Goal: Transaction & Acquisition: Purchase product/service

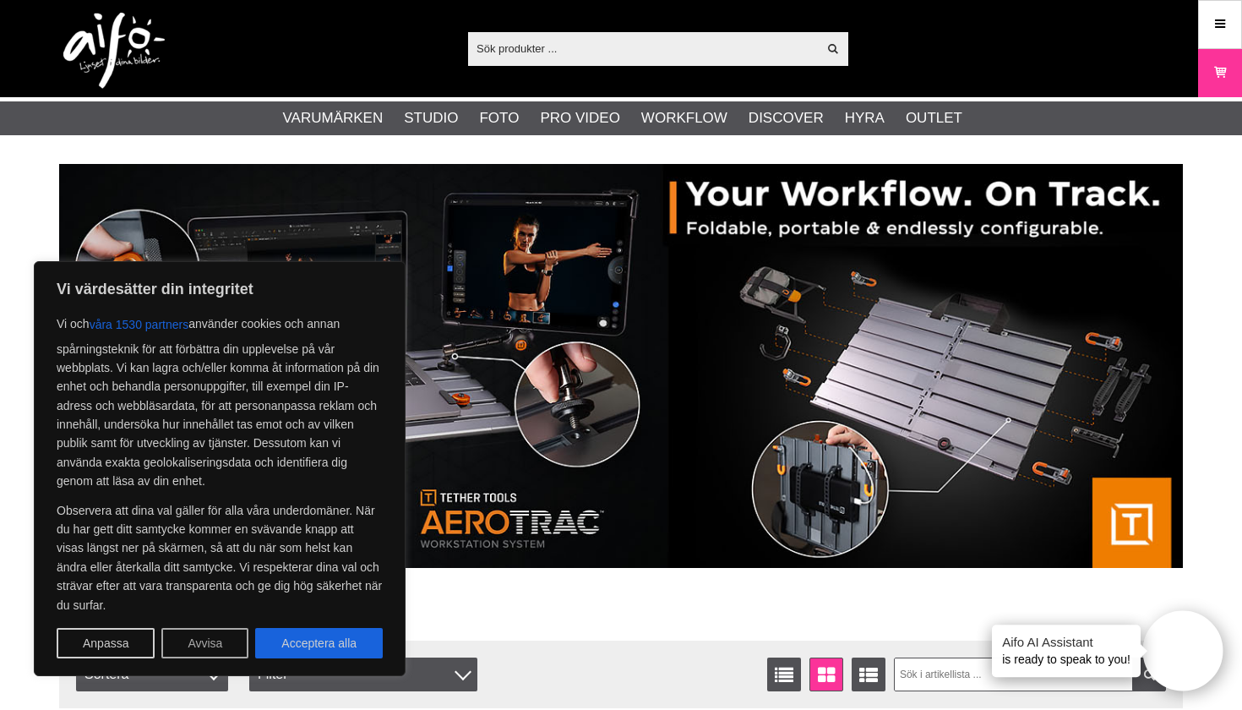
click at [196, 644] on button "Avvisa" at bounding box center [204, 643] width 87 height 30
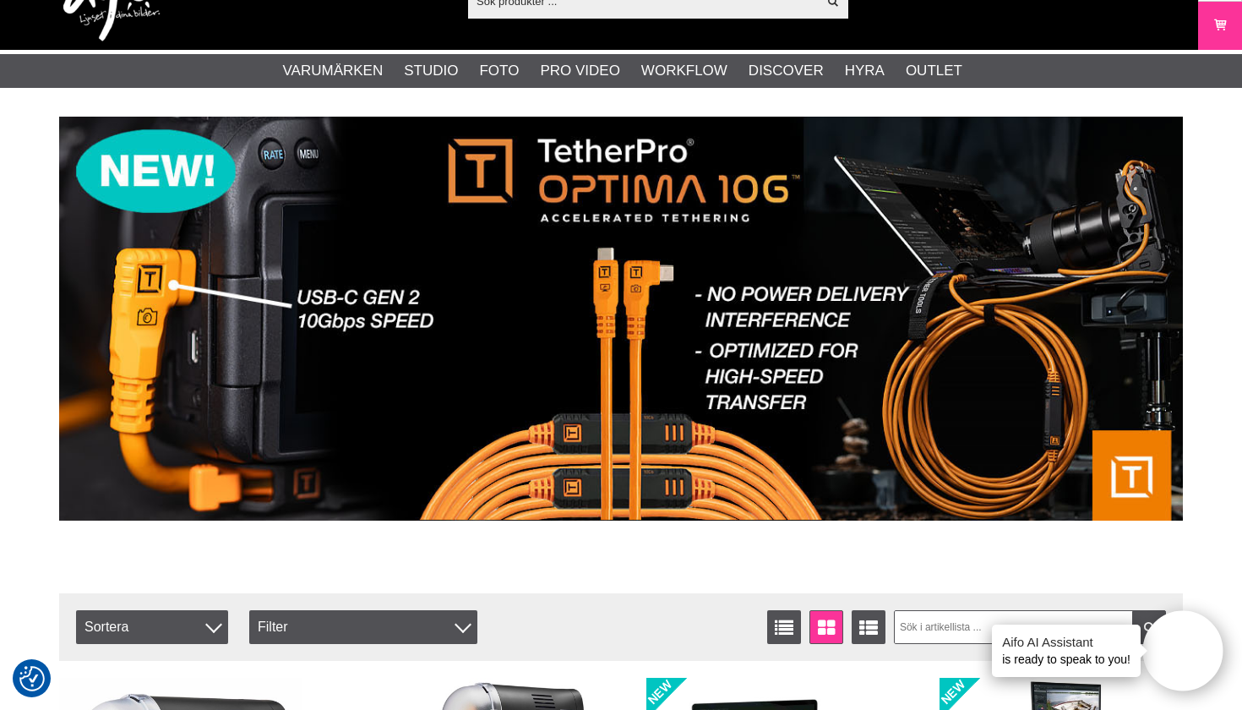
scroll to position [51, 0]
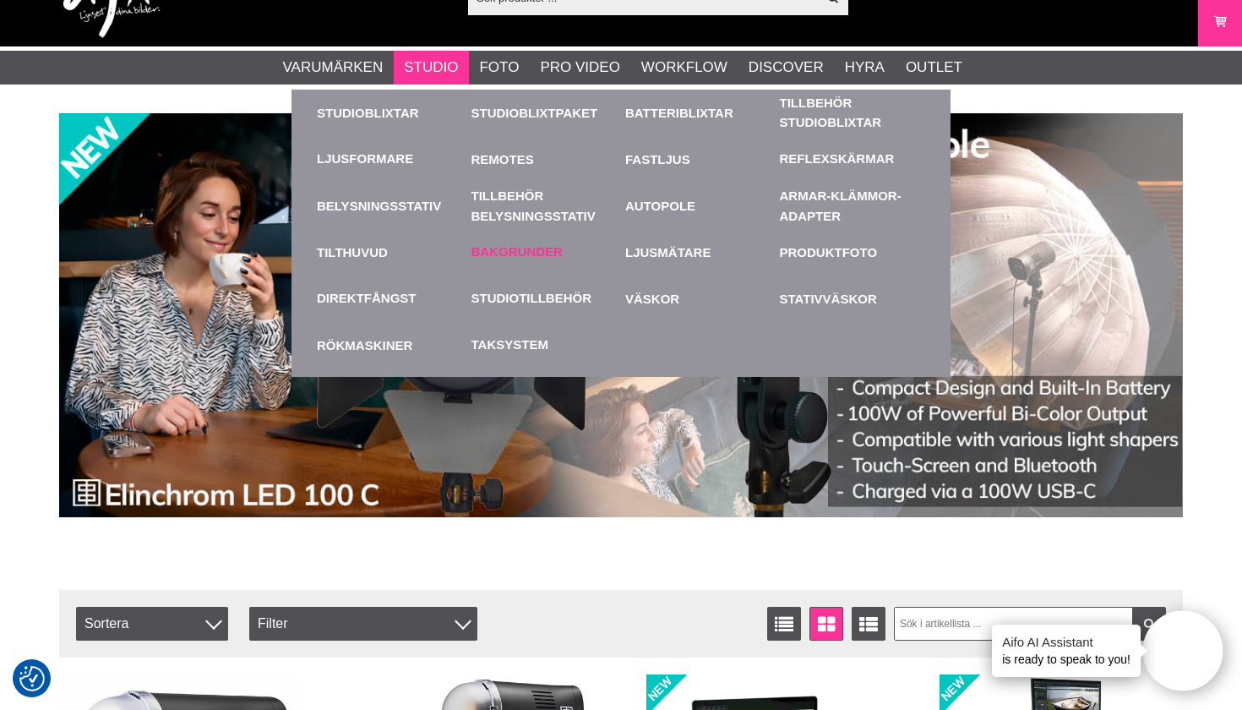
click at [536, 253] on link "Bakgrunder" at bounding box center [516, 252] width 91 height 19
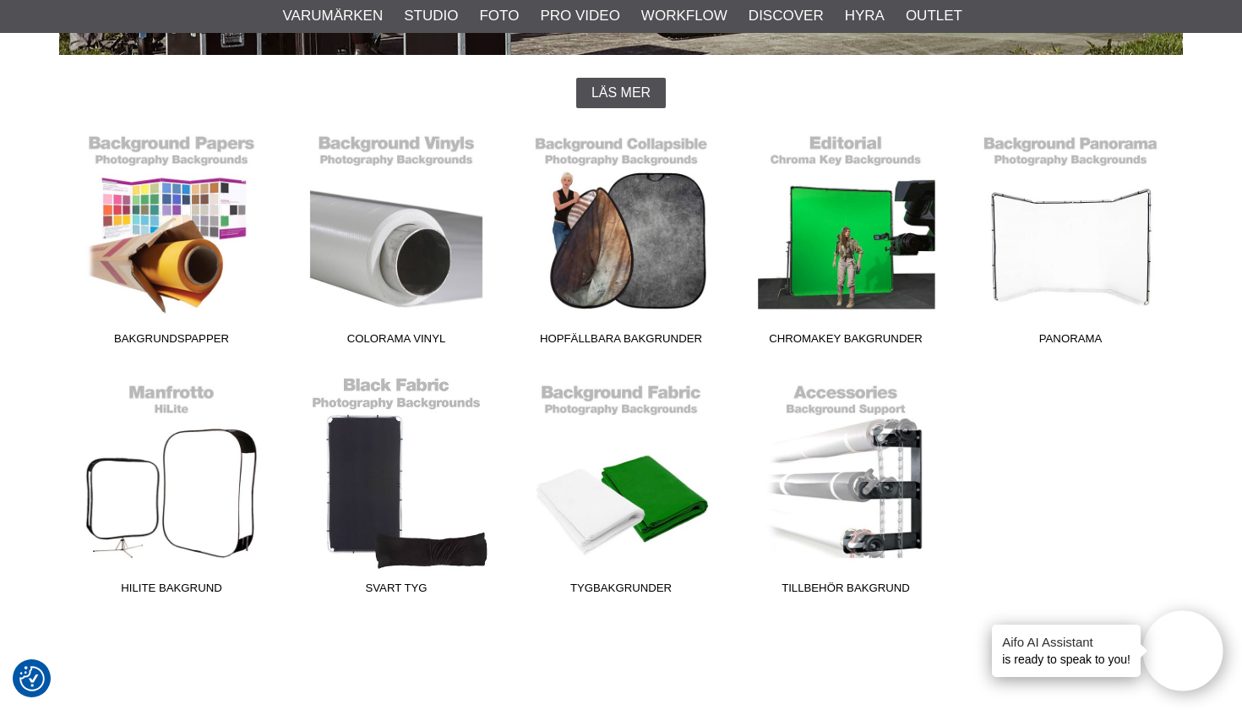
scroll to position [428, 0]
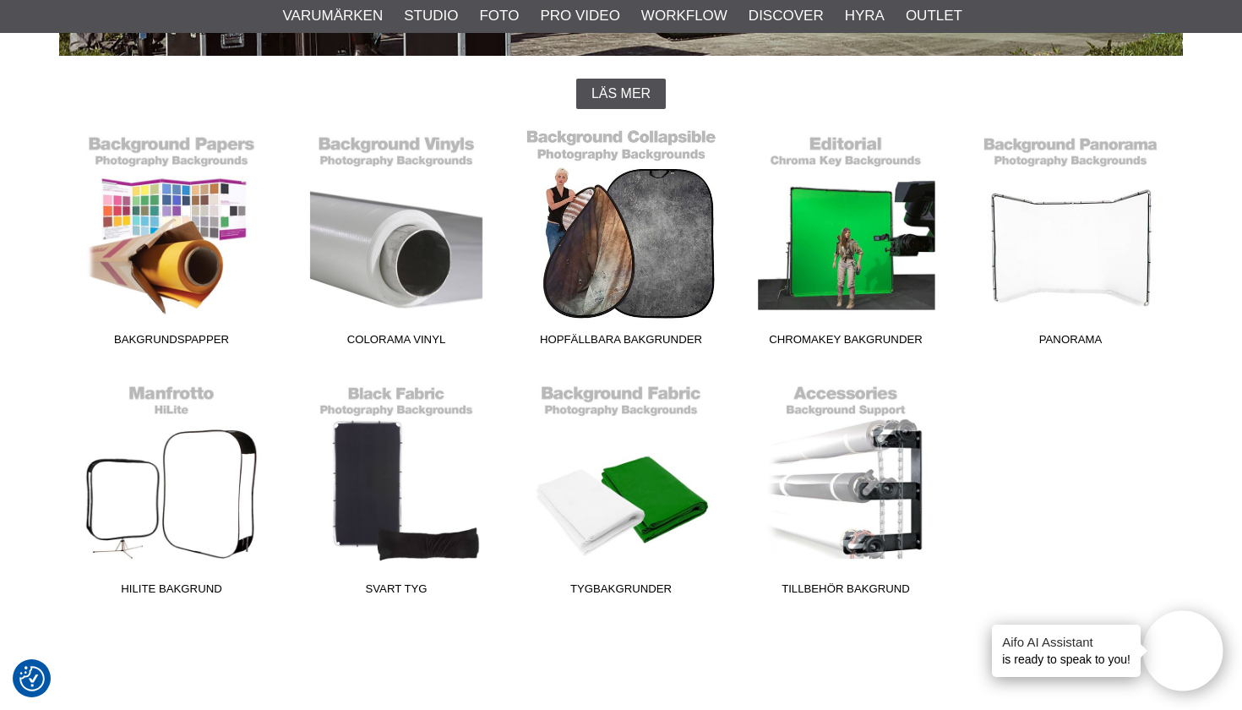
click at [635, 265] on link "Hopfällbara Bakgrunder" at bounding box center [621, 240] width 225 height 228
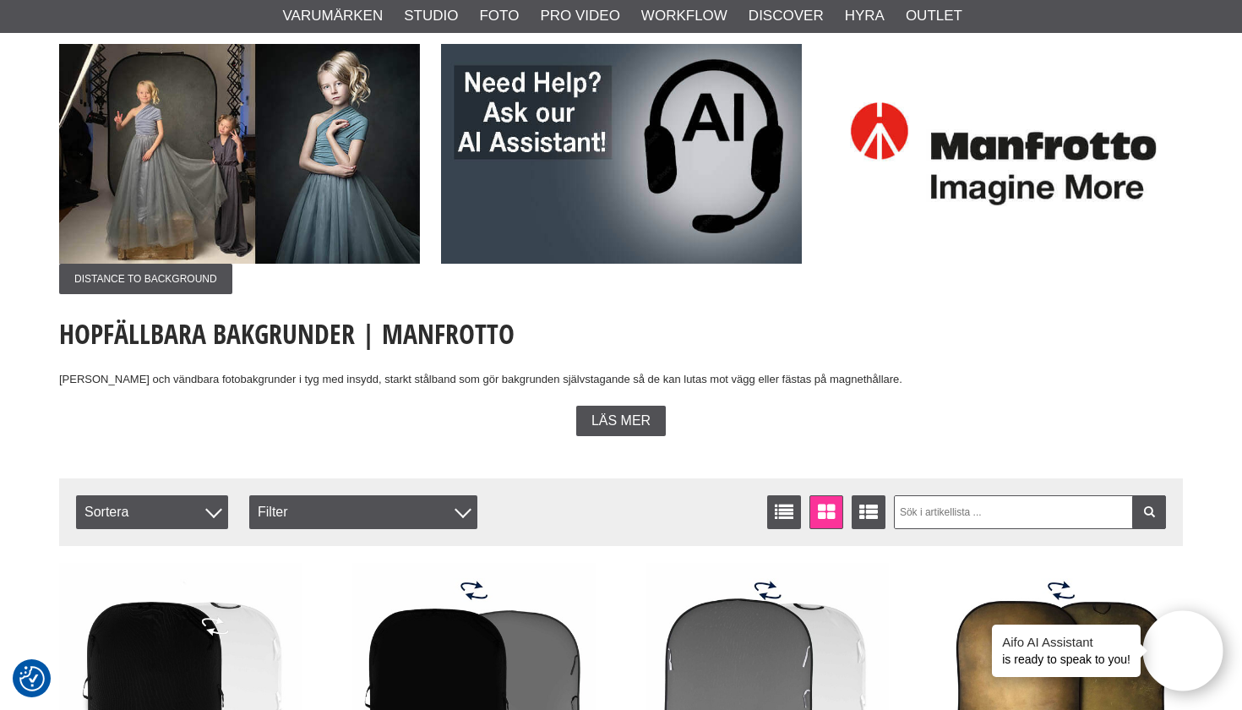
scroll to position [125, 0]
click at [183, 277] on span "Distance to background" at bounding box center [145, 279] width 173 height 30
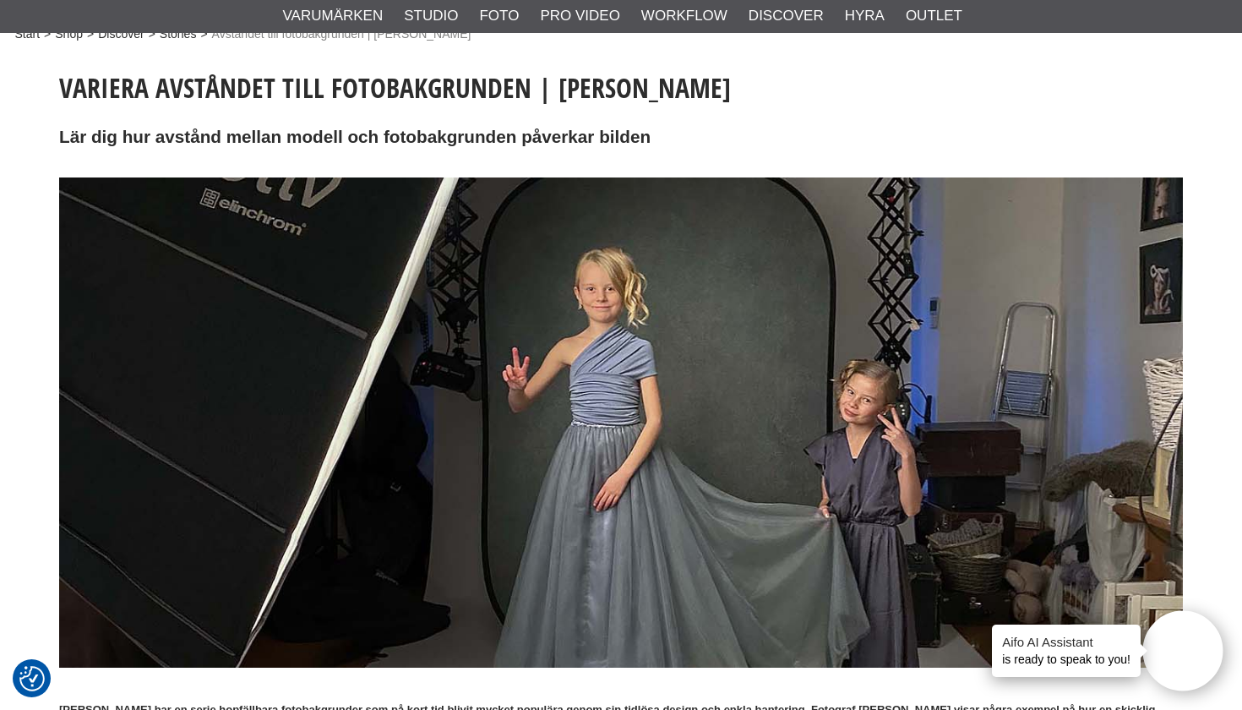
scroll to position [25, 0]
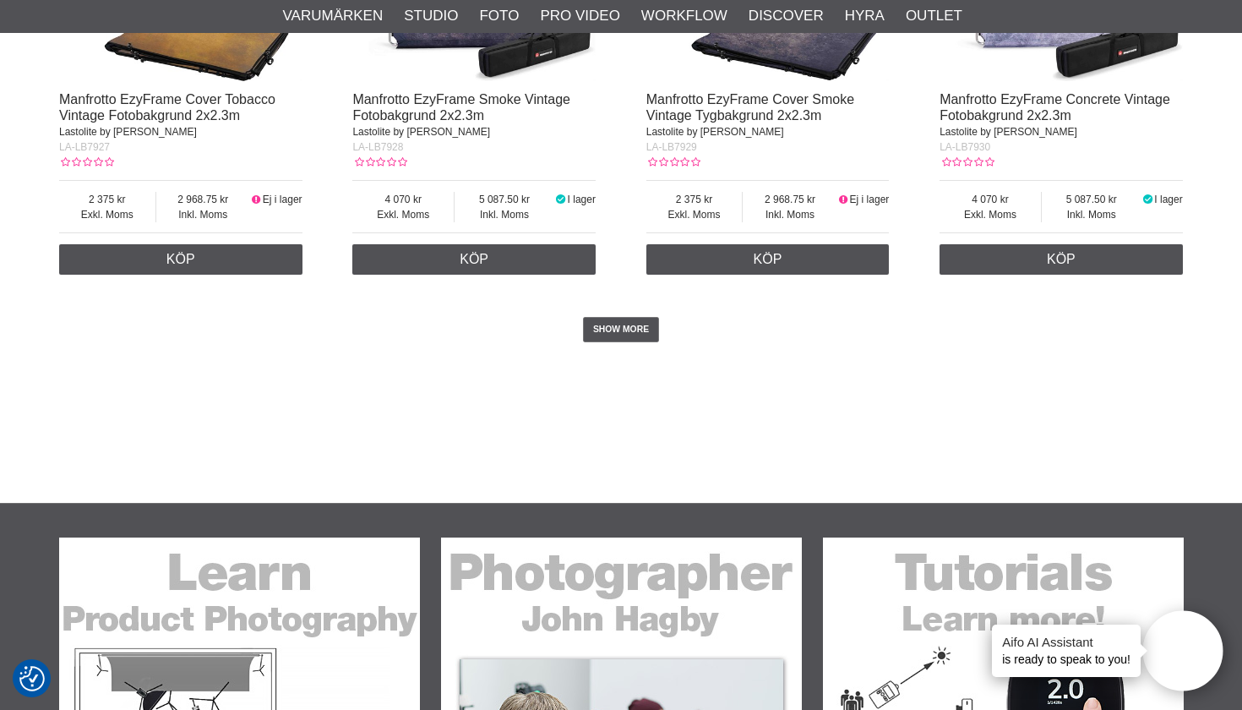
scroll to position [3568, 0]
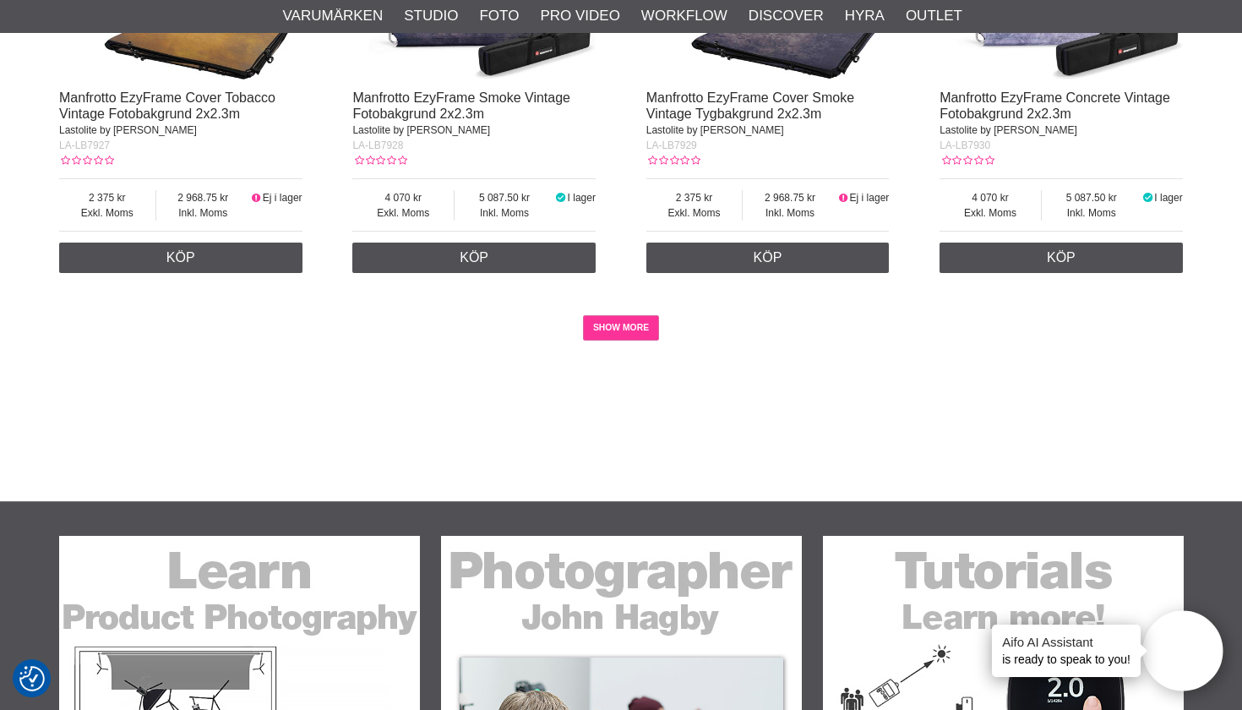
click at [624, 320] on link "SHOW MORE" at bounding box center [621, 327] width 77 height 25
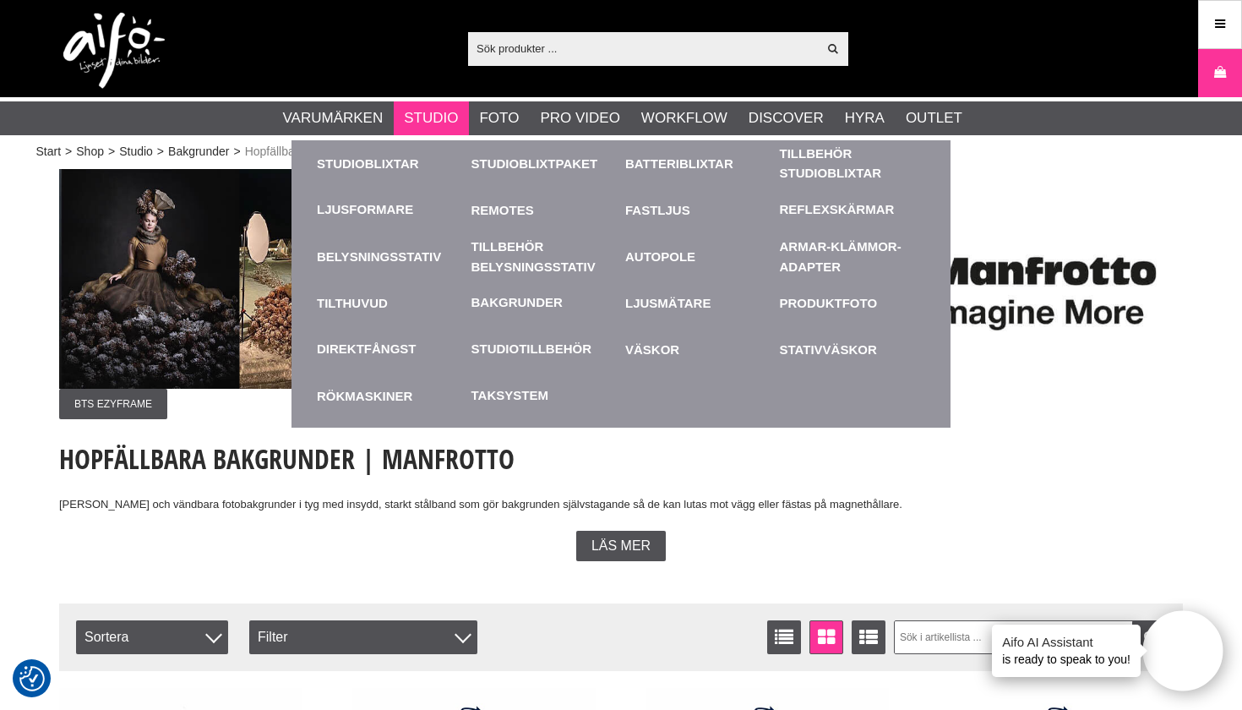
scroll to position [0, 0]
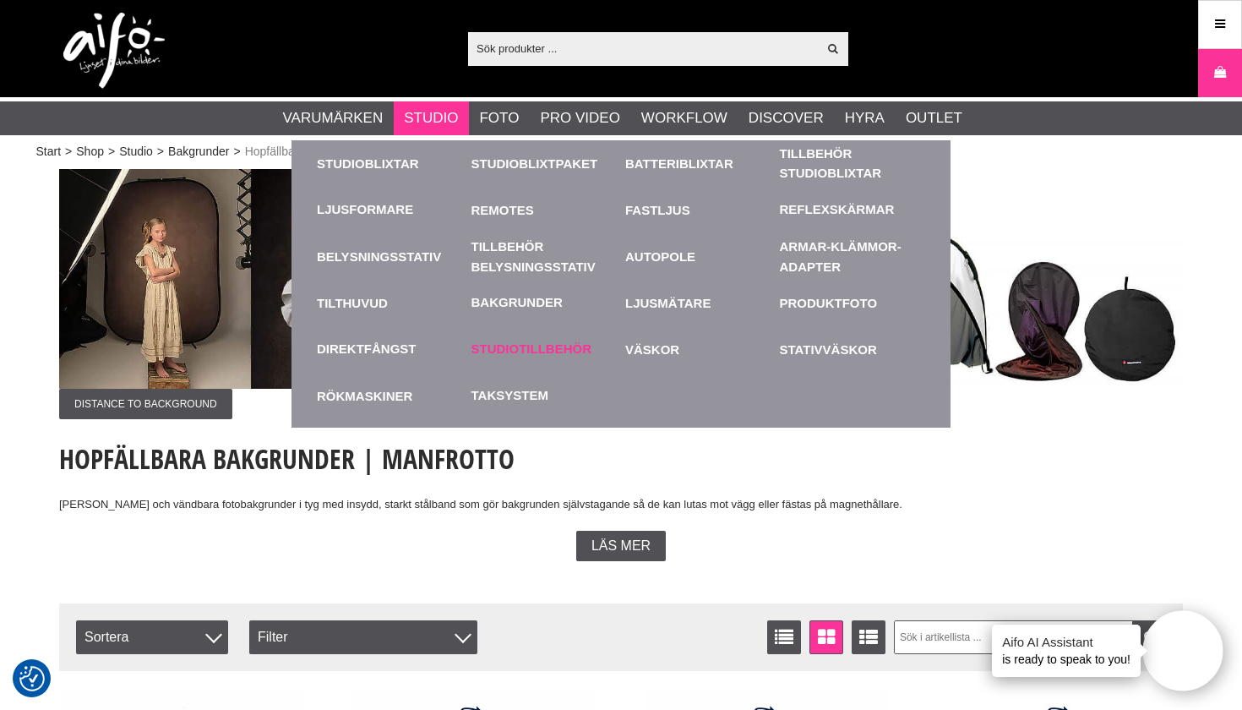
click at [525, 341] on link "Studiotillbehör" at bounding box center [531, 349] width 121 height 19
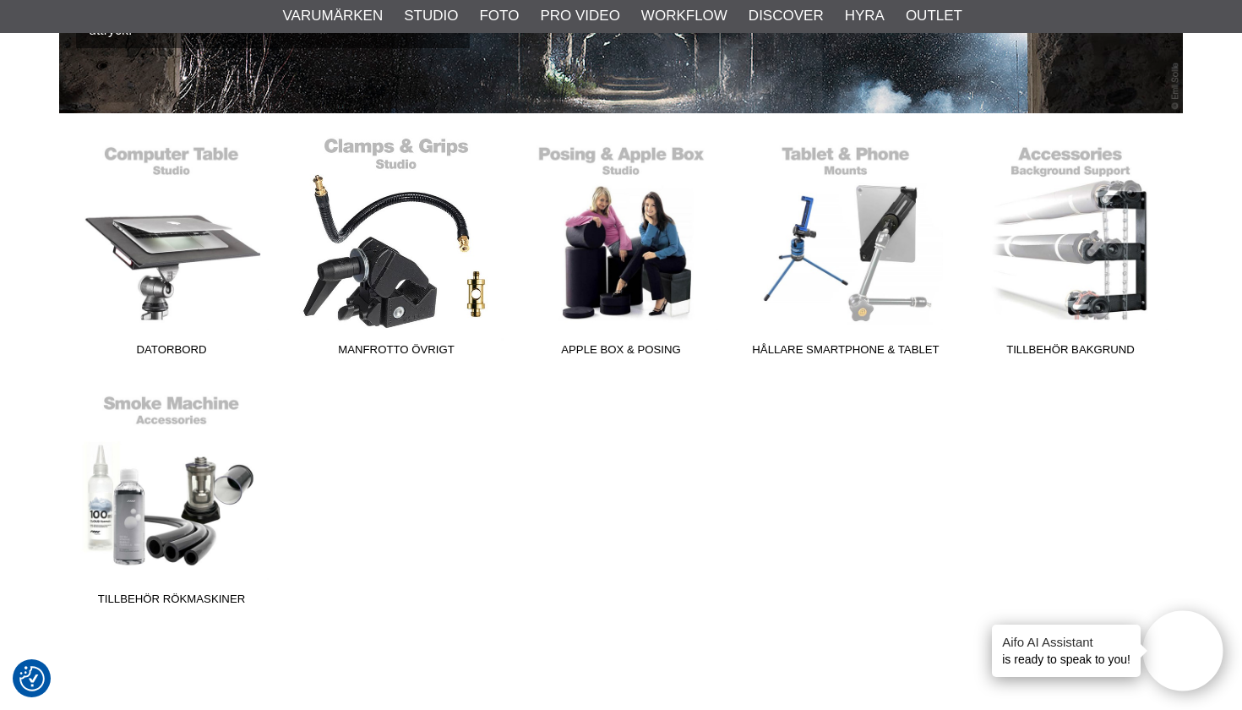
scroll to position [371, 0]
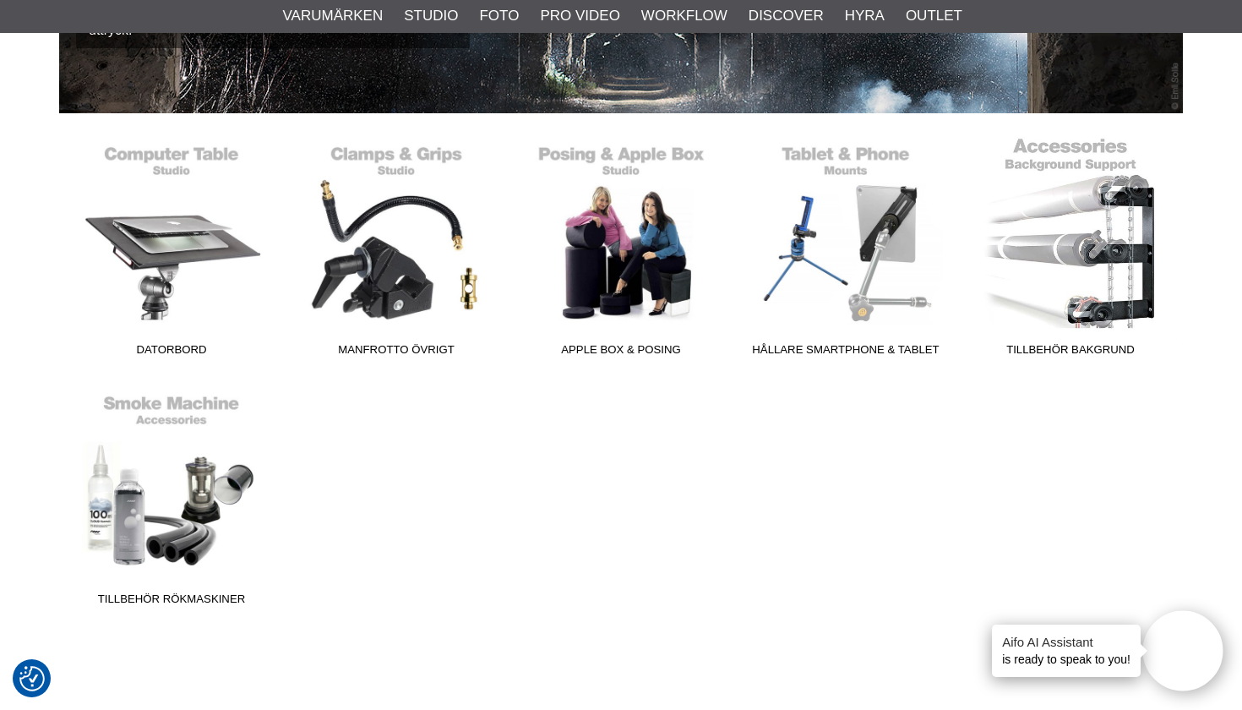
click at [1106, 230] on link "Tillbehör Bakgrund" at bounding box center [1070, 250] width 225 height 228
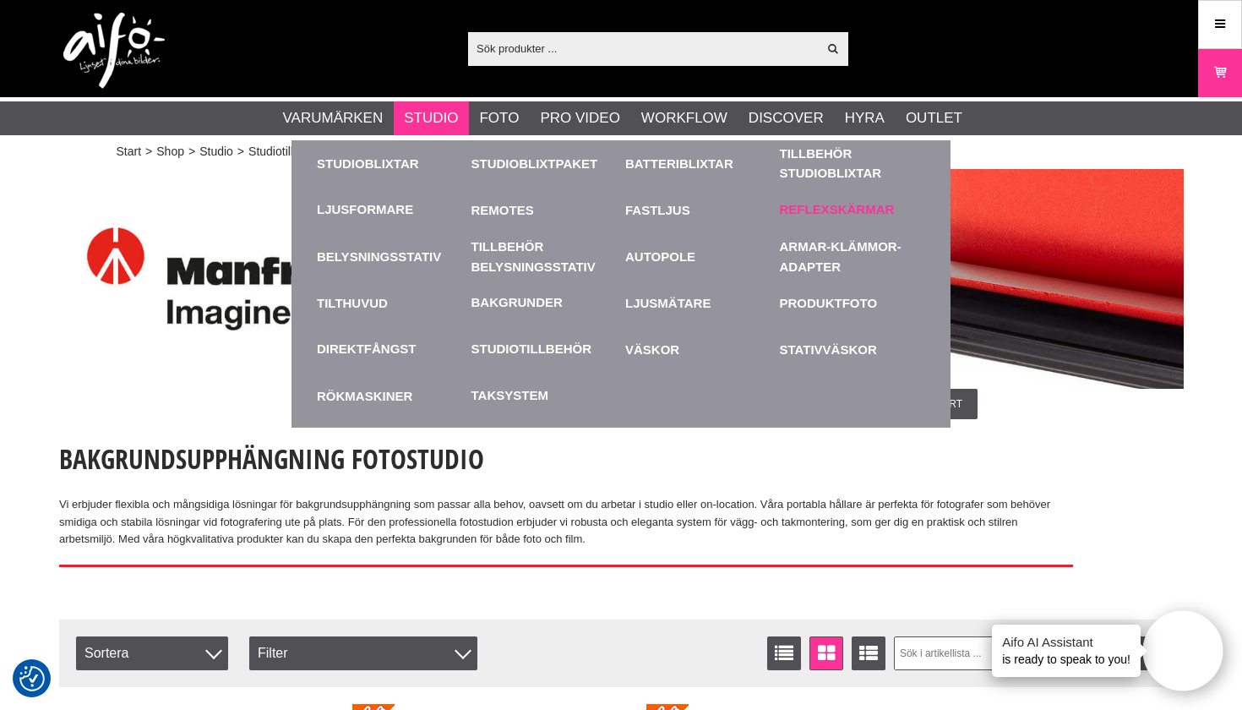
click at [809, 213] on link "Reflexskärmar" at bounding box center [837, 209] width 115 height 19
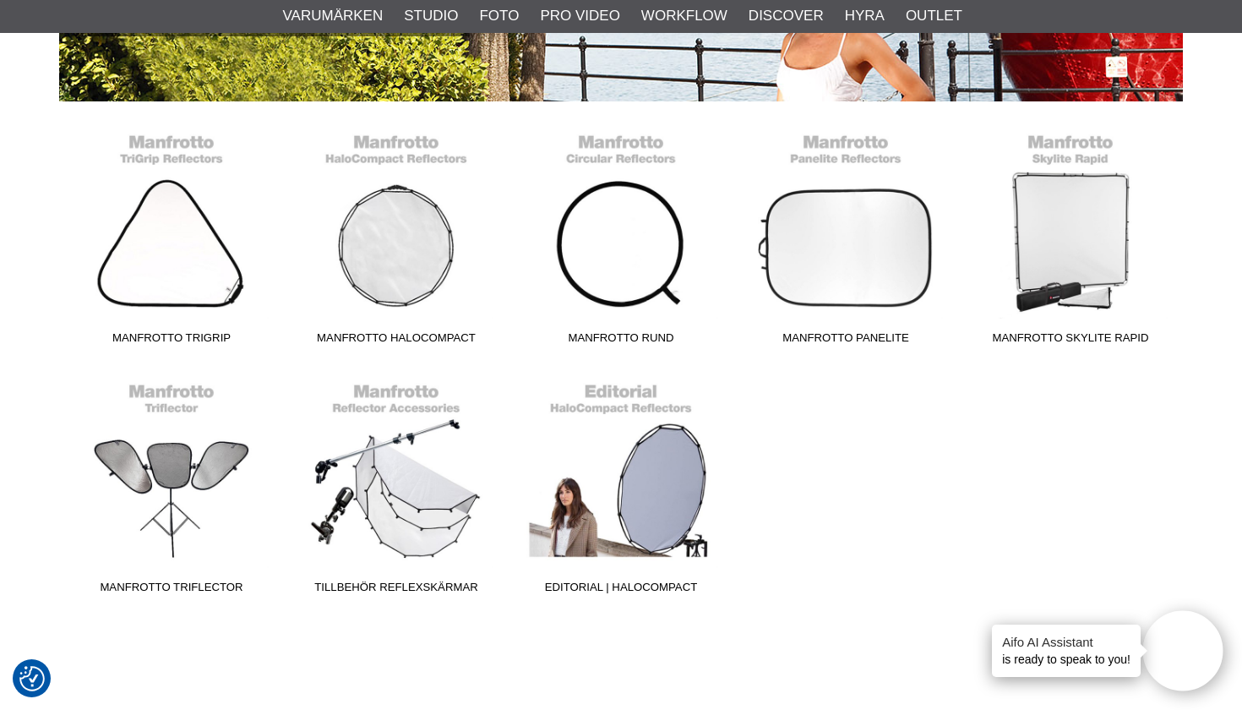
scroll to position [385, 0]
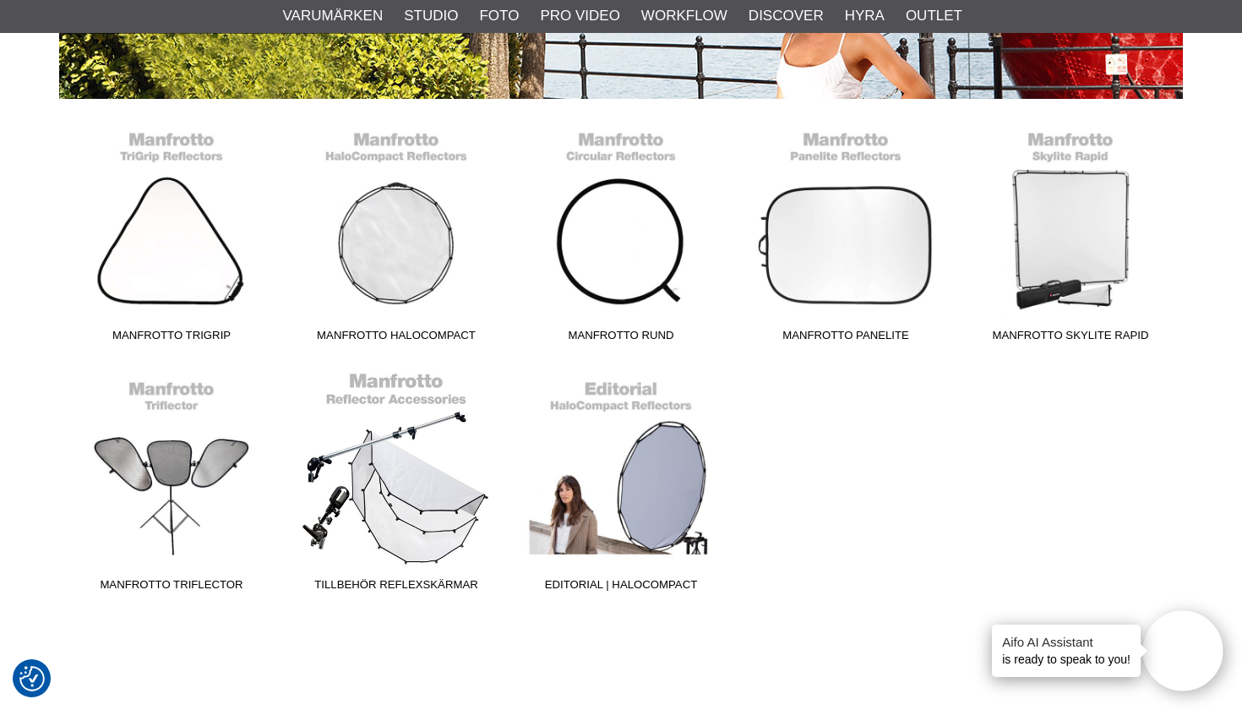
click at [419, 499] on link "Tillbehör Reflexskärmar" at bounding box center [396, 485] width 225 height 228
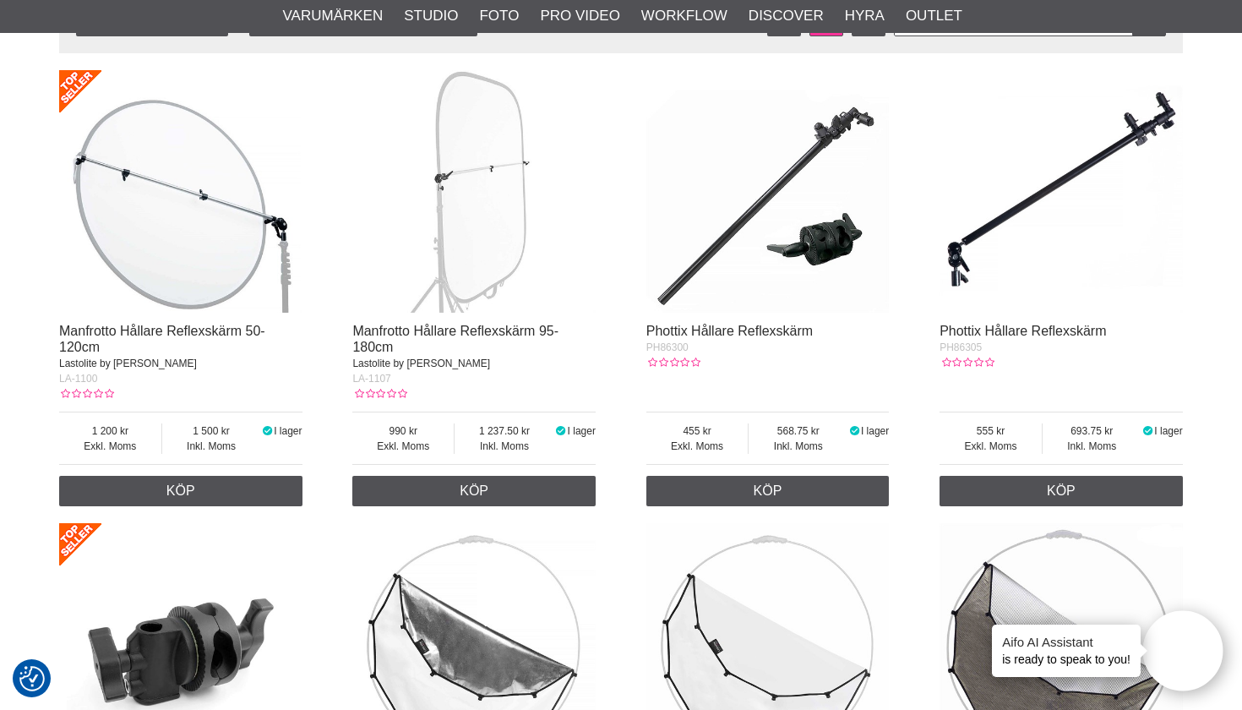
scroll to position [466, 0]
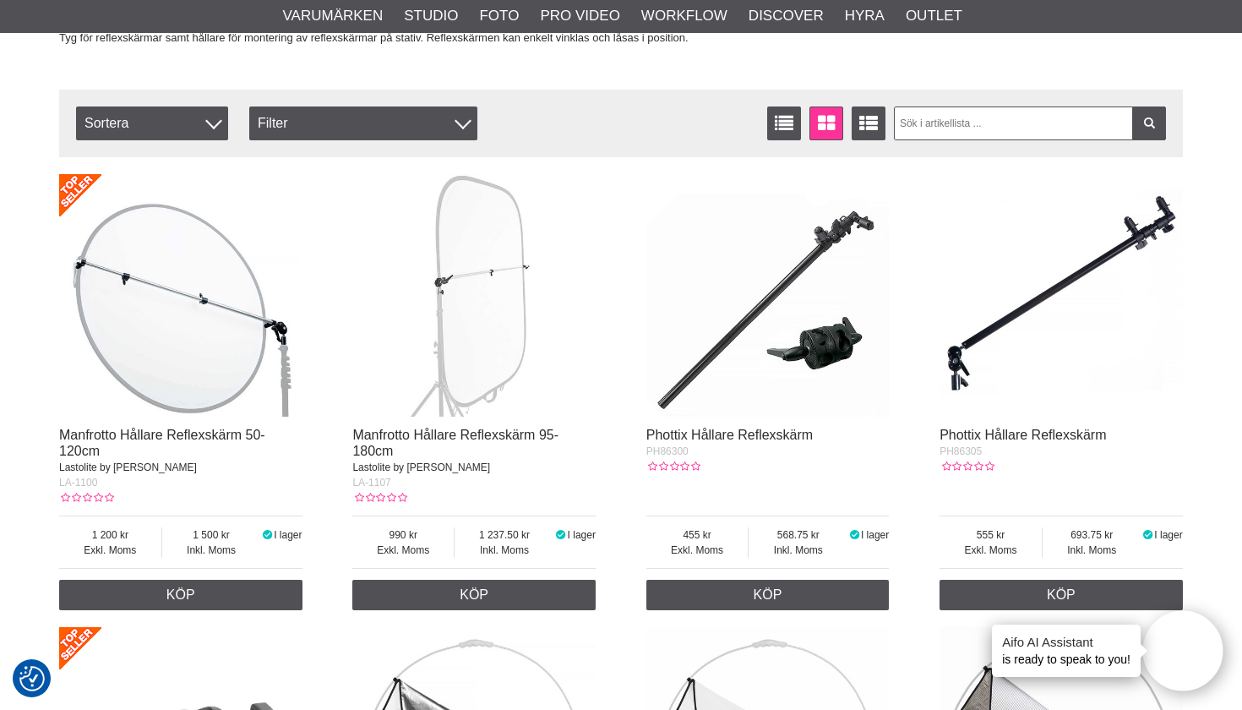
click at [476, 299] on img at bounding box center [473, 295] width 243 height 243
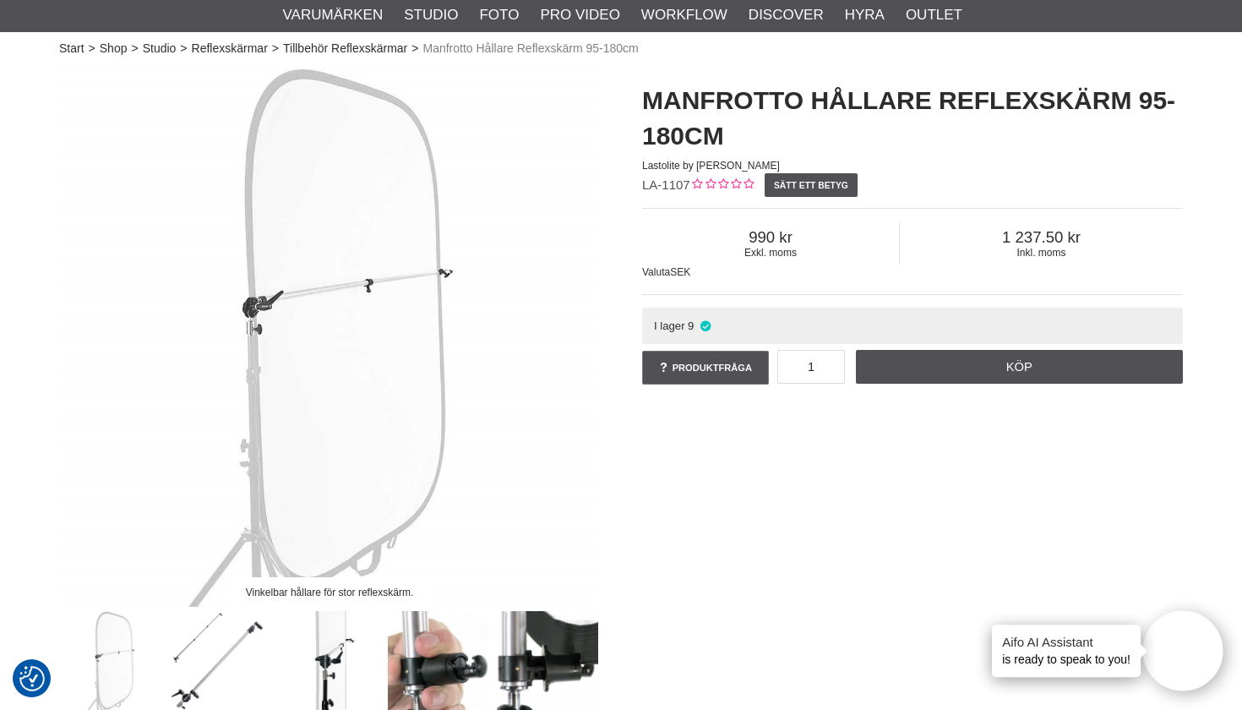
scroll to position [196, 0]
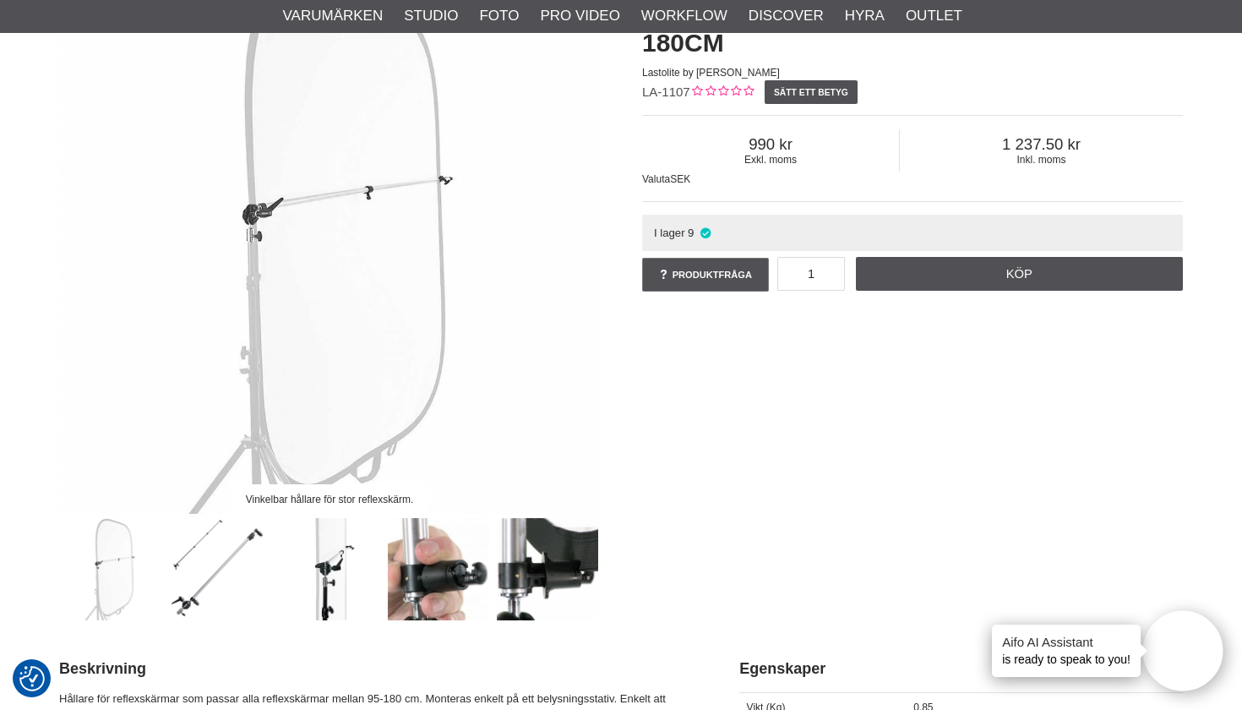
click at [217, 566] on img at bounding box center [221, 569] width 102 height 102
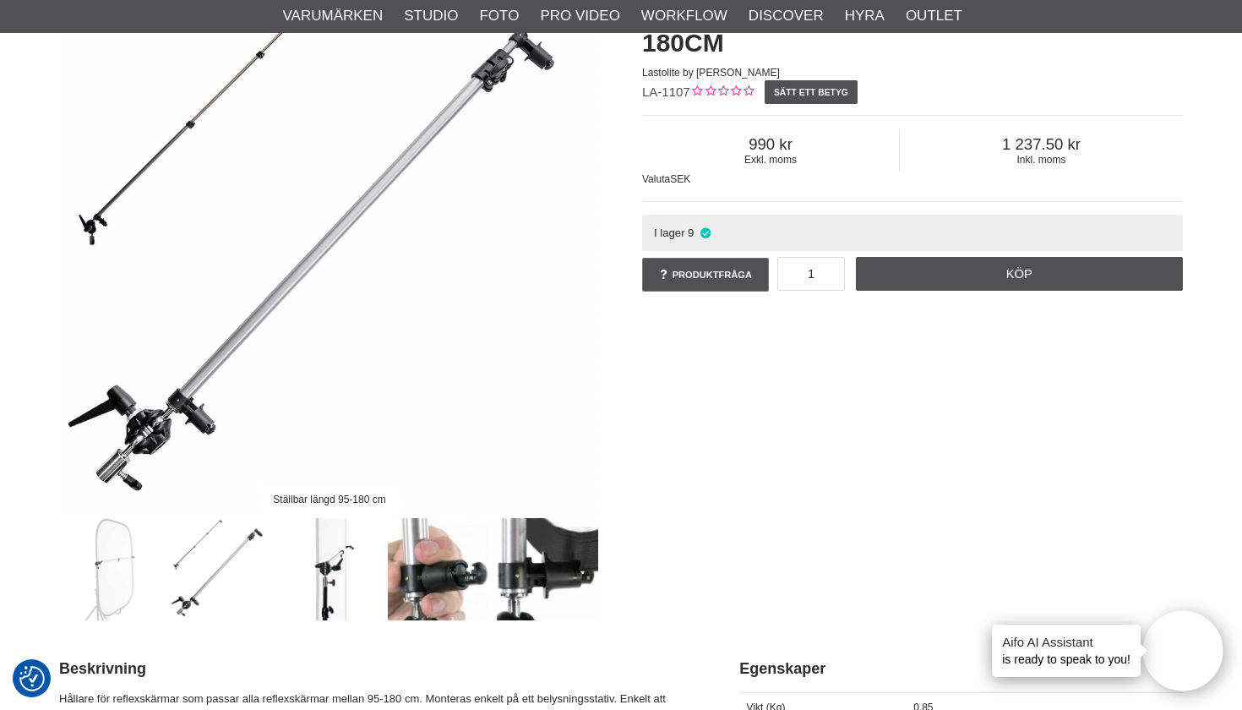
click at [312, 560] on img at bounding box center [330, 569] width 102 height 102
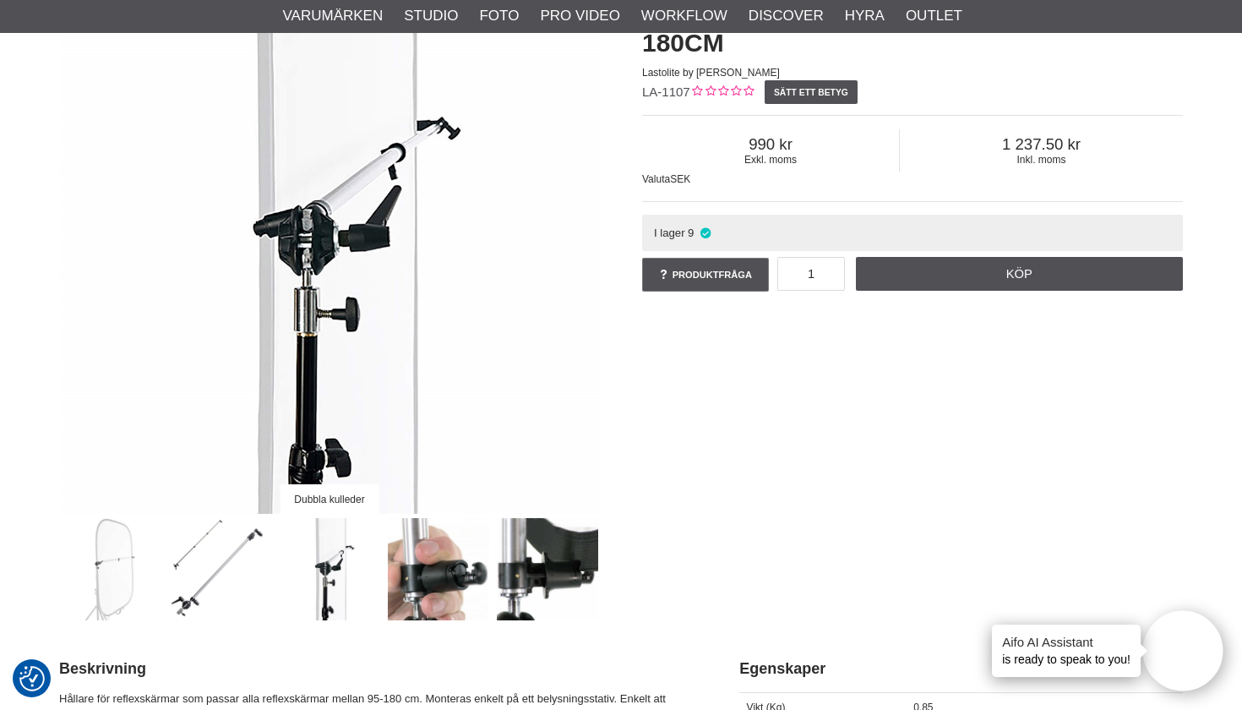
click at [466, 561] on img at bounding box center [439, 569] width 102 height 102
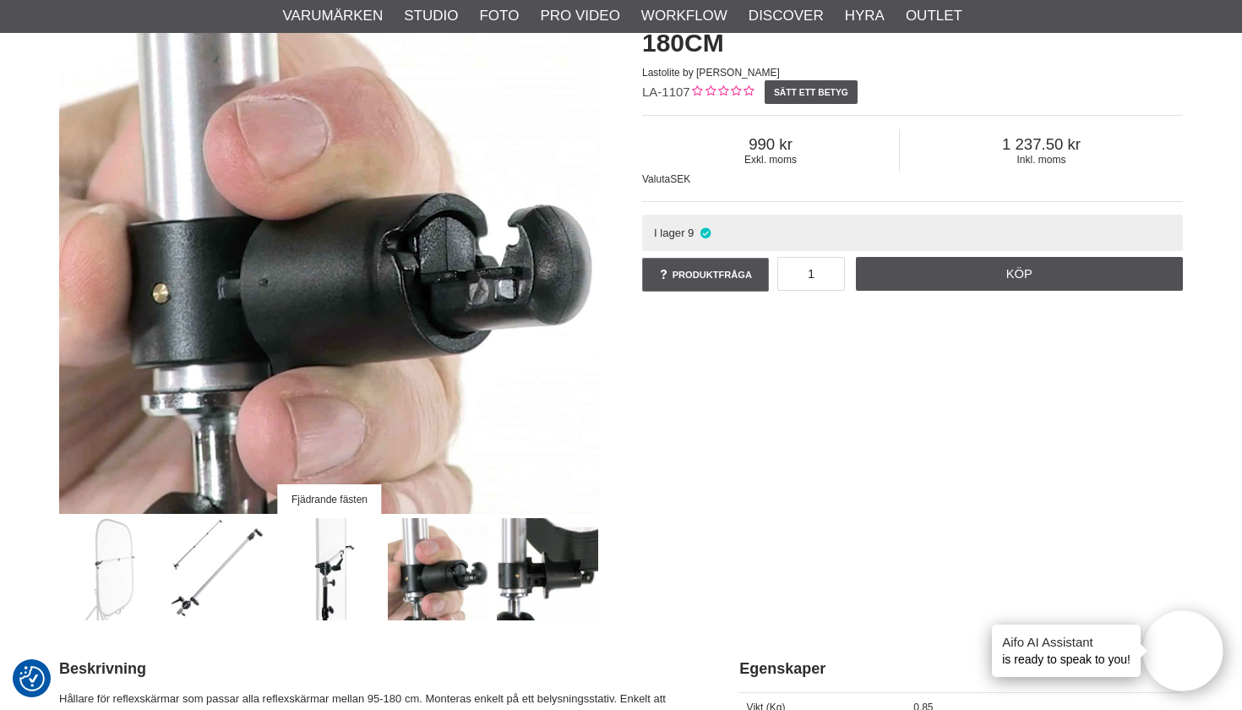
click at [536, 564] on img at bounding box center [548, 569] width 102 height 102
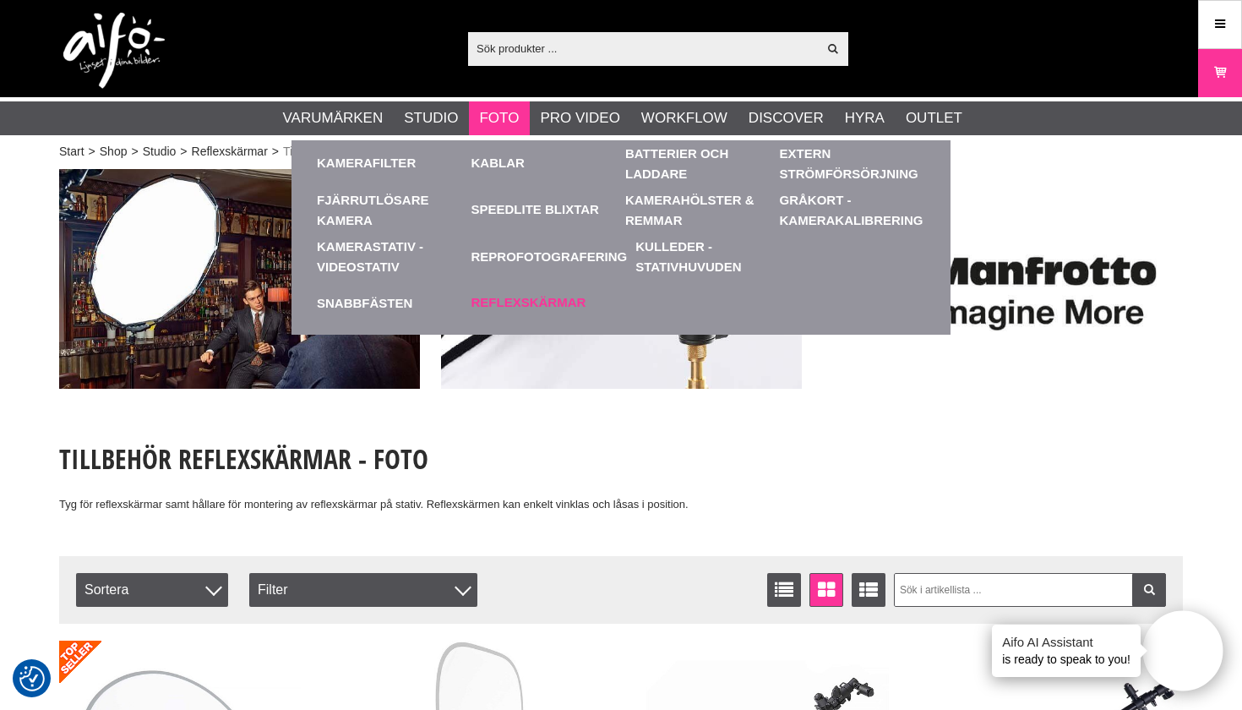
click at [554, 303] on link "Reflexskärmar" at bounding box center [528, 302] width 115 height 19
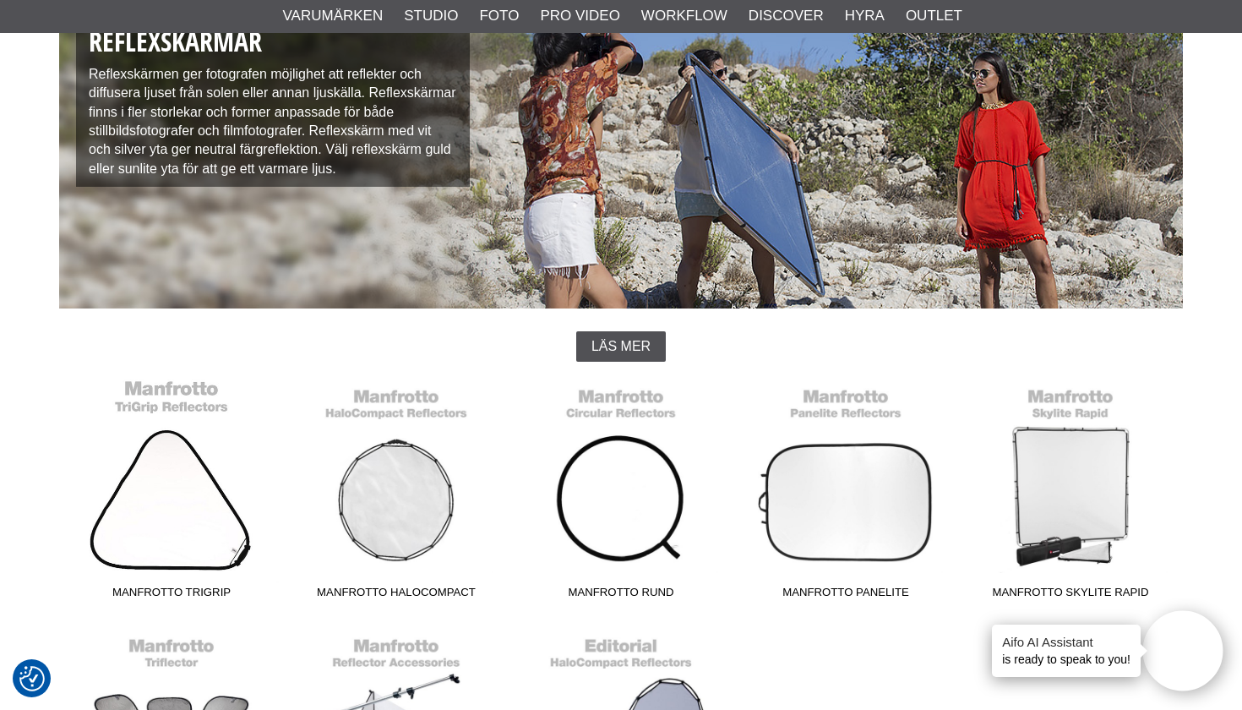
scroll to position [174, 0]
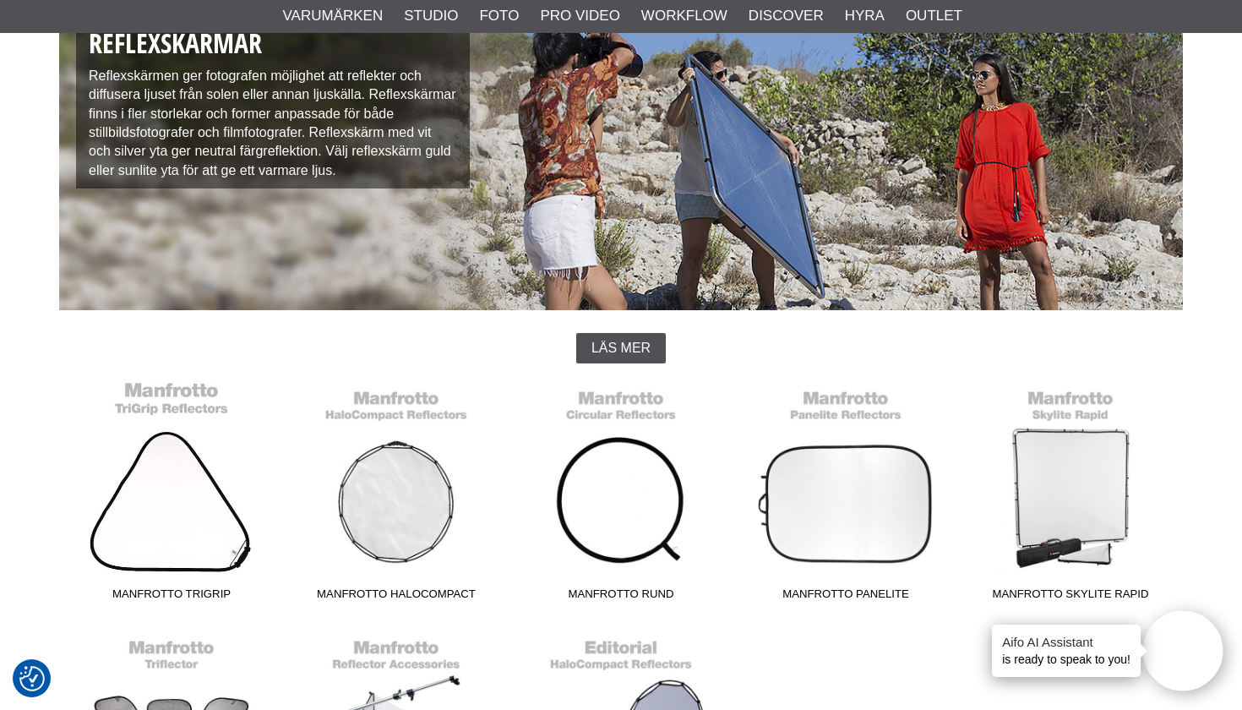
click at [194, 488] on link "Manfrotto TriGrip" at bounding box center [171, 494] width 225 height 228
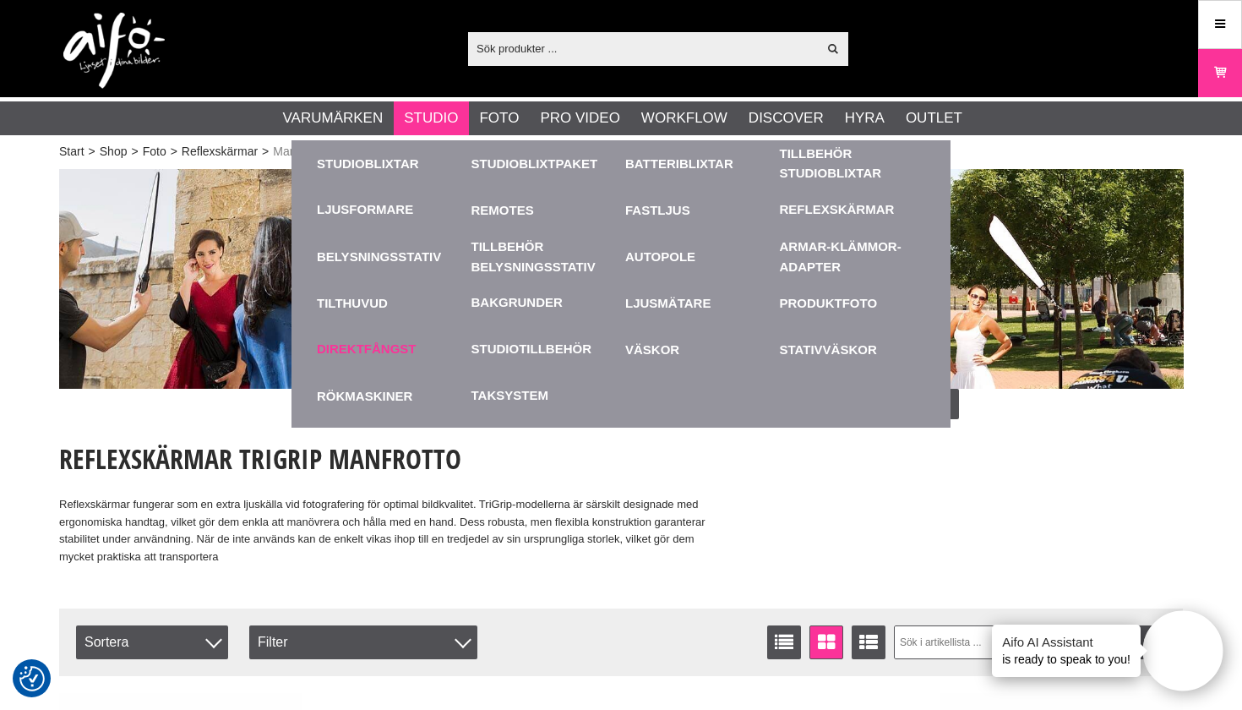
click at [385, 364] on div "Direktfångst" at bounding box center [390, 349] width 146 height 46
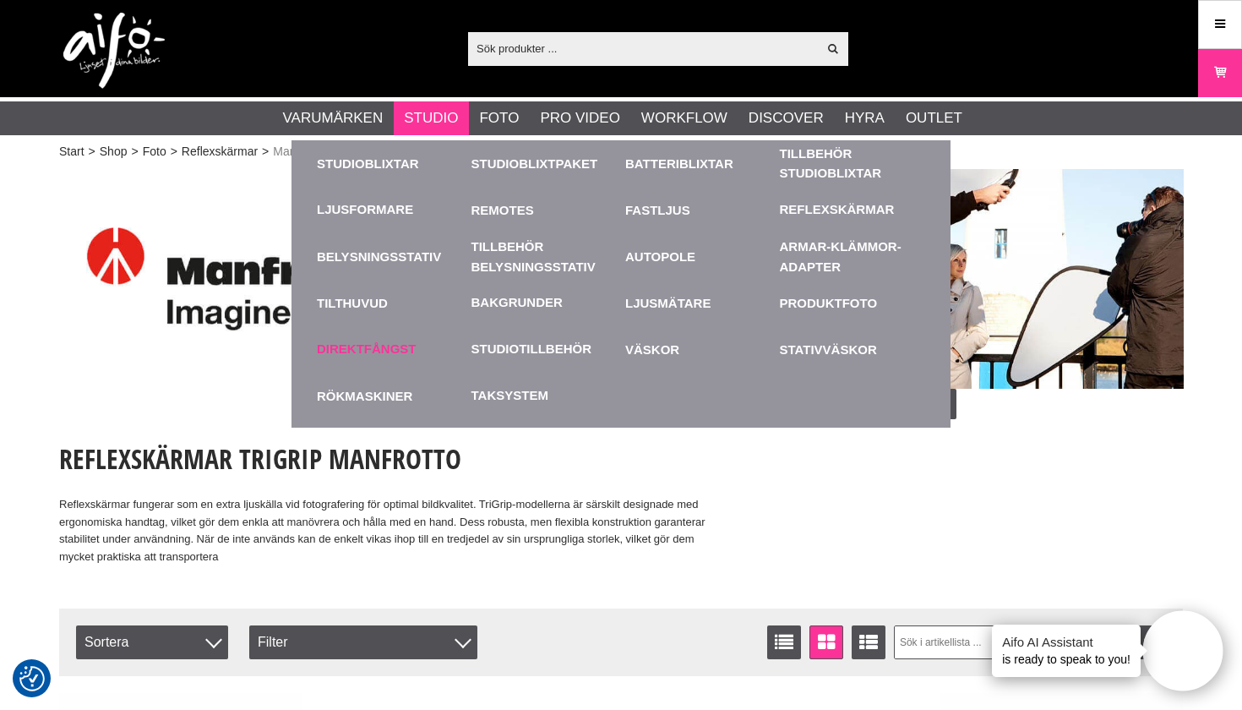
click at [357, 340] on link "Direktfångst" at bounding box center [367, 349] width 100 height 19
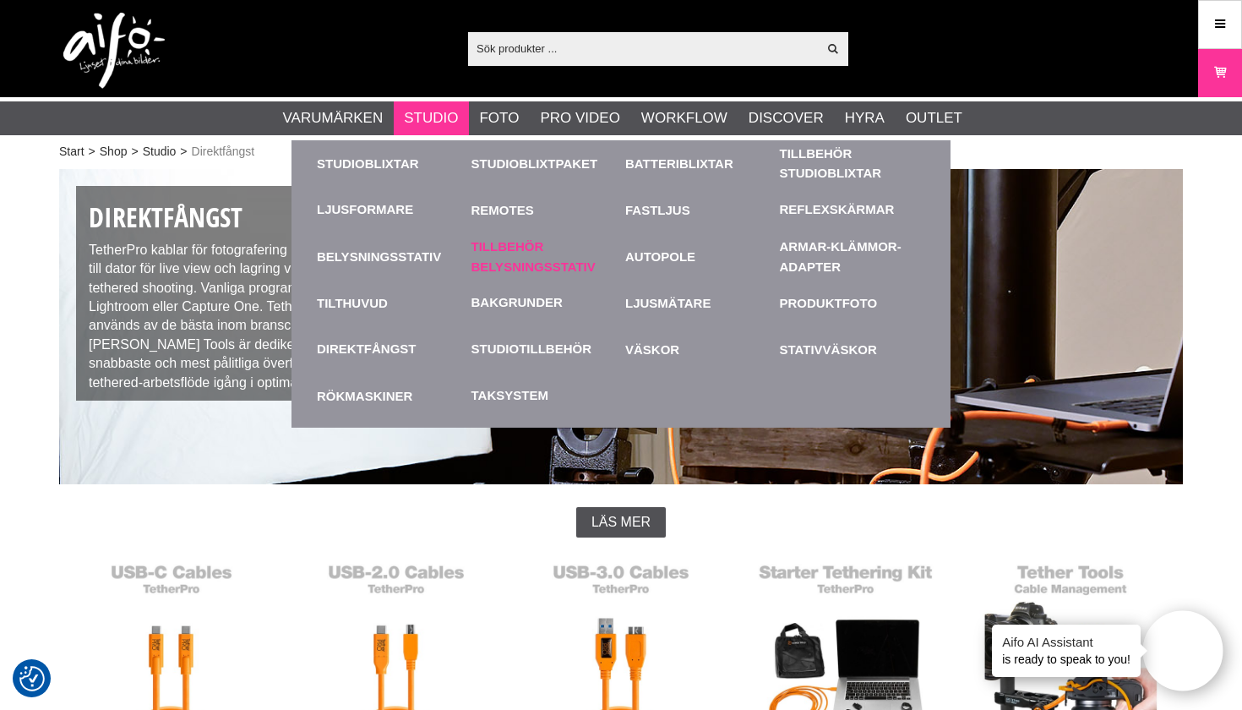
click at [504, 242] on link "Tillbehör Belysningsstativ" at bounding box center [544, 256] width 146 height 46
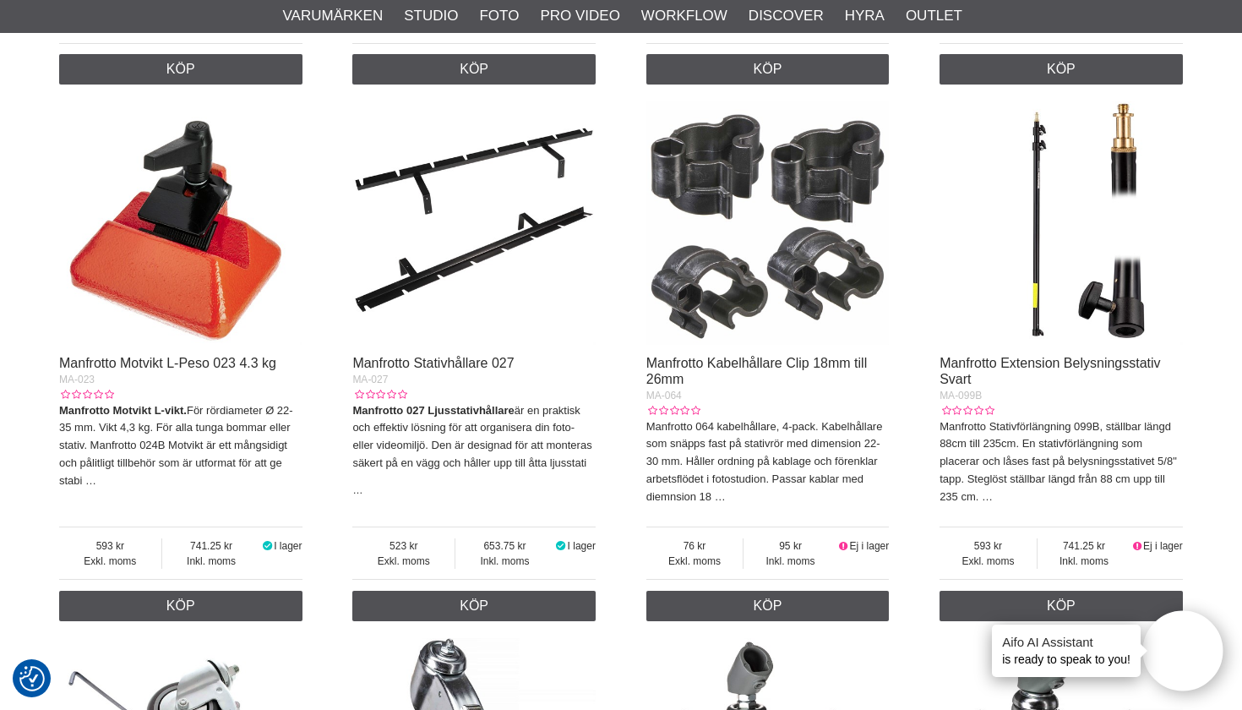
scroll to position [700, 0]
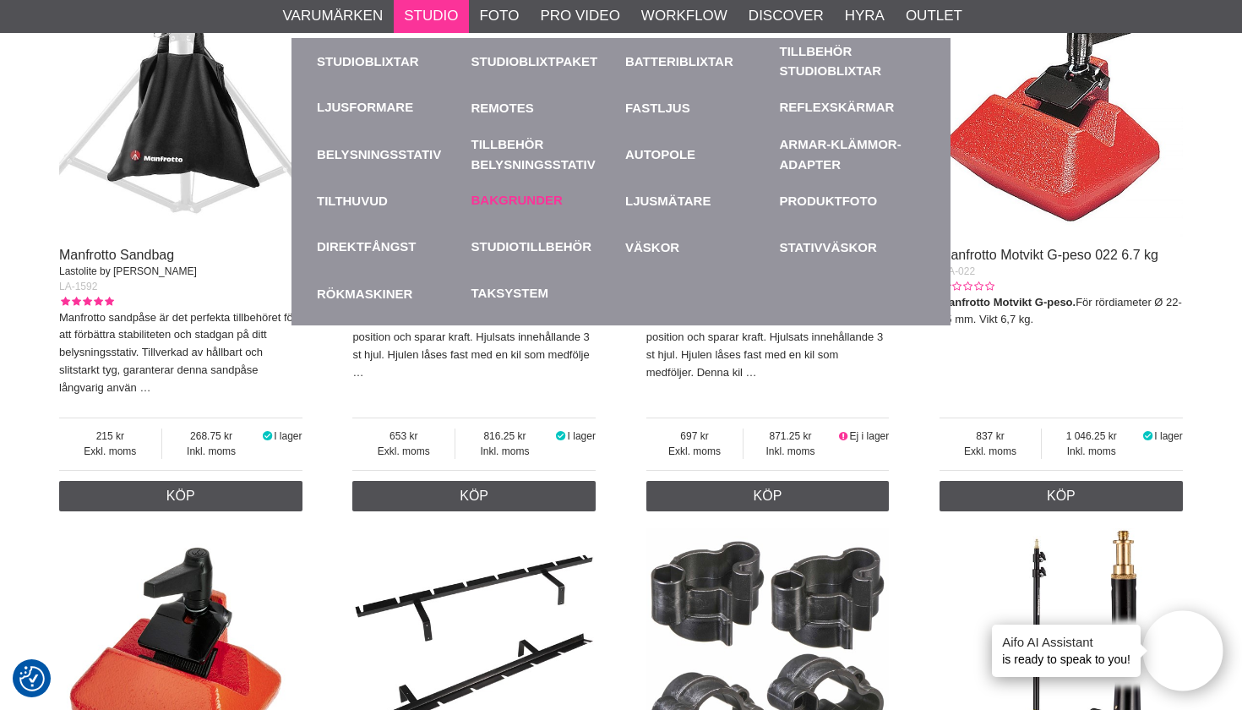
click at [522, 202] on link "Bakgrunder" at bounding box center [516, 200] width 91 height 19
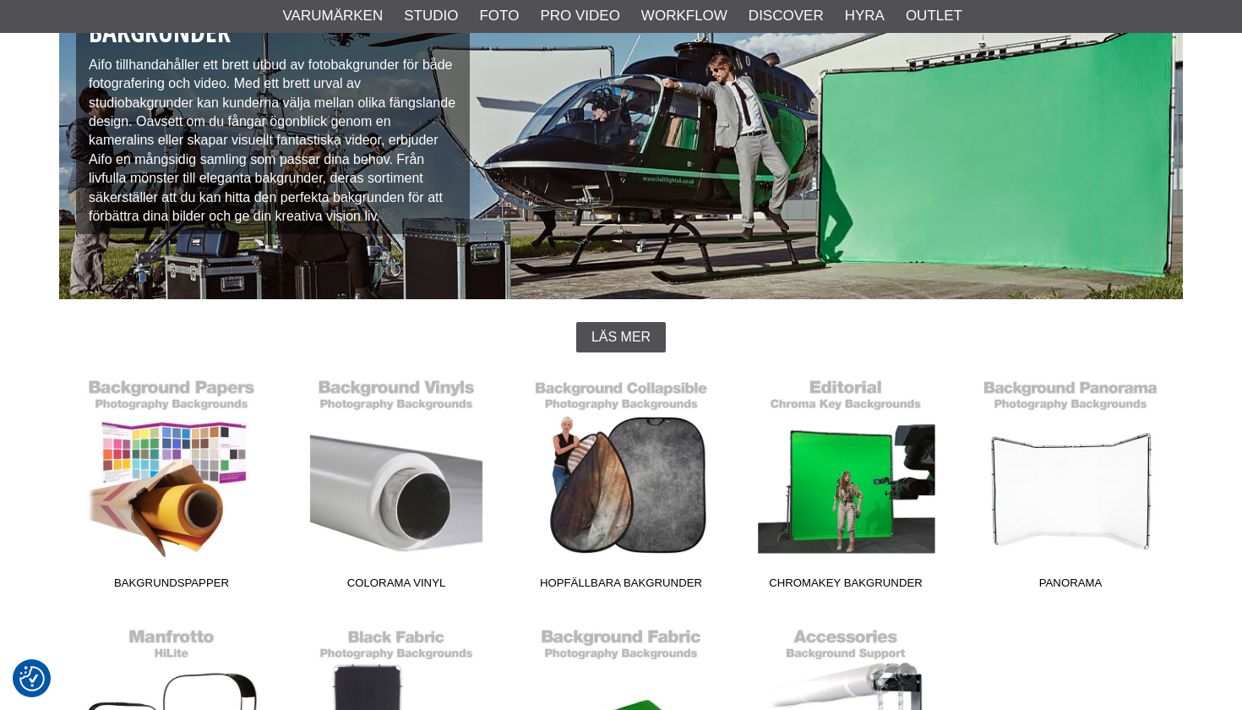
scroll to position [278, 0]
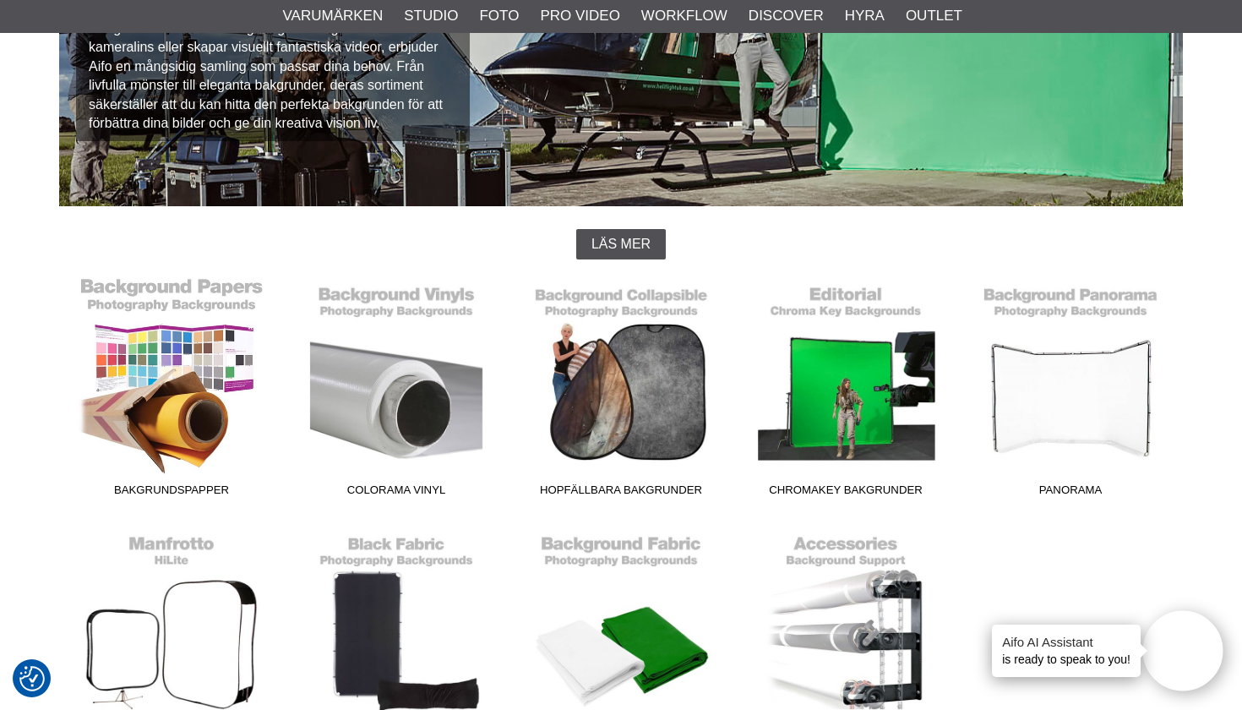
click at [221, 414] on link "Bakgrundspapper" at bounding box center [171, 390] width 225 height 228
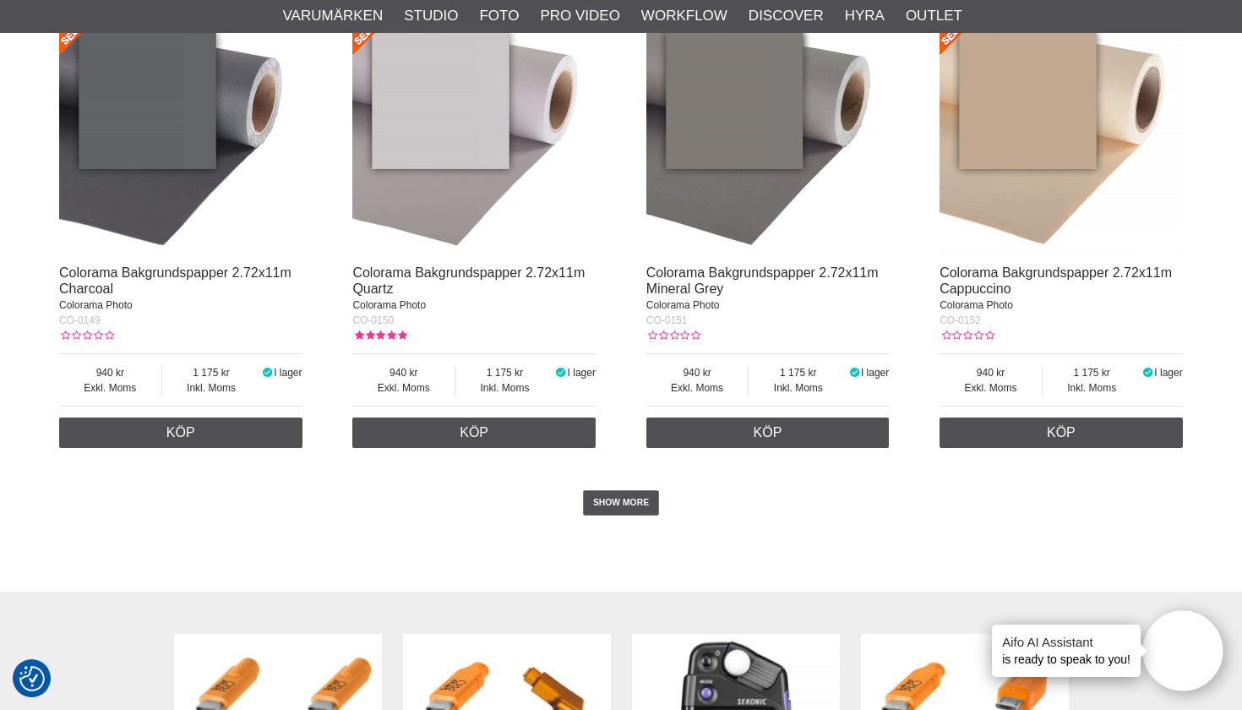
scroll to position [3449, 0]
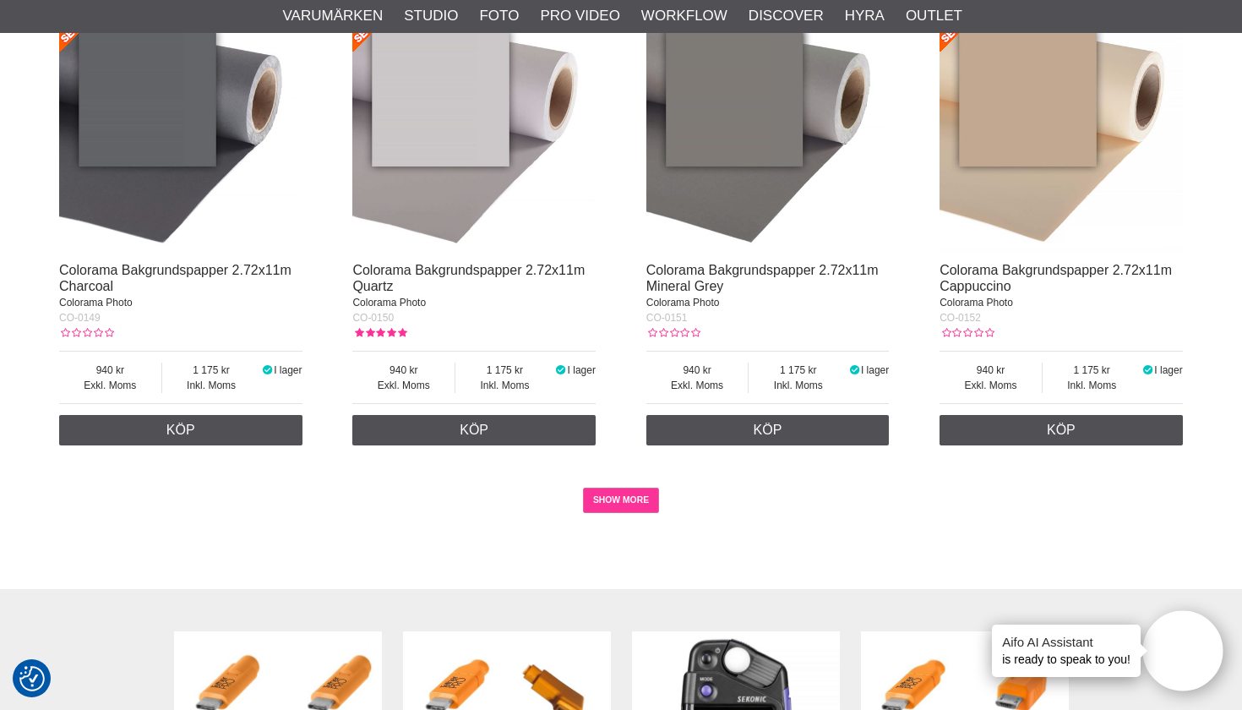
click at [624, 493] on link "SHOW MORE" at bounding box center [621, 500] width 77 height 25
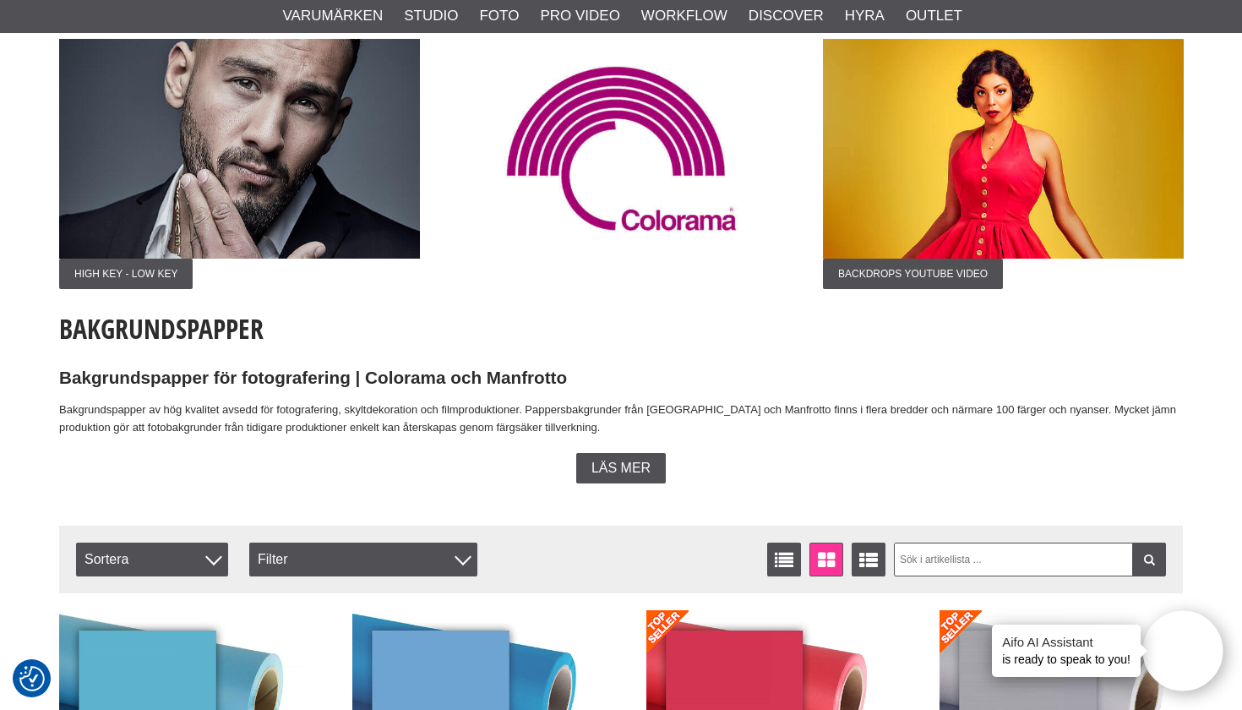
scroll to position [209, 0]
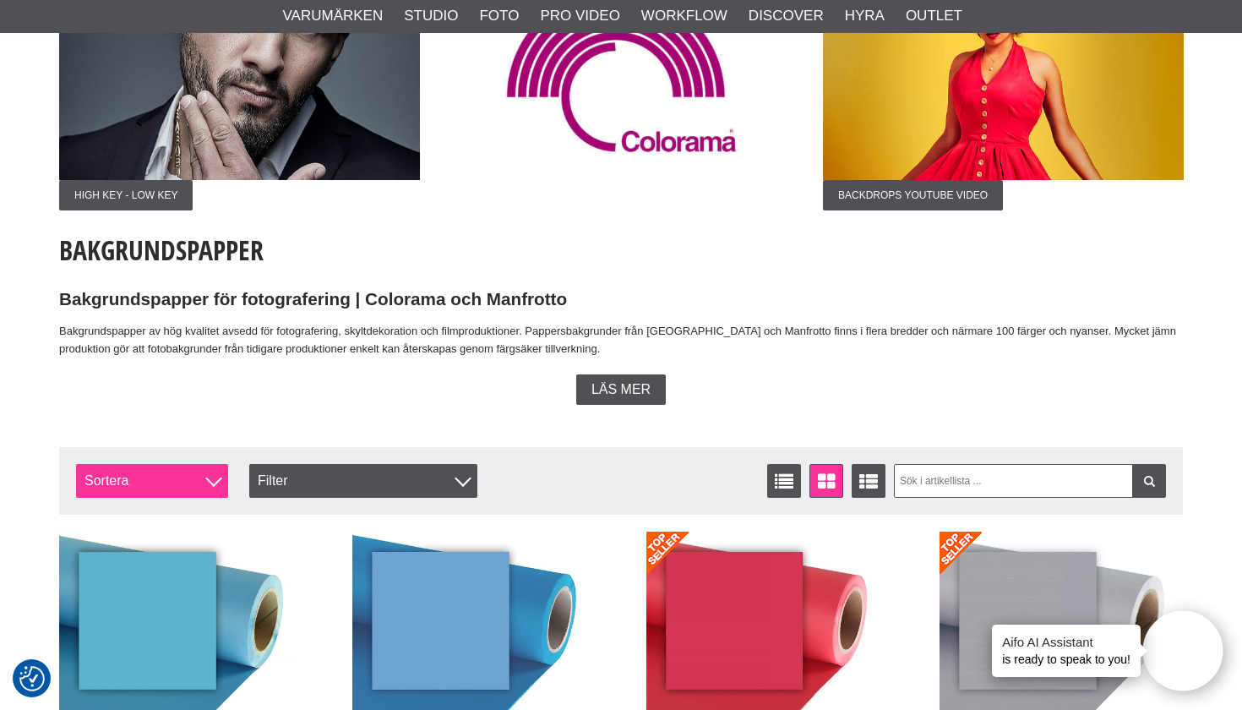
click at [188, 471] on span "Sortera" at bounding box center [152, 481] width 152 height 34
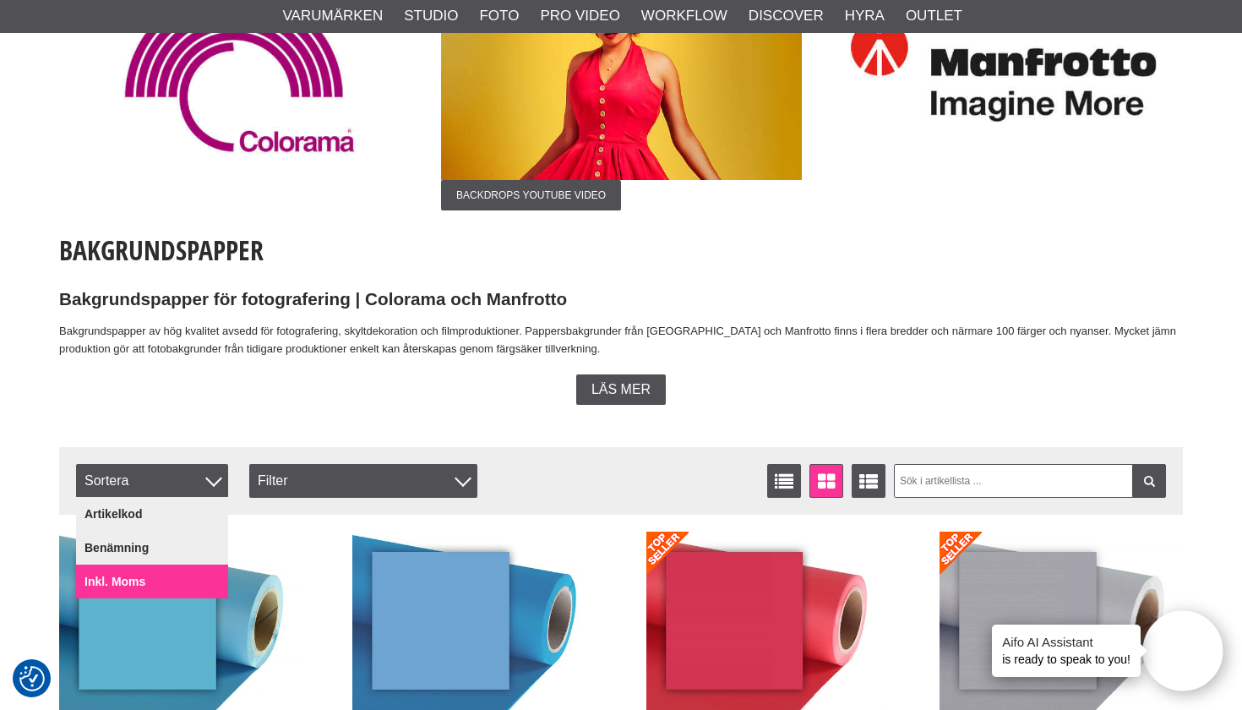
click at [151, 571] on link "Inkl. Moms" at bounding box center [152, 581] width 152 height 34
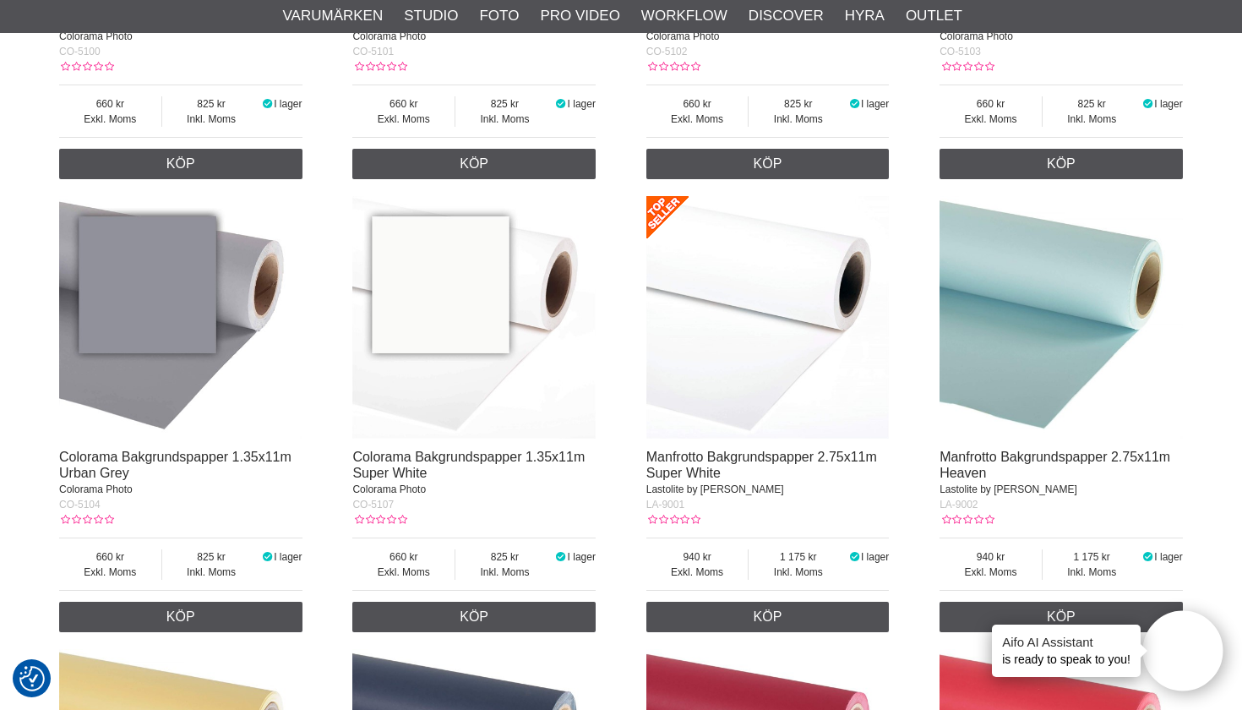
scroll to position [6886, 0]
click at [751, 609] on link "Köp" at bounding box center [767, 617] width 243 height 30
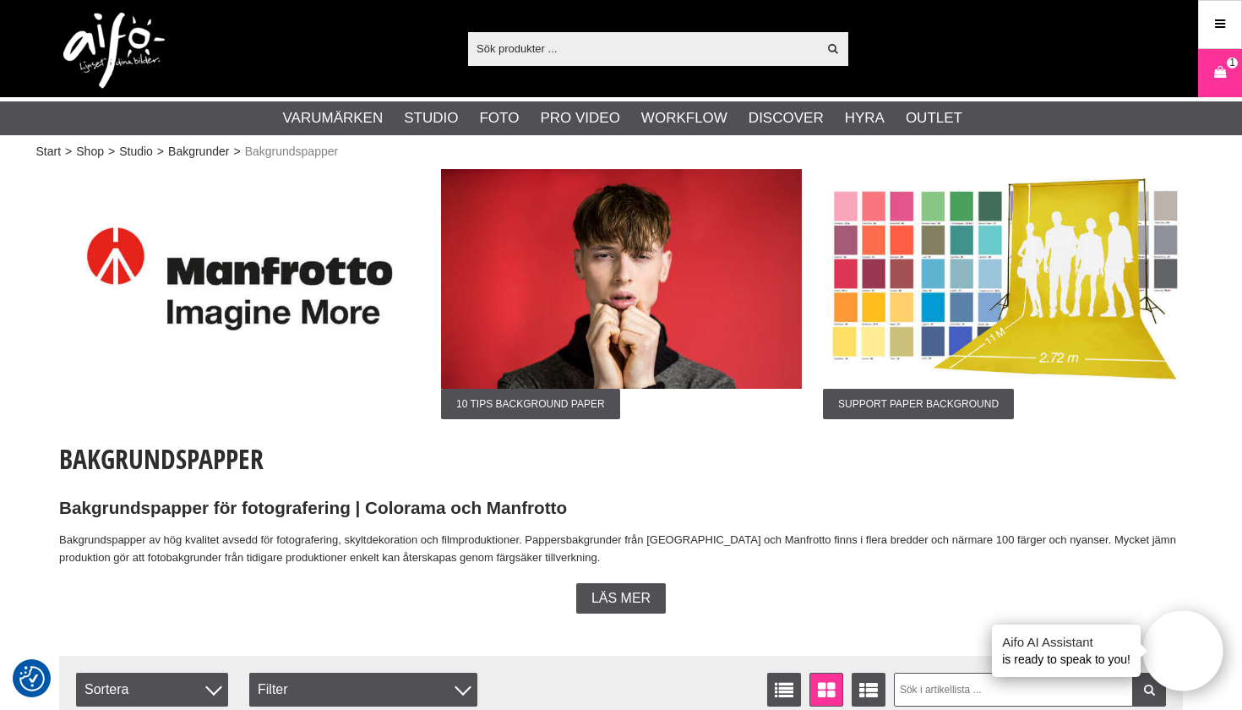
scroll to position [0, 0]
click at [550, 280] on img at bounding box center [621, 279] width 361 height 220
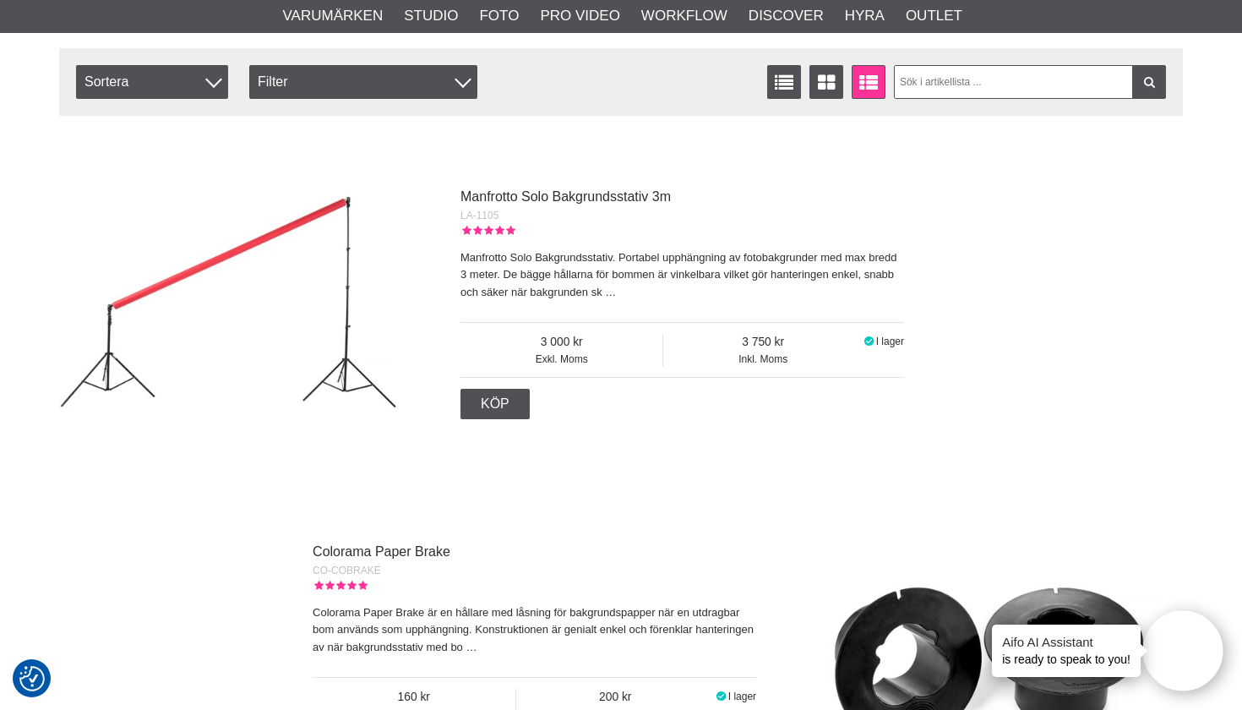
scroll to position [5033, 0]
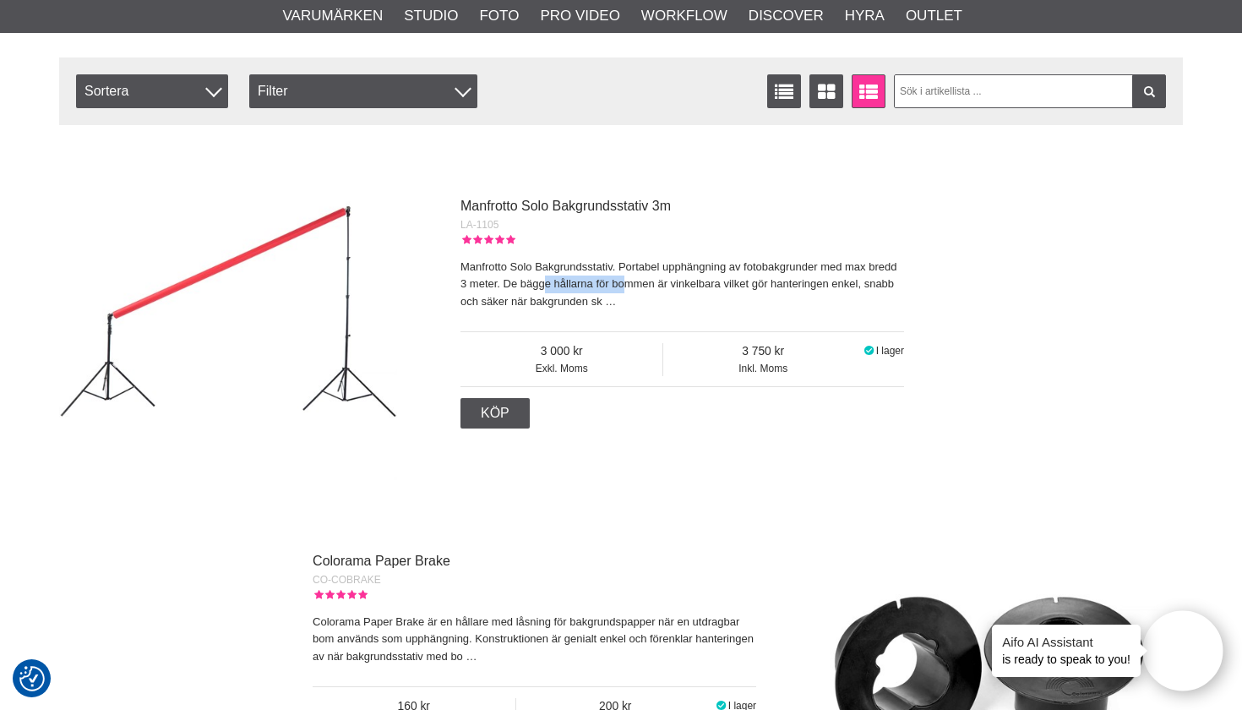
drag, startPoint x: 543, startPoint y: 264, endPoint x: 624, endPoint y: 265, distance: 81.1
click at [624, 265] on p "Manfrotto Solo Bakgrundsstativ. Portabel upphängning av fotobakgrunder med max …" at bounding box center [683, 285] width 444 height 52
click at [625, 265] on p "Manfrotto Solo Bakgrundsstativ. Portabel upphängning av fotobakgrunder med max …" at bounding box center [683, 285] width 444 height 52
drag, startPoint x: 519, startPoint y: 276, endPoint x: 572, endPoint y: 277, distance: 53.2
click at [563, 276] on p "Manfrotto Solo Bakgrundsstativ. Portabel upphängning av fotobakgrunder med max …" at bounding box center [683, 285] width 444 height 52
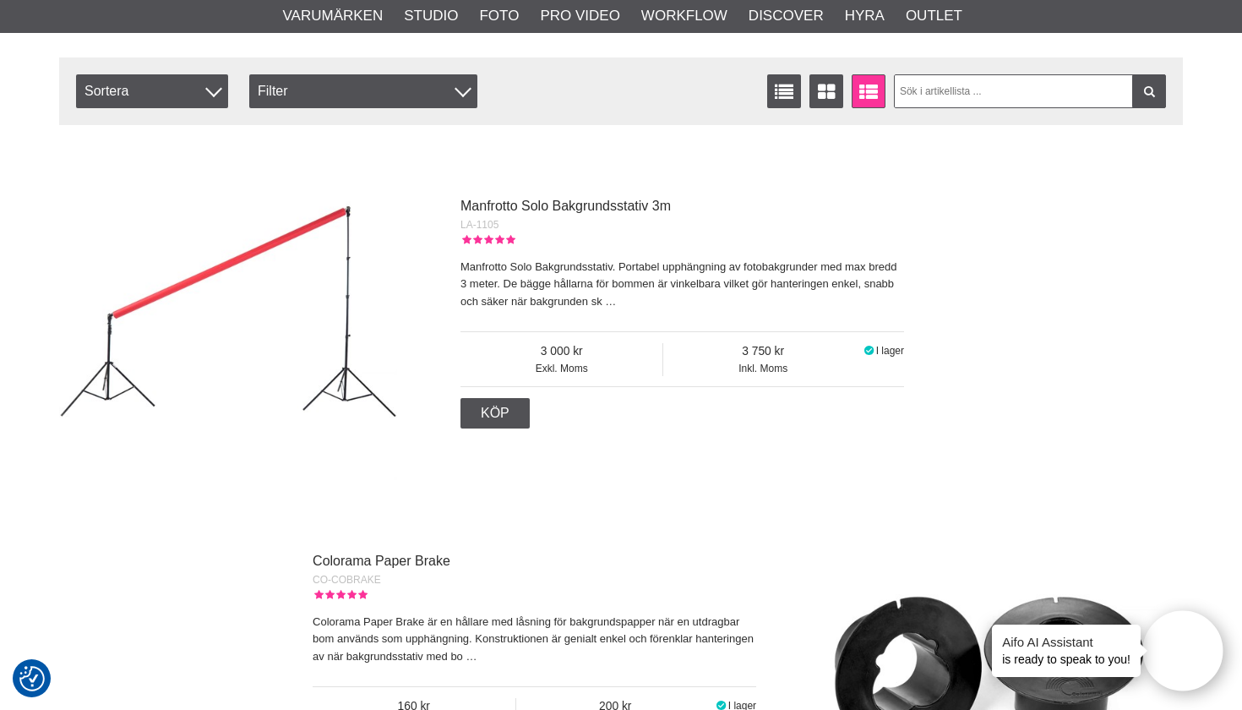
click at [575, 277] on p "Manfrotto Solo Bakgrundsstativ. Portabel upphängning av fotobakgrunder med max …" at bounding box center [683, 285] width 444 height 52
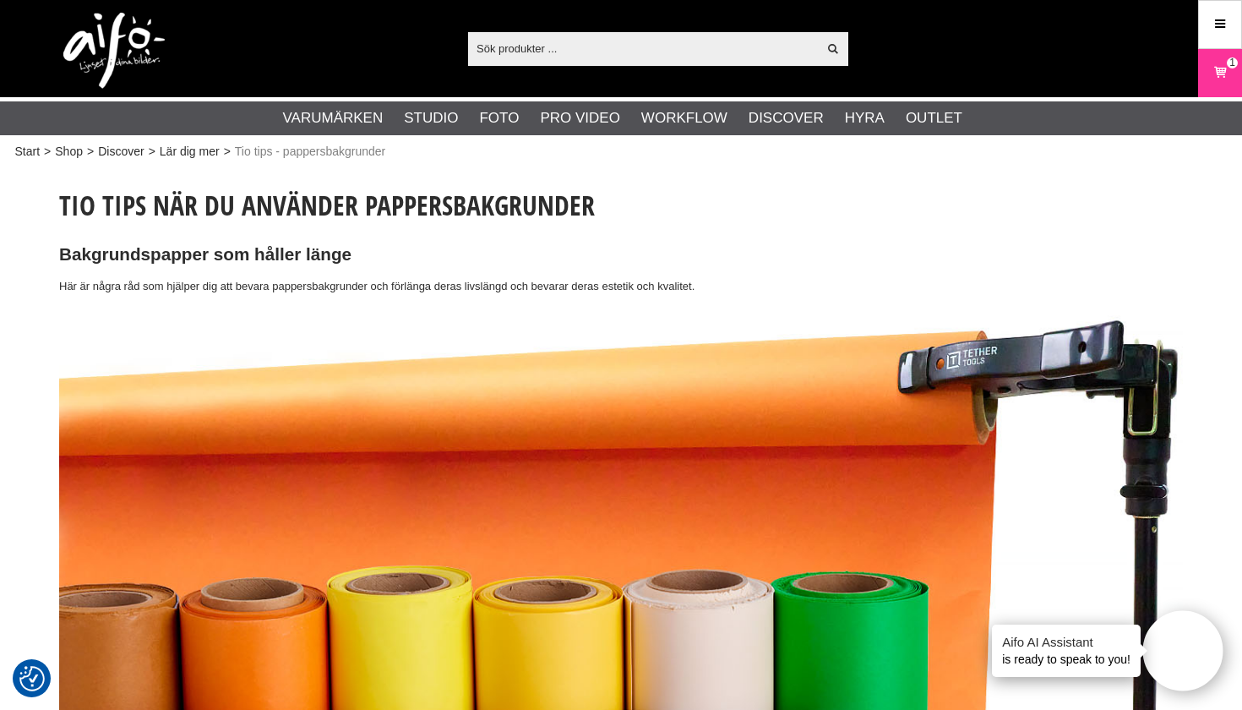
scroll to position [0, 0]
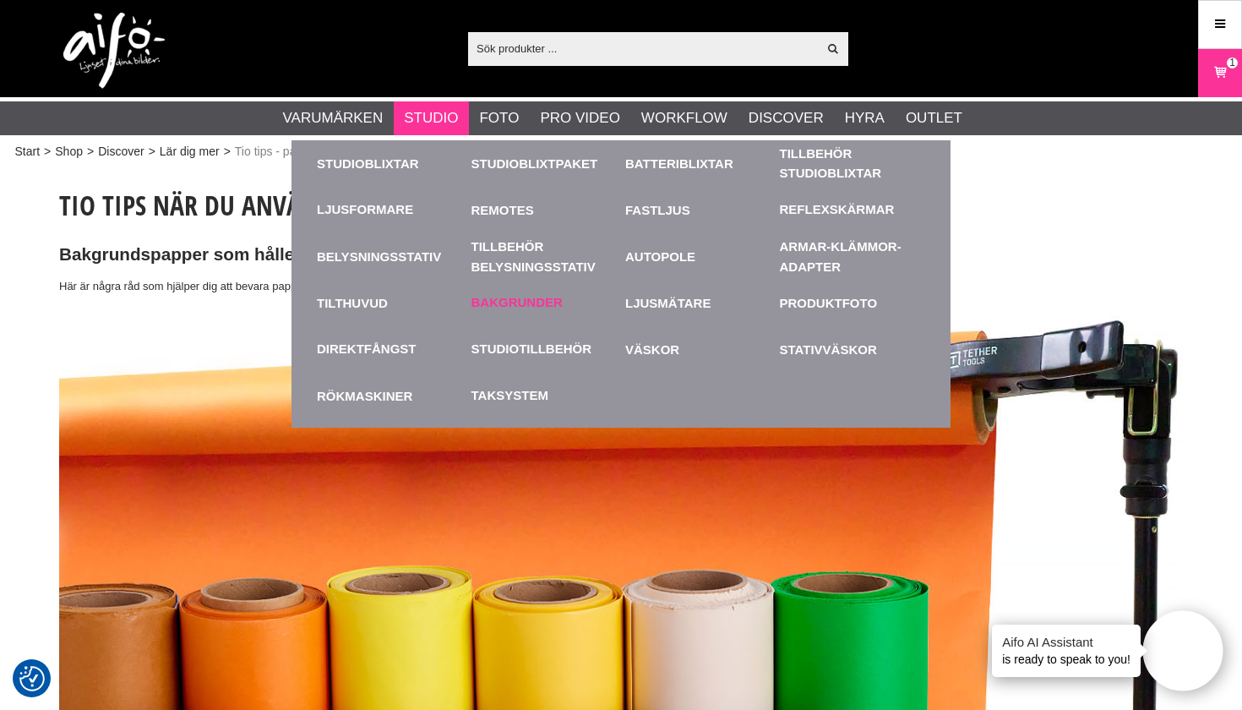
click at [519, 303] on link "Bakgrunder" at bounding box center [516, 302] width 91 height 19
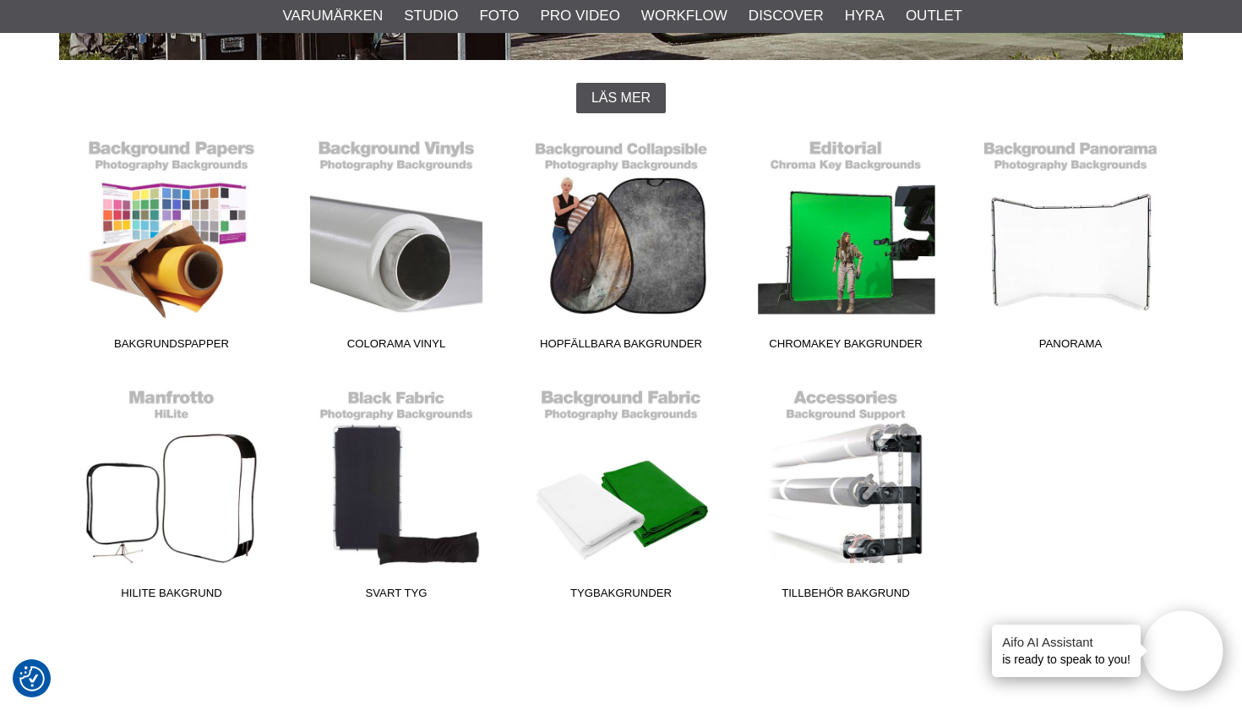
scroll to position [428, 0]
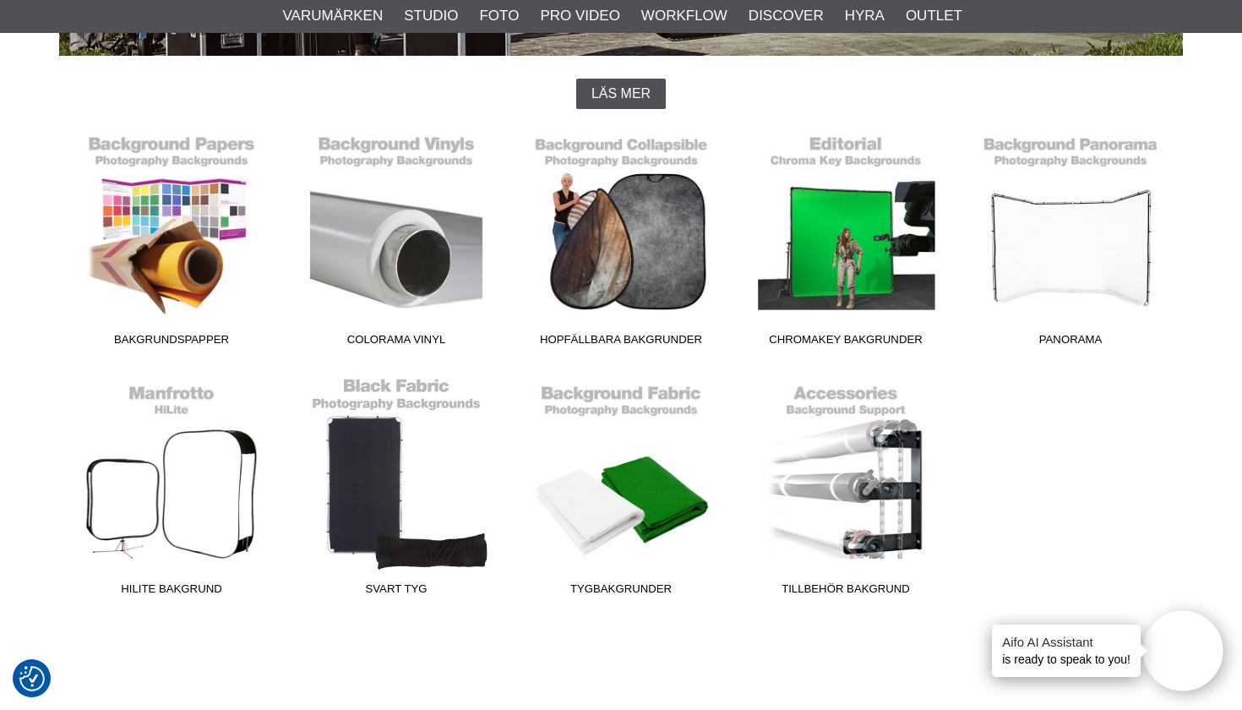
click at [399, 448] on link "Svart Tyg" at bounding box center [396, 489] width 225 height 228
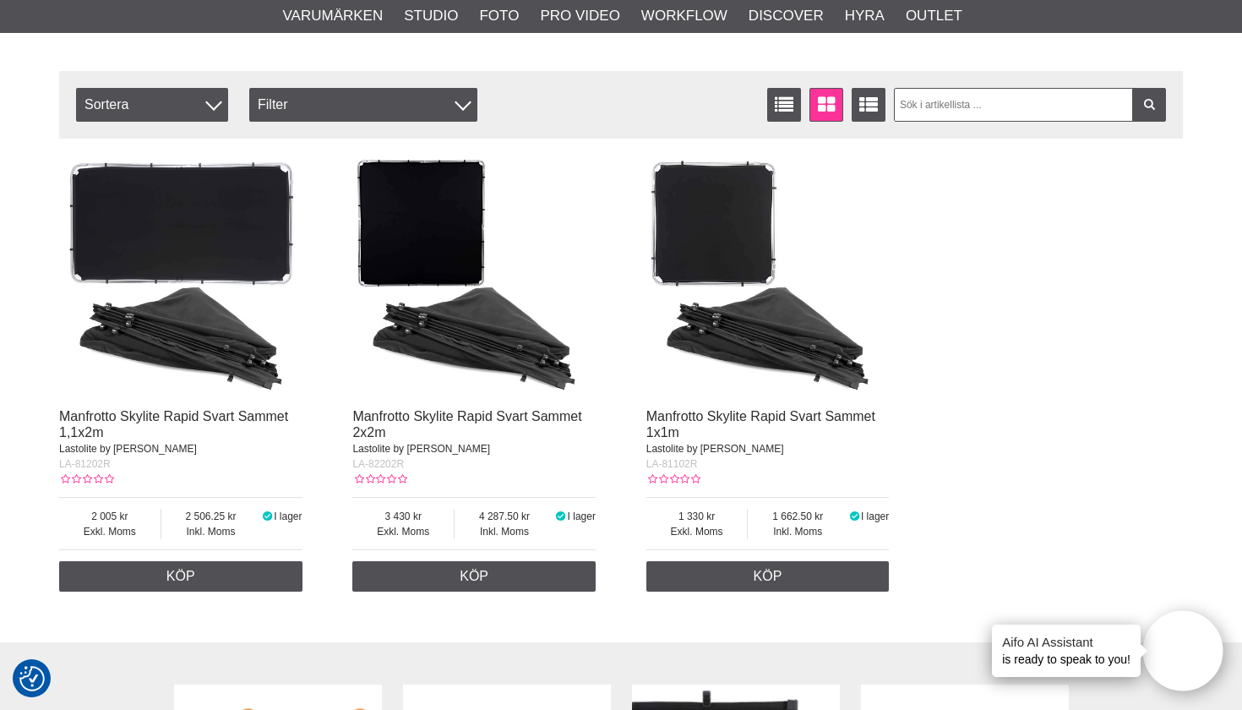
scroll to position [722, 0]
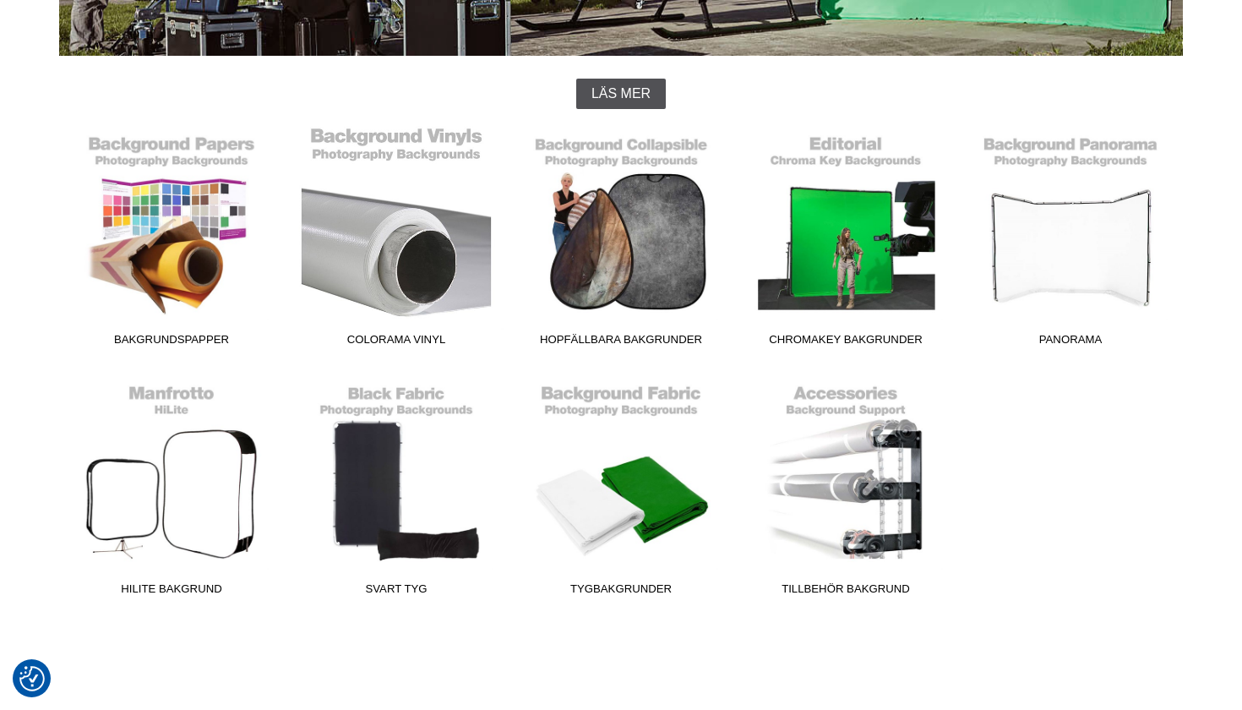
scroll to position [428, 0]
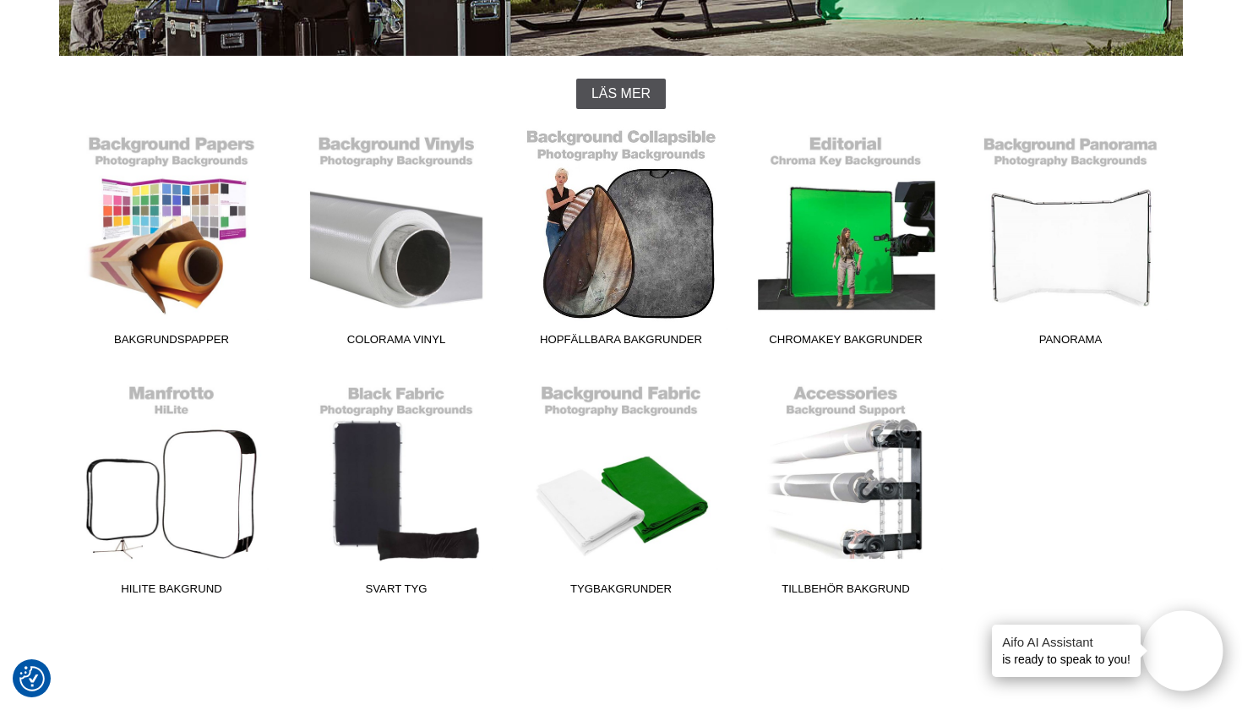
click at [588, 313] on link "Hopfällbara Bakgrunder" at bounding box center [621, 240] width 225 height 228
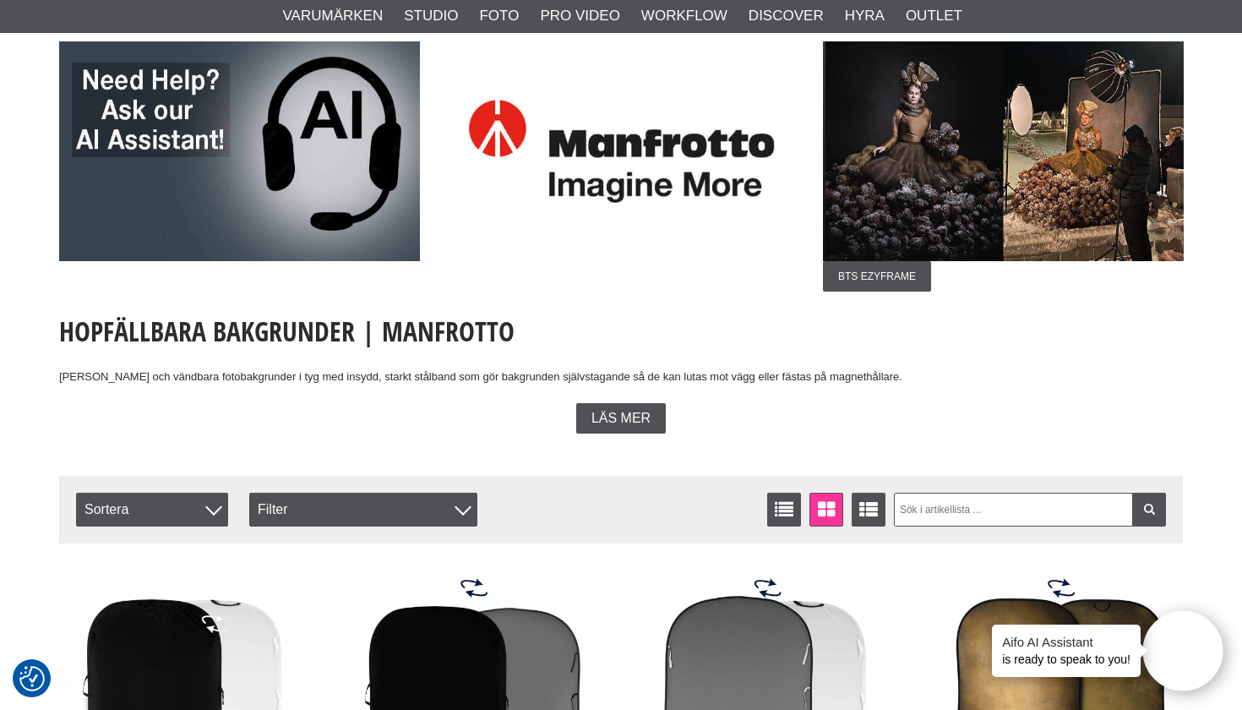
scroll to position [113, 0]
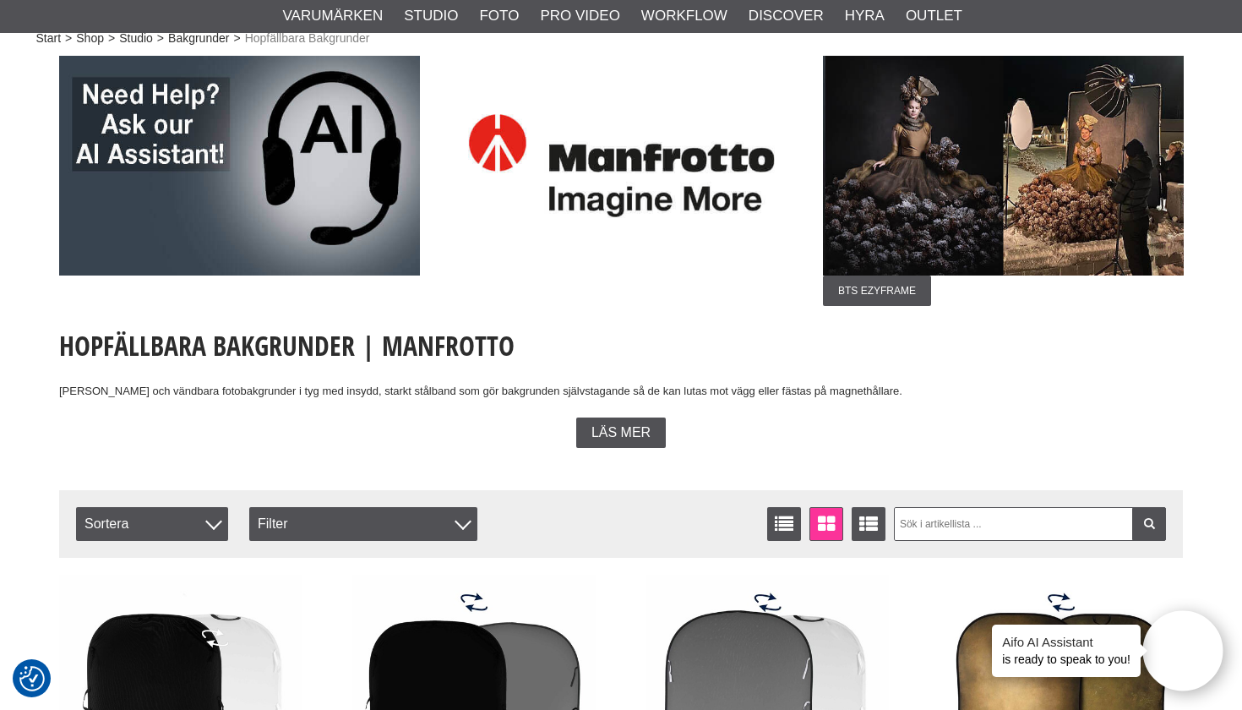
click at [1020, 200] on img at bounding box center [1003, 166] width 361 height 220
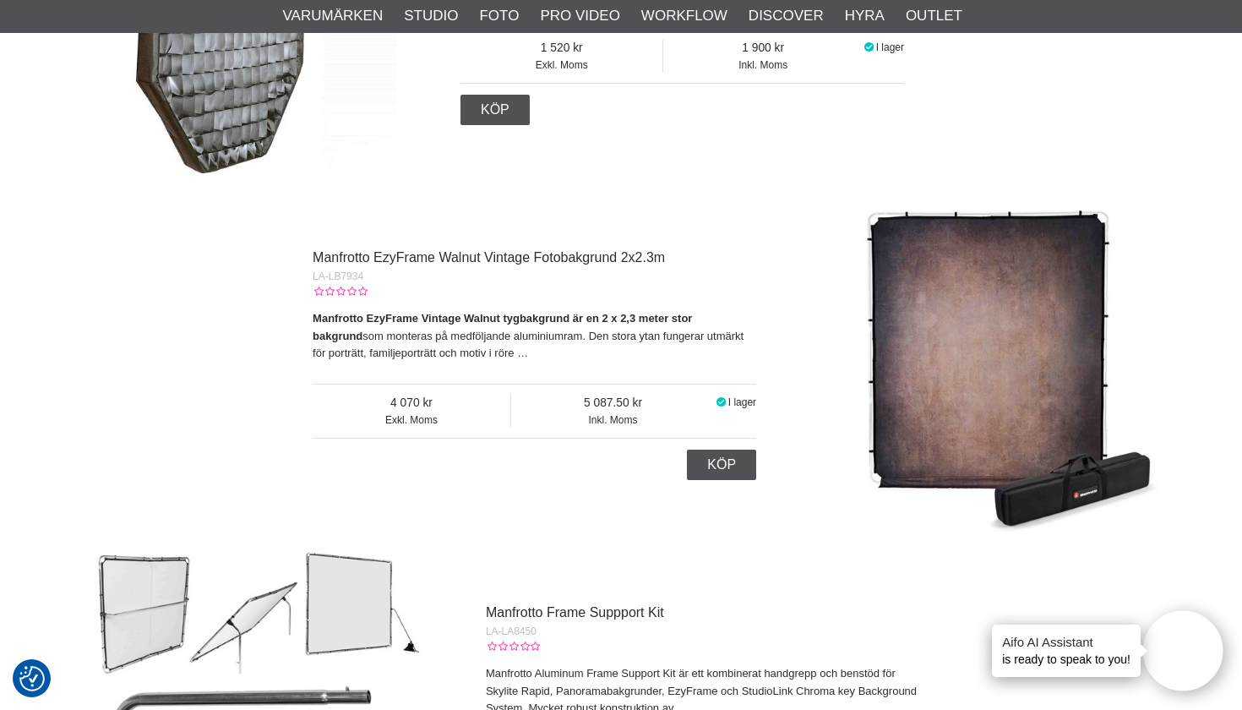
scroll to position [6615, 0]
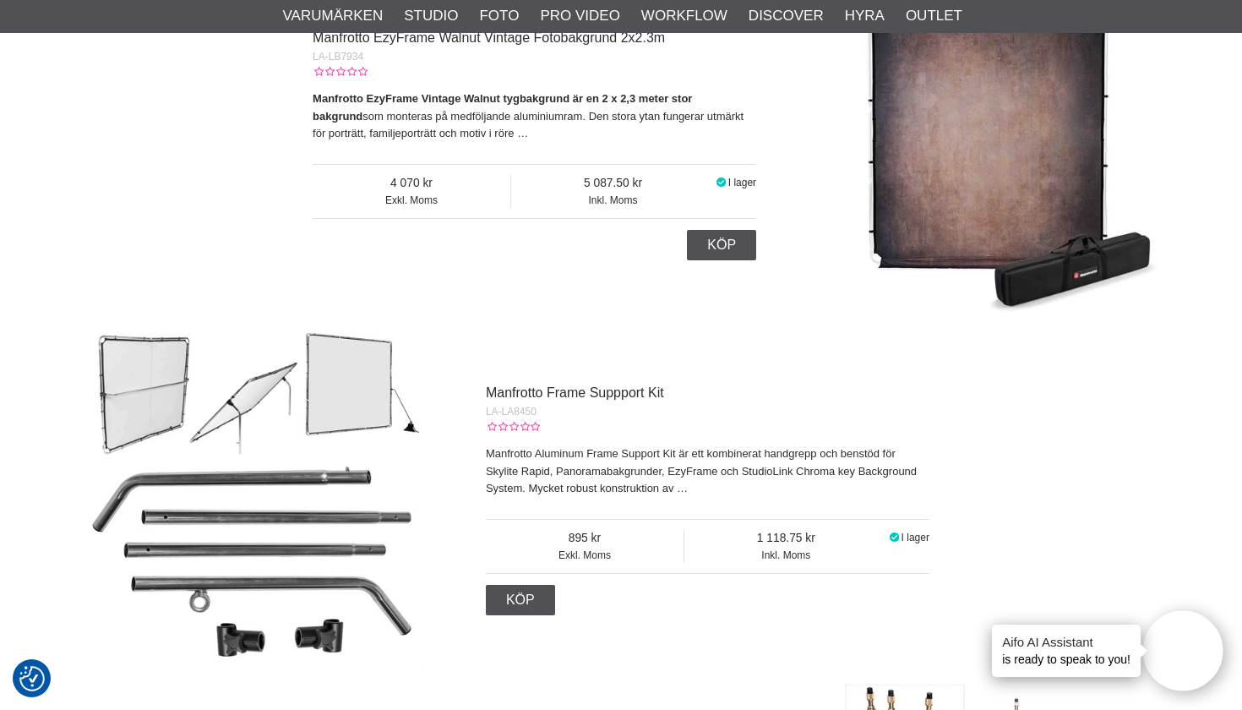
click at [348, 397] on img at bounding box center [253, 498] width 338 height 338
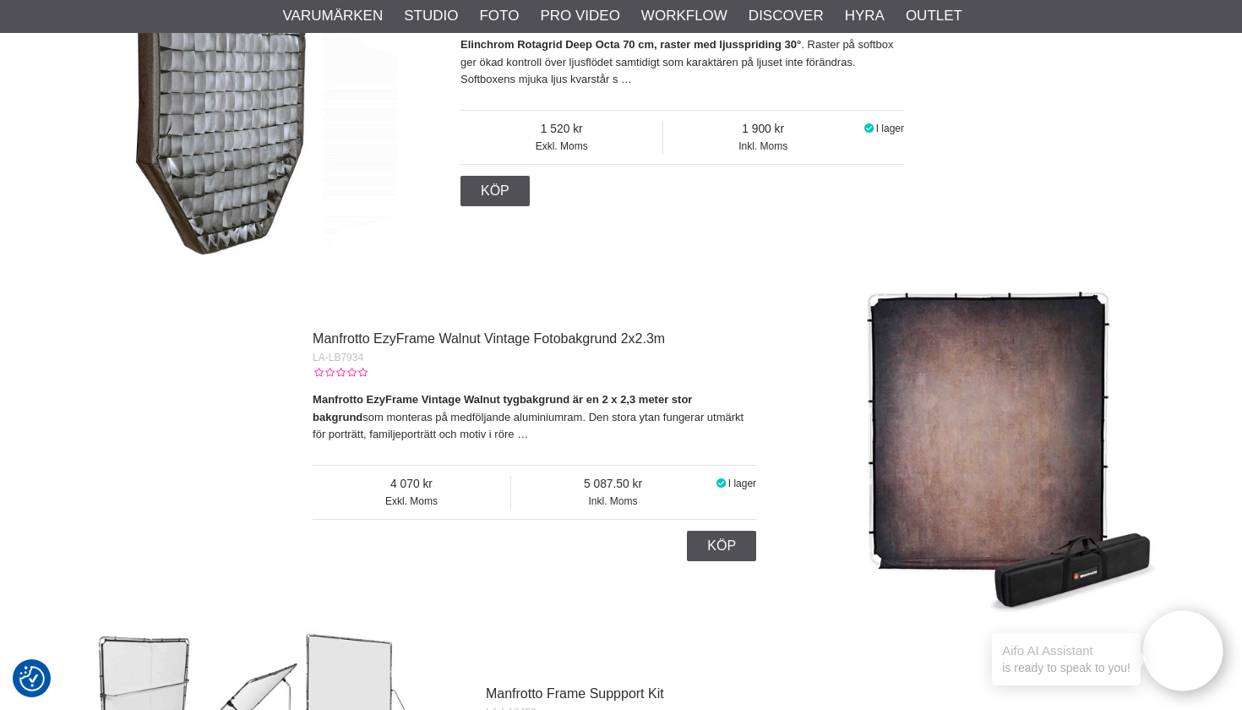
scroll to position [6039, 0]
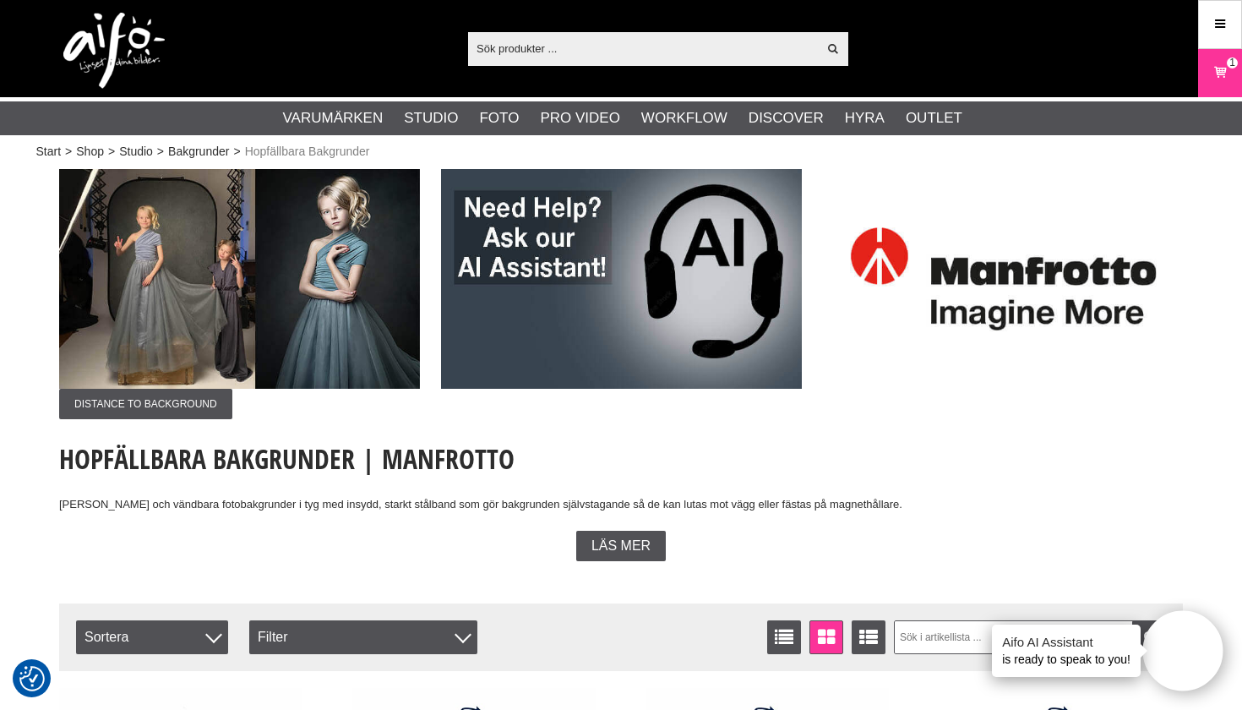
scroll to position [-1, 0]
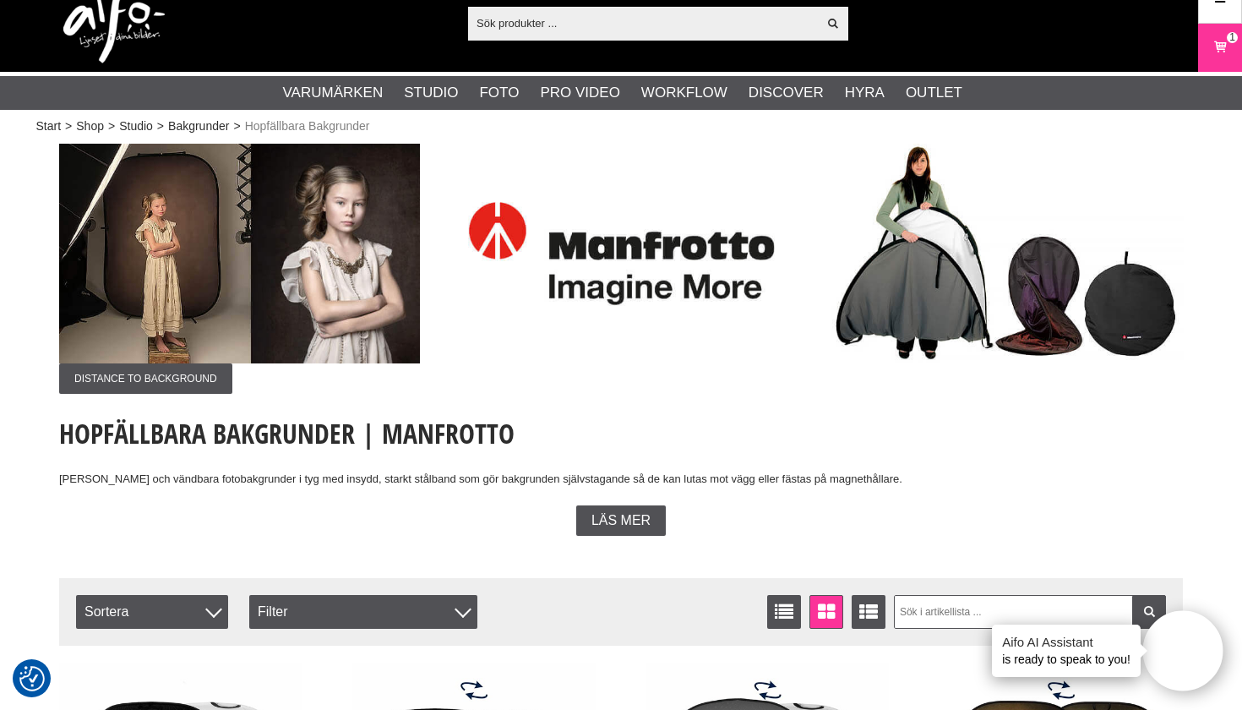
scroll to position [25, 0]
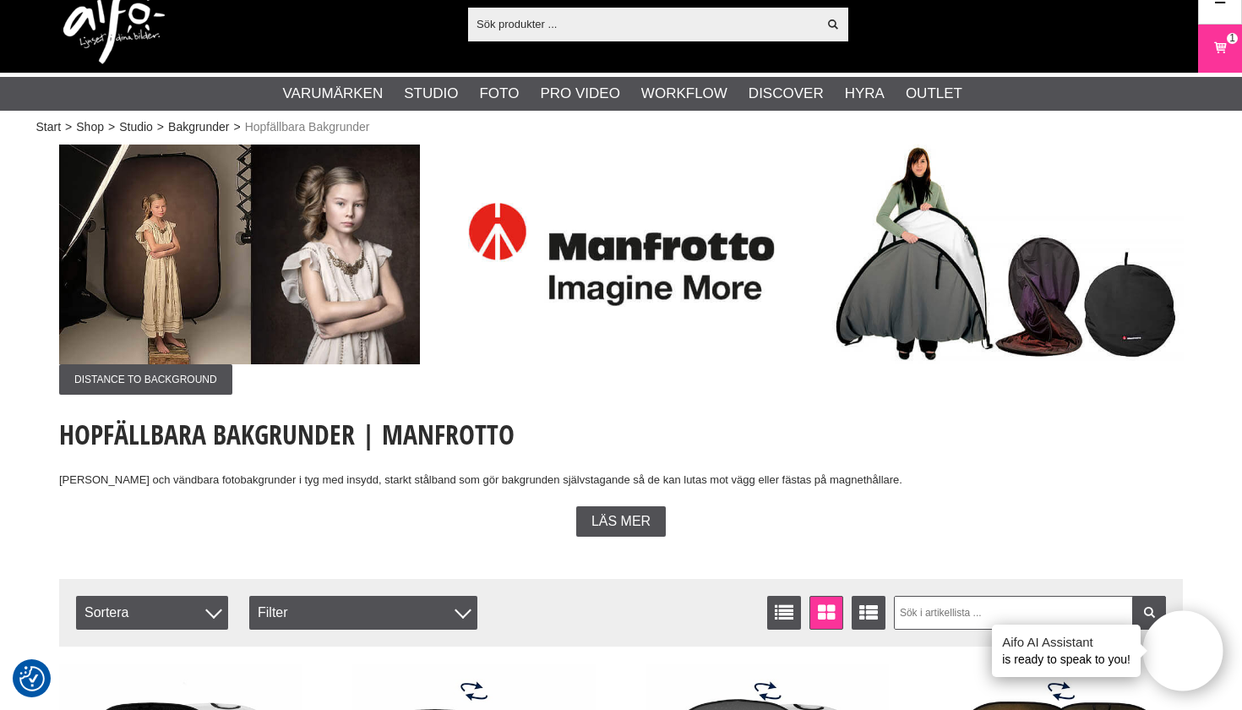
click at [238, 285] on img at bounding box center [239, 254] width 361 height 220
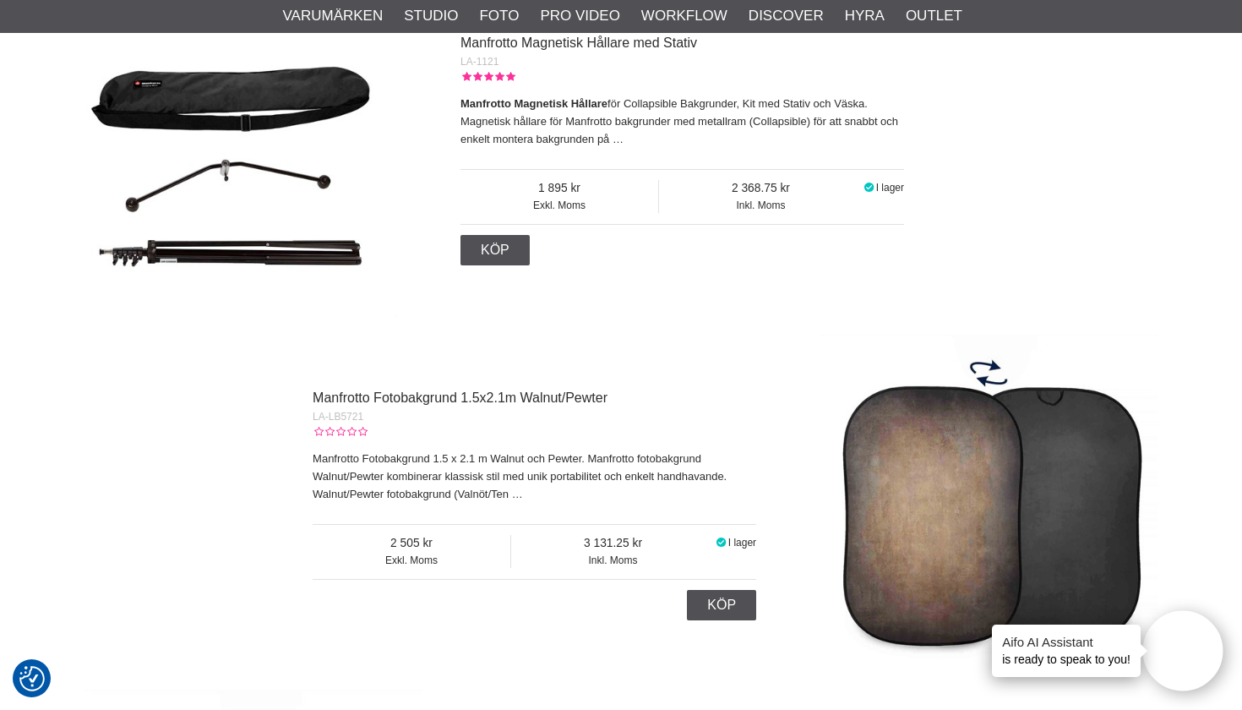
scroll to position [7473, 0]
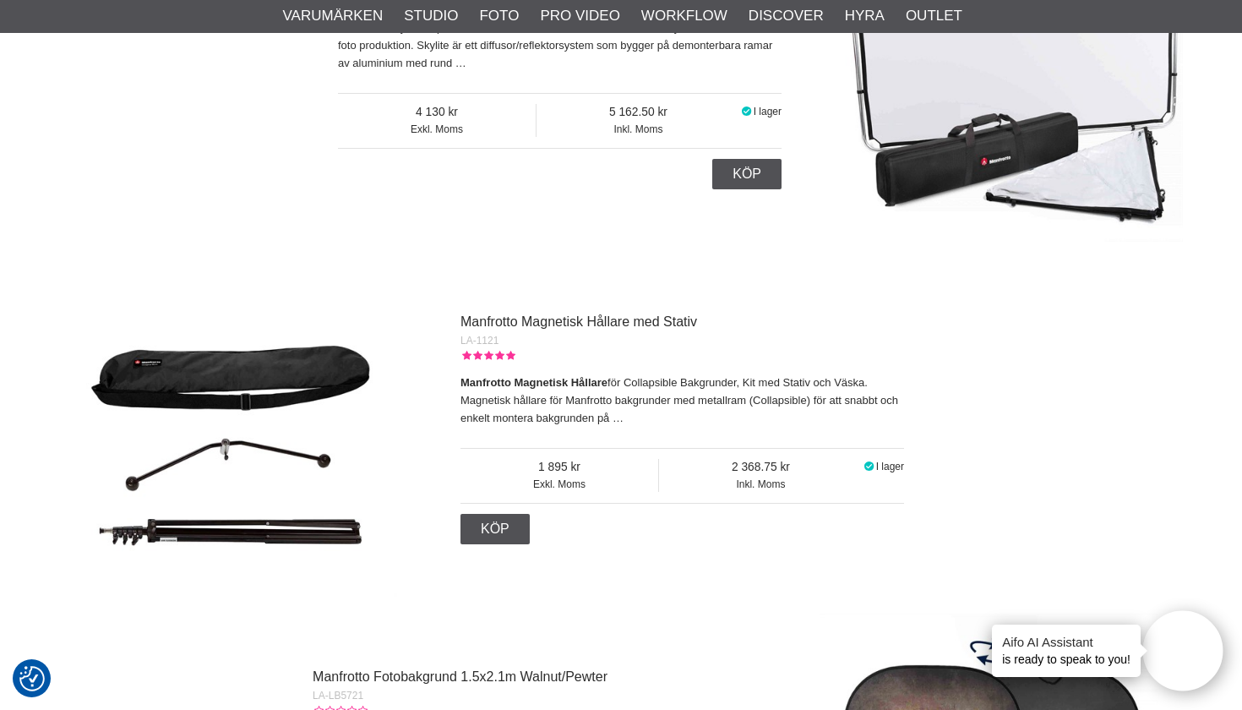
click at [232, 397] on img at bounding box center [228, 428] width 338 height 338
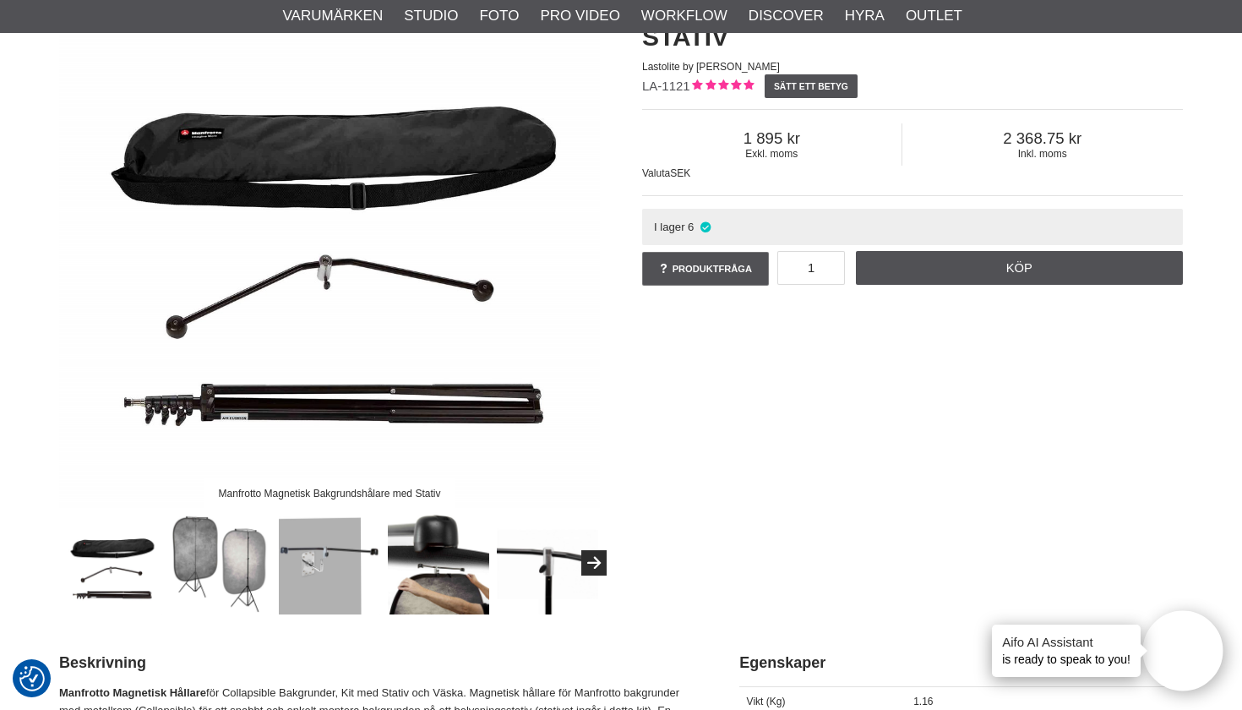
scroll to position [206, 0]
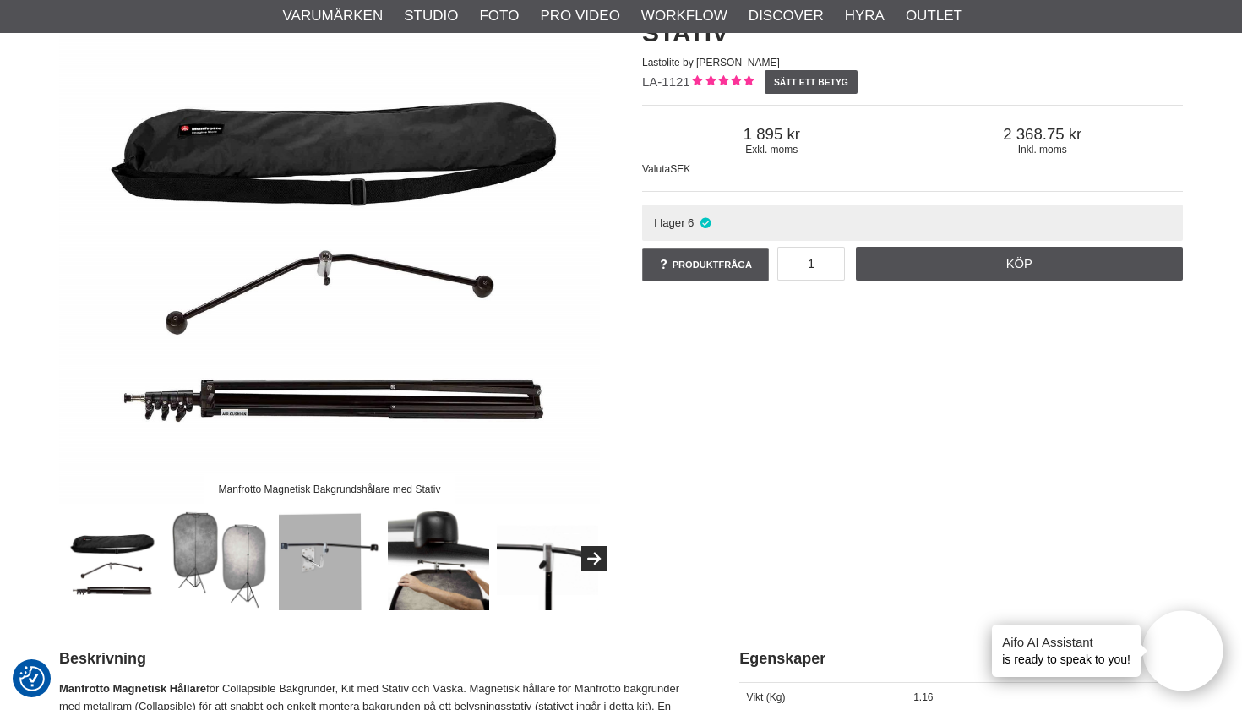
click at [217, 578] on img at bounding box center [221, 559] width 102 height 102
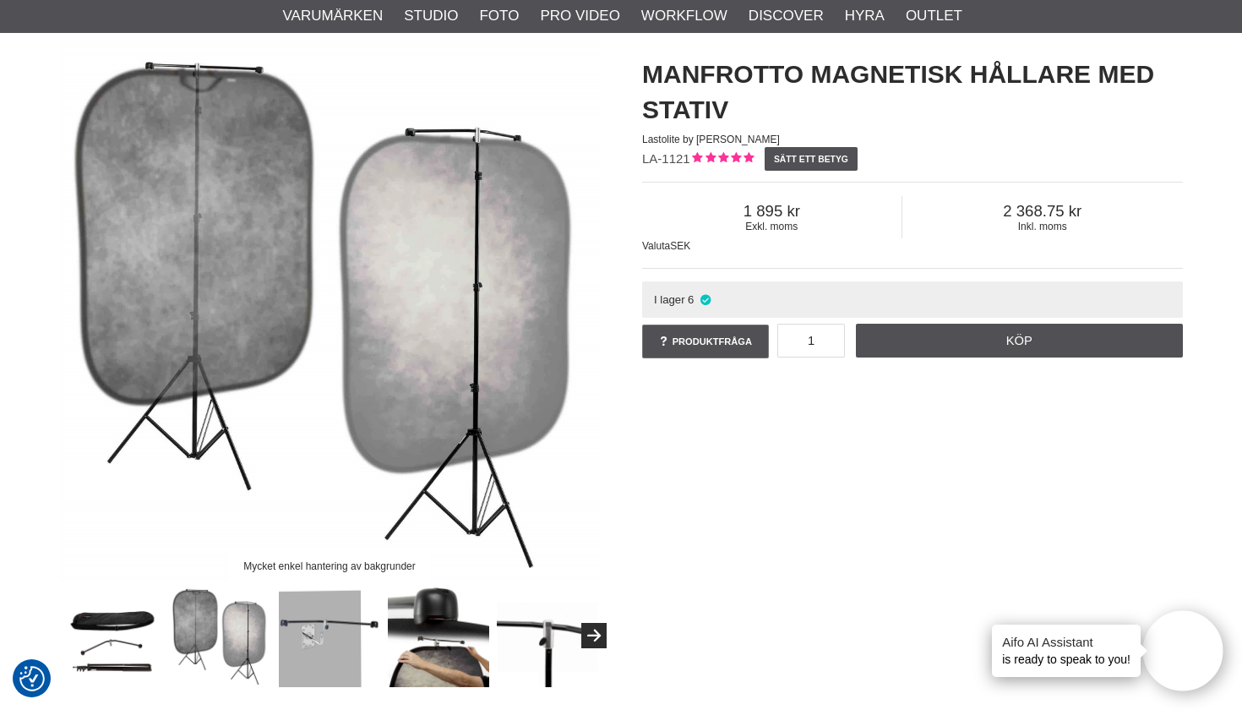
scroll to position [130, 0]
click at [316, 604] on img at bounding box center [330, 635] width 102 height 102
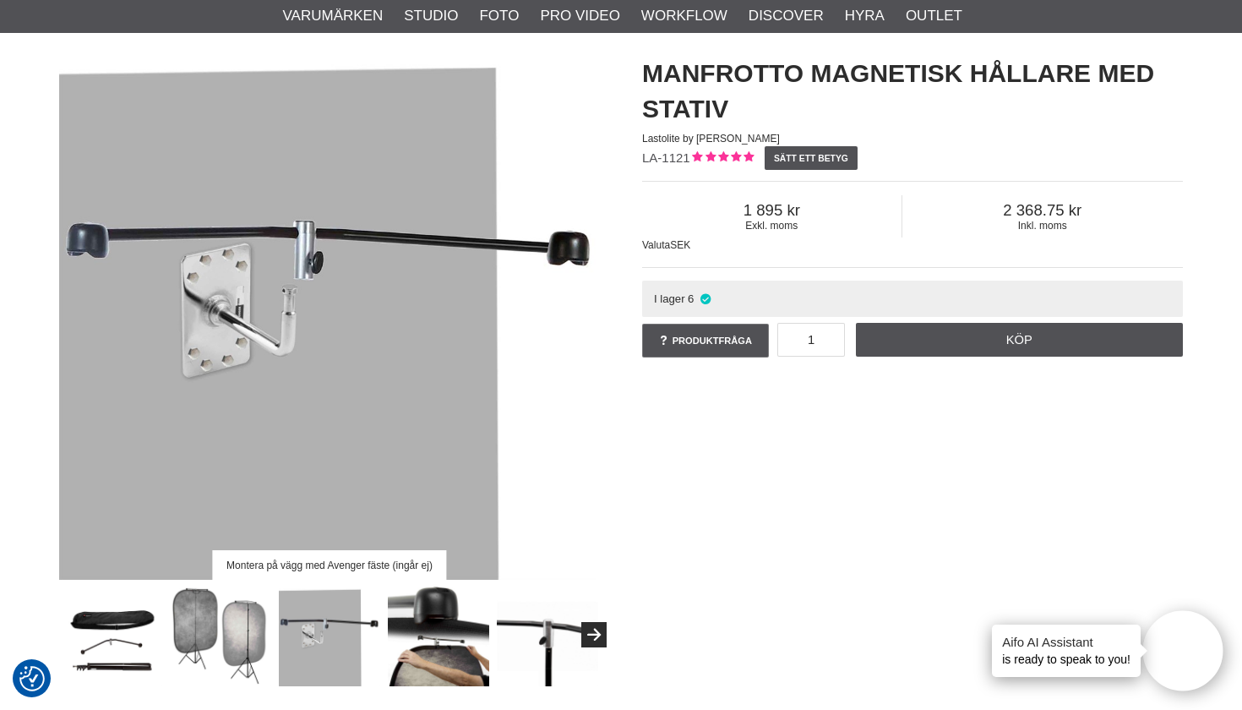
click at [417, 635] on img at bounding box center [439, 635] width 102 height 102
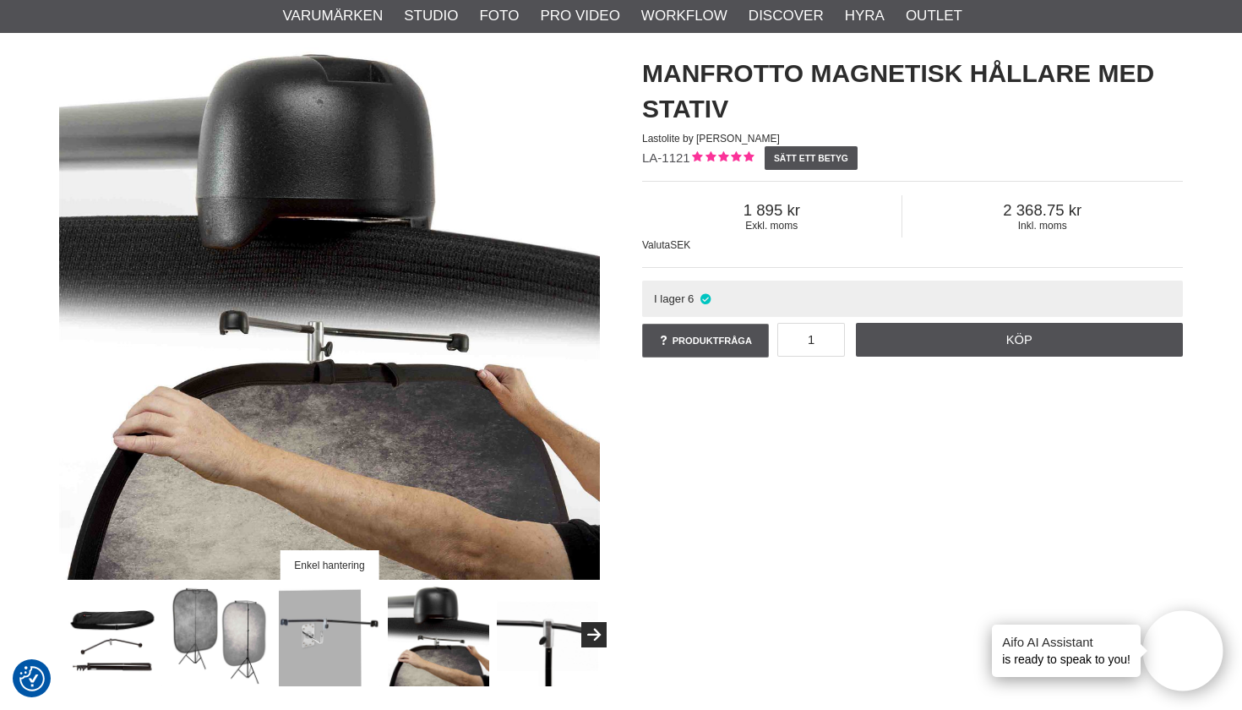
click at [566, 650] on img at bounding box center [548, 635] width 102 height 102
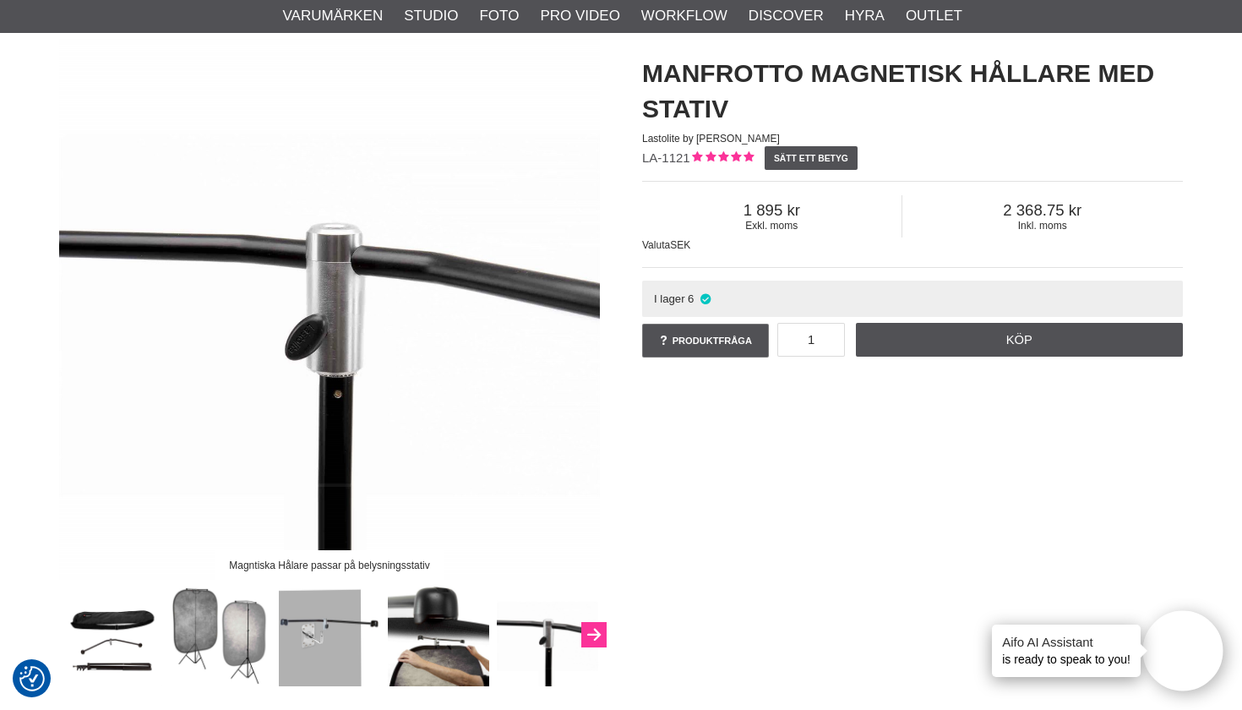
click at [586, 629] on icon "Next" at bounding box center [594, 635] width 20 height 15
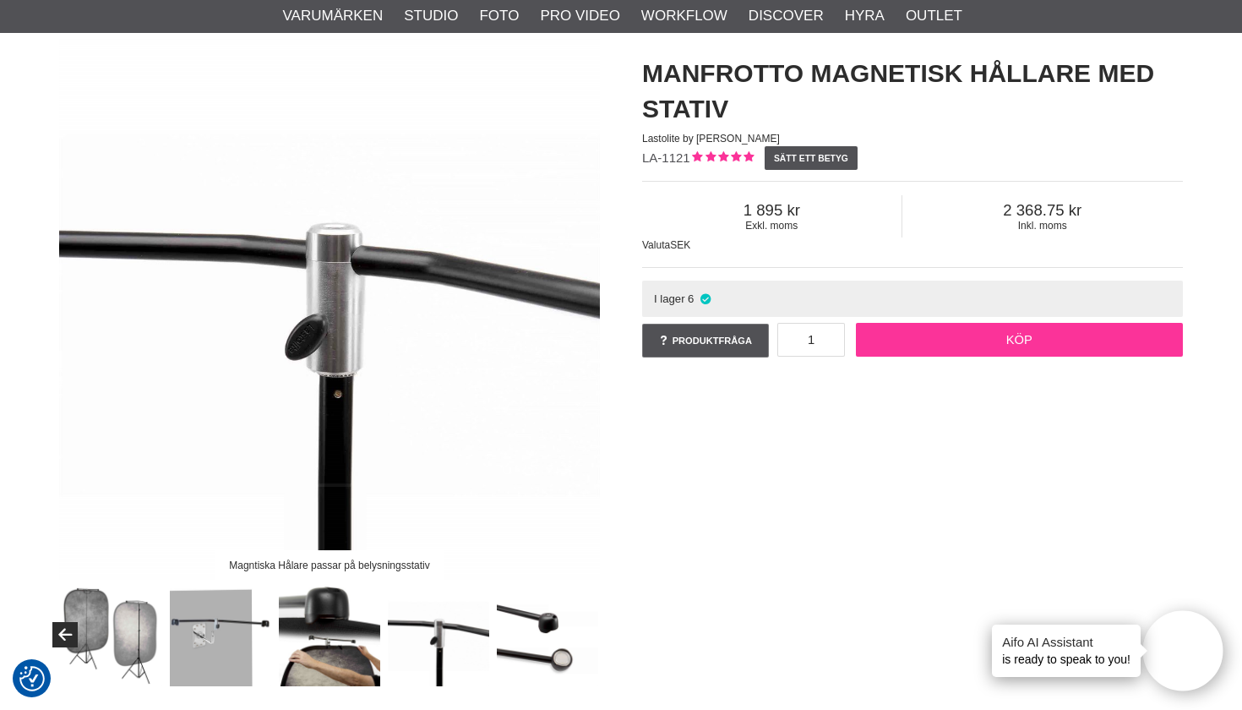
click at [929, 340] on link "Köp" at bounding box center [1020, 340] width 328 height 34
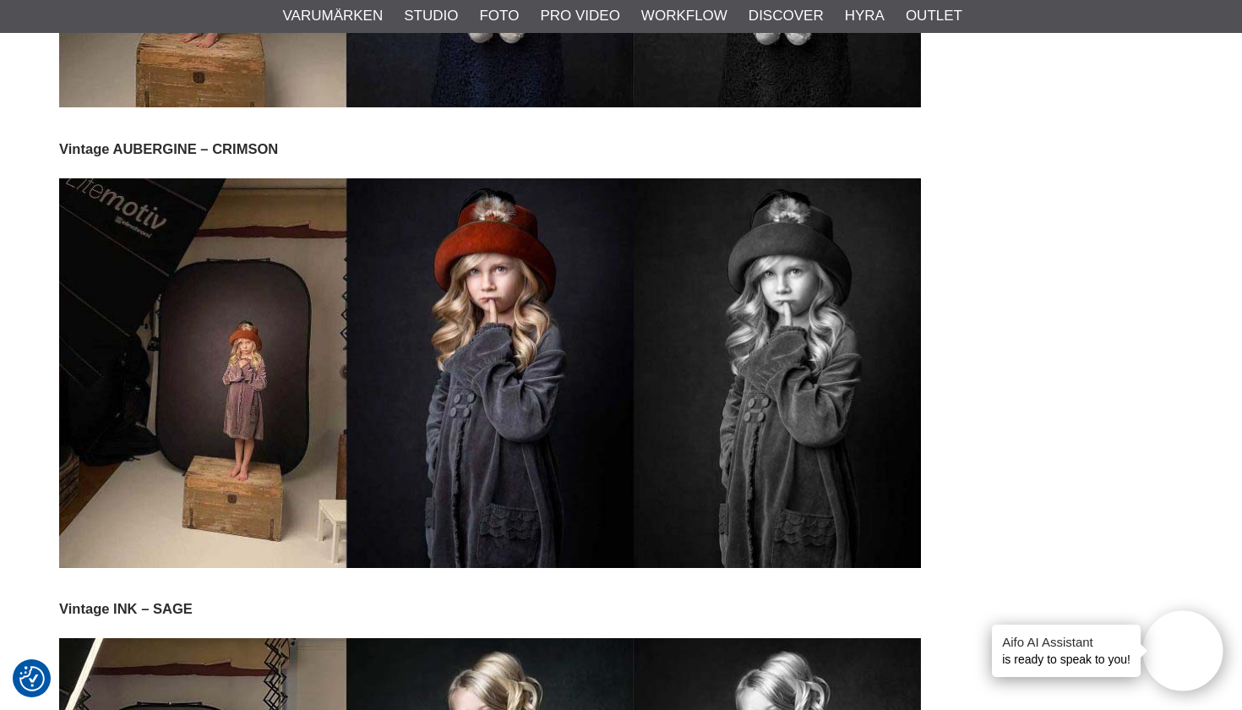
scroll to position [4300, 0]
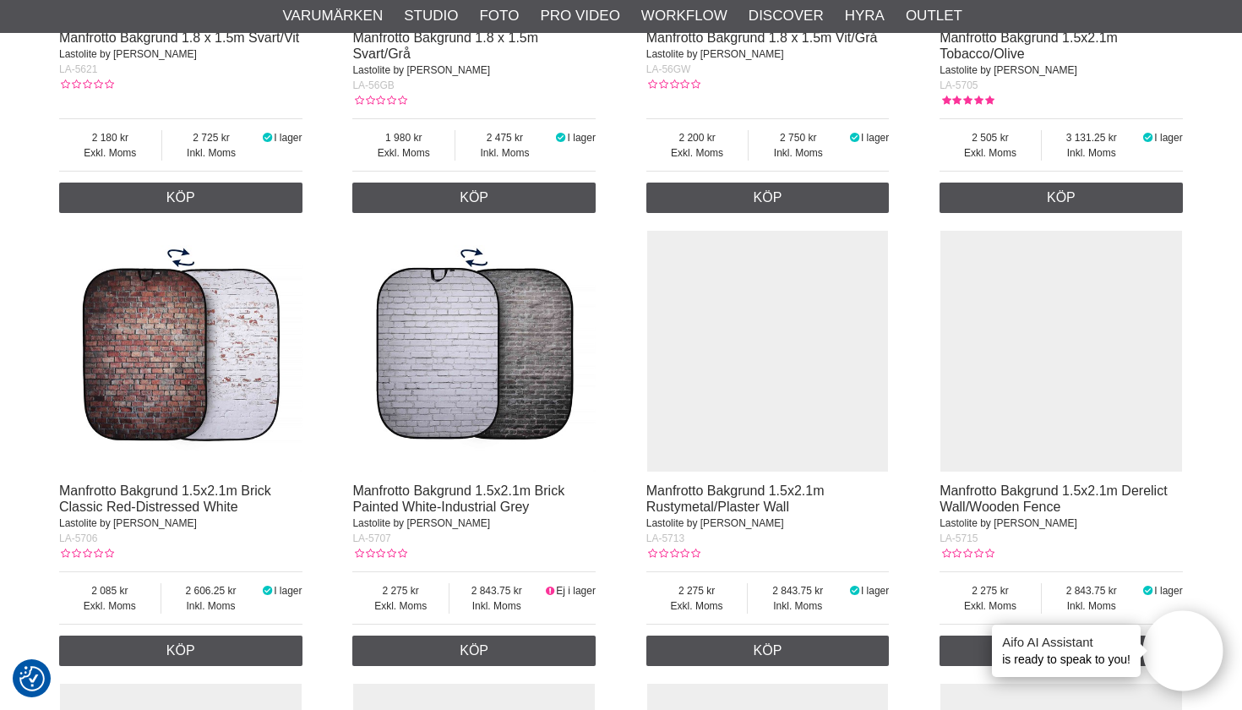
scroll to position [1035, 0]
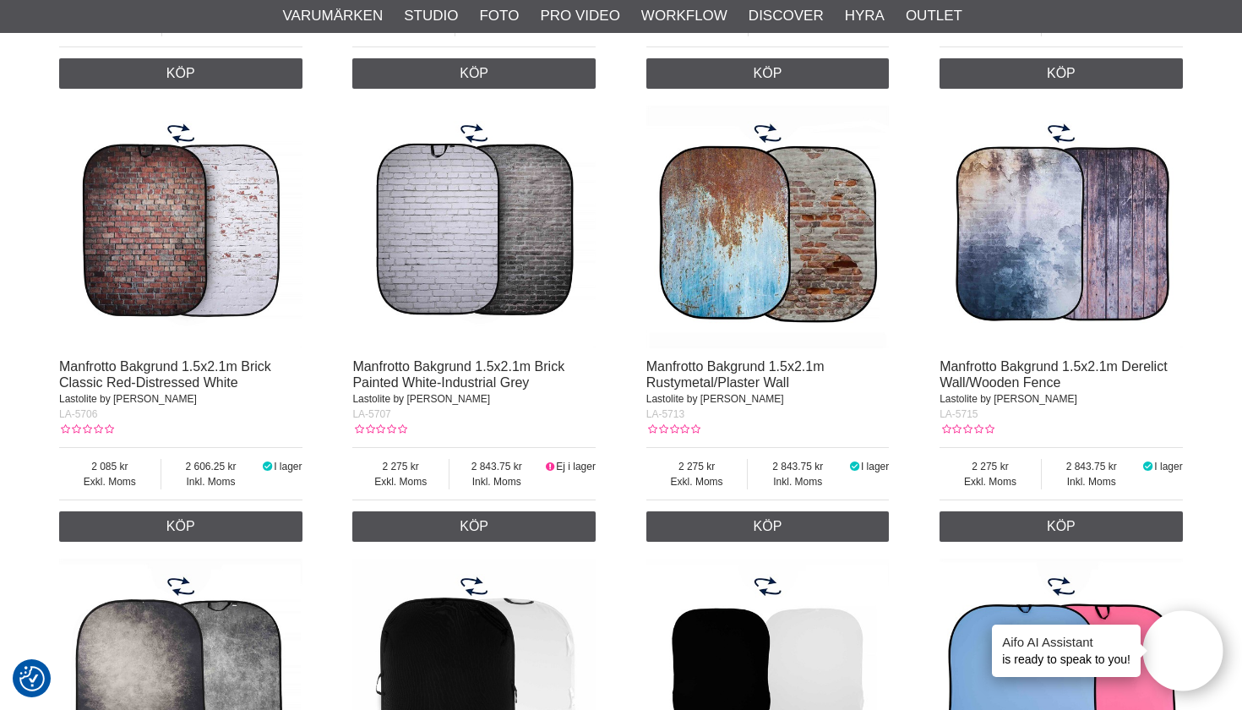
click at [220, 276] on img at bounding box center [180, 227] width 243 height 243
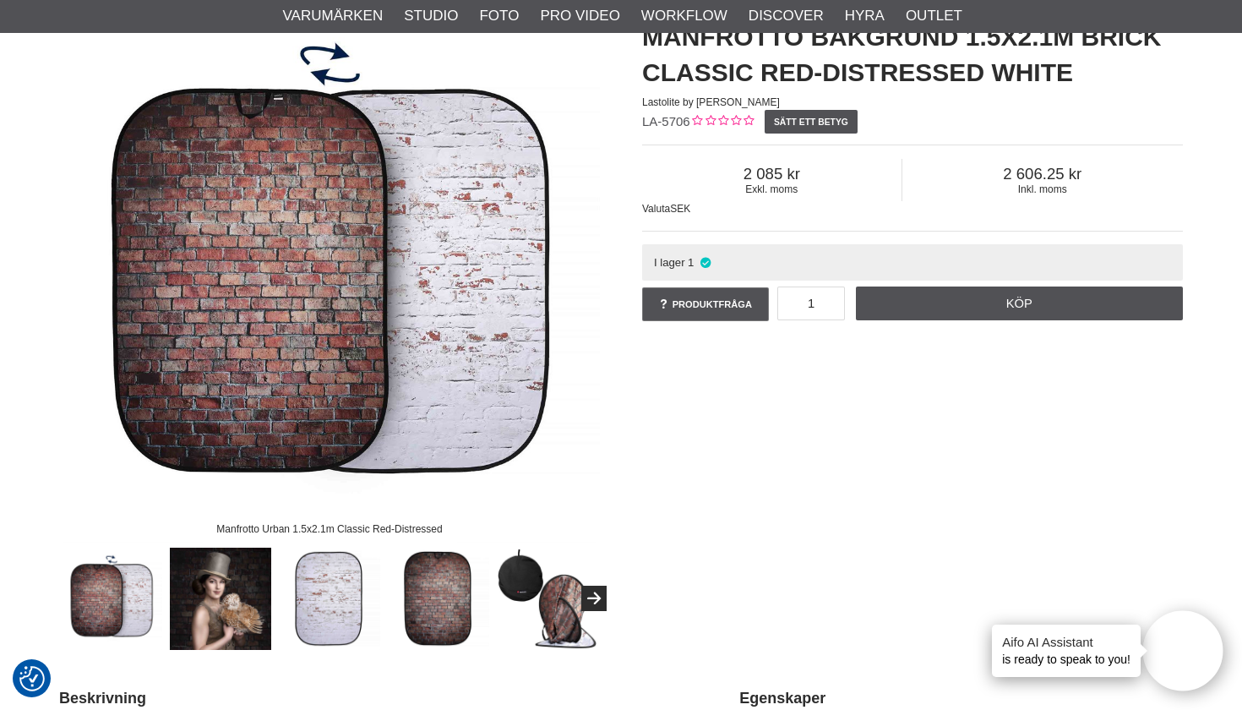
scroll to position [169, 0]
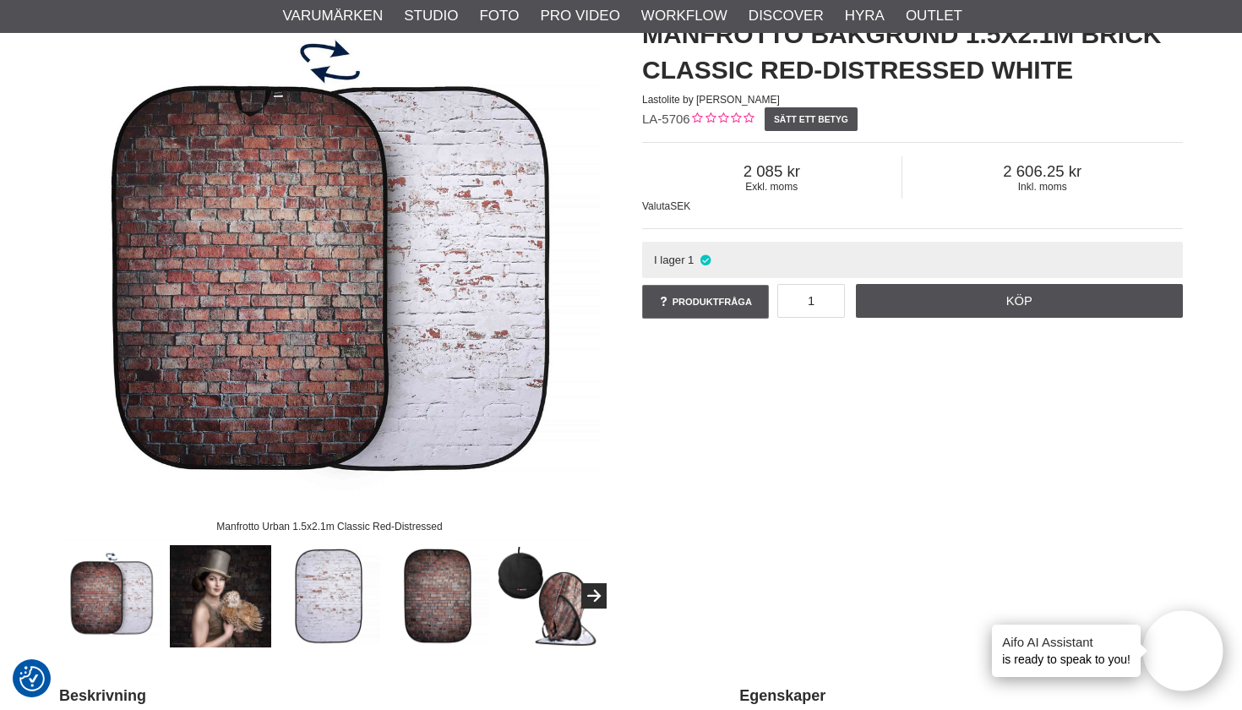
click at [259, 572] on img at bounding box center [221, 596] width 102 height 102
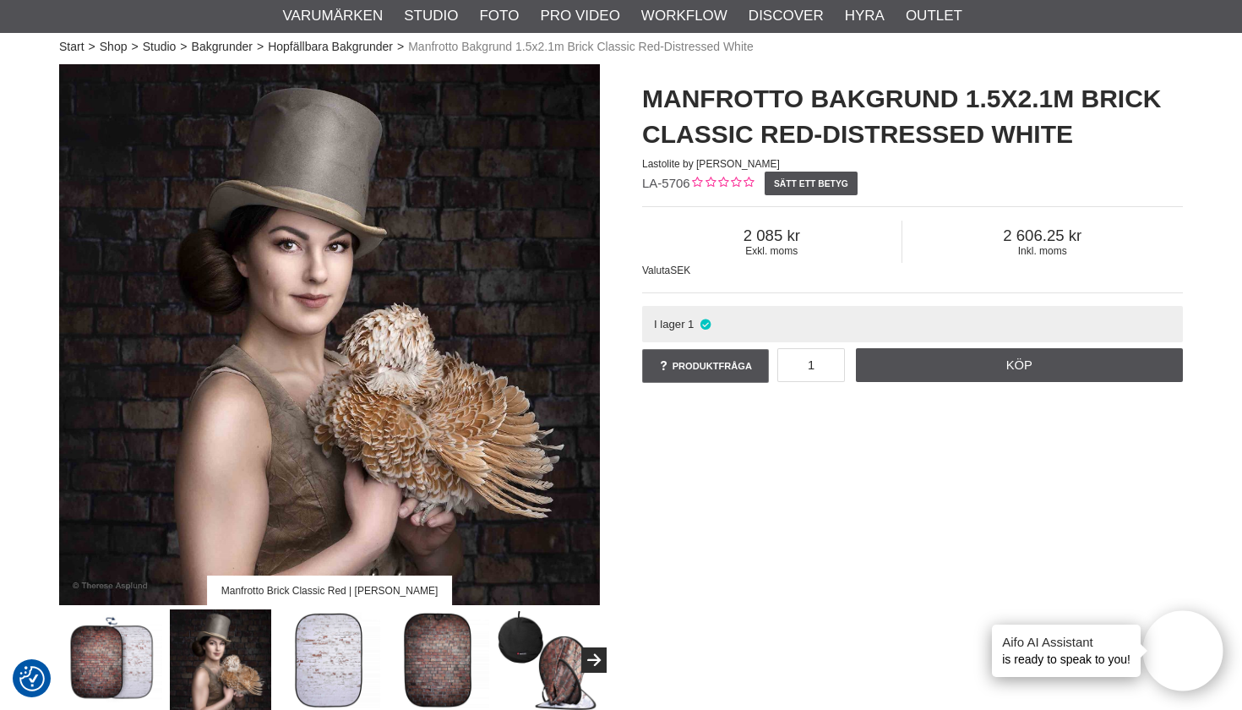
scroll to position [110, 0]
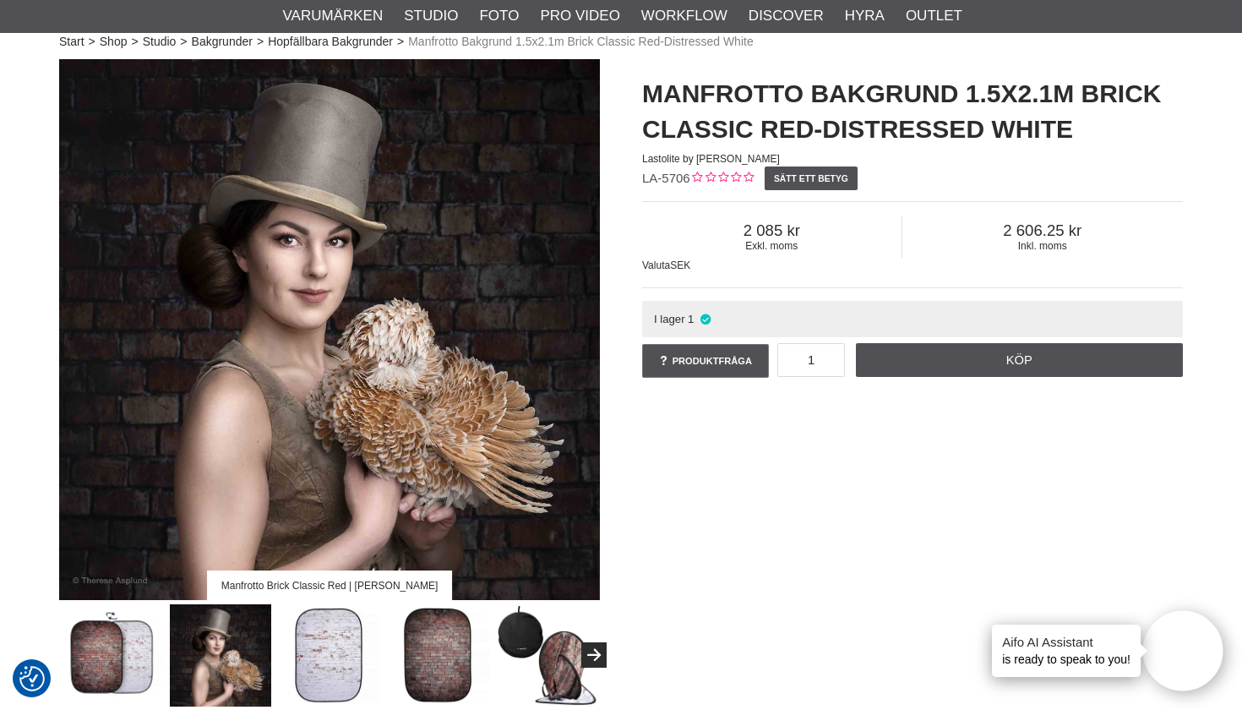
click at [352, 633] on img at bounding box center [330, 655] width 102 height 102
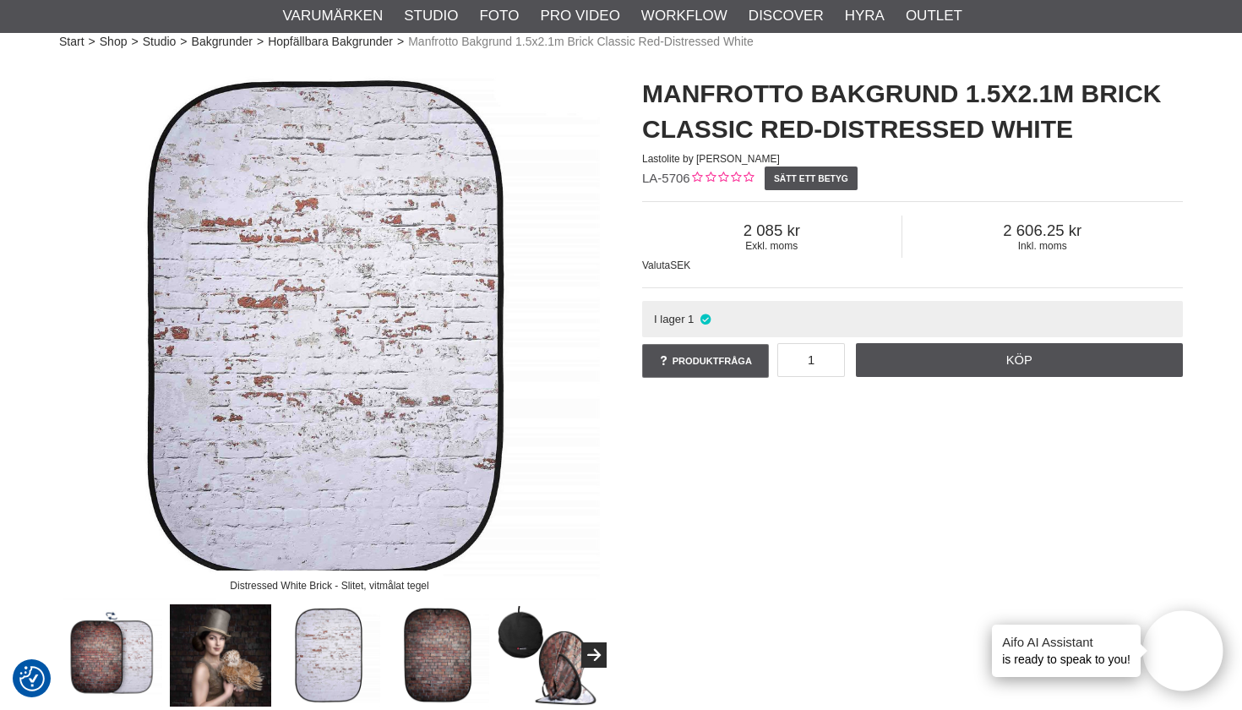
click at [433, 646] on img at bounding box center [439, 655] width 102 height 102
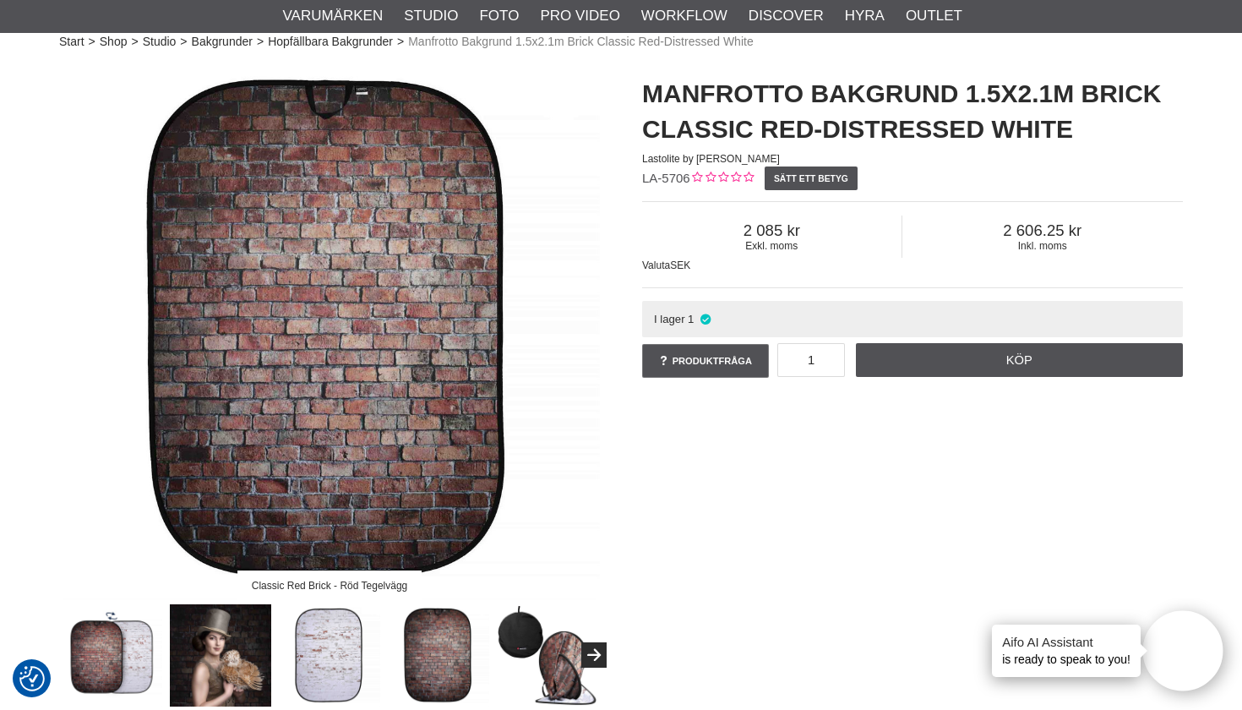
click at [559, 665] on img at bounding box center [548, 655] width 102 height 102
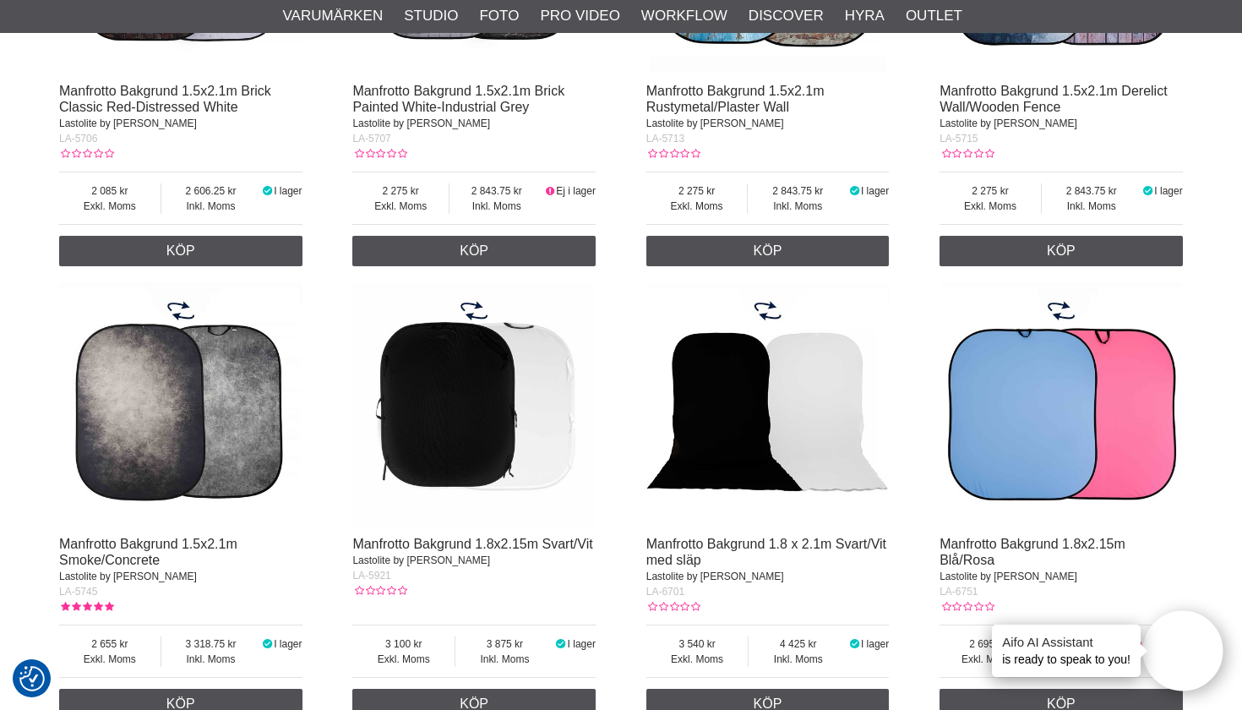
scroll to position [1311, 0]
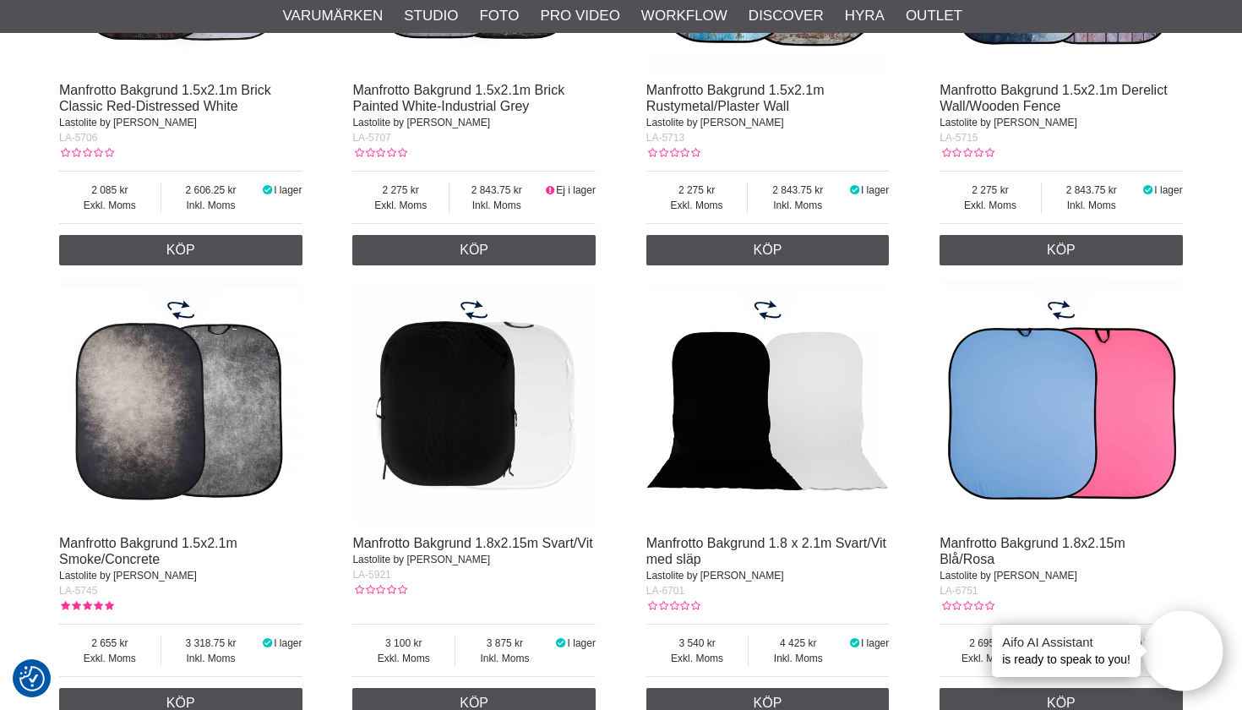
click at [223, 395] on img at bounding box center [180, 403] width 243 height 243
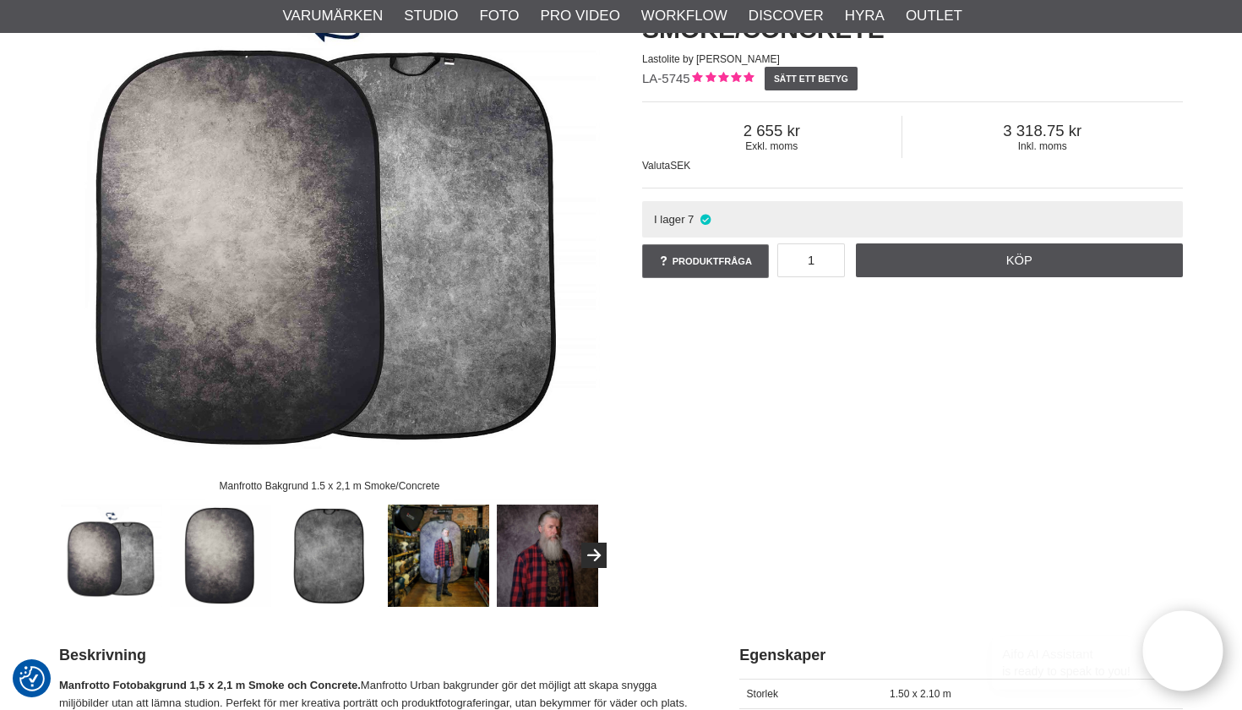
scroll to position [233, 0]
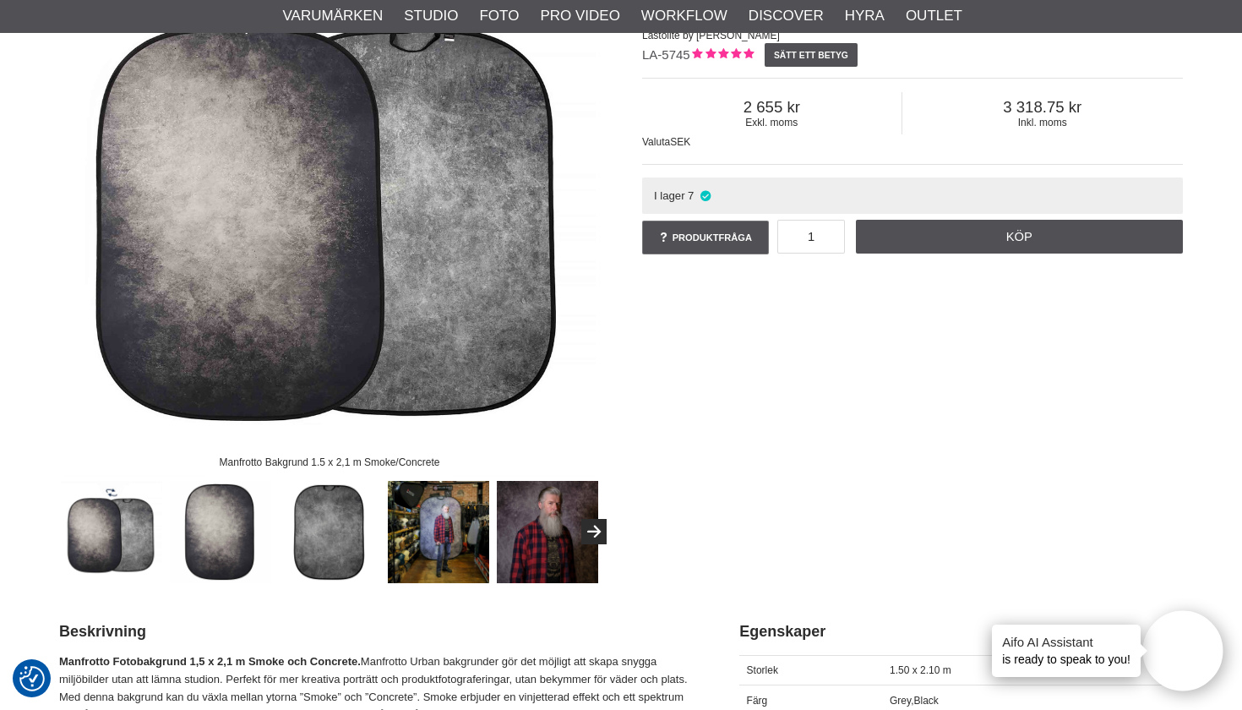
click at [456, 540] on img at bounding box center [439, 532] width 102 height 102
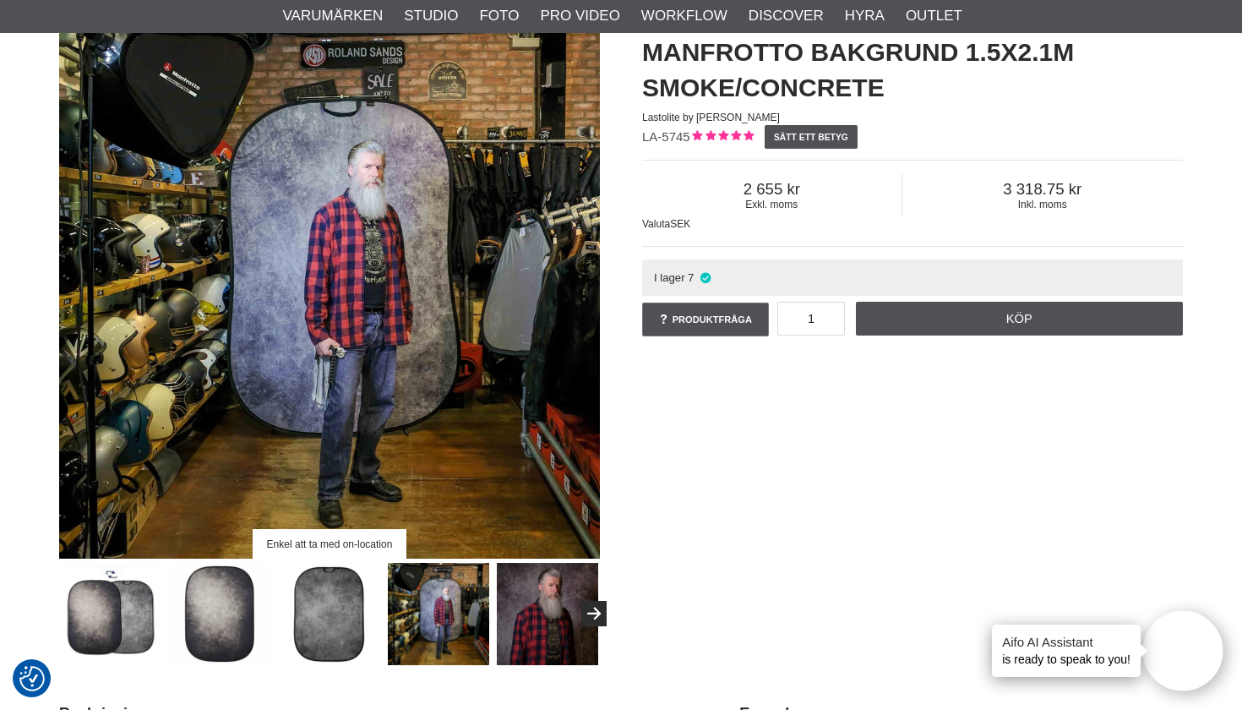
scroll to position [150, 0]
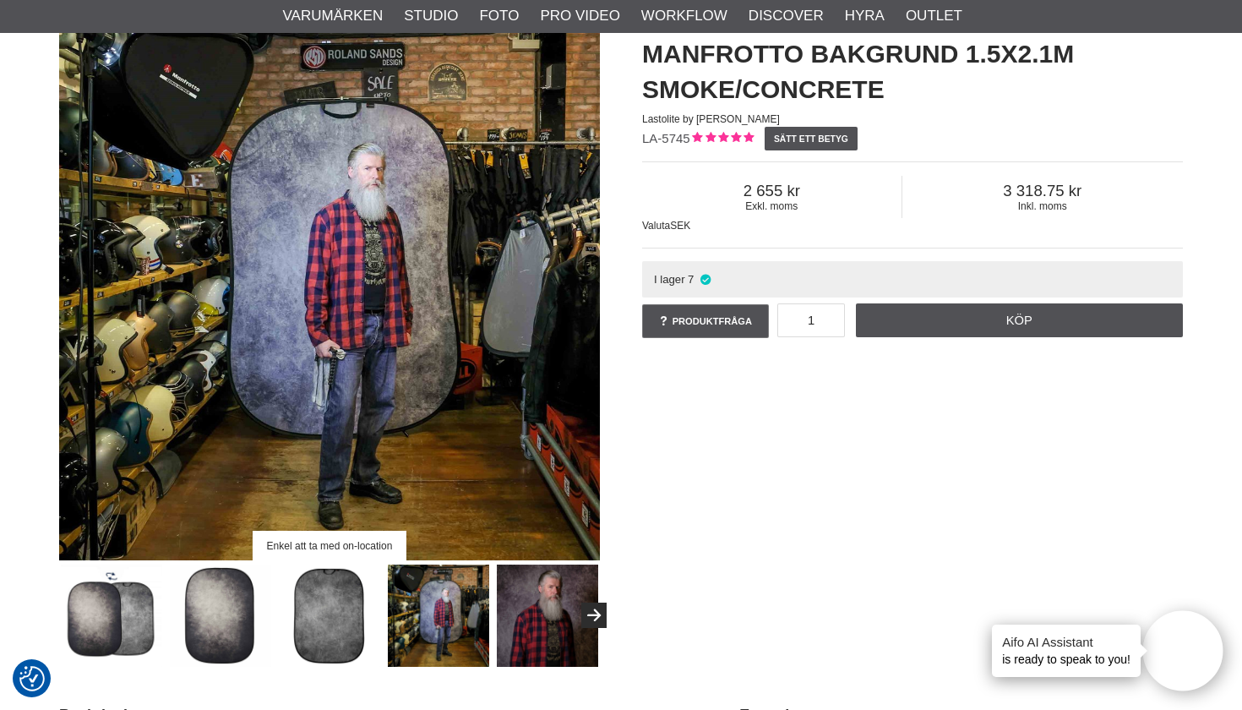
click at [541, 592] on img at bounding box center [548, 615] width 102 height 102
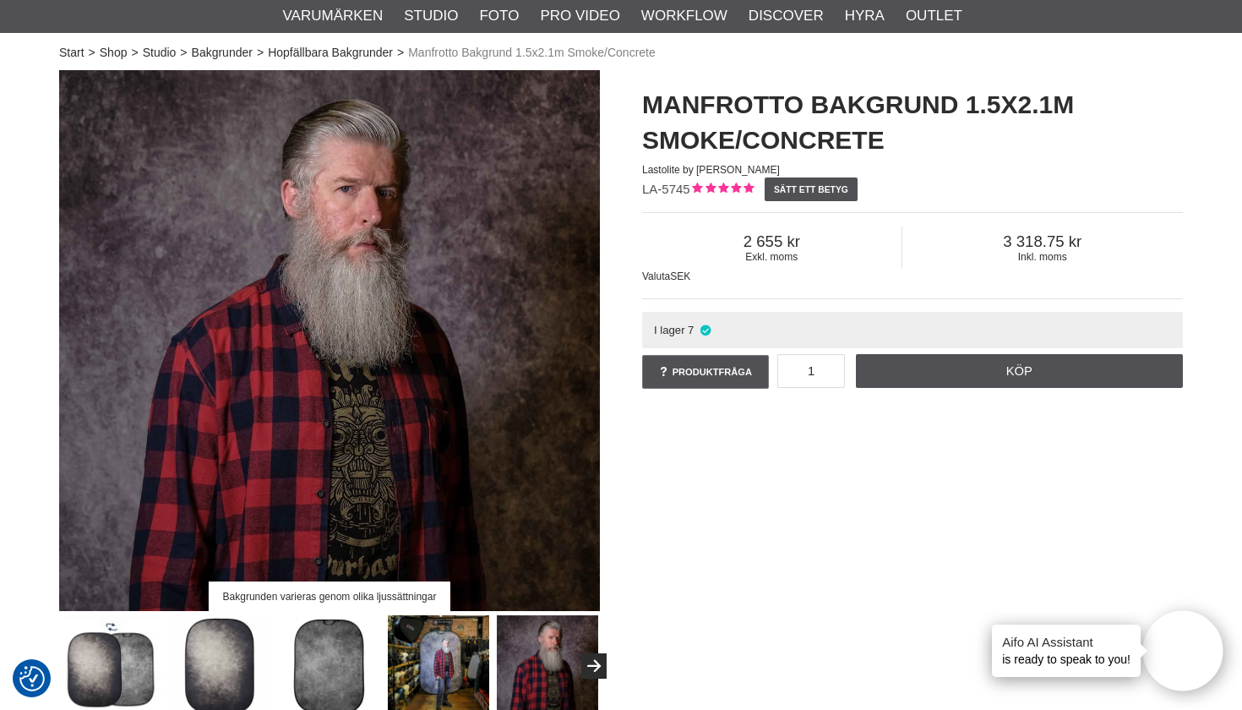
scroll to position [99, 0]
click at [596, 660] on button "Next" at bounding box center [593, 665] width 25 height 25
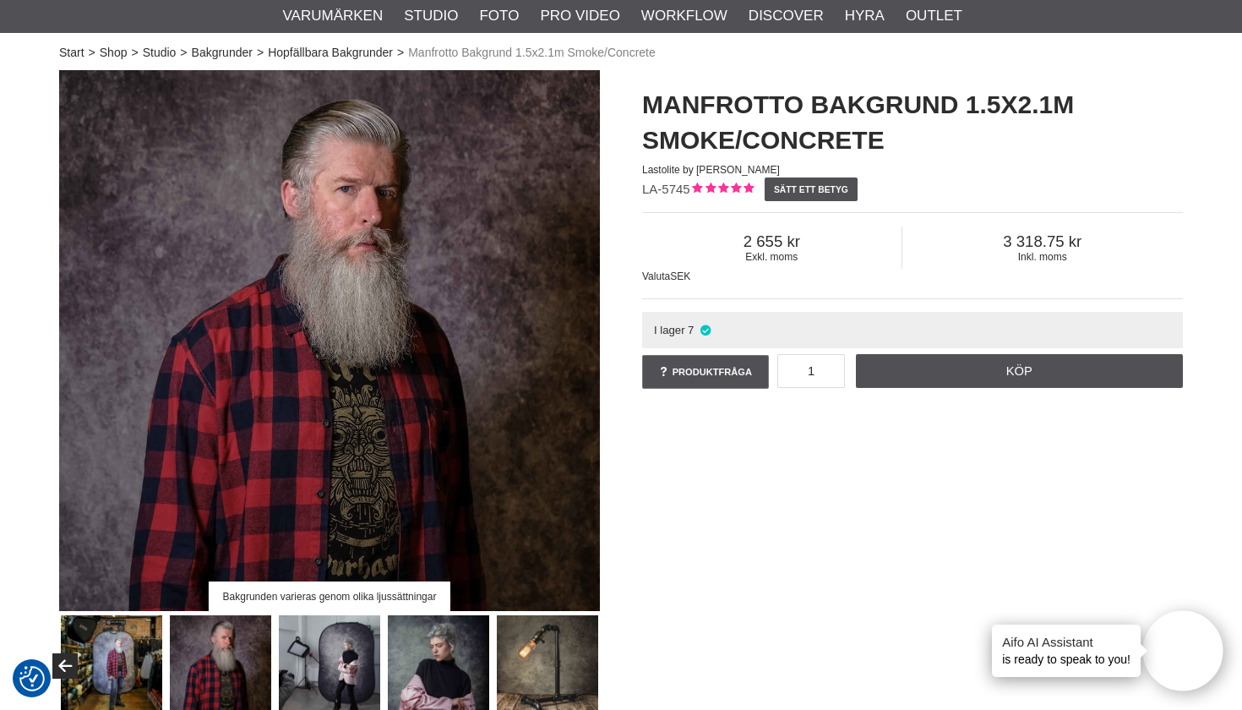
click at [377, 661] on img at bounding box center [330, 666] width 102 height 102
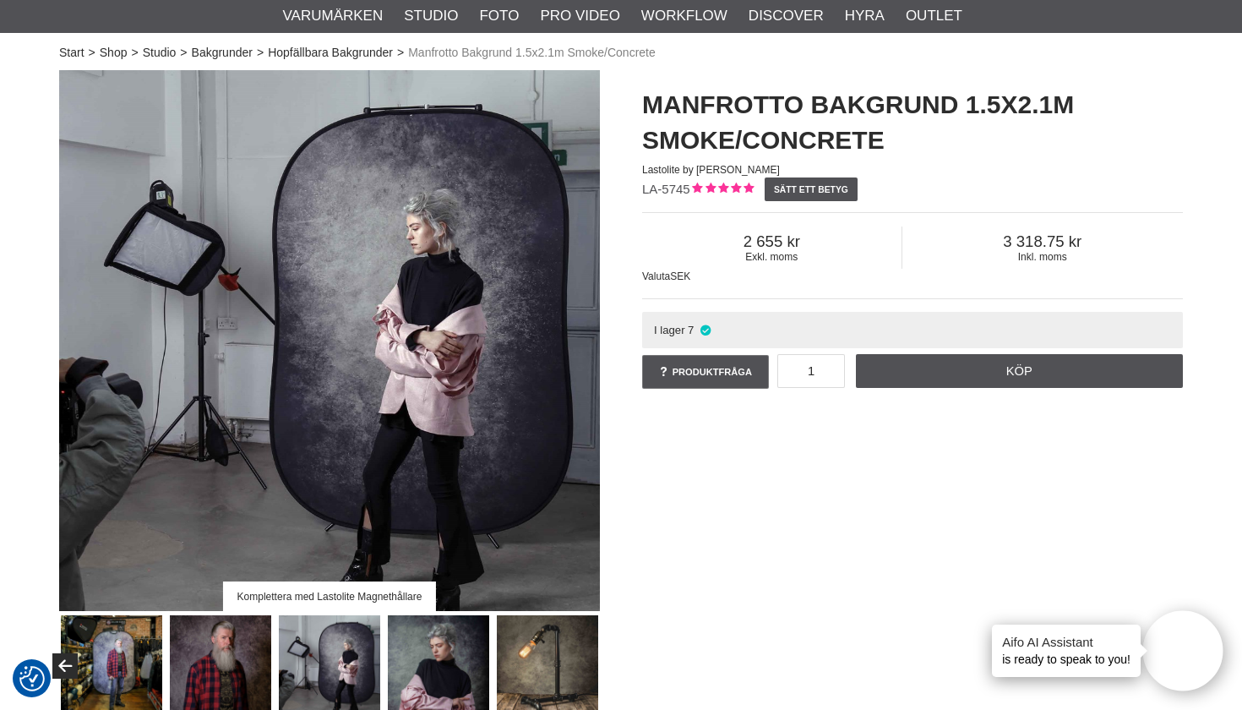
click at [417, 659] on img at bounding box center [439, 666] width 102 height 102
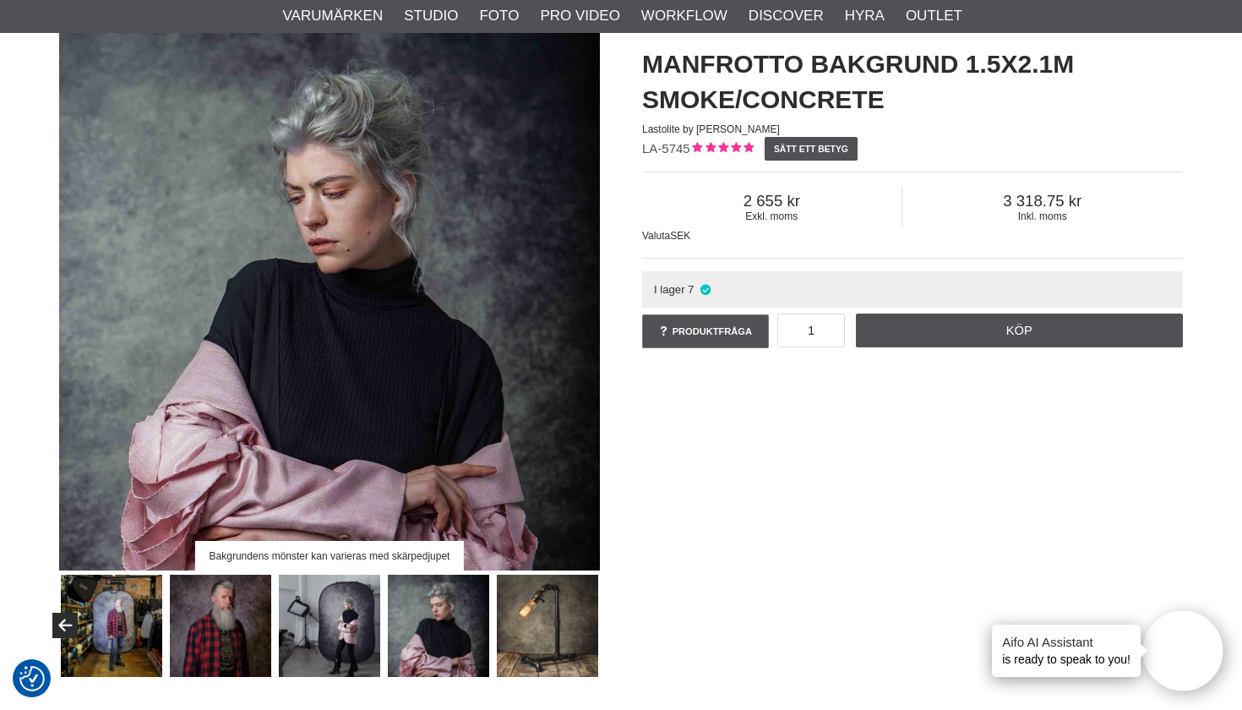
scroll to position [141, 0]
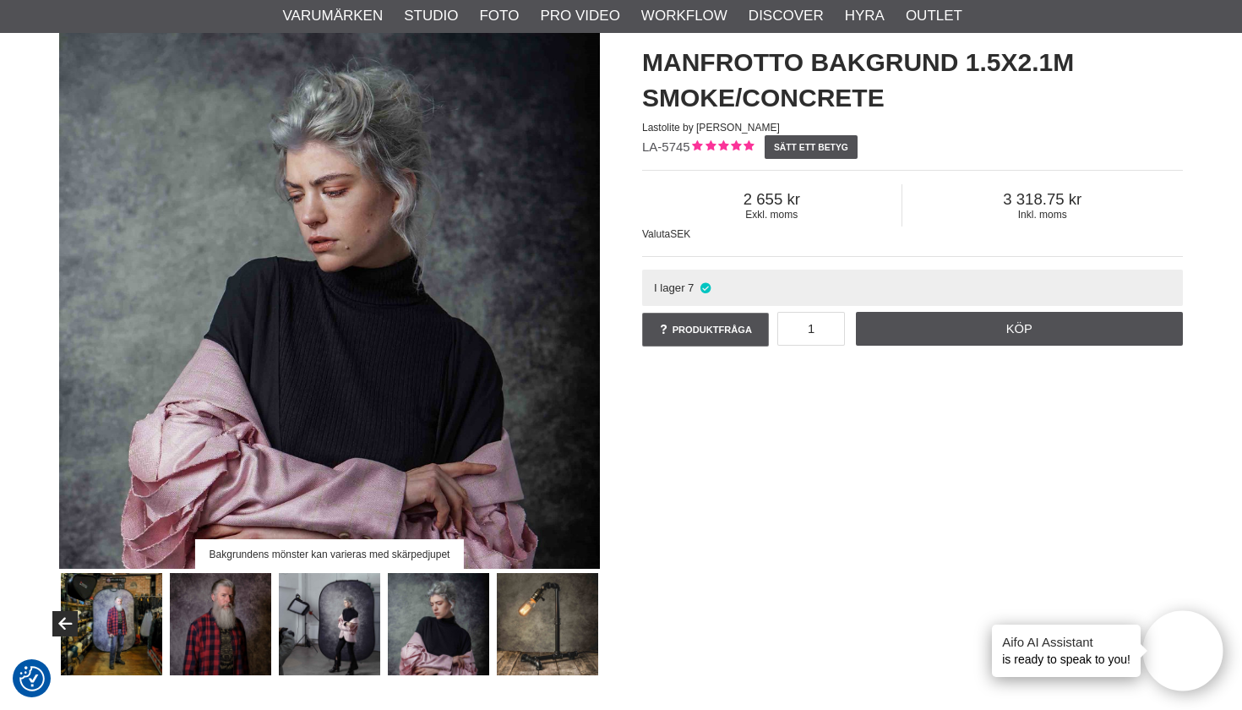
click at [520, 650] on img at bounding box center [548, 624] width 102 height 102
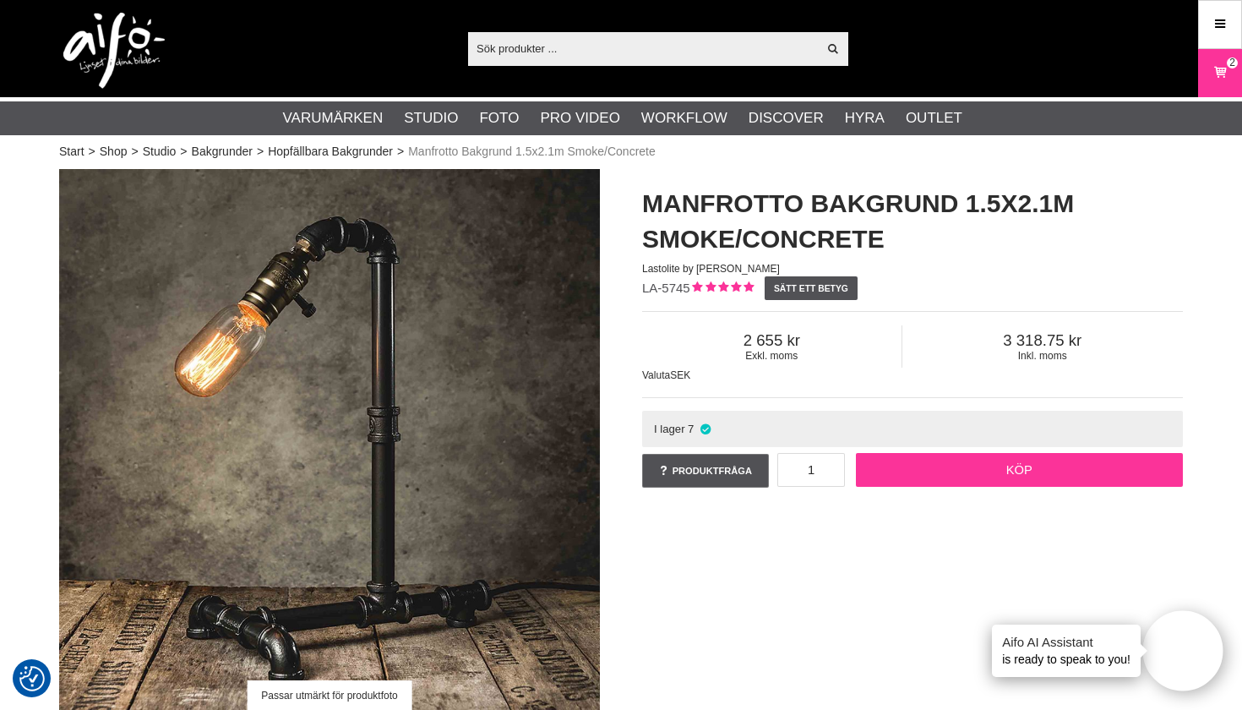
scroll to position [0, 0]
click at [967, 470] on link "Köp" at bounding box center [1020, 470] width 328 height 34
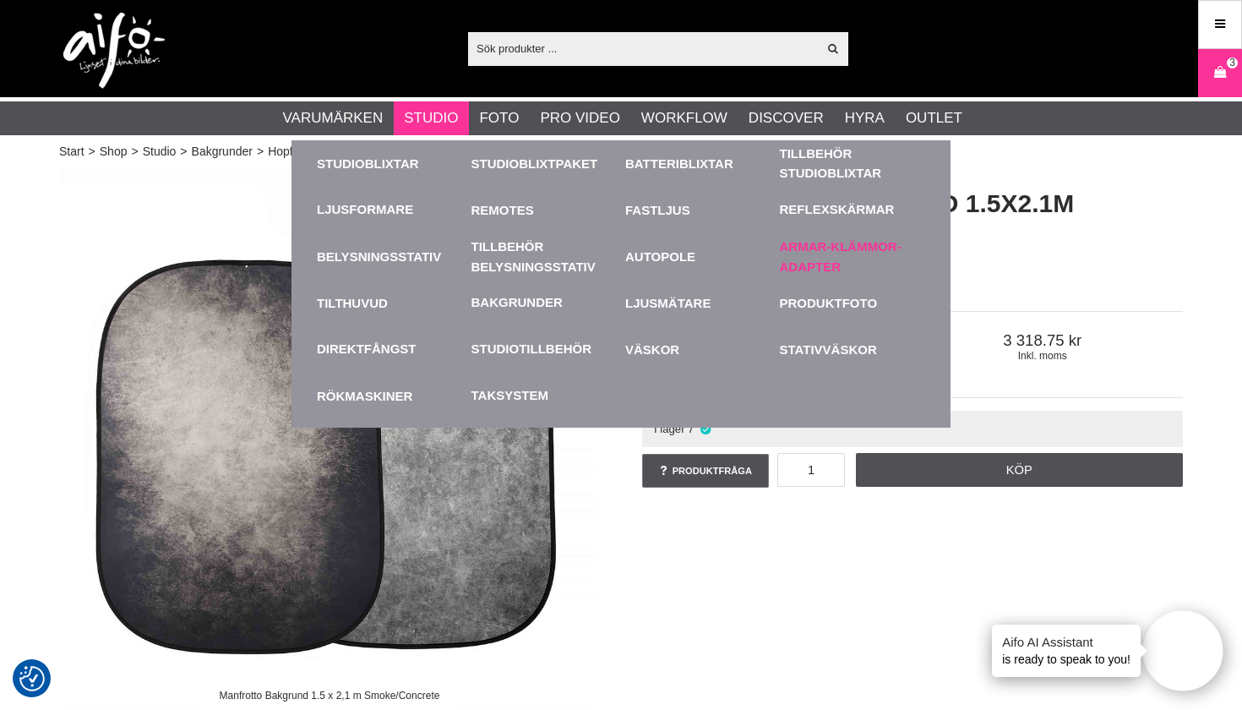
click at [843, 252] on link "Armar-Klämmor-Adapter" at bounding box center [853, 256] width 146 height 46
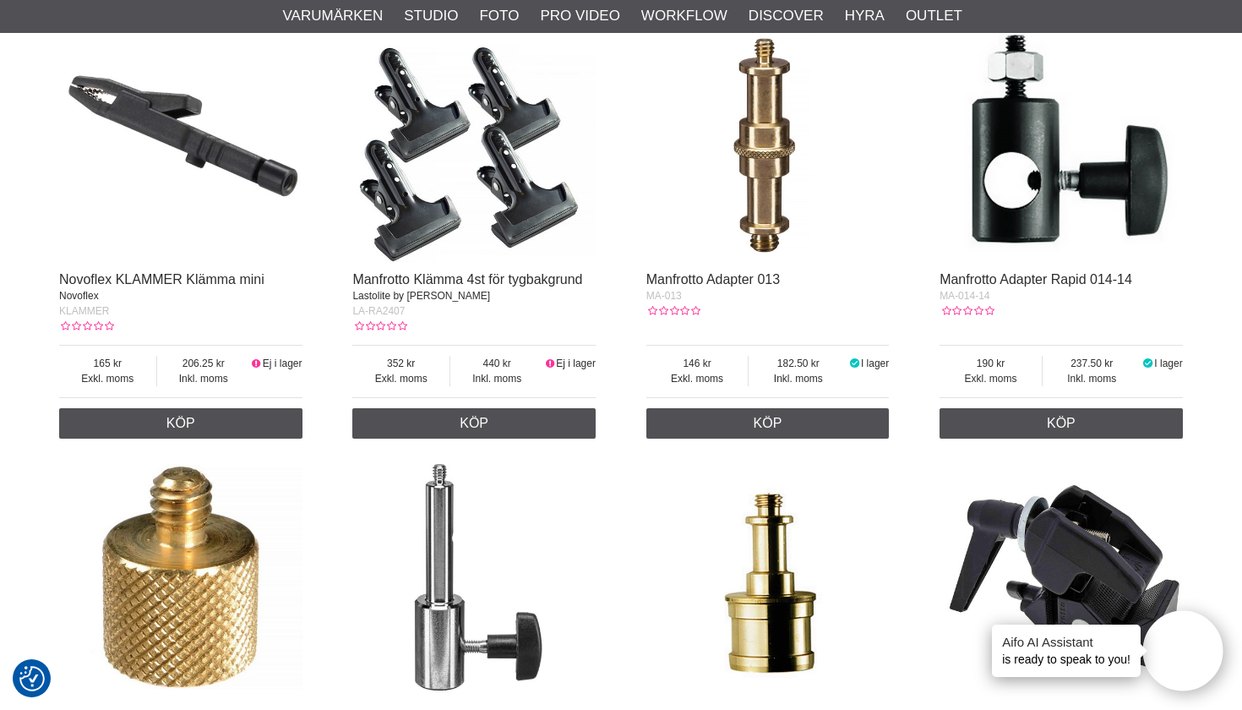
scroll to position [1943, 0]
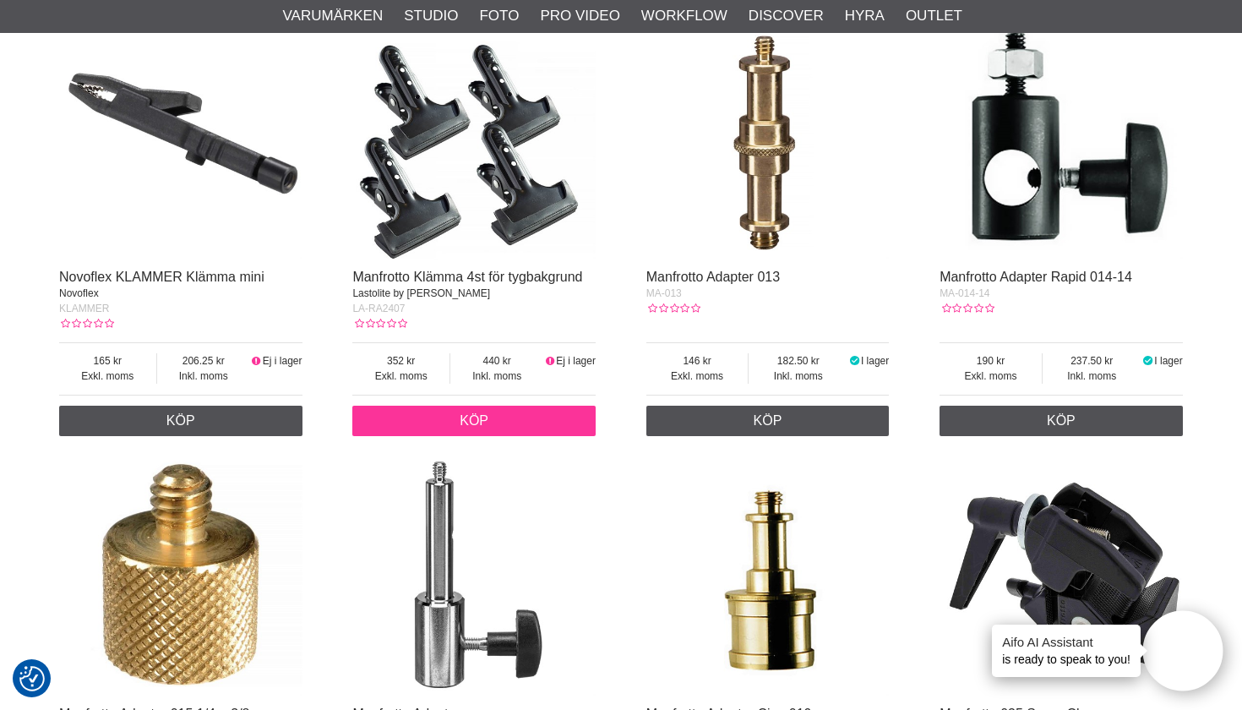
click at [521, 421] on link "Köp" at bounding box center [473, 421] width 243 height 30
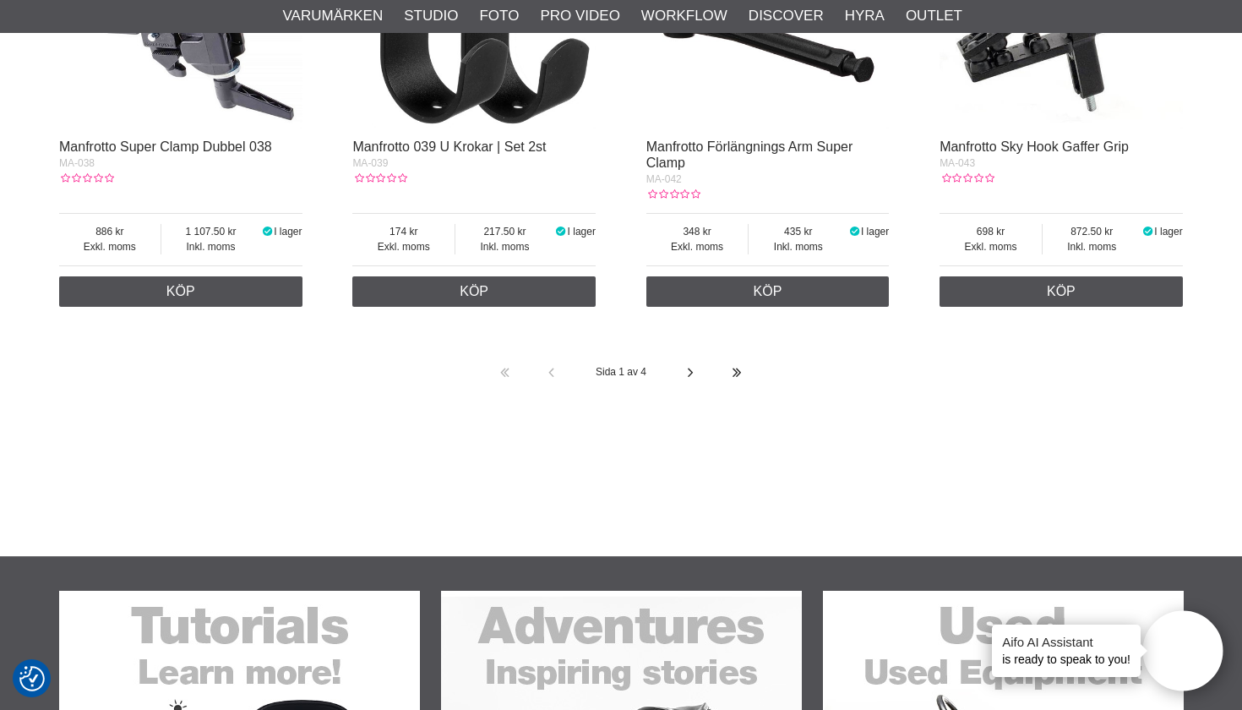
scroll to position [3411, 0]
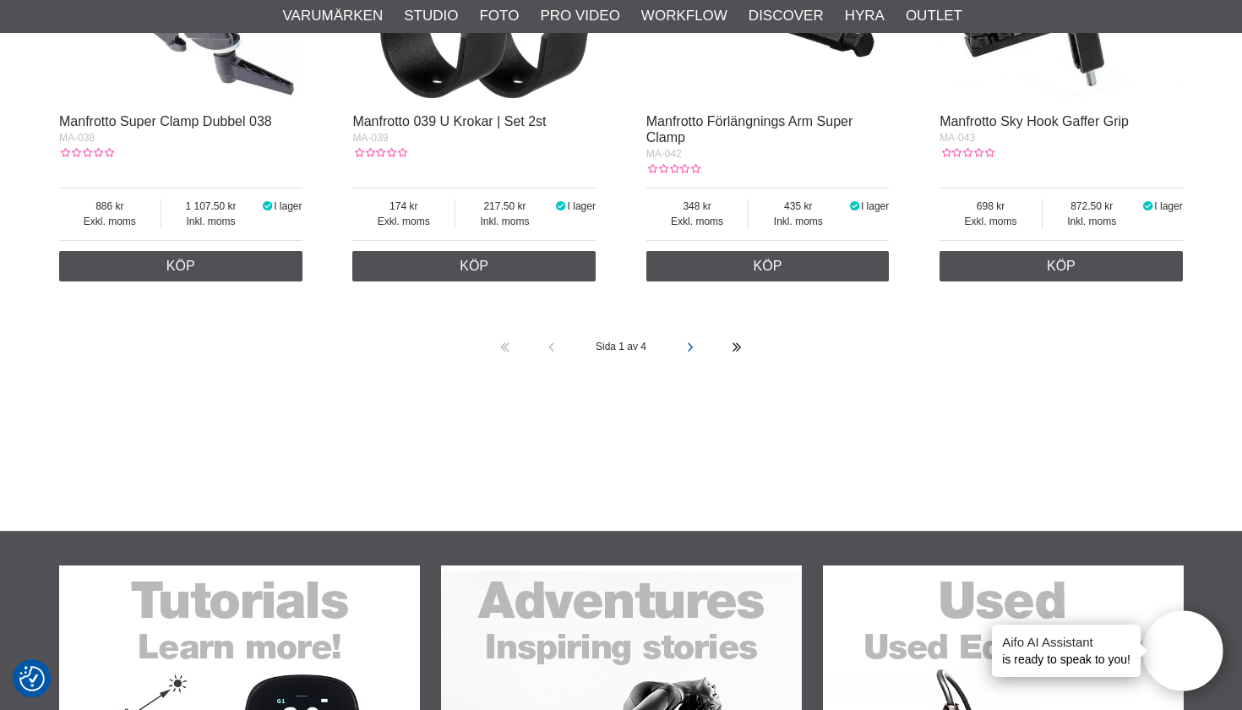
click at [699, 326] on link at bounding box center [691, 347] width 46 height 46
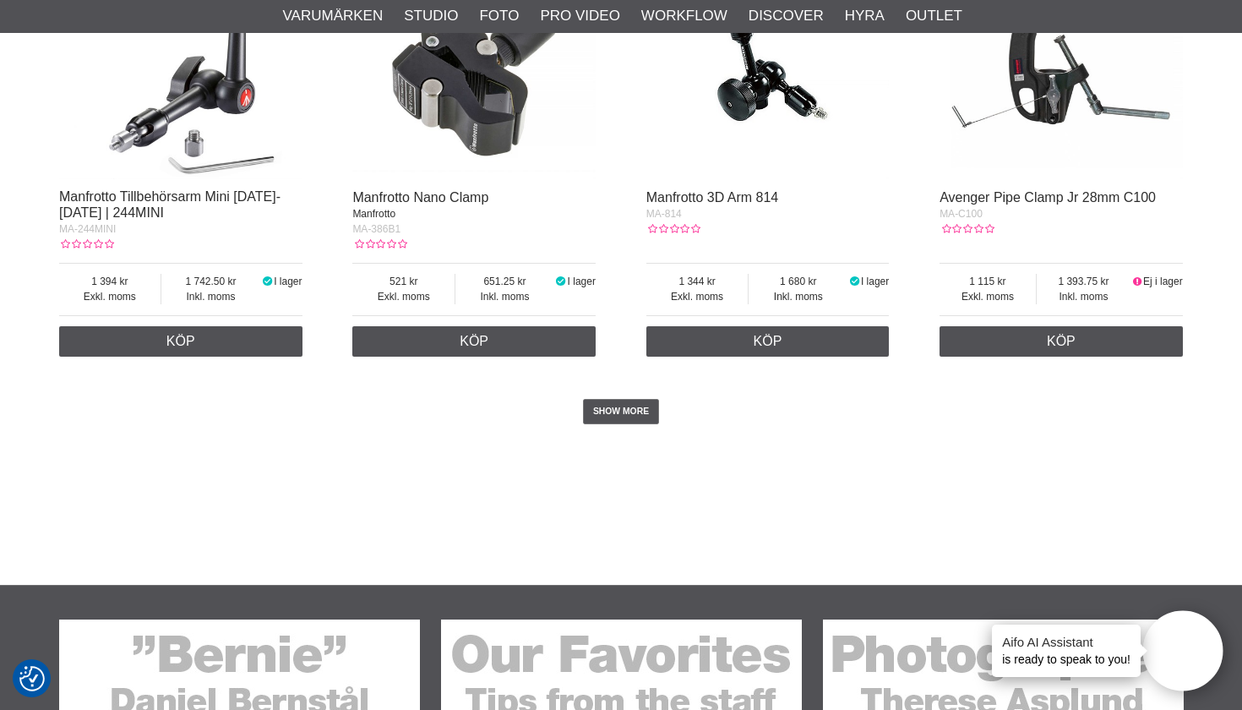
scroll to position [3371, 0]
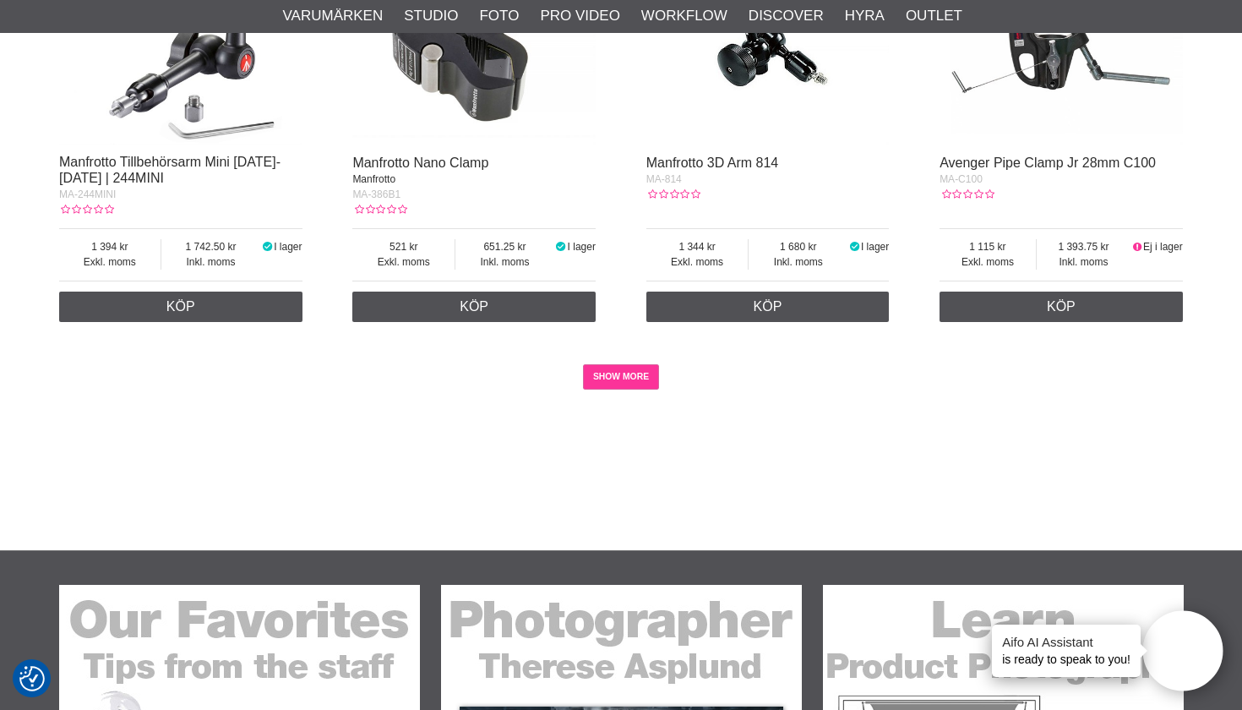
click at [633, 375] on link "SHOW MORE" at bounding box center [621, 376] width 77 height 25
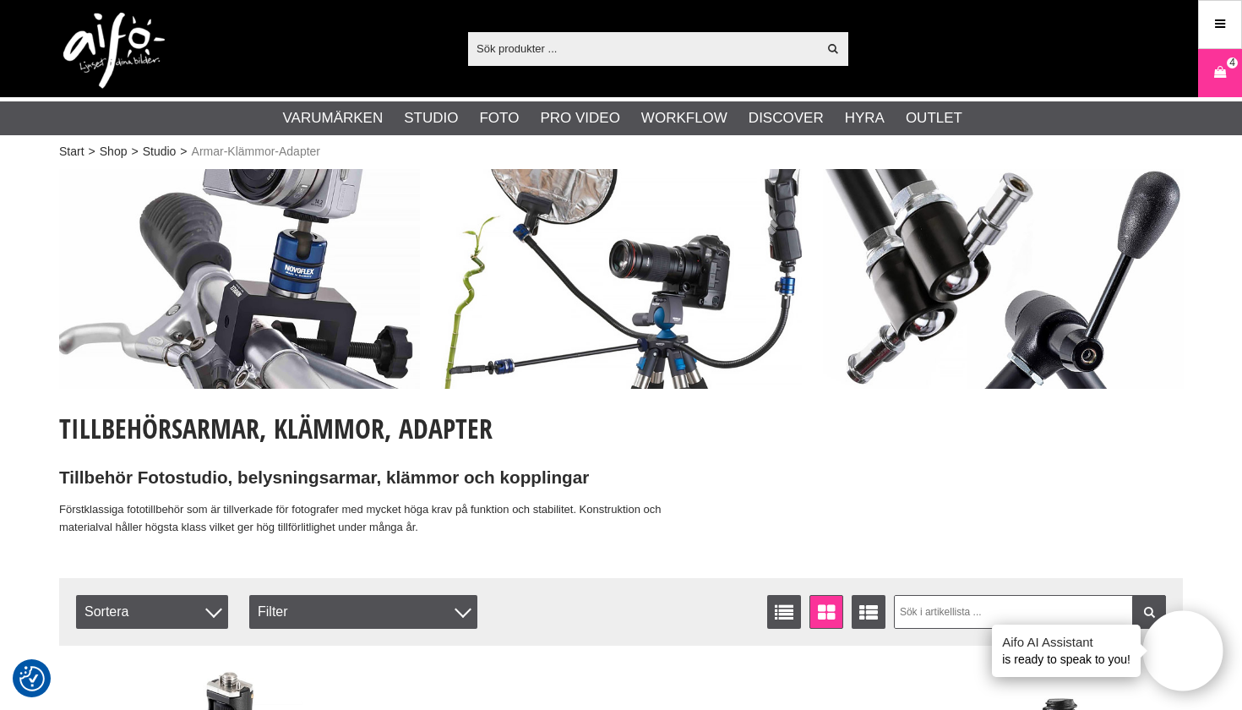
scroll to position [0, 0]
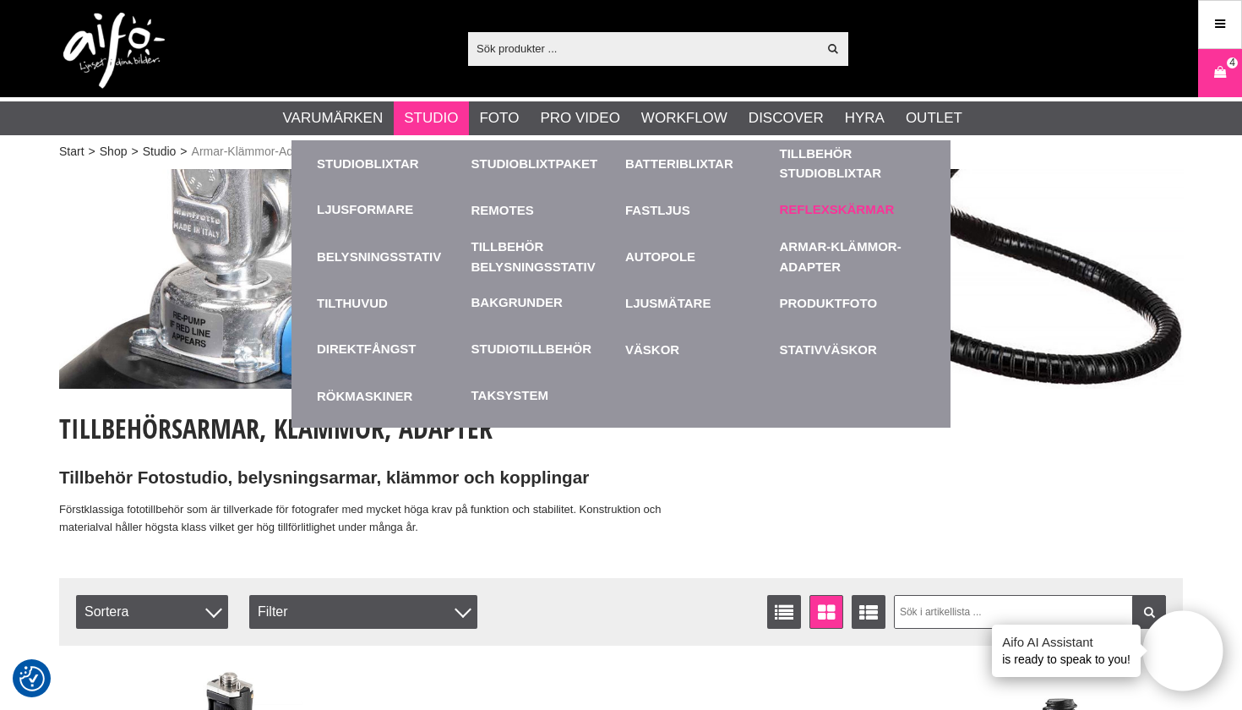
click at [857, 211] on link "Reflexskärmar" at bounding box center [837, 209] width 115 height 19
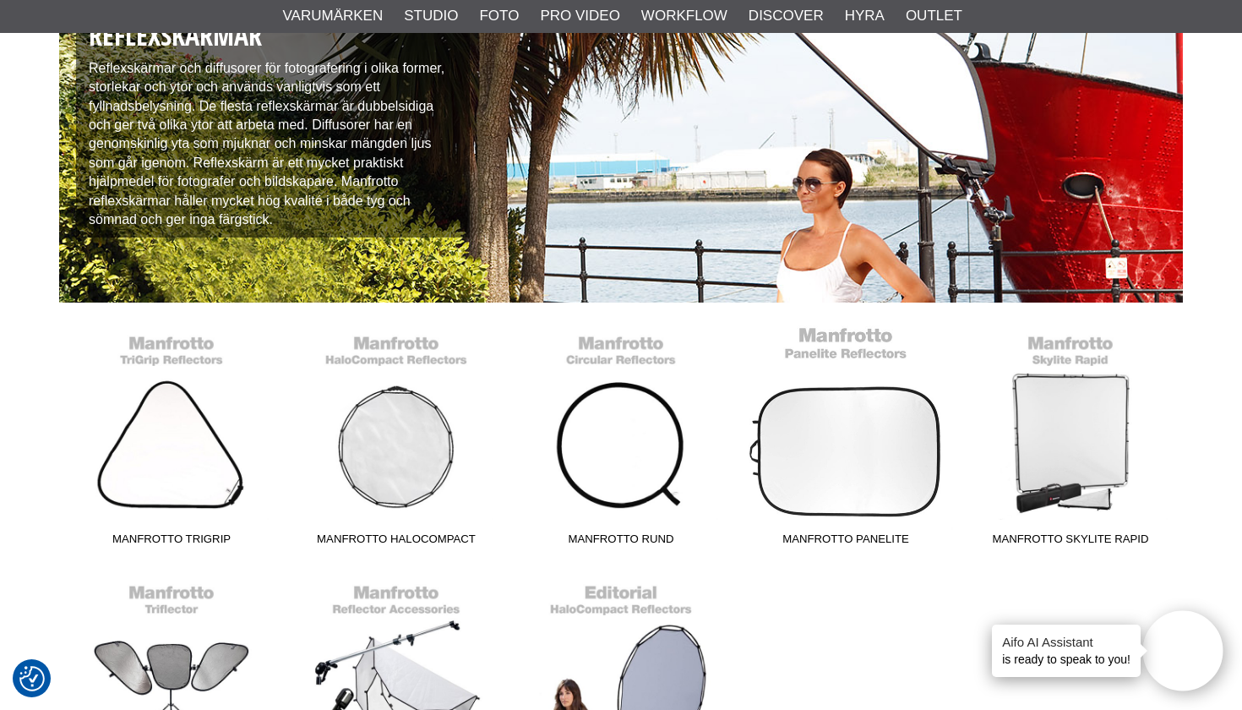
scroll to position [195, 0]
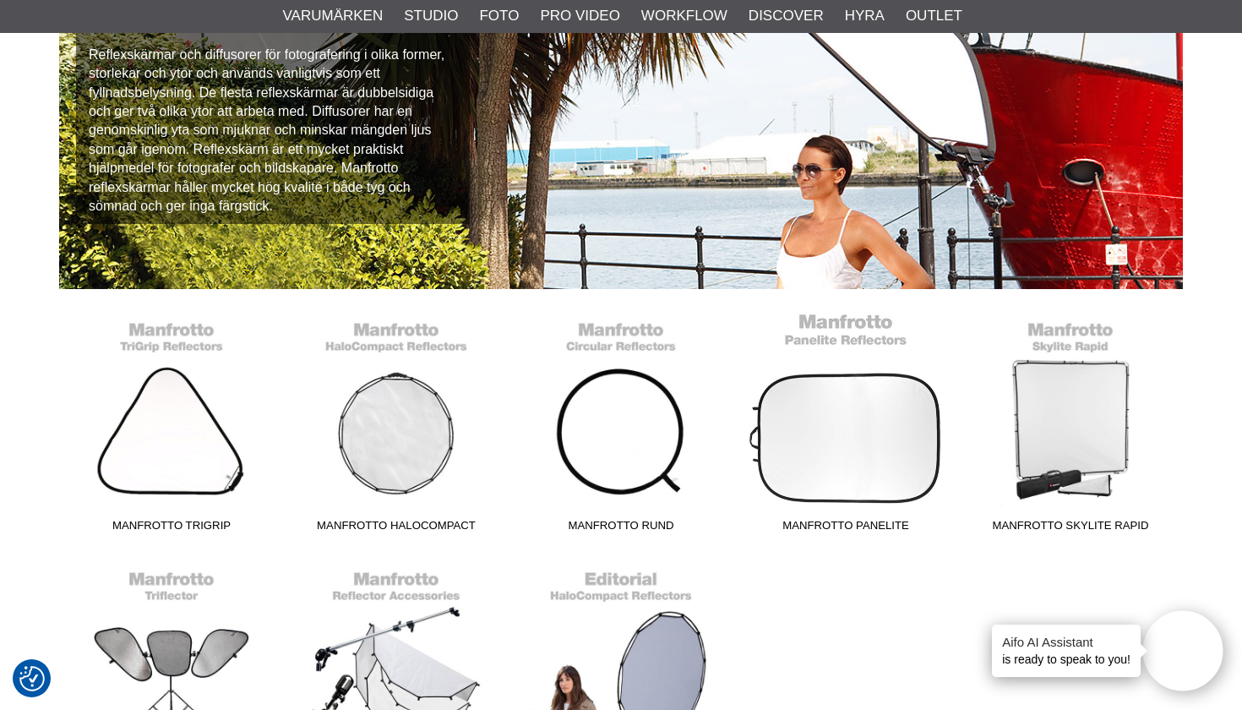
click at [786, 458] on link "Manfrotto Panelite" at bounding box center [845, 426] width 225 height 228
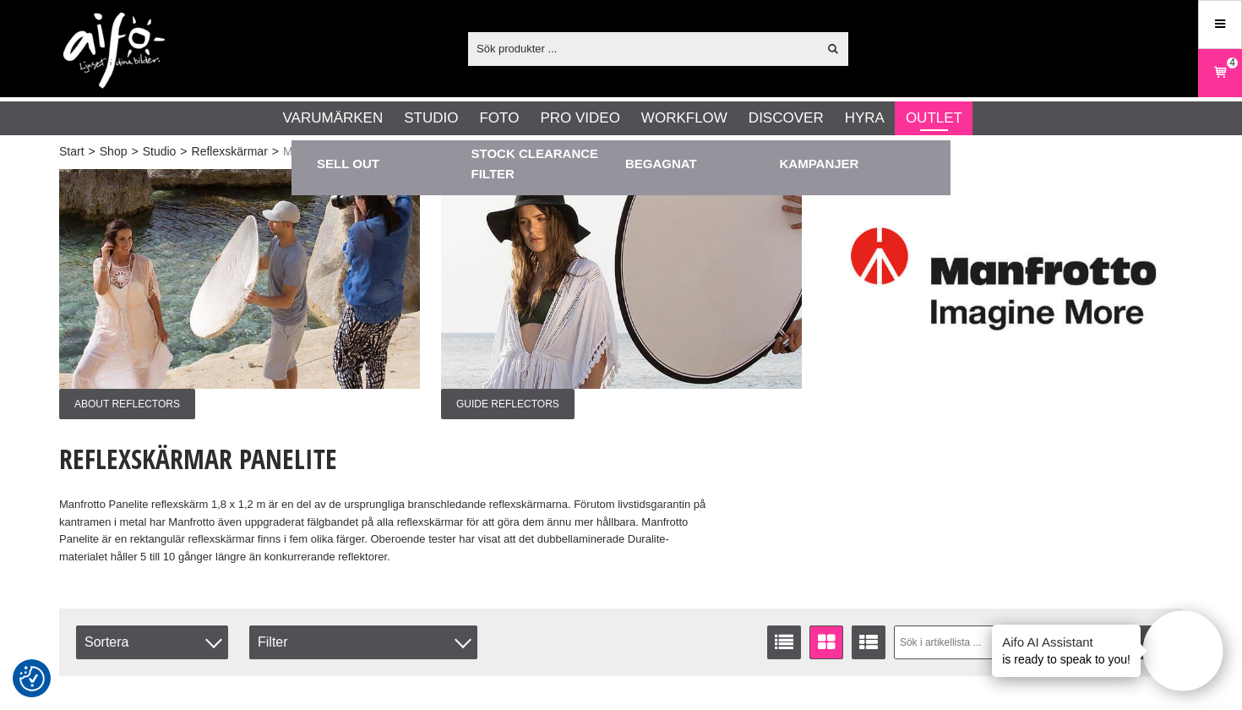
click at [936, 116] on link "Outlet" at bounding box center [934, 118] width 57 height 22
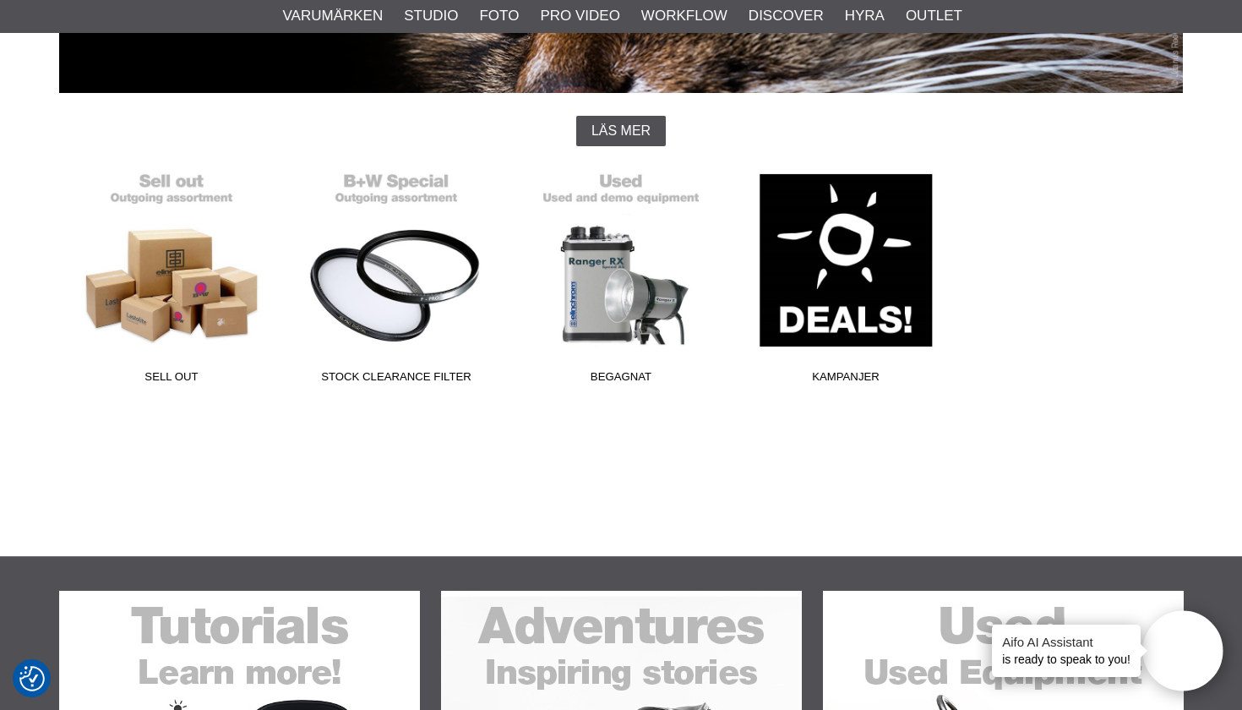
scroll to position [387, 0]
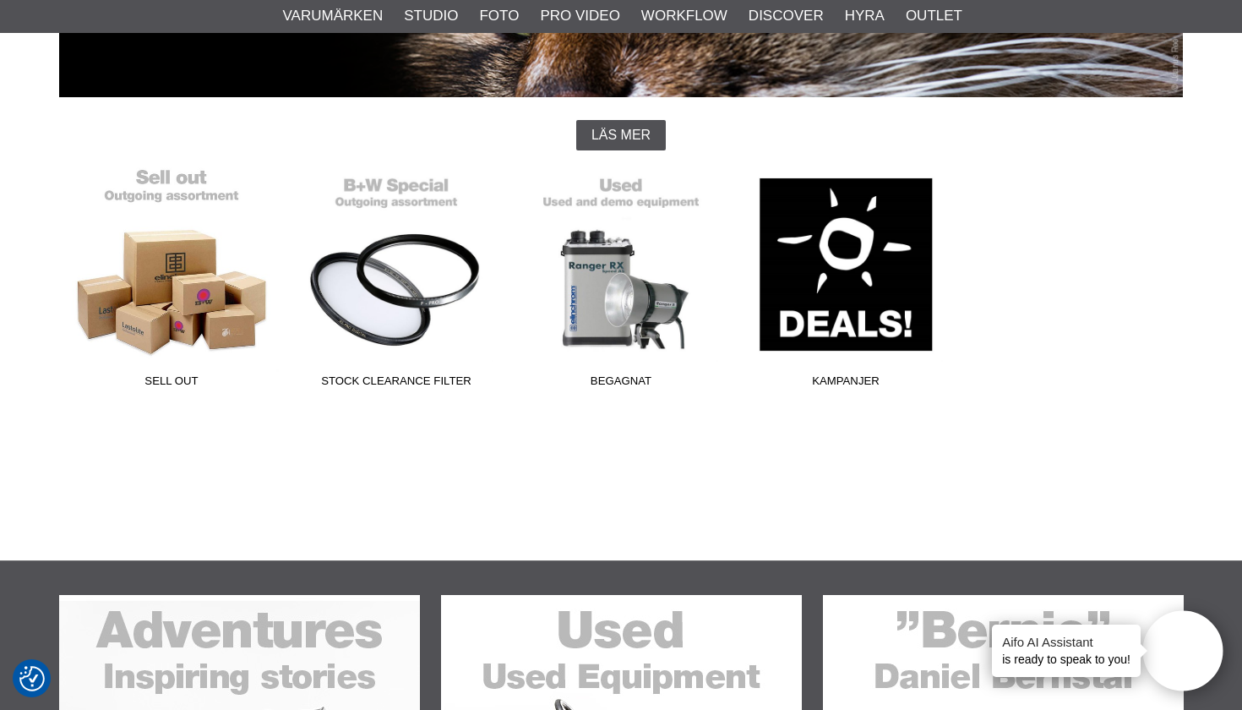
click at [210, 308] on link "Sell out" at bounding box center [171, 281] width 225 height 228
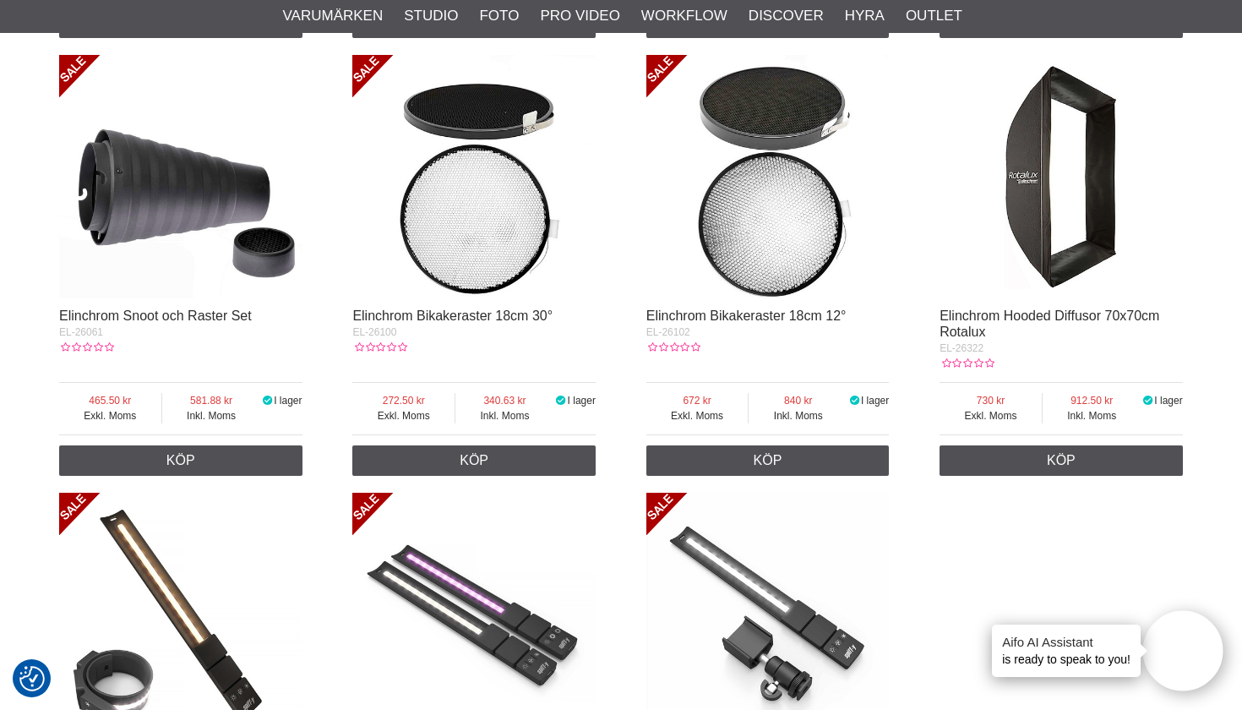
scroll to position [2624, 0]
click at [1011, 183] on img at bounding box center [1061, 176] width 243 height 243
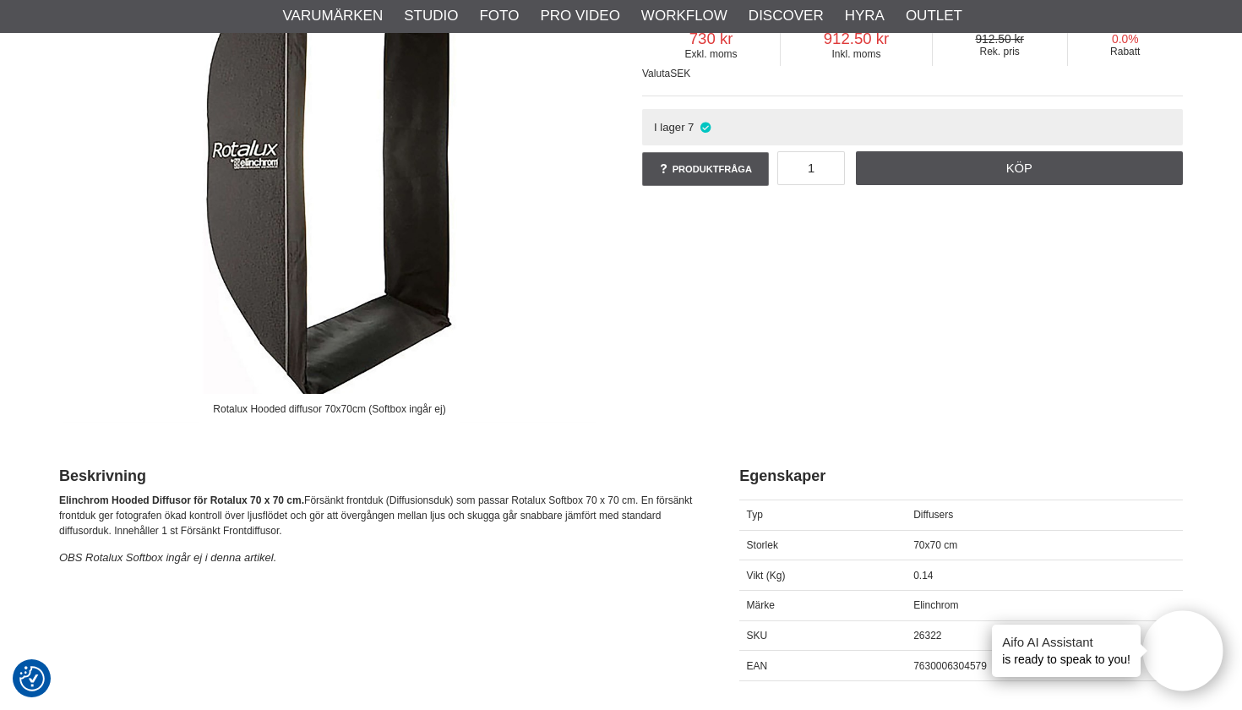
scroll to position [292, 0]
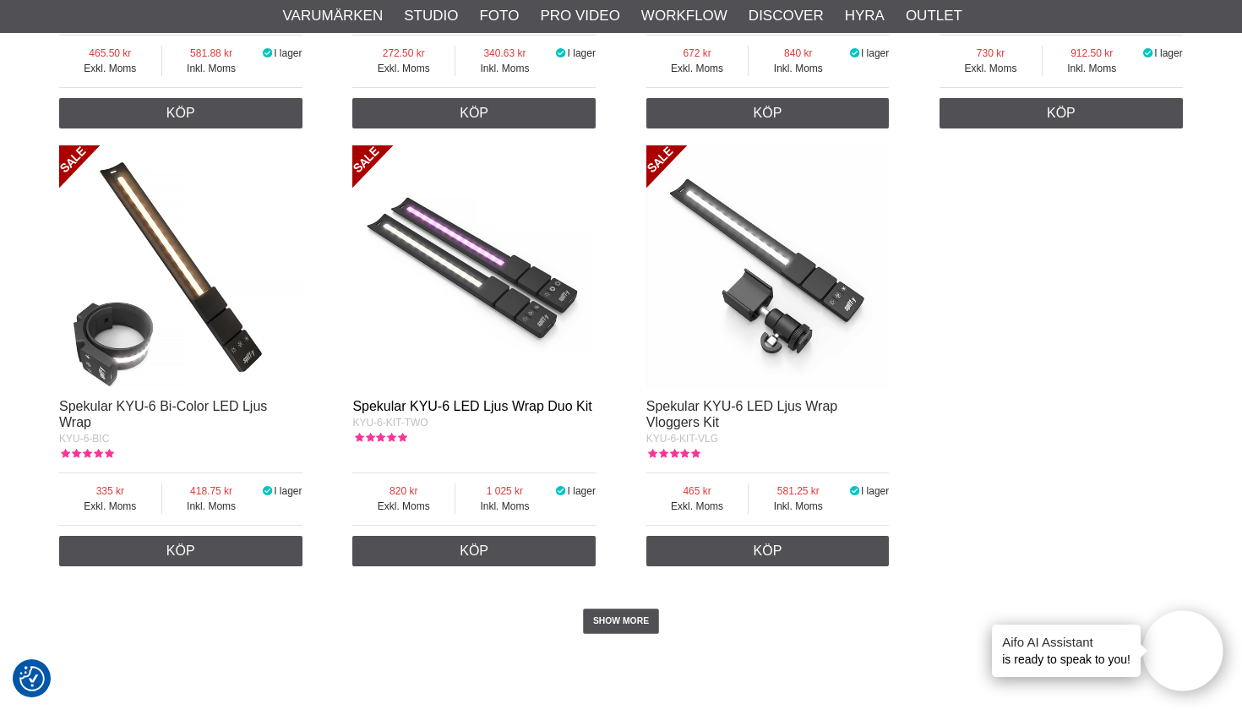
scroll to position [2966, 0]
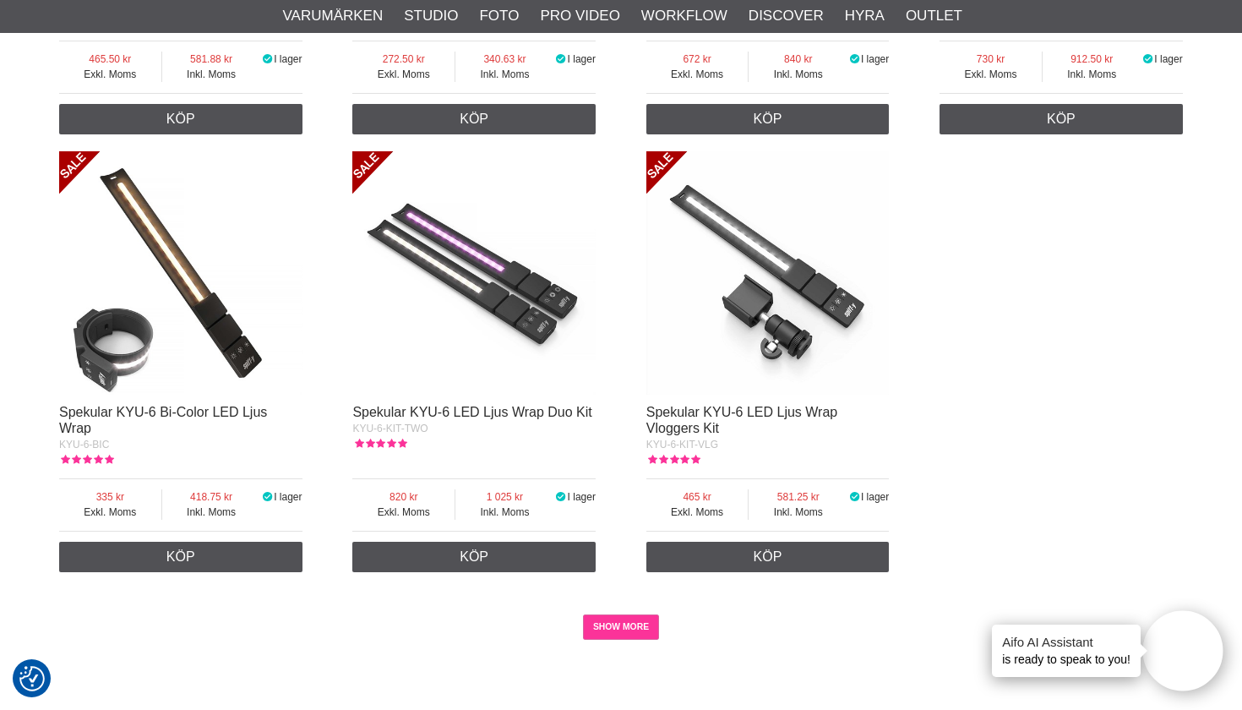
click at [627, 617] on link "SHOW MORE" at bounding box center [621, 626] width 77 height 25
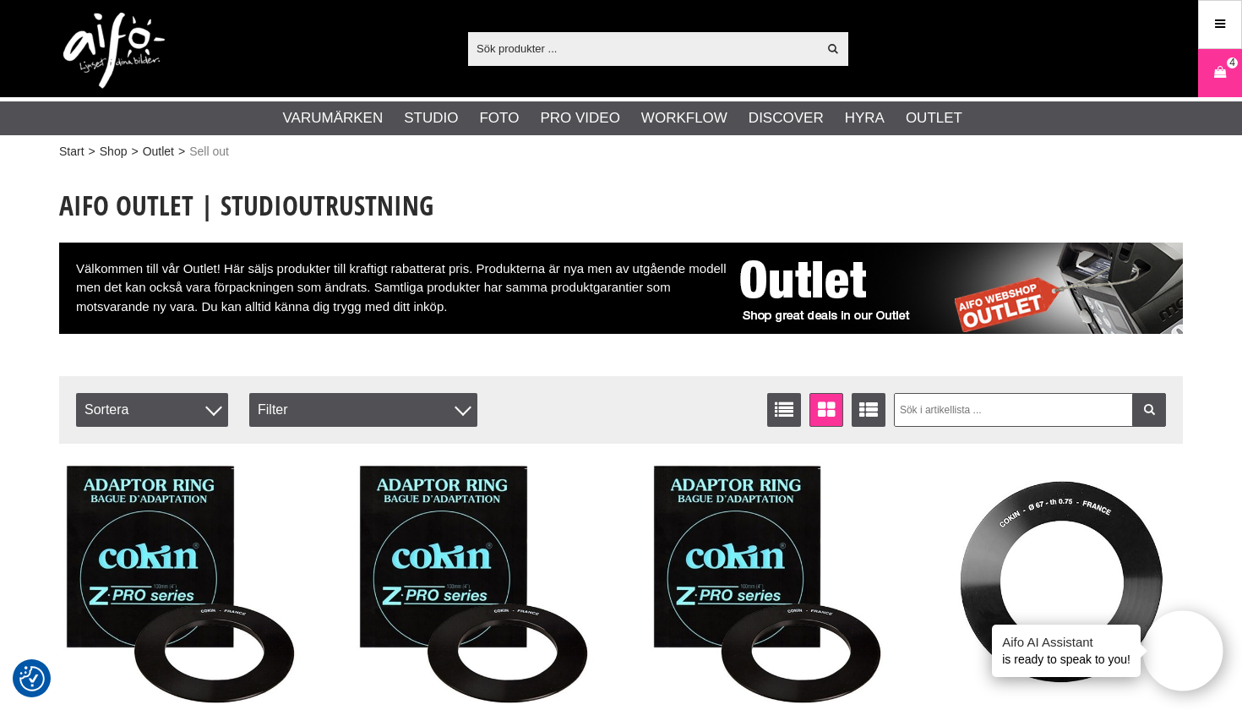
scroll to position [0, 0]
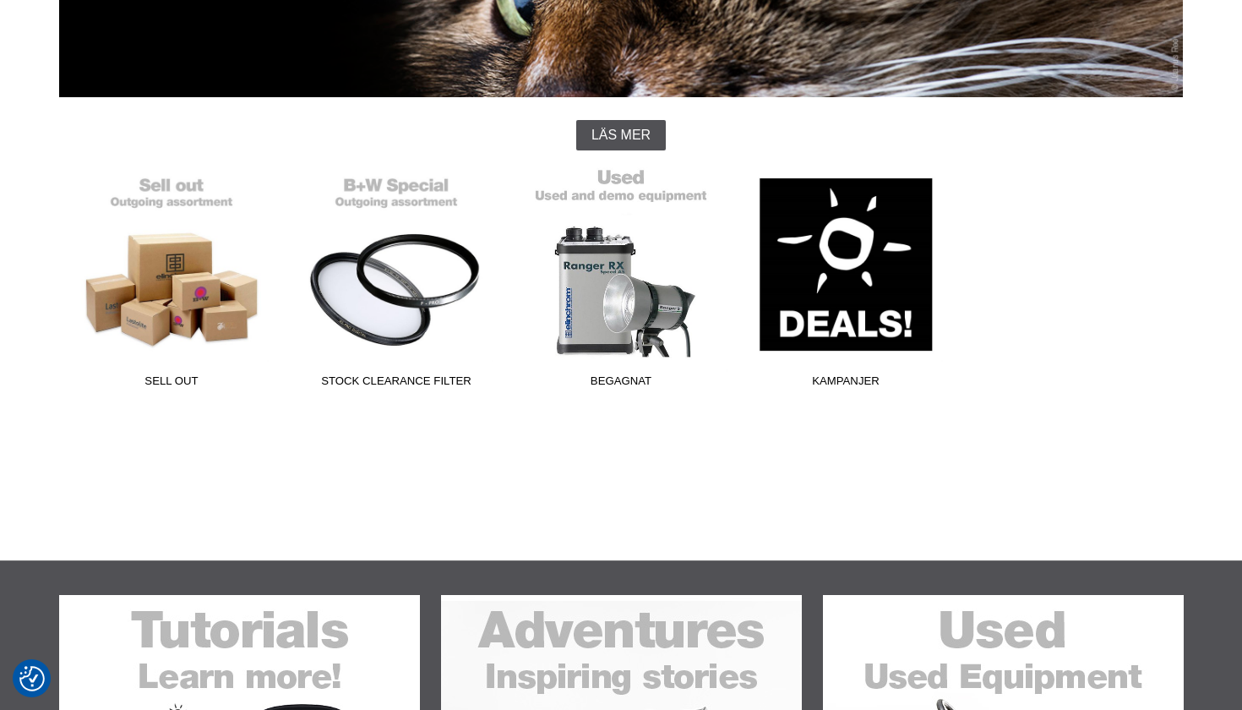
scroll to position [387, 0]
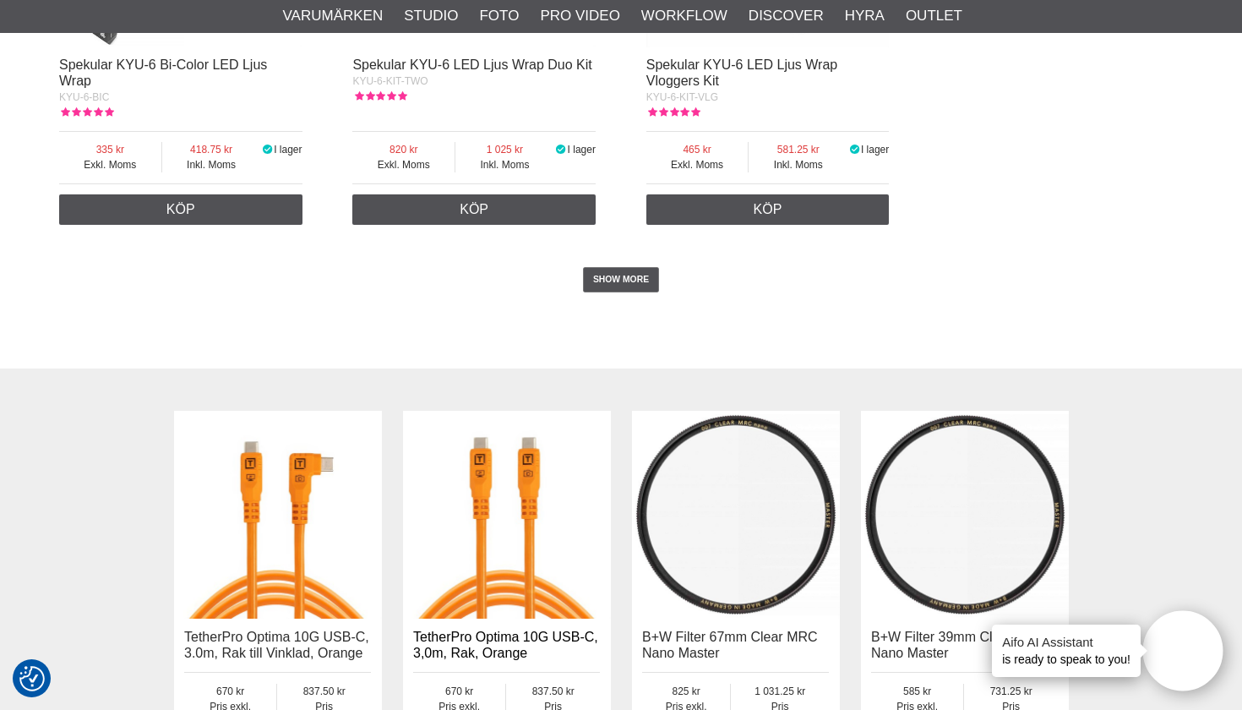
scroll to position [2915, 0]
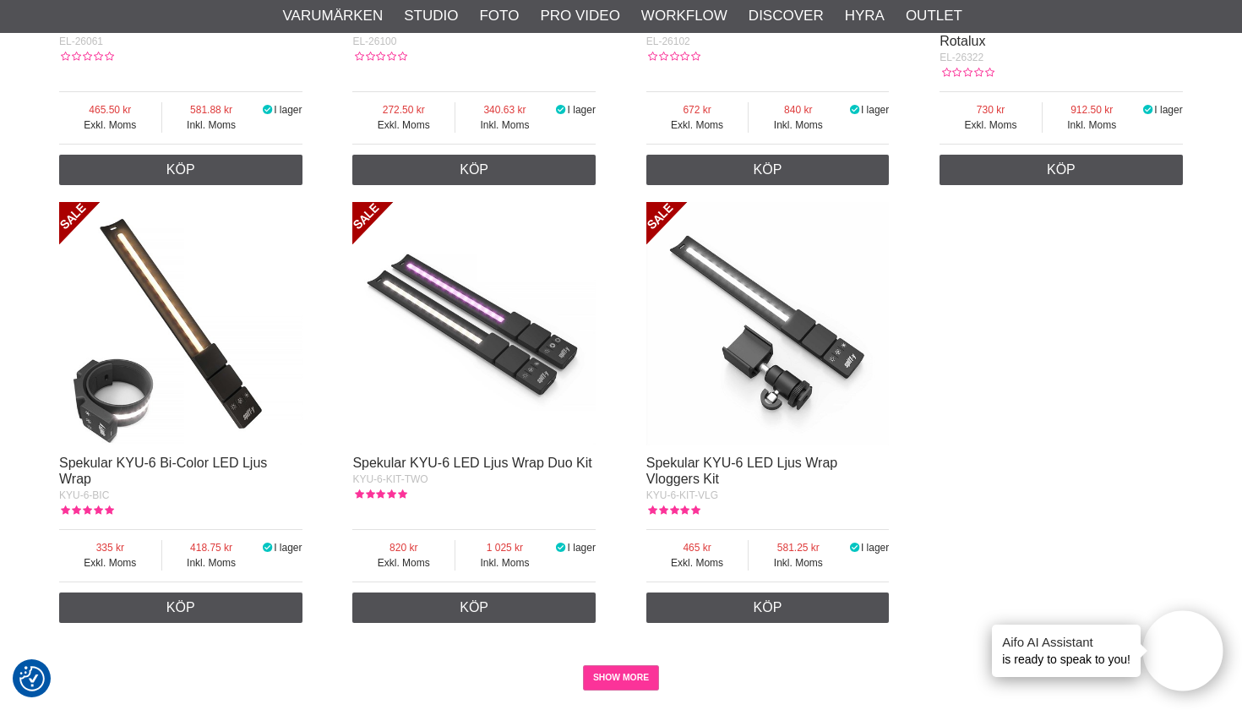
click at [589, 665] on link "SHOW MORE" at bounding box center [621, 677] width 77 height 25
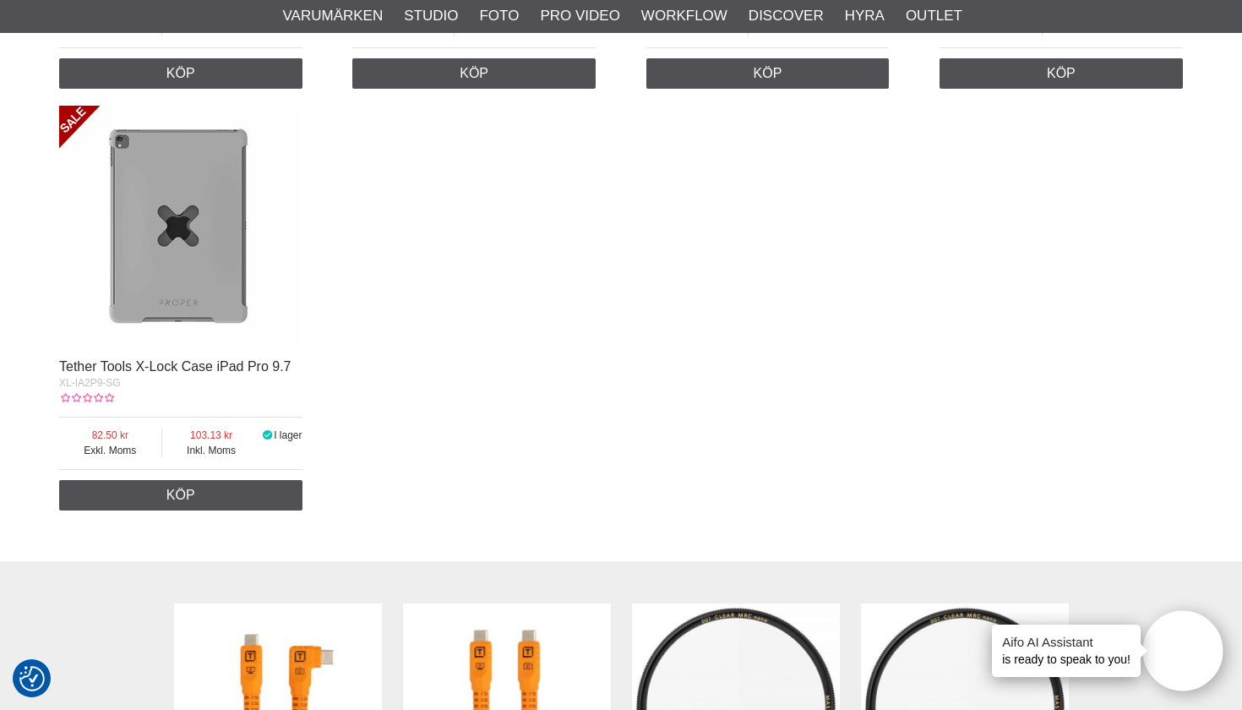
scroll to position [6857, 0]
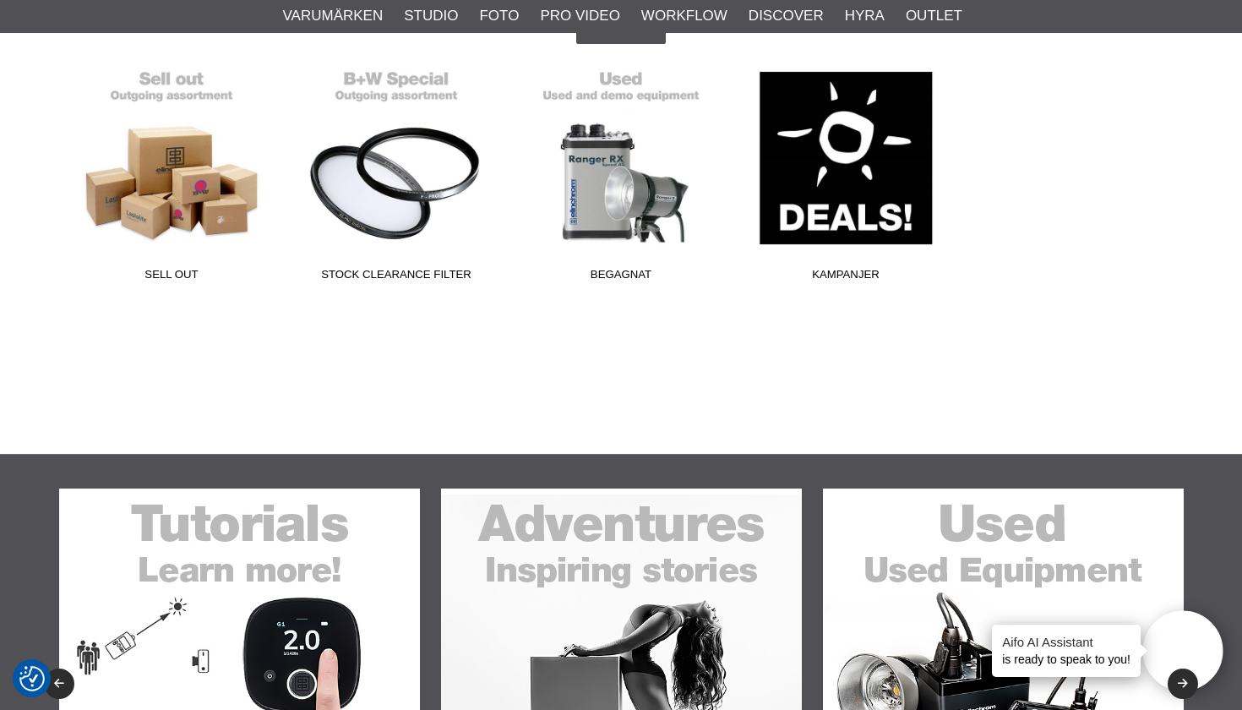
scroll to position [449, 0]
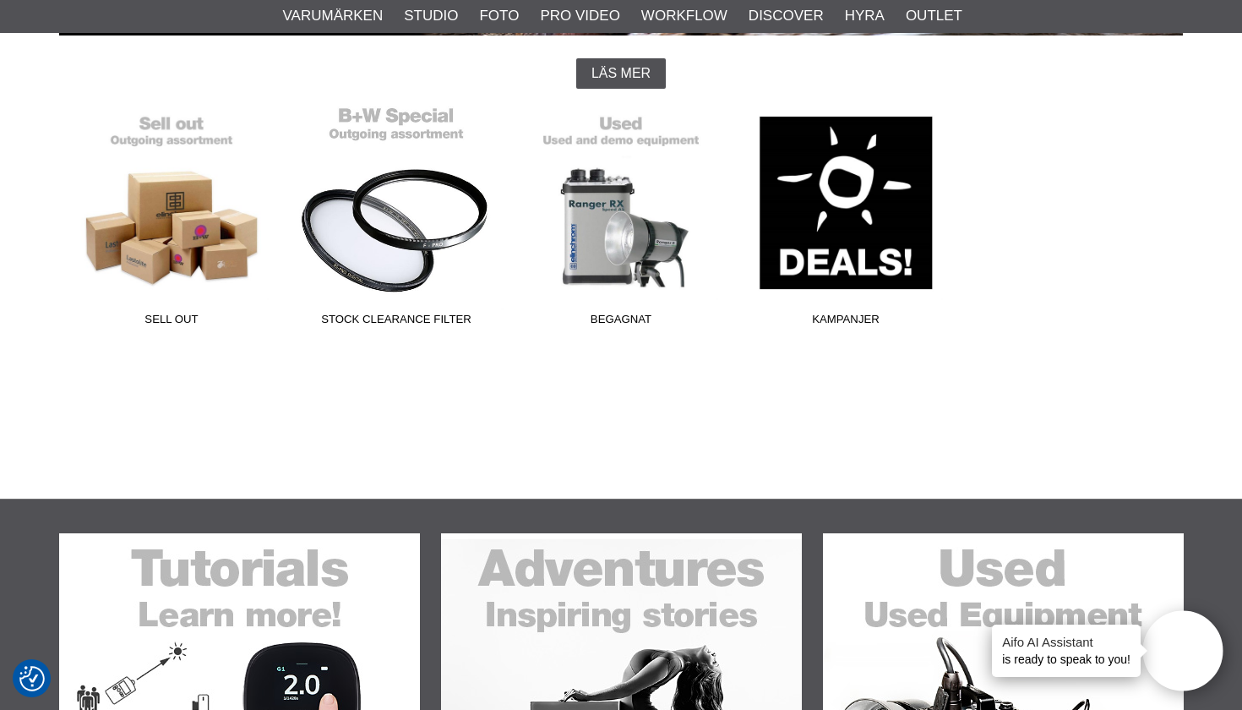
click at [392, 261] on link "Stock Clearance Filter" at bounding box center [396, 220] width 225 height 228
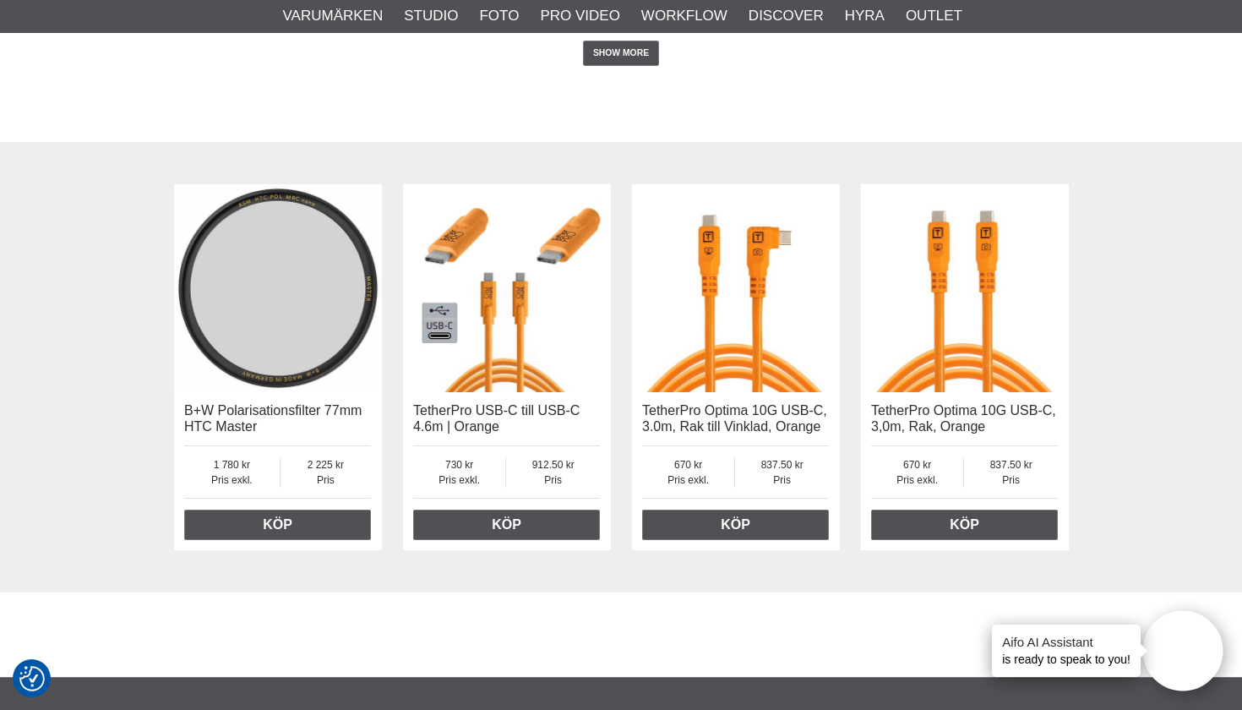
scroll to position [3380, 0]
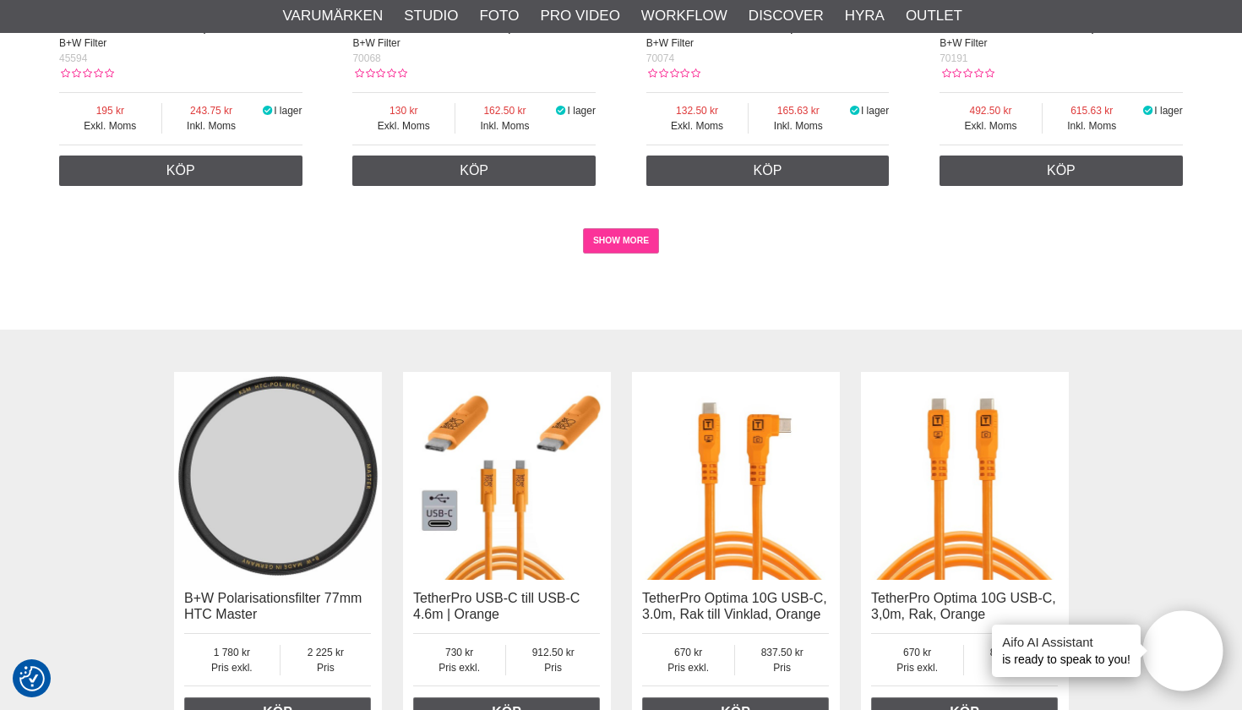
click at [613, 248] on link "SHOW MORE" at bounding box center [621, 240] width 77 height 25
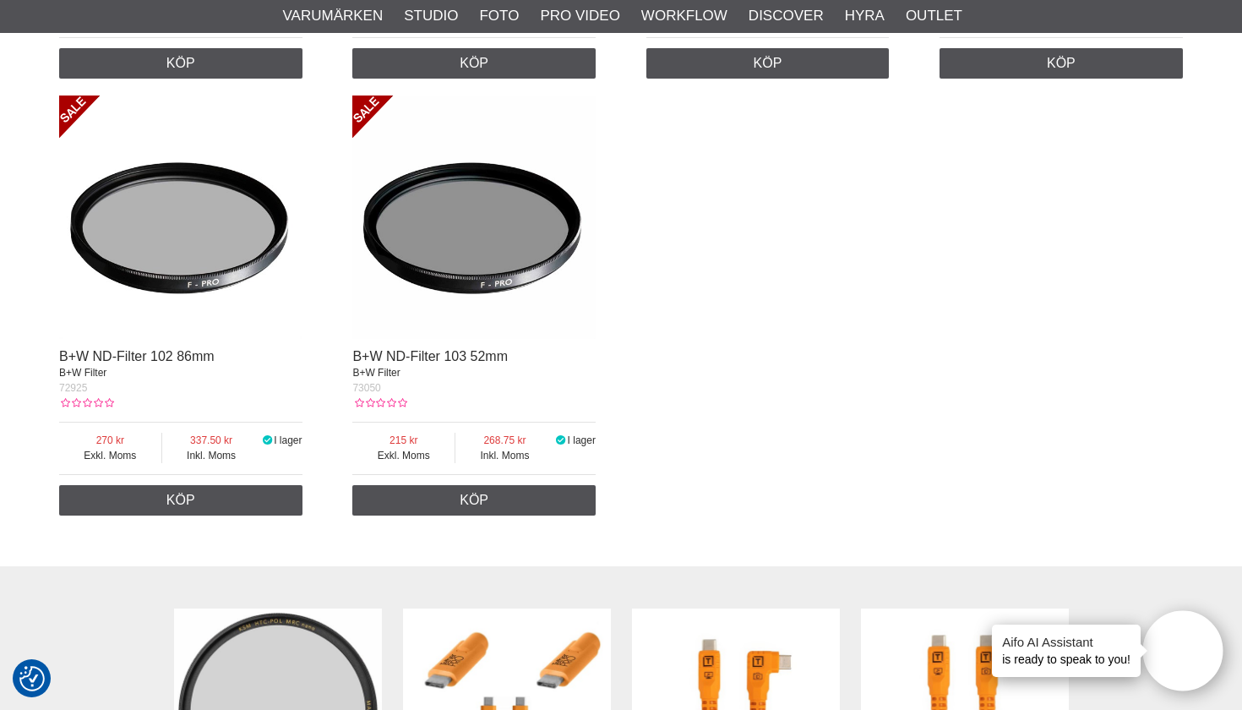
scroll to position [4488, 0]
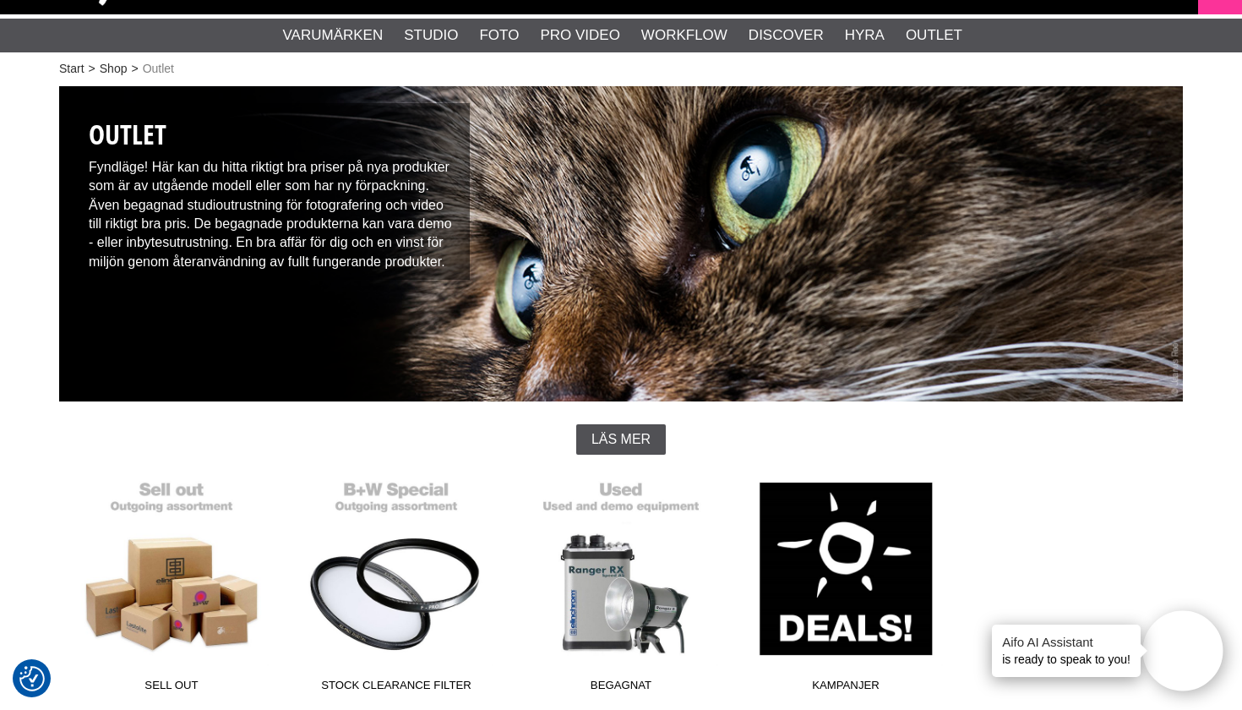
scroll to position [106, 0]
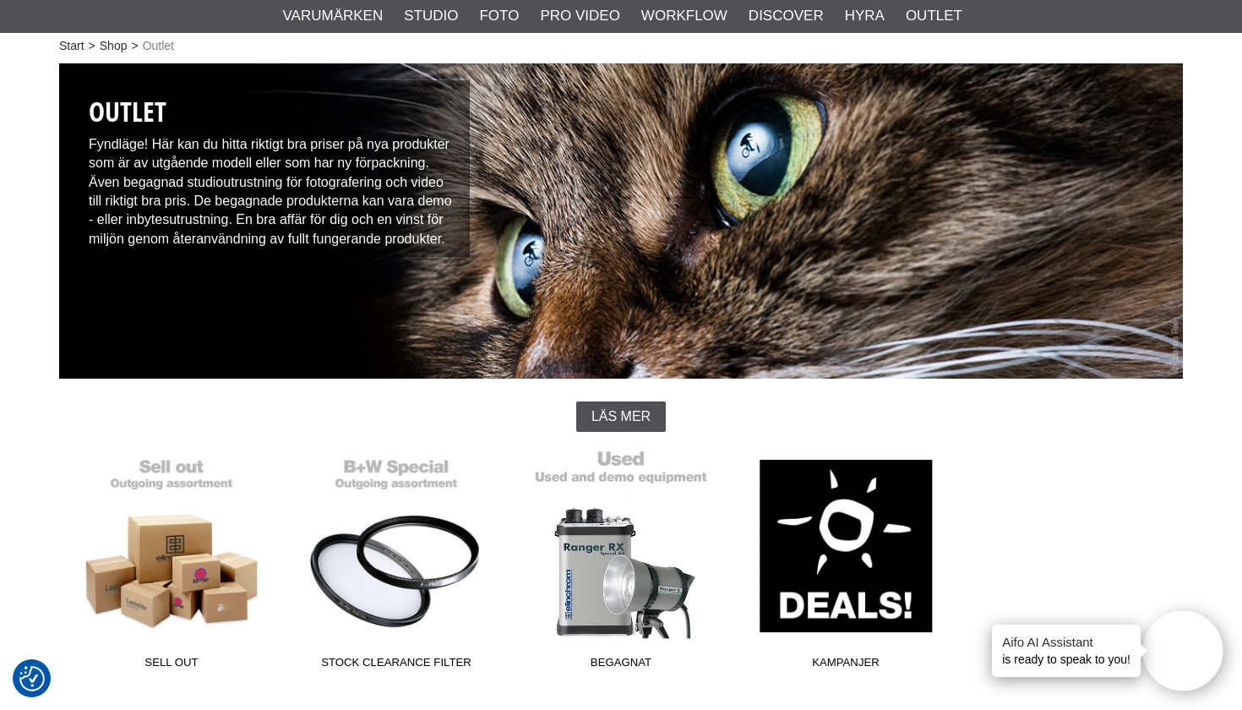
click at [644, 576] on link "Begagnat" at bounding box center [621, 563] width 225 height 228
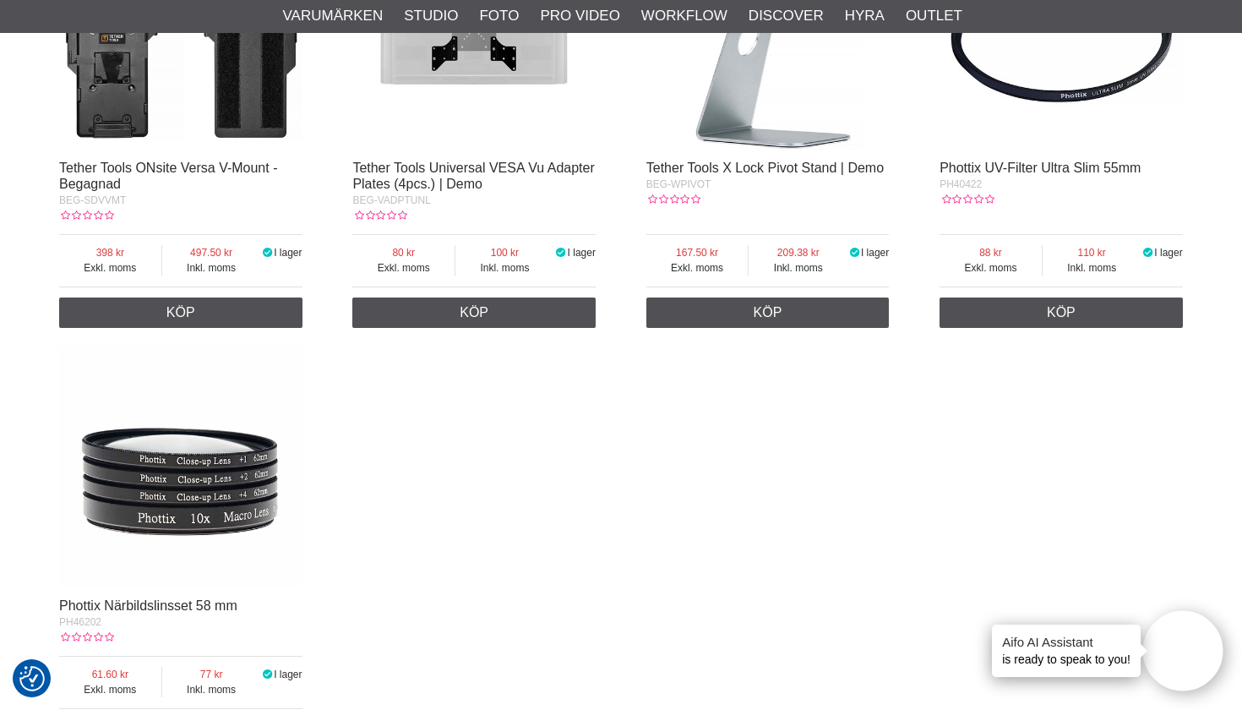
scroll to position [2864, 0]
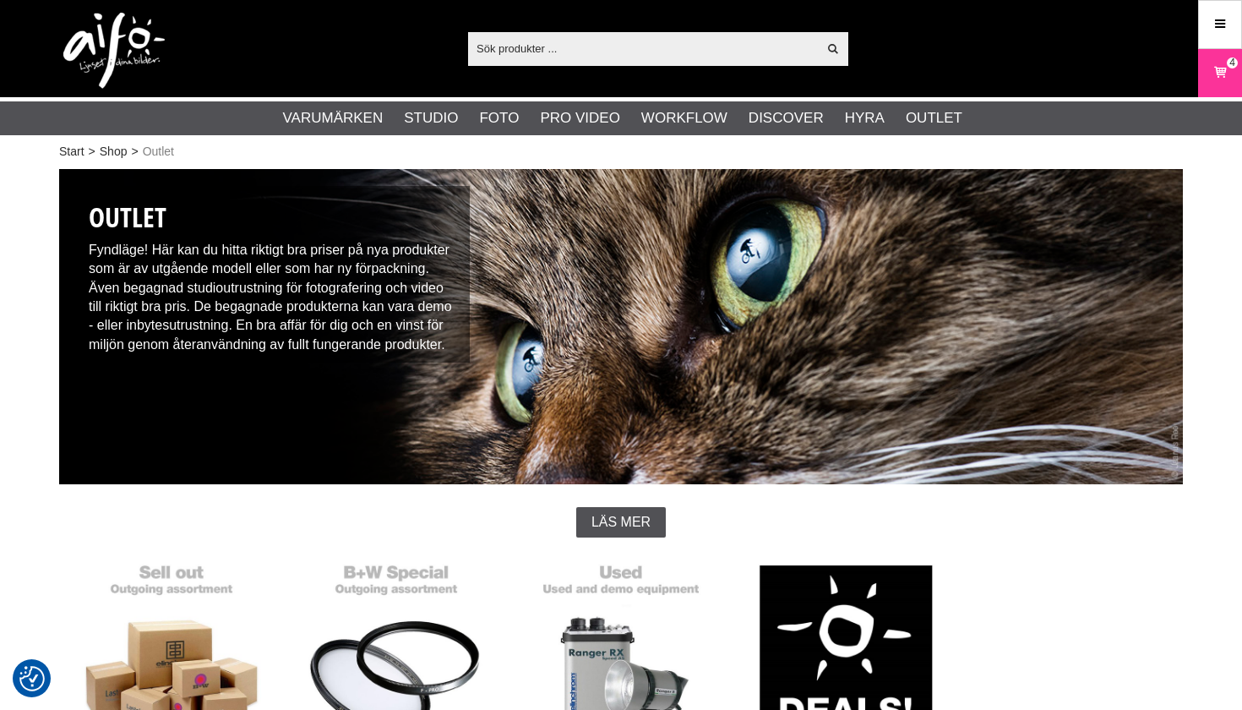
scroll to position [106, 0]
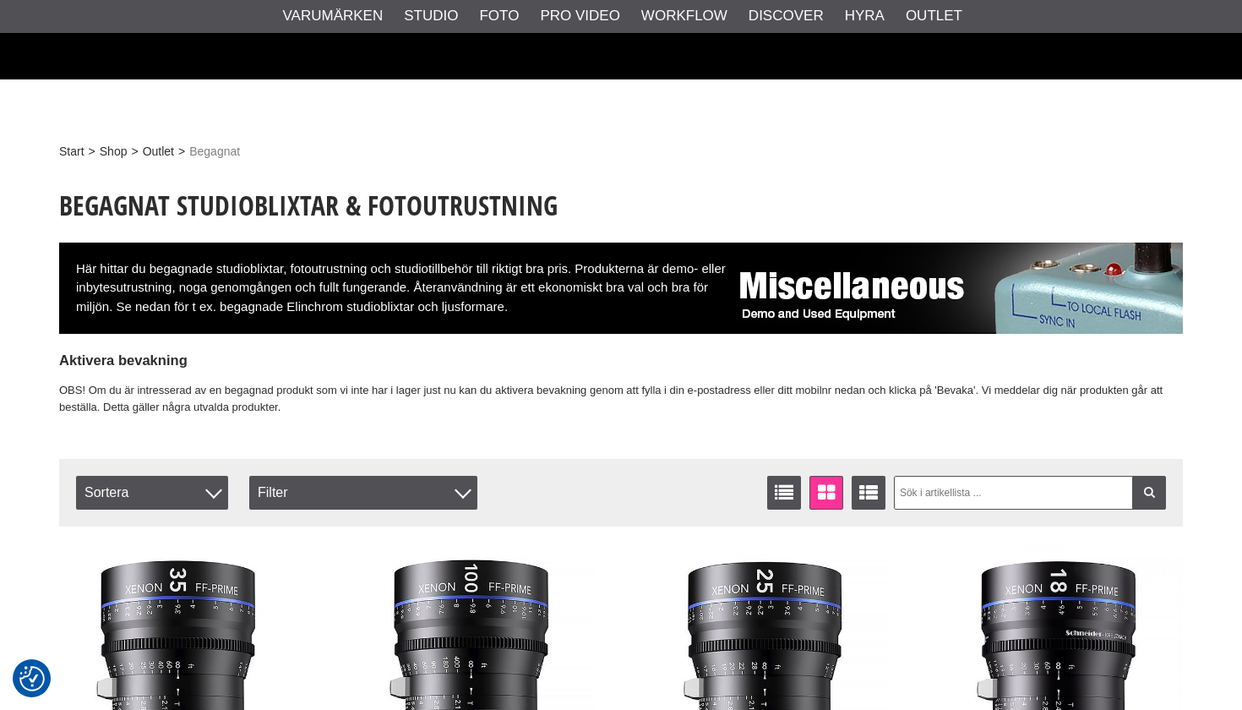
scroll to position [2864, 0]
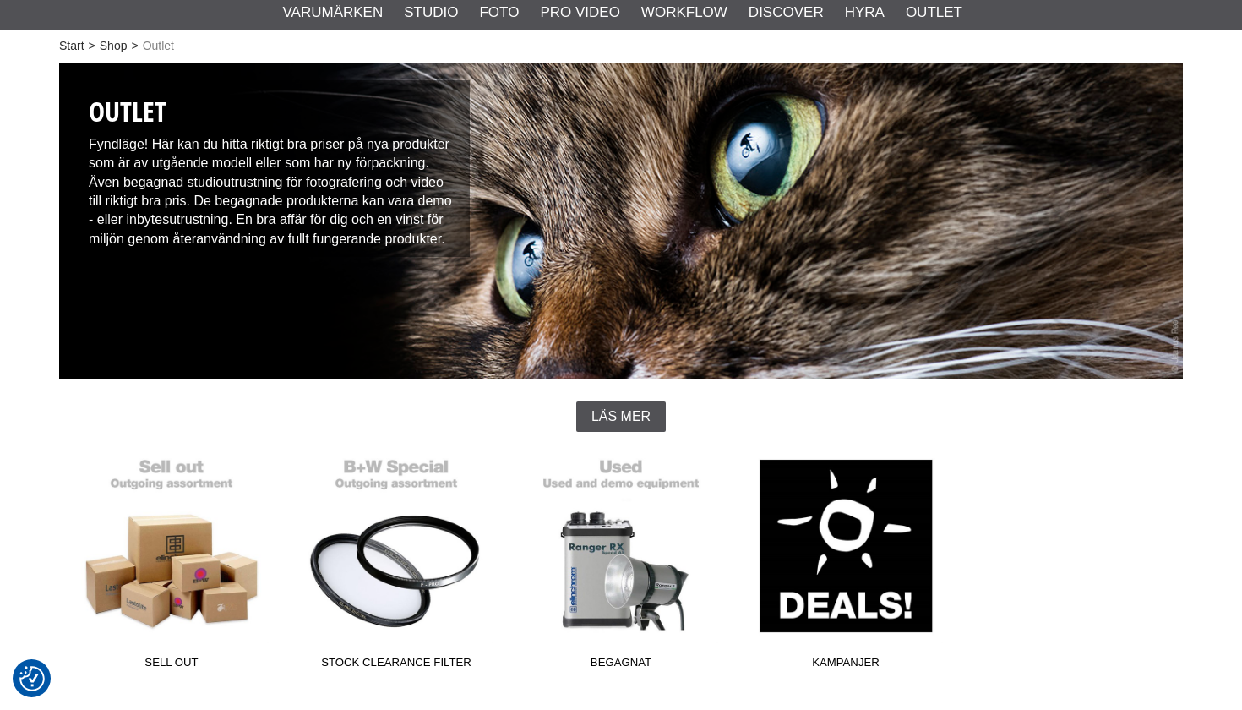
scroll to position [106, 0]
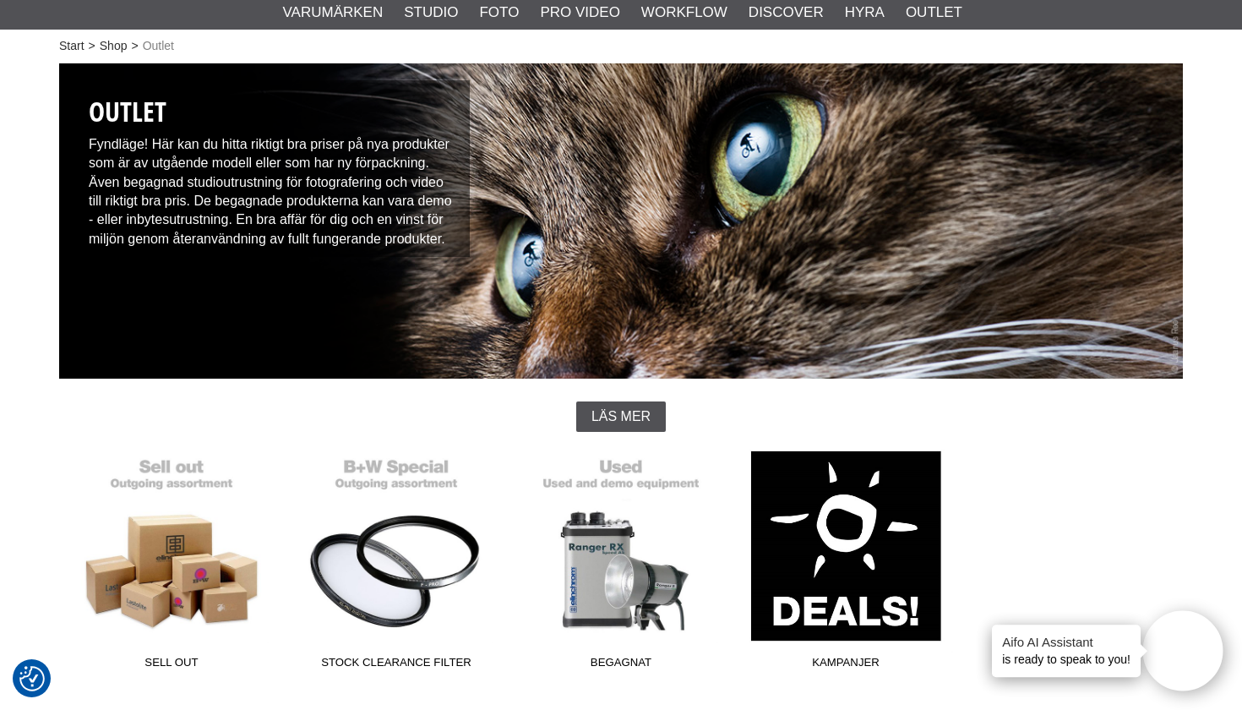
click at [856, 564] on link "Kampanjer" at bounding box center [845, 563] width 225 height 228
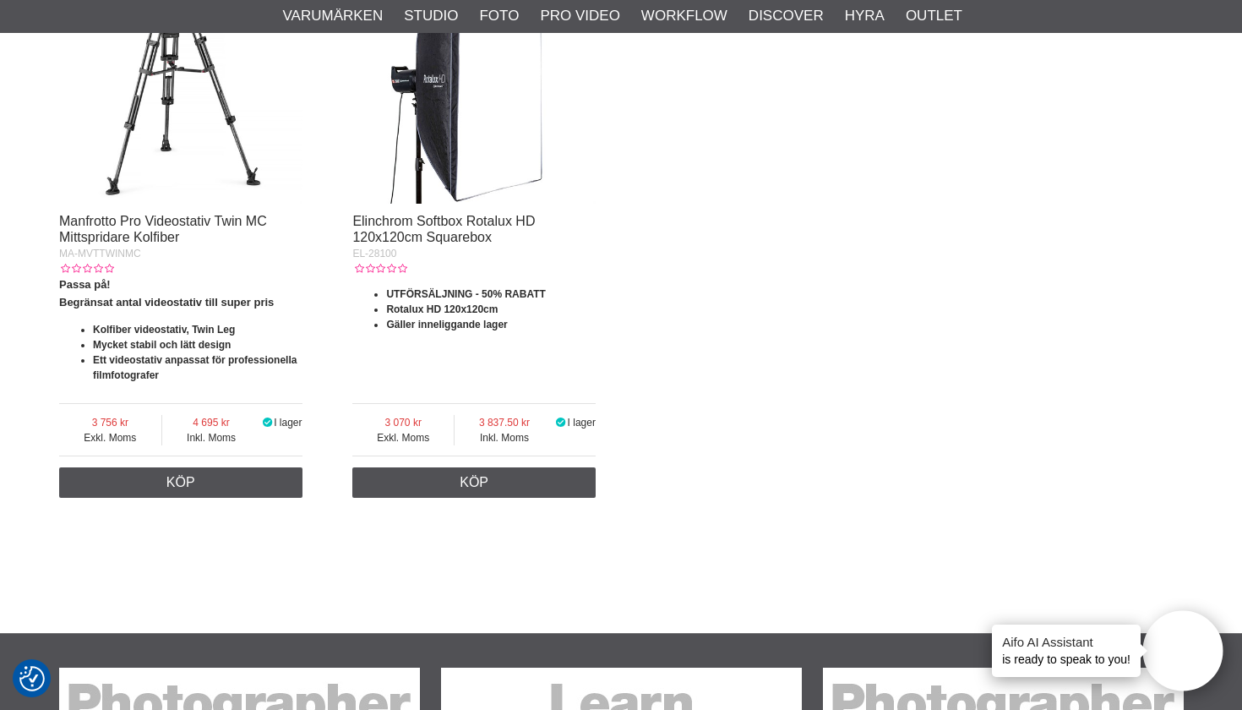
scroll to position [725, 0]
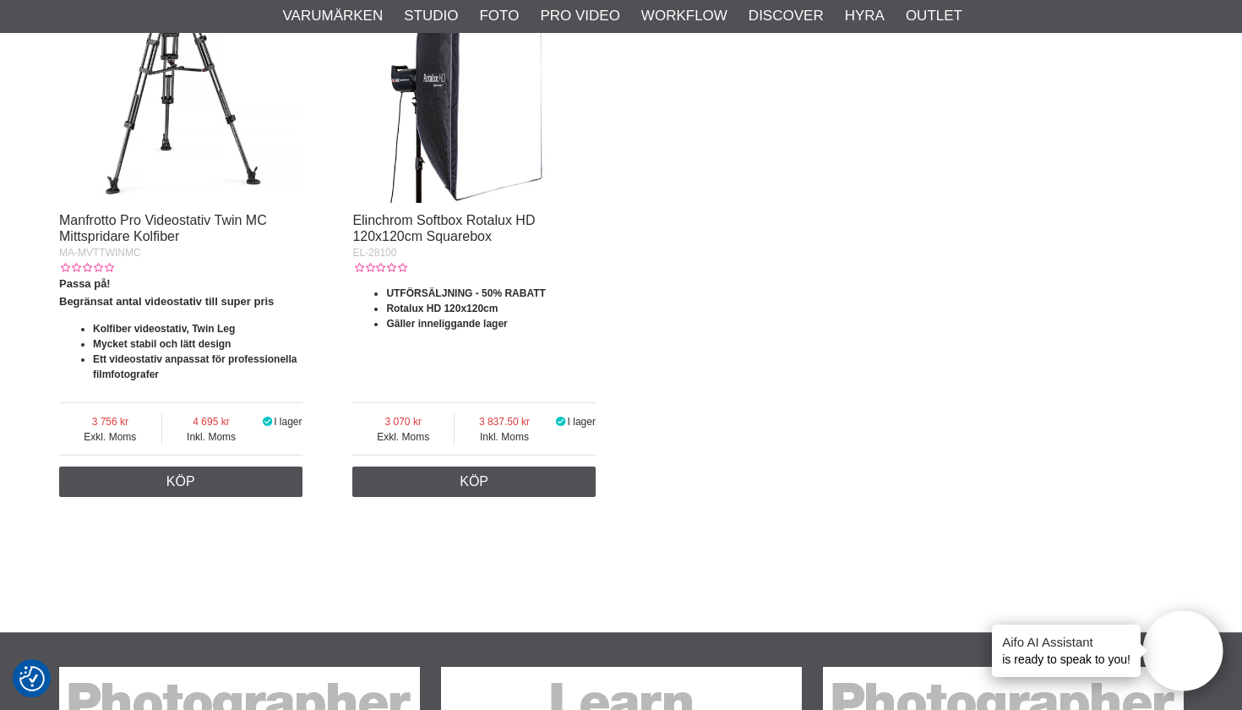
click at [470, 175] on img at bounding box center [473, 80] width 243 height 243
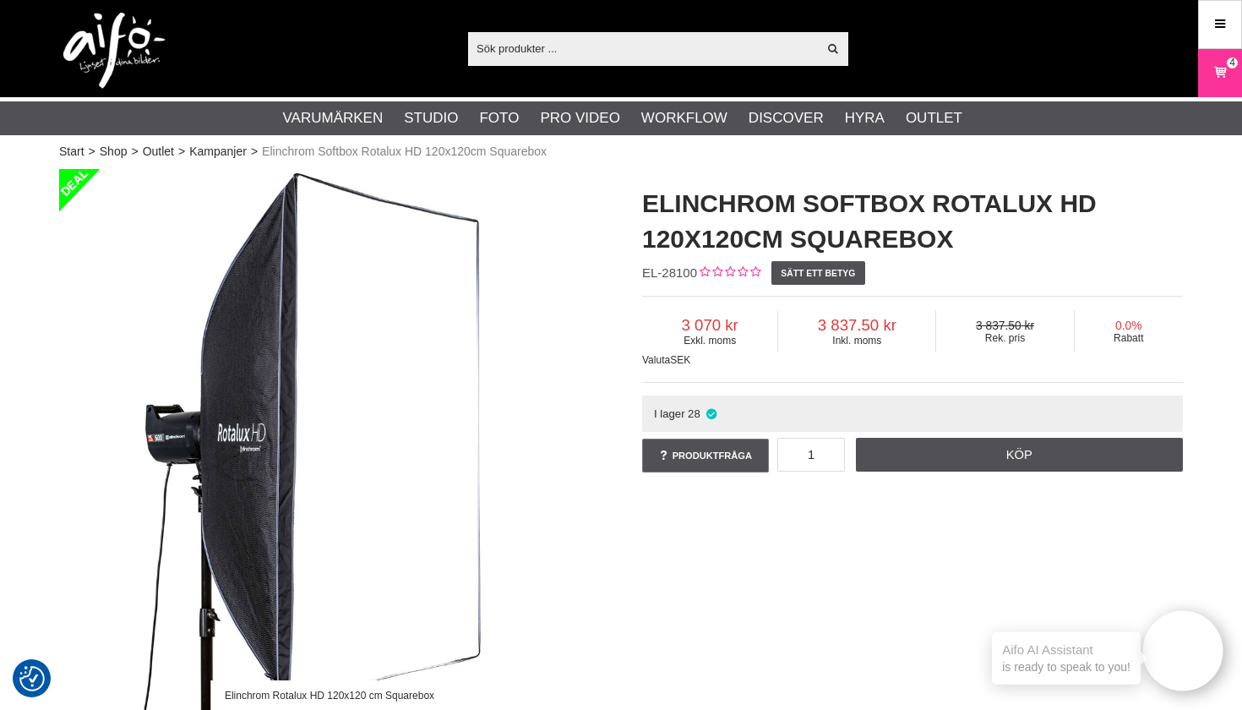
scroll to position [1, 0]
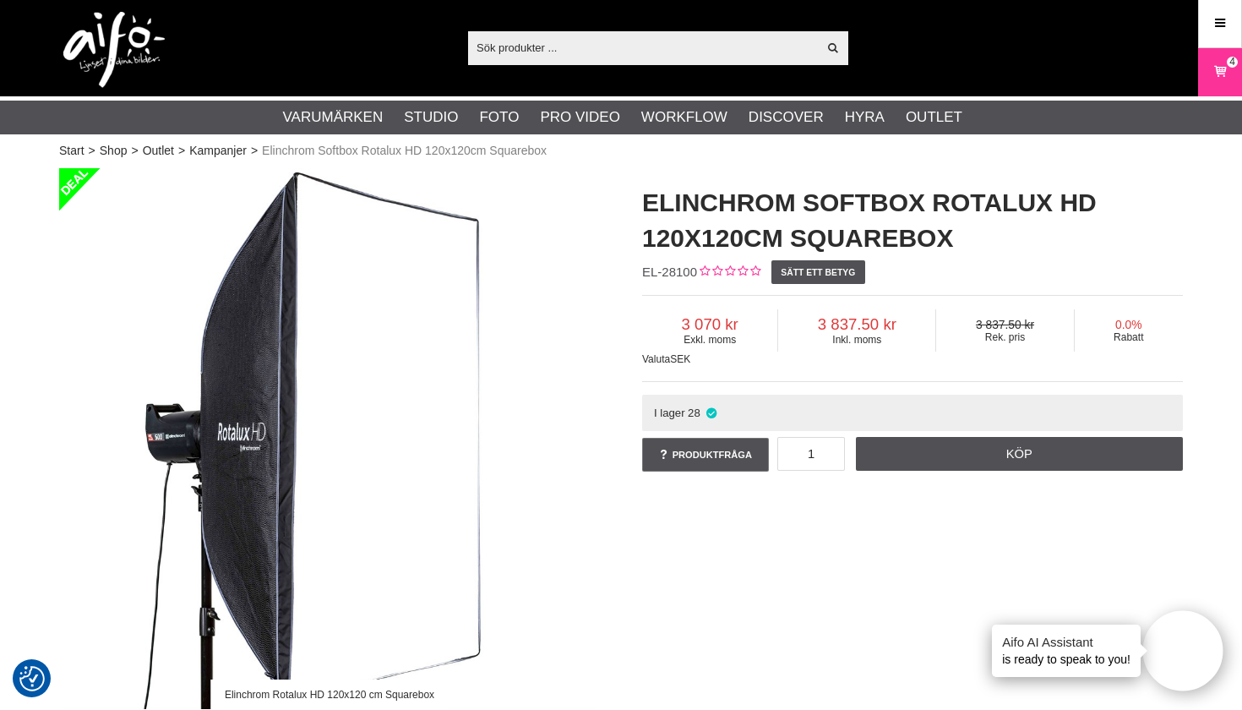
click at [161, 427] on img at bounding box center [329, 438] width 541 height 541
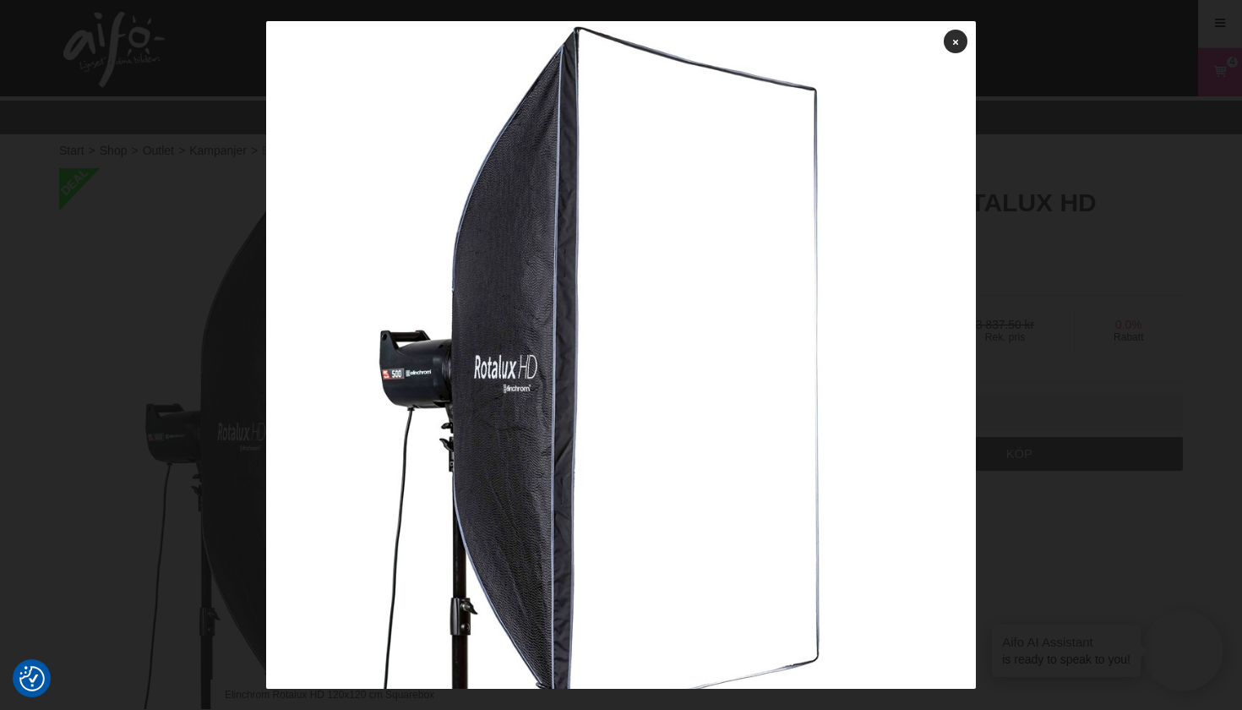
click at [161, 423] on div at bounding box center [621, 355] width 1242 height 710
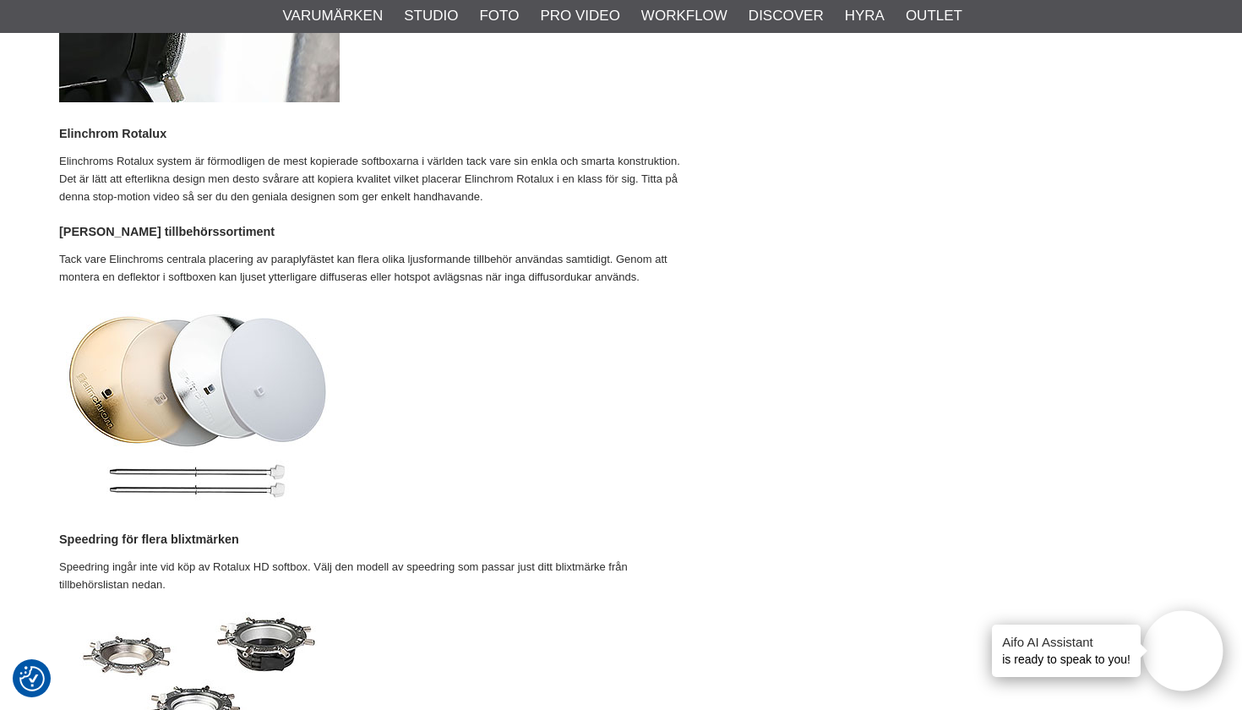
scroll to position [1807, 0]
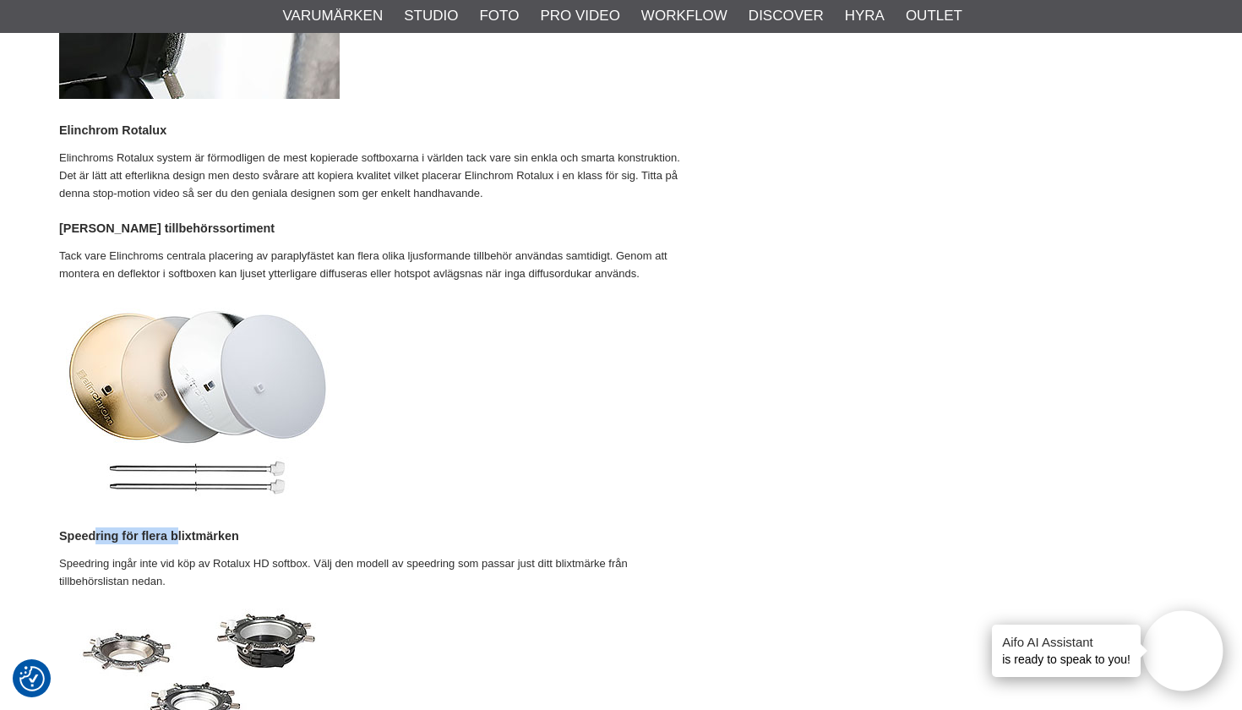
drag, startPoint x: 96, startPoint y: 516, endPoint x: 183, endPoint y: 514, distance: 86.2
click at [183, 527] on h4 "Speedring för flera blixtmärken" at bounding box center [378, 535] width 638 height 17
drag, startPoint x: 112, startPoint y: 546, endPoint x: 142, endPoint y: 545, distance: 29.6
click at [141, 555] on p "Speedring ingår inte vid köp av Rotalux HD softbox. Välj den modell av speedrin…" at bounding box center [378, 572] width 638 height 35
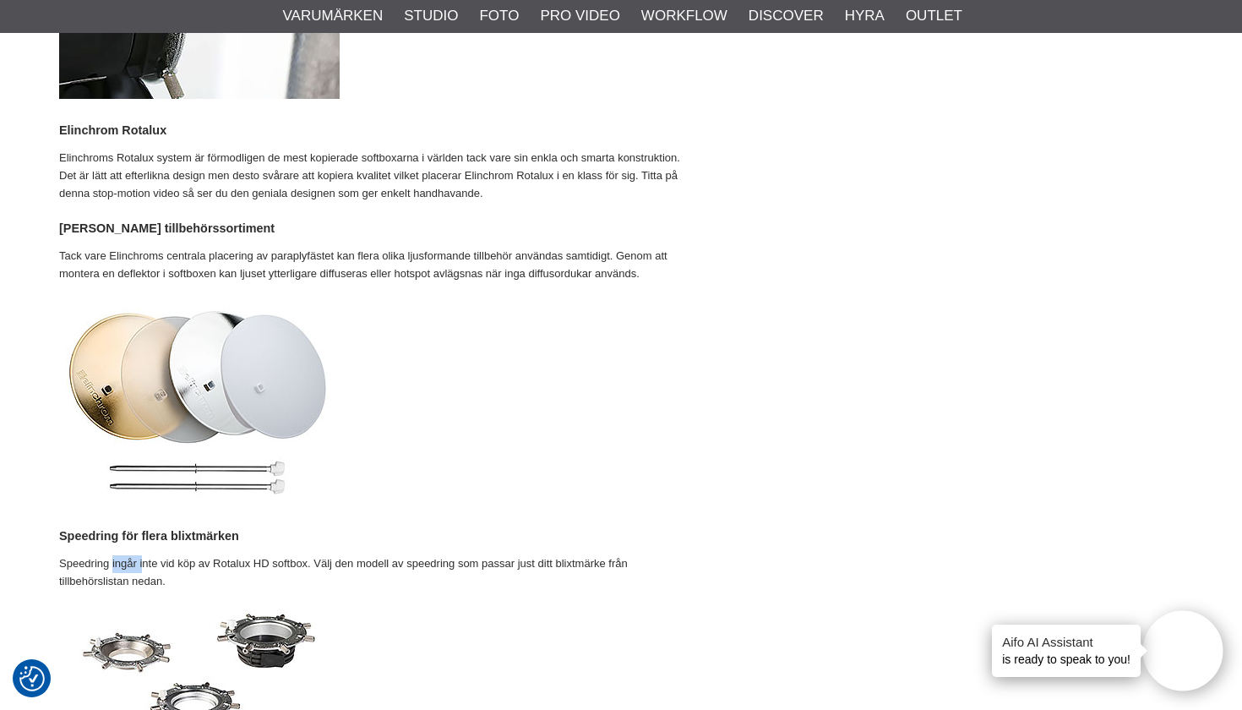
click at [142, 555] on p "Speedring ingår inte vid köp av Rotalux HD softbox. Välj den modell av speedrin…" at bounding box center [378, 572] width 638 height 35
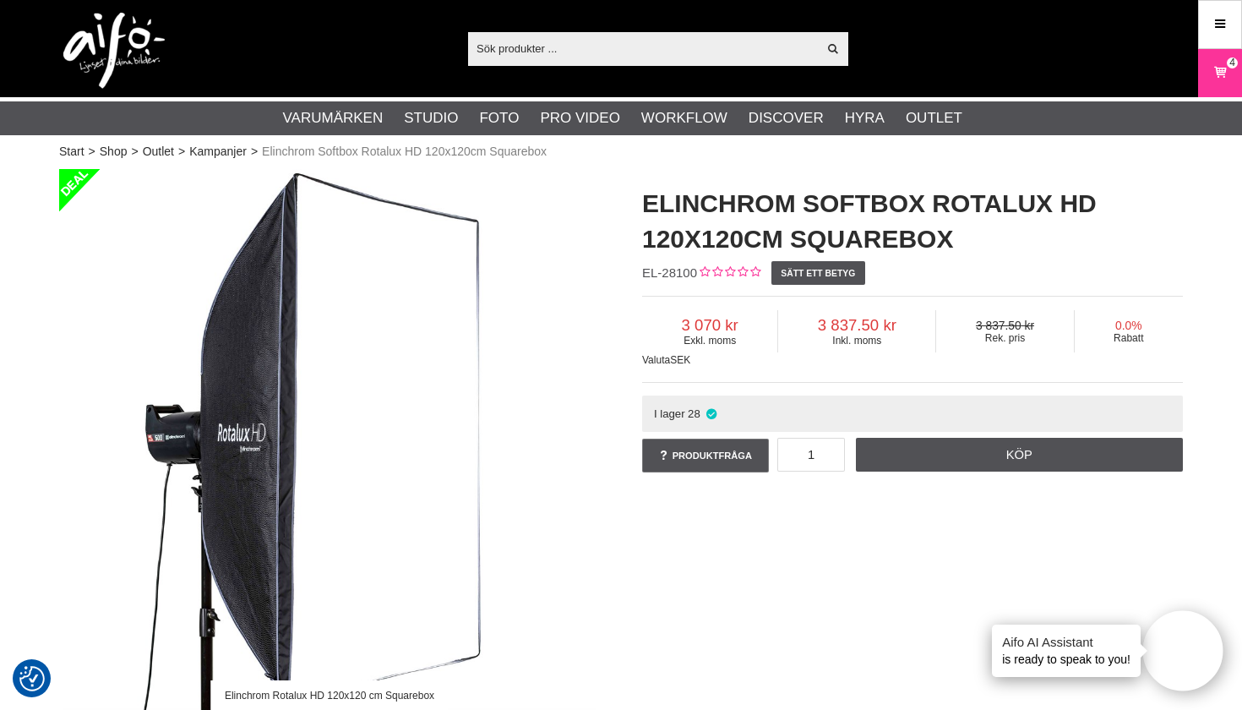
scroll to position [0, 0]
click at [1232, 81] on link "Varukorg 4" at bounding box center [1220, 73] width 42 height 40
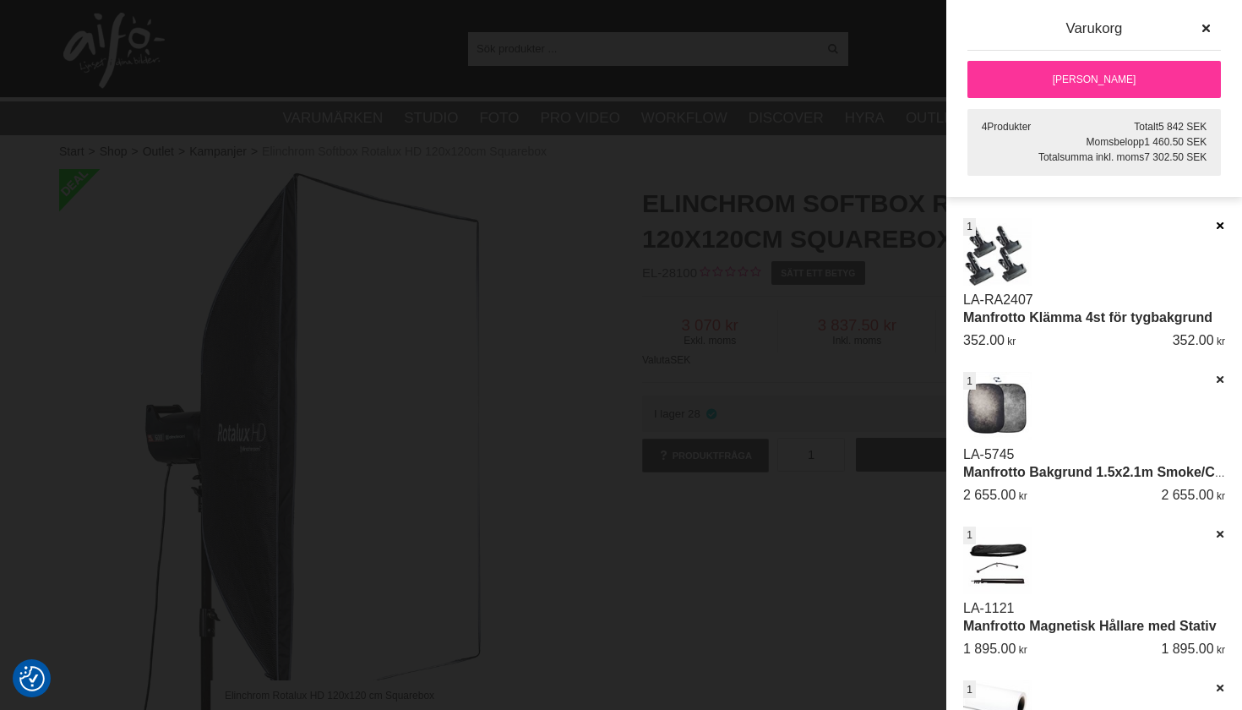
click at [1214, 227] on icon at bounding box center [1219, 226] width 11 height 12
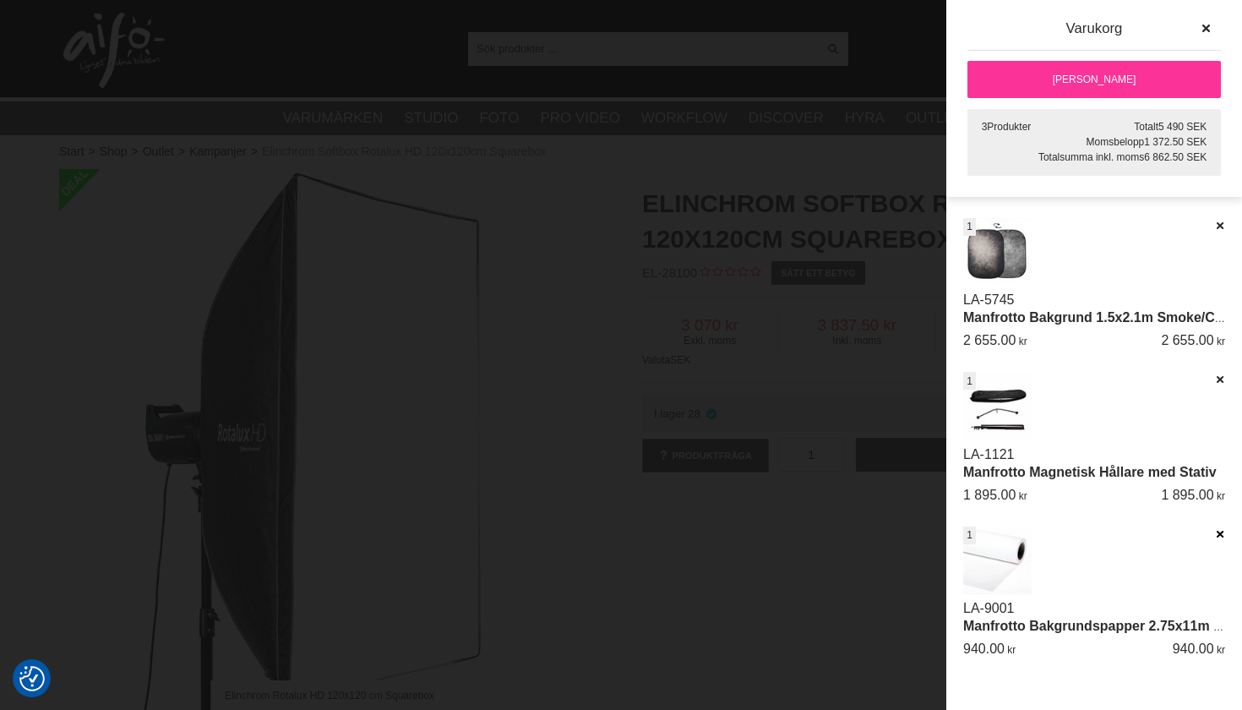
click at [1216, 533] on icon at bounding box center [1219, 534] width 11 height 12
click at [425, 426] on div at bounding box center [621, 355] width 1242 height 710
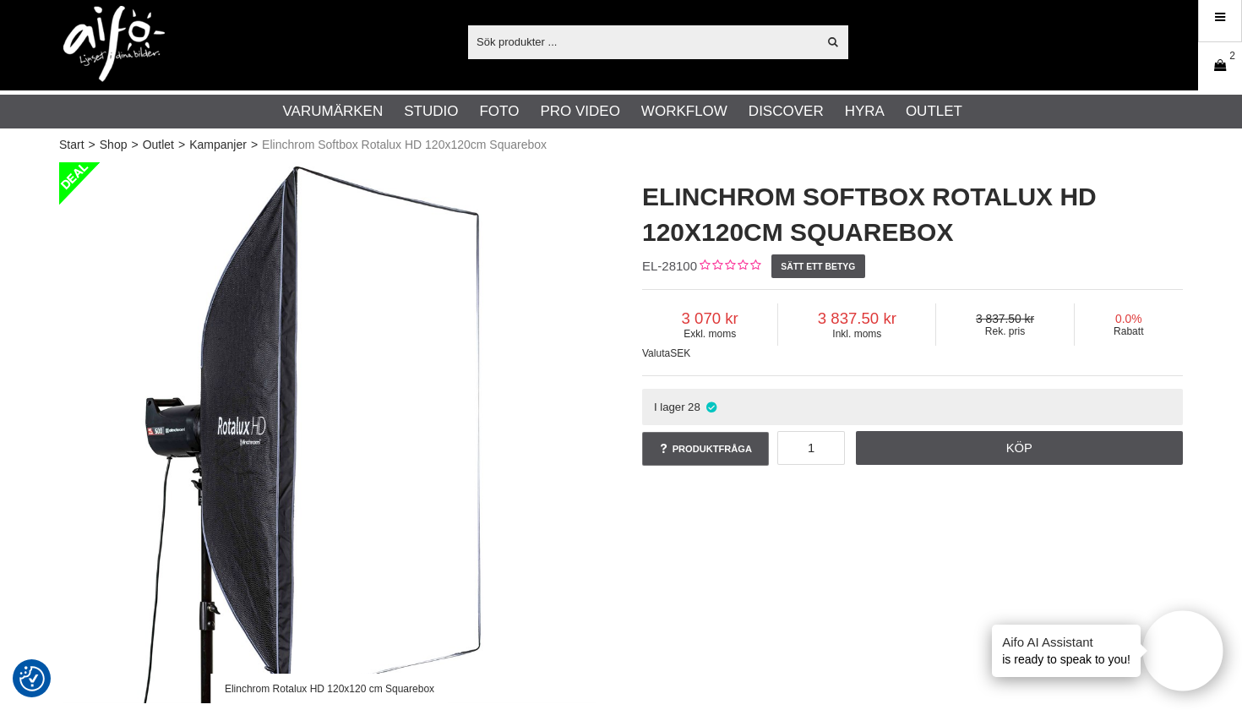
click at [1208, 74] on link "Varukorg 2" at bounding box center [1220, 66] width 42 height 40
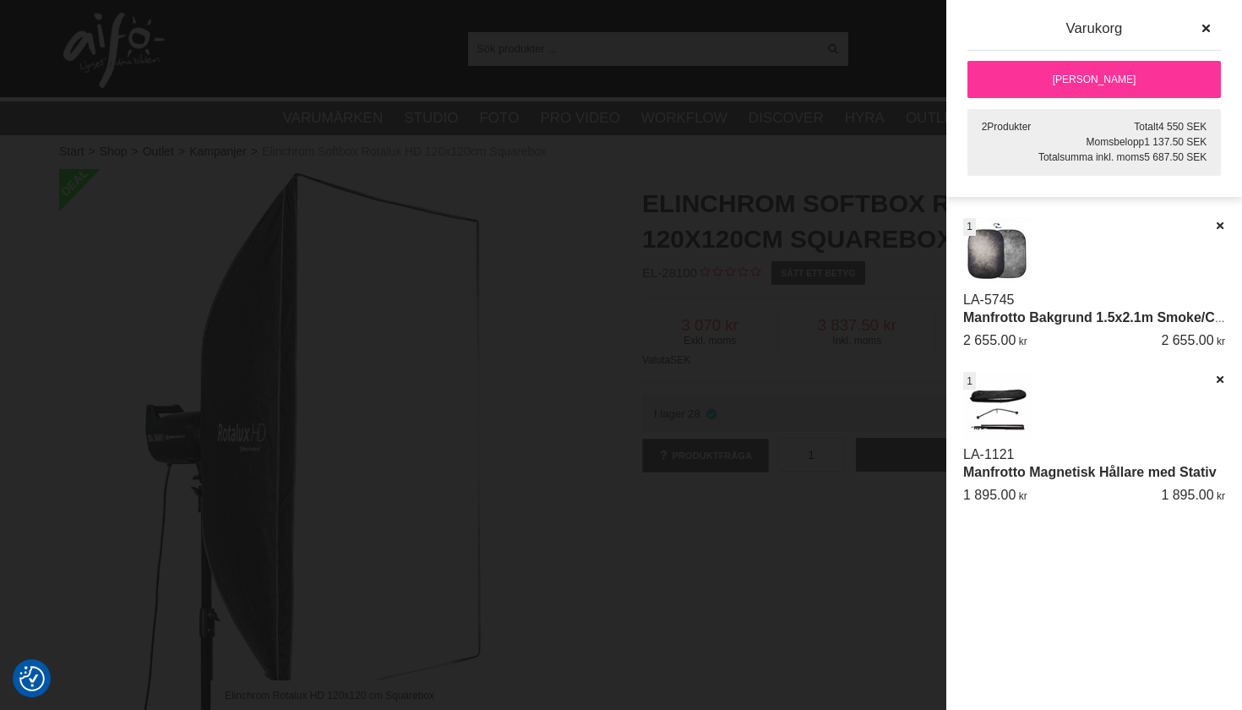
scroll to position [0, 0]
click at [524, 191] on div at bounding box center [621, 355] width 1242 height 710
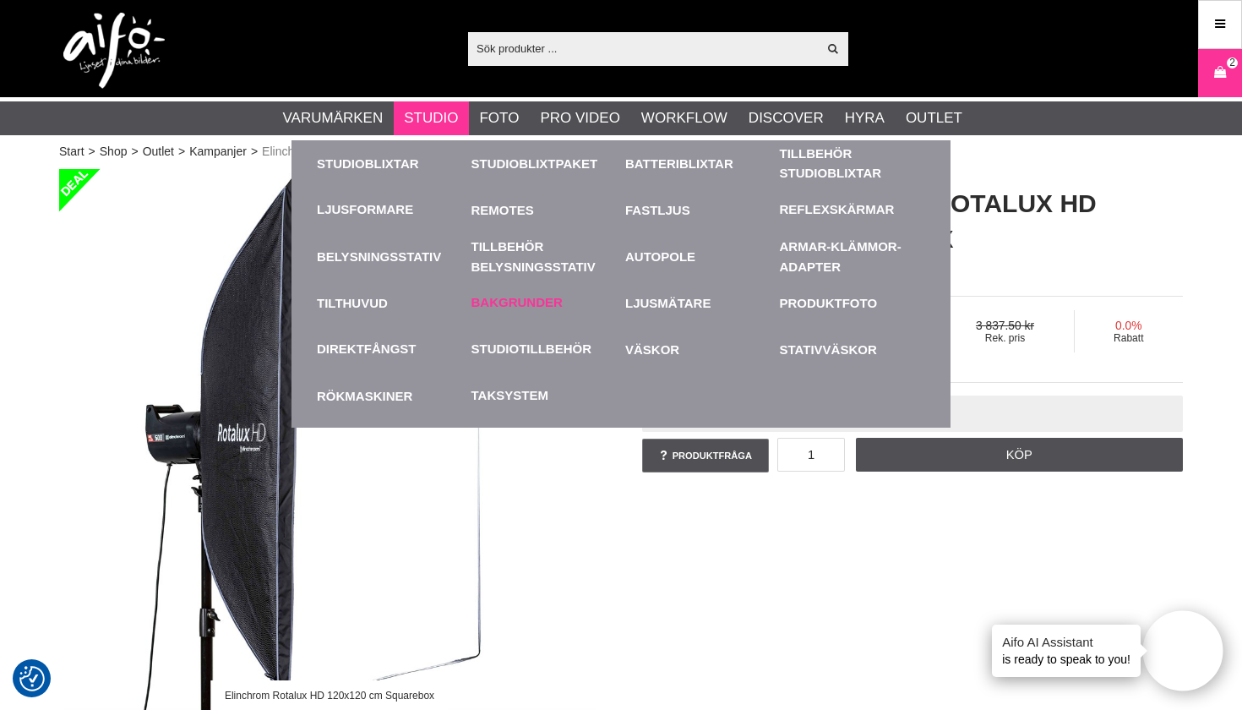
click at [533, 305] on link "Bakgrunder" at bounding box center [516, 302] width 91 height 19
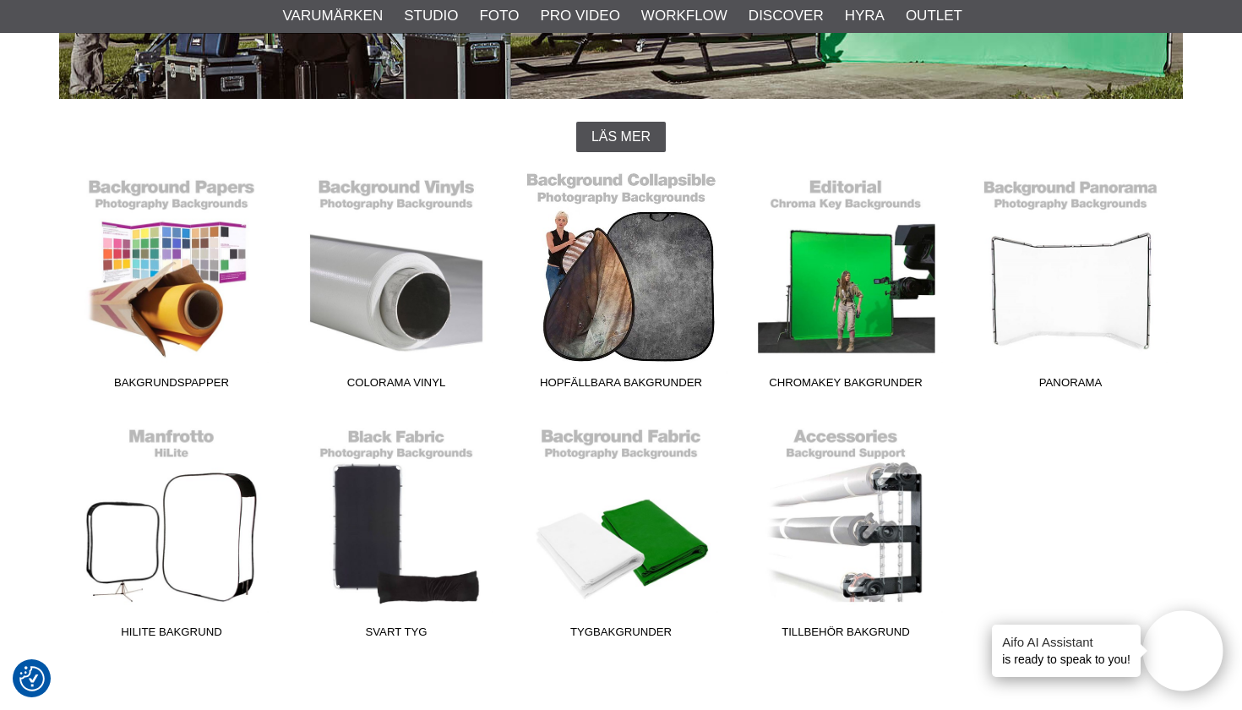
scroll to position [394, 0]
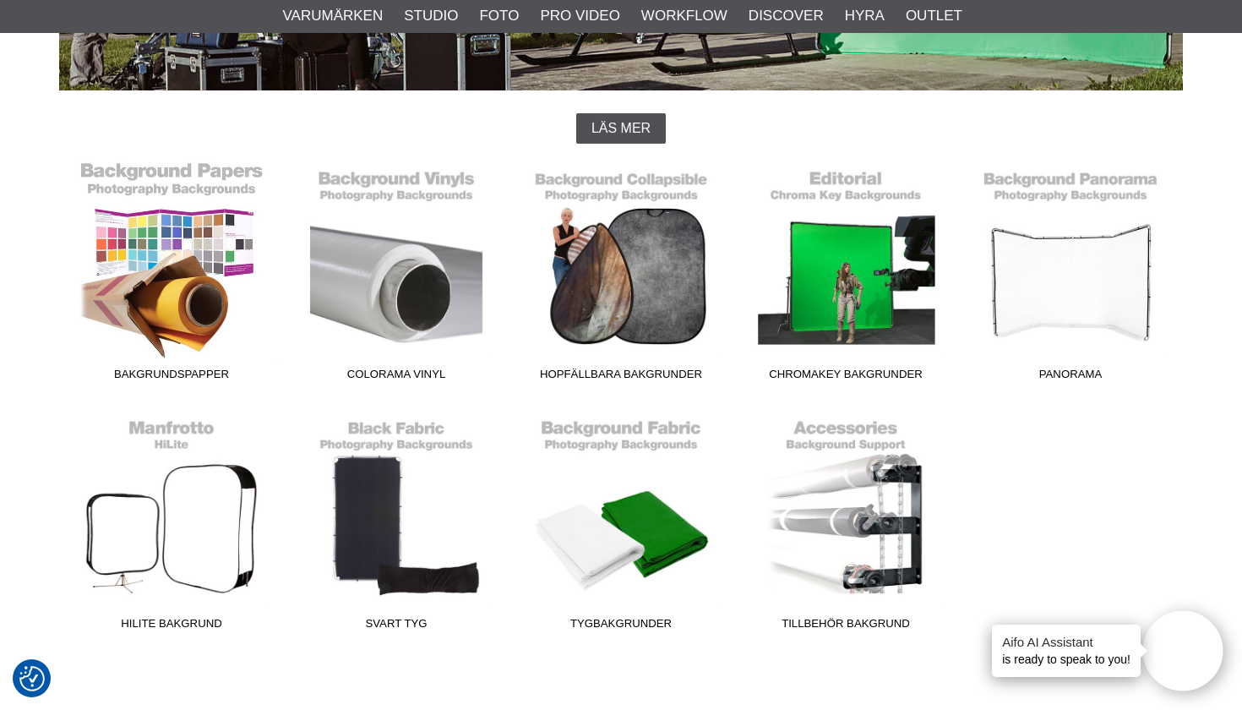
click at [232, 264] on link "Bakgrundspapper" at bounding box center [171, 275] width 225 height 228
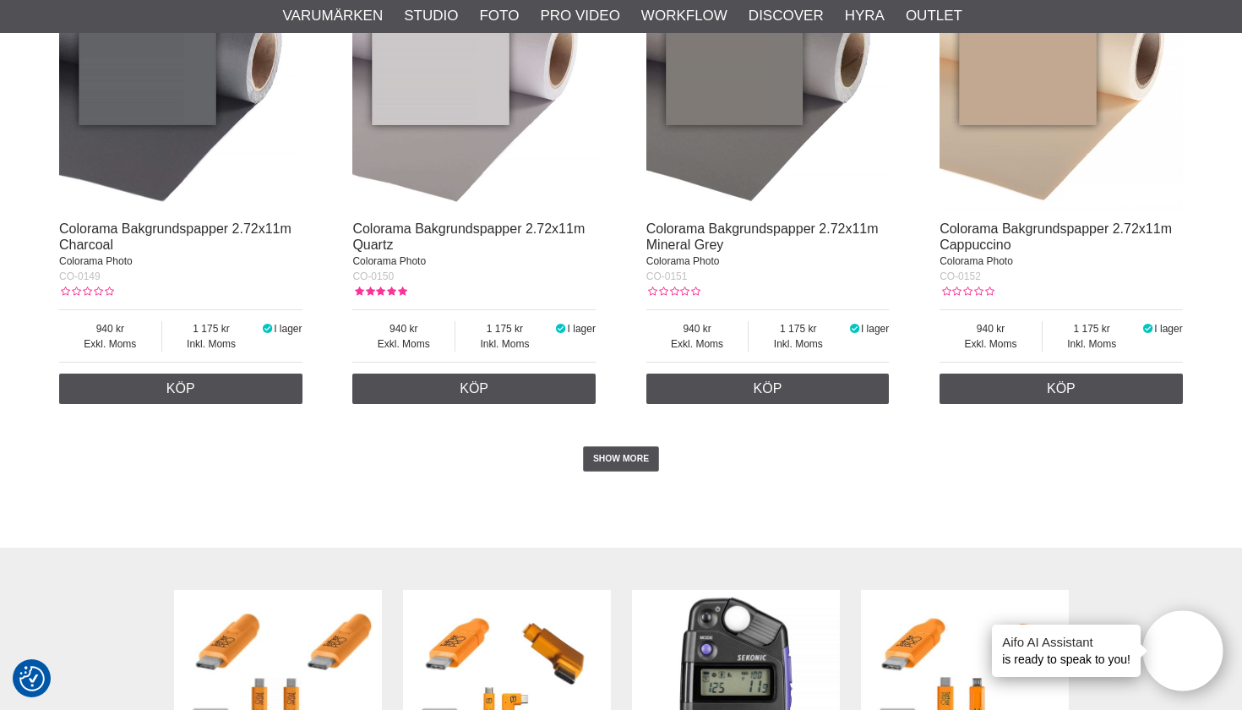
scroll to position [3499, 0]
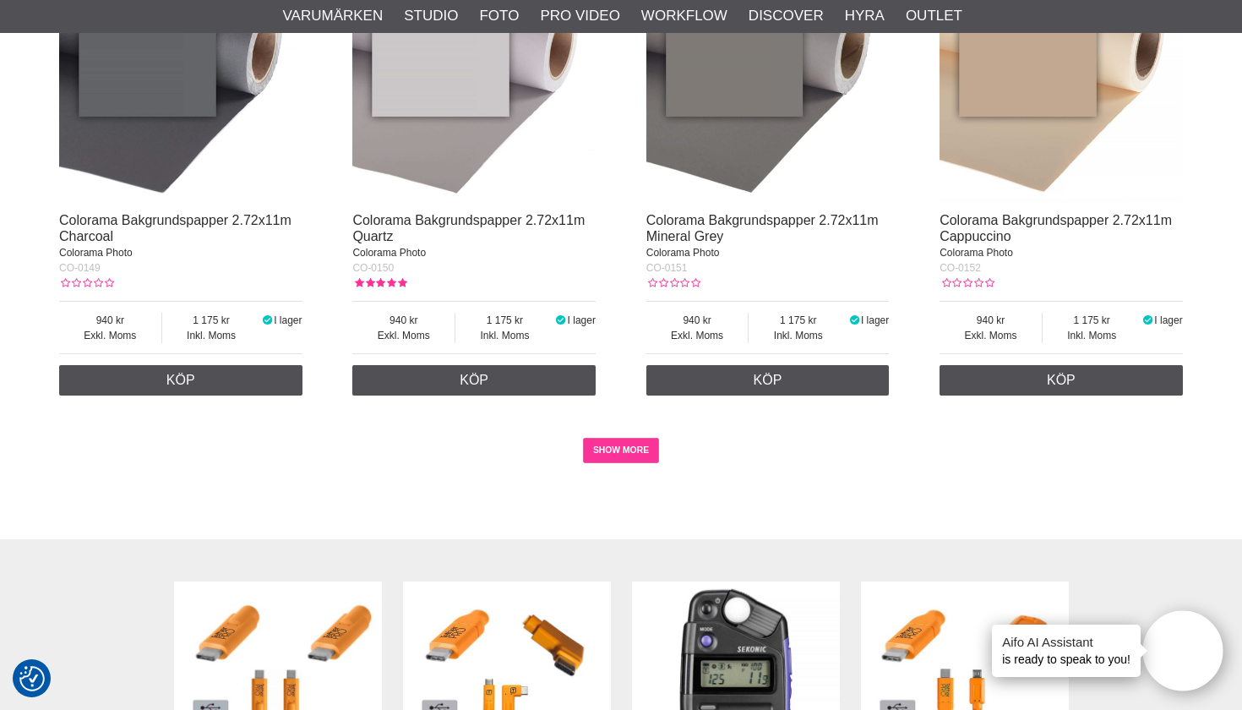
click at [646, 456] on link "SHOW MORE" at bounding box center [621, 450] width 77 height 25
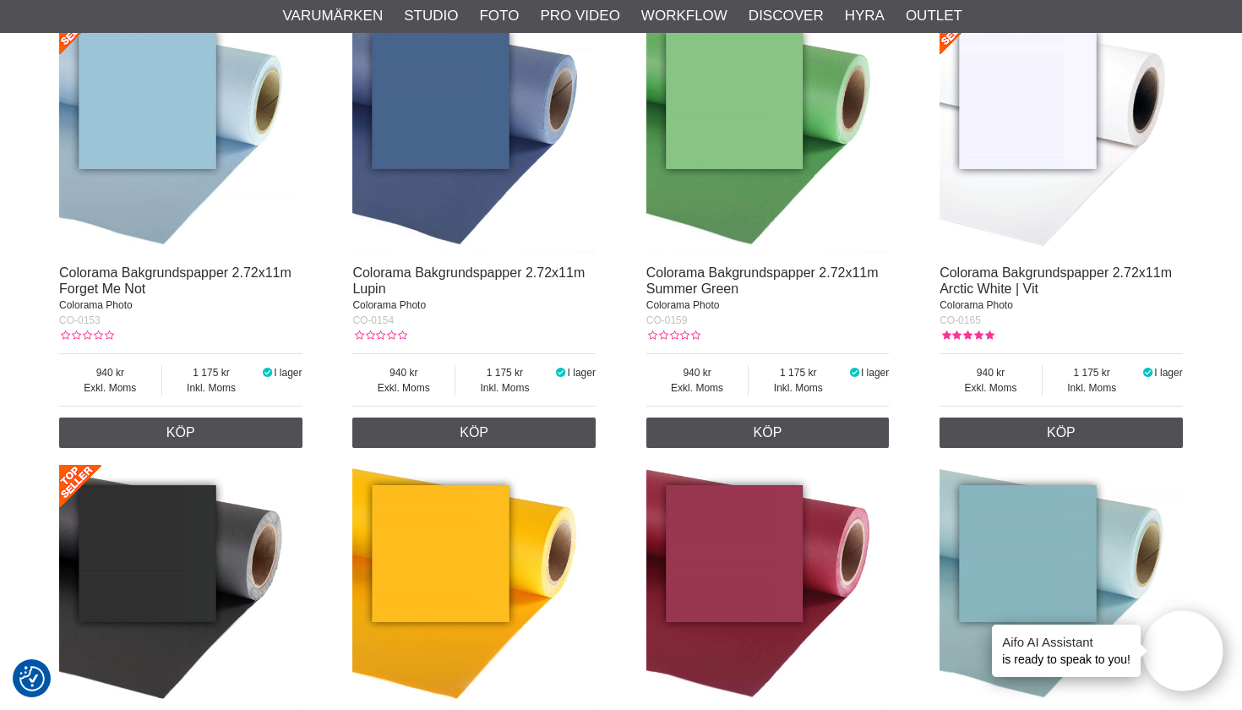
scroll to position [3900, 0]
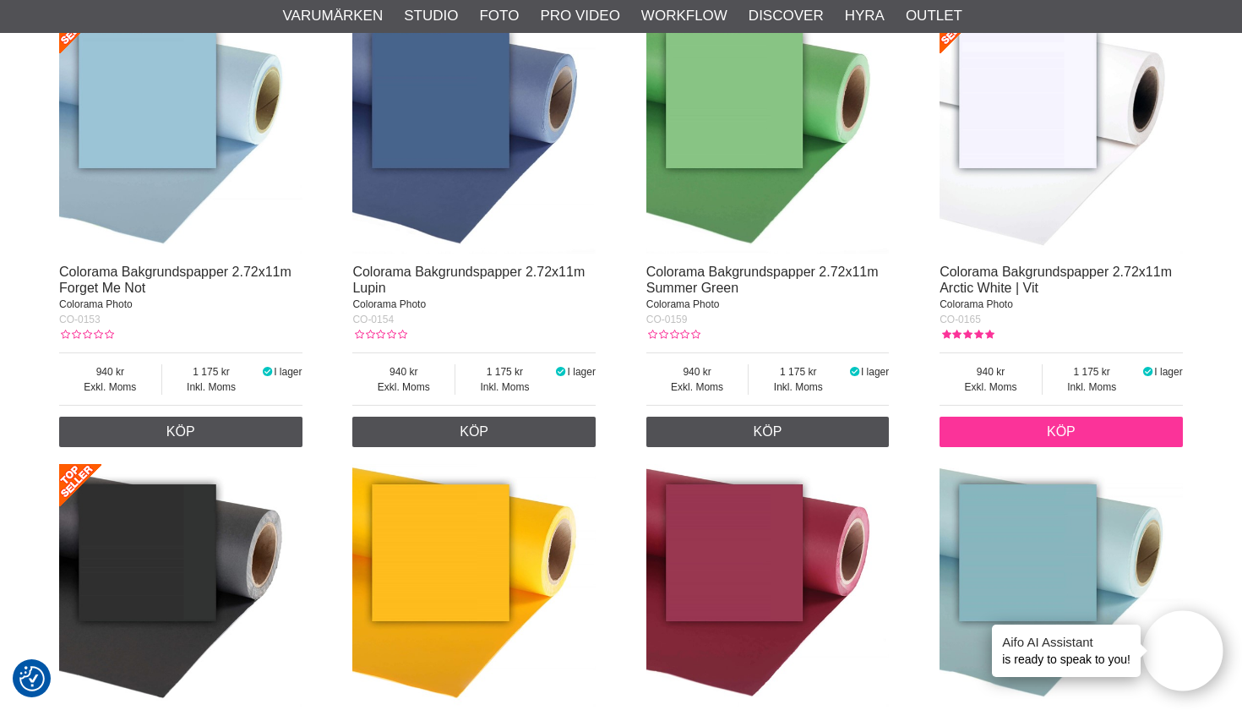
click at [980, 439] on link "Köp" at bounding box center [1061, 432] width 243 height 30
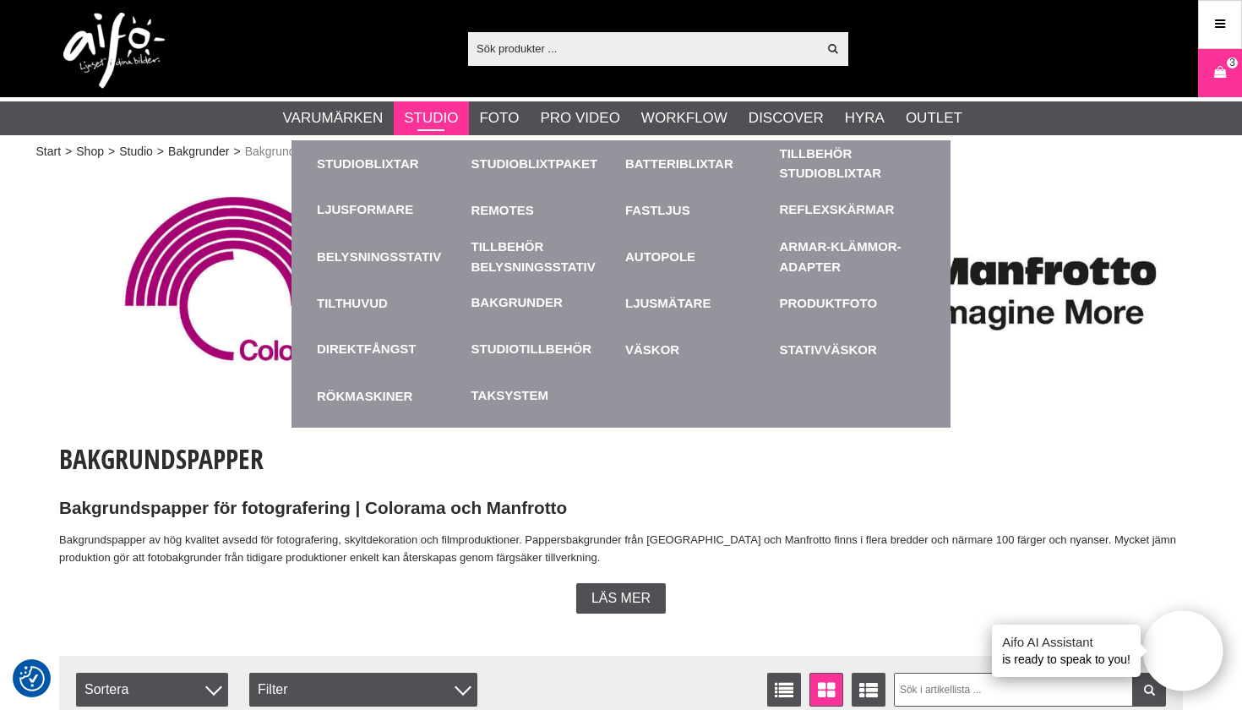
scroll to position [0, 0]
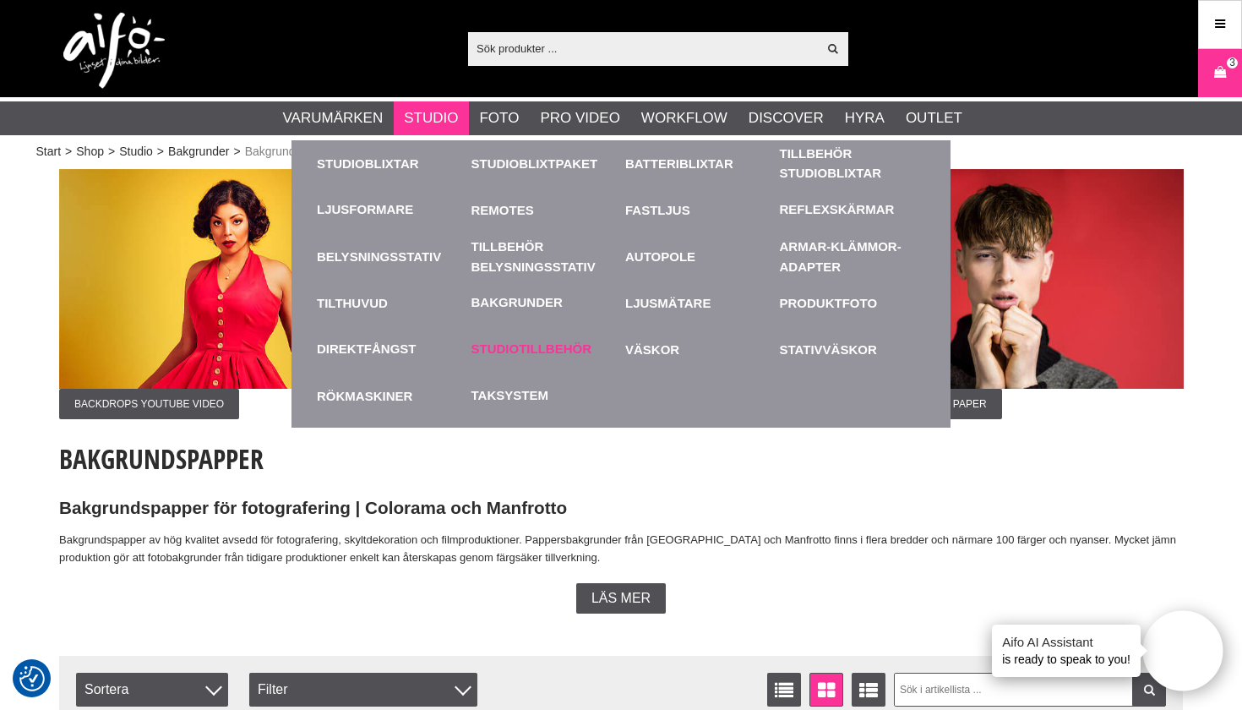
click at [540, 362] on div "Studiotillbehör" at bounding box center [544, 349] width 146 height 46
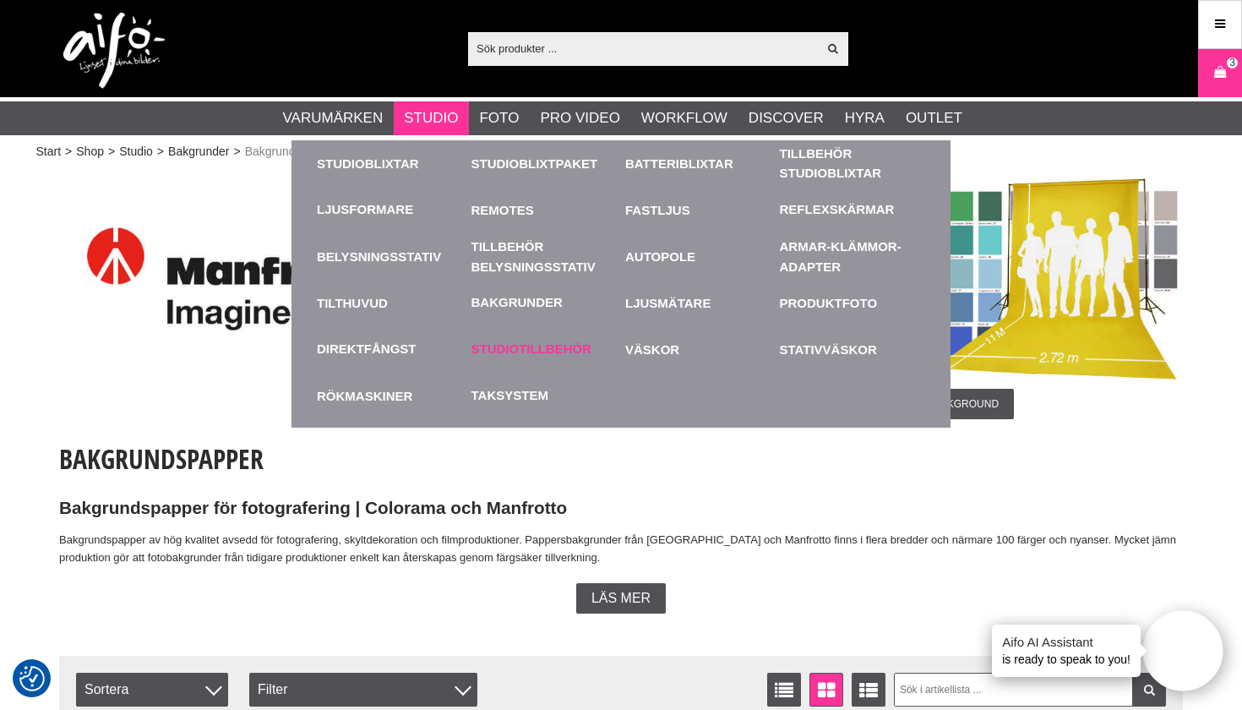
click at [561, 343] on link "Studiotillbehör" at bounding box center [531, 349] width 121 height 19
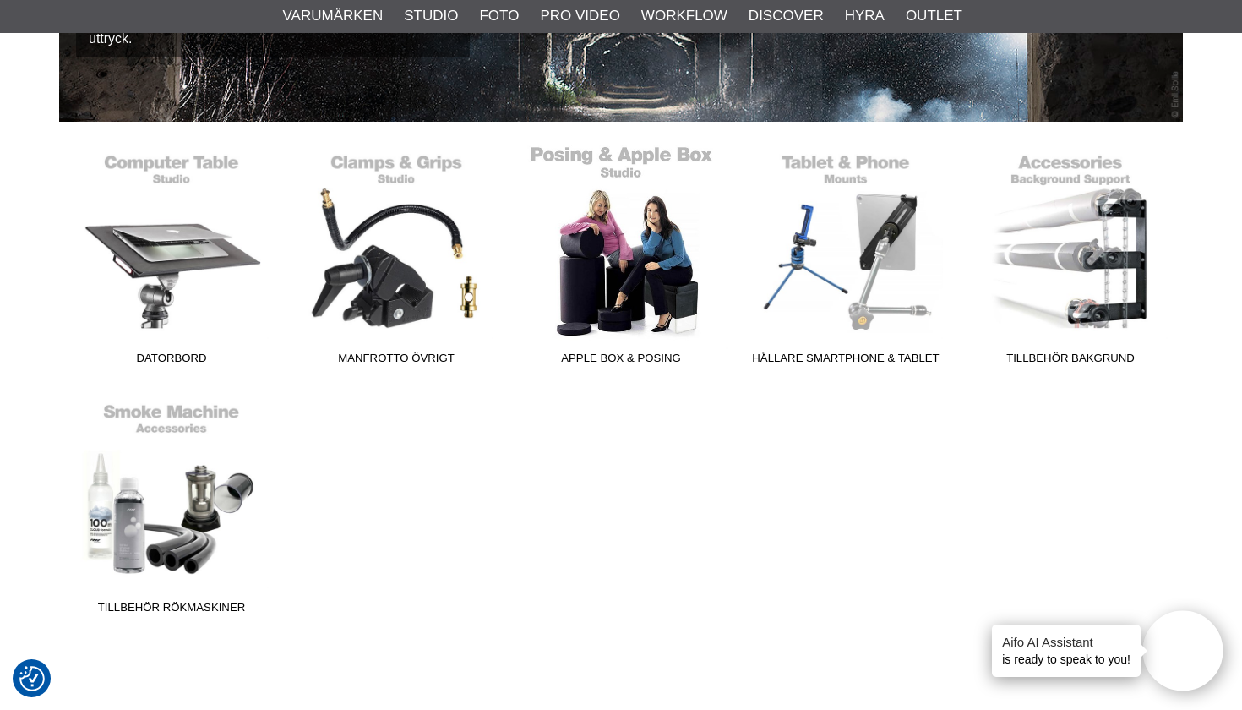
scroll to position [384, 0]
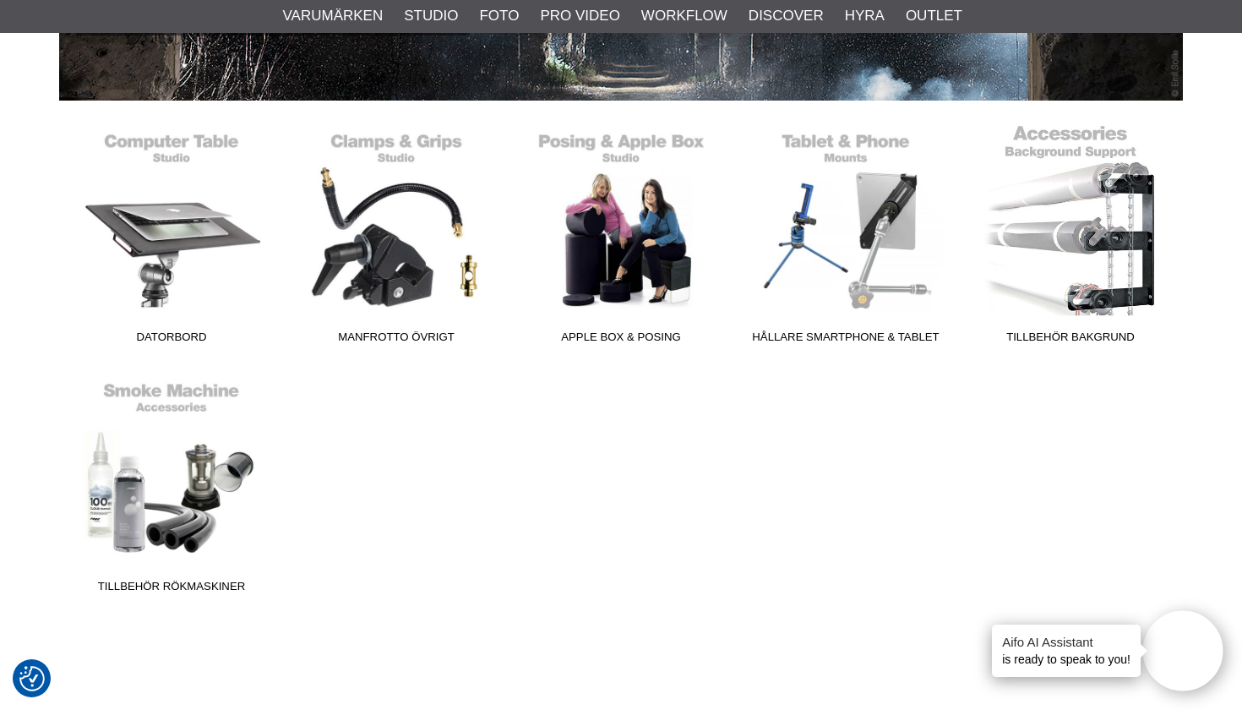
click at [1052, 312] on link "Tillbehör Bakgrund" at bounding box center [1070, 237] width 225 height 228
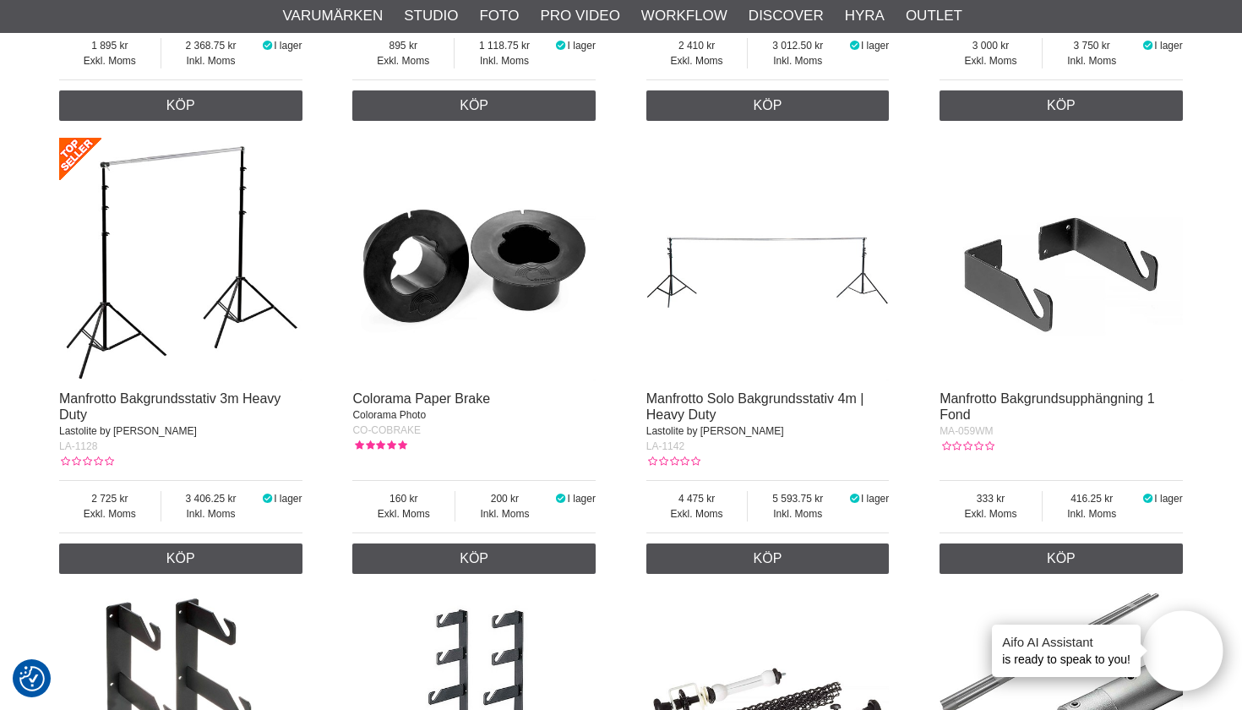
scroll to position [1000, 0]
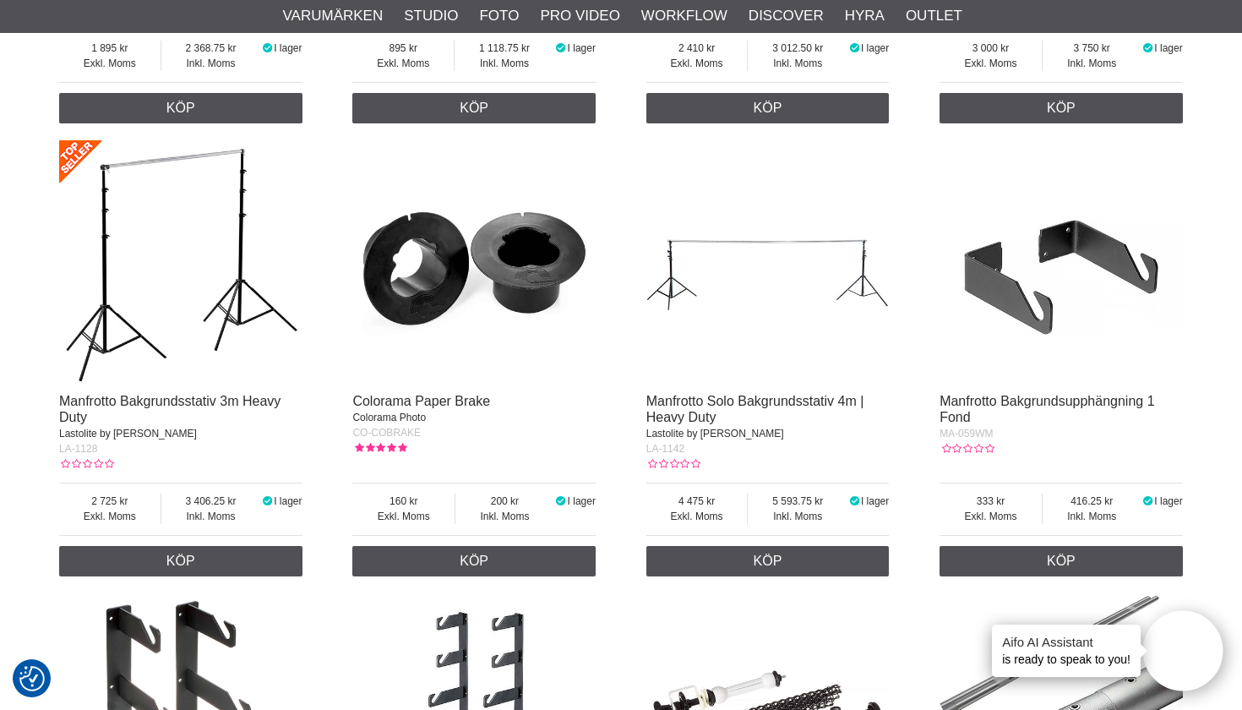
click at [202, 285] on img at bounding box center [180, 261] width 243 height 243
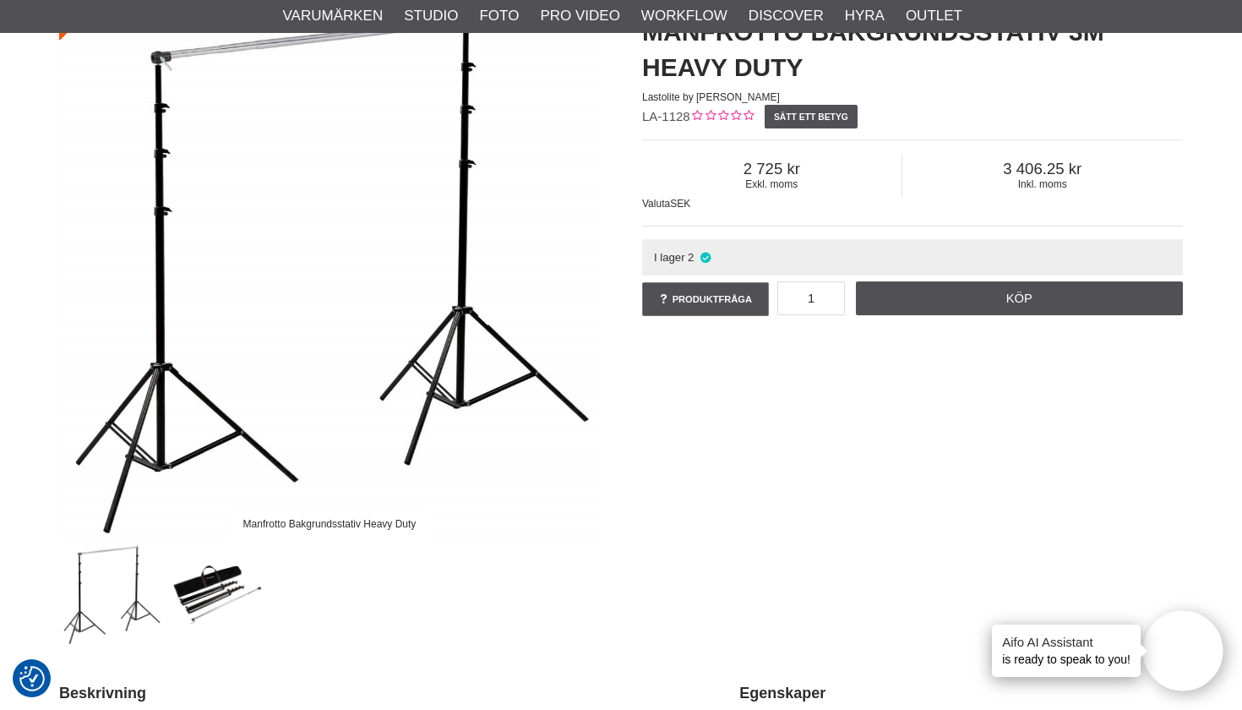
scroll to position [161, 0]
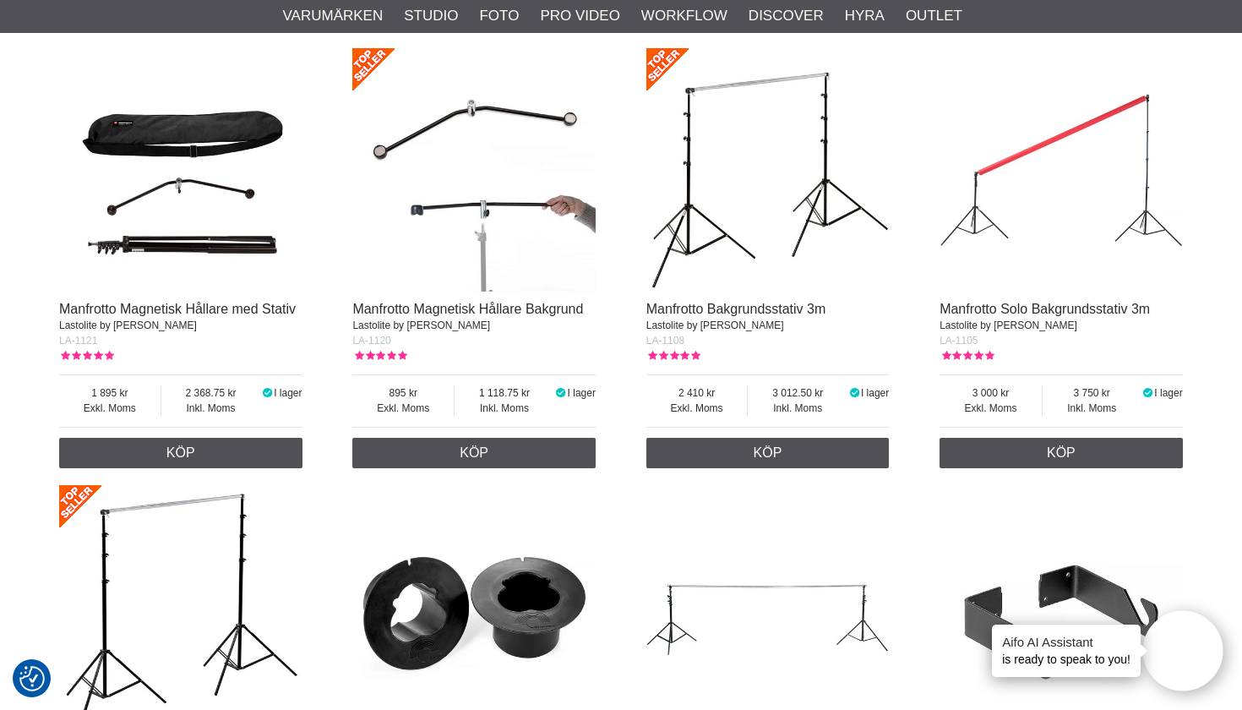
scroll to position [635, 0]
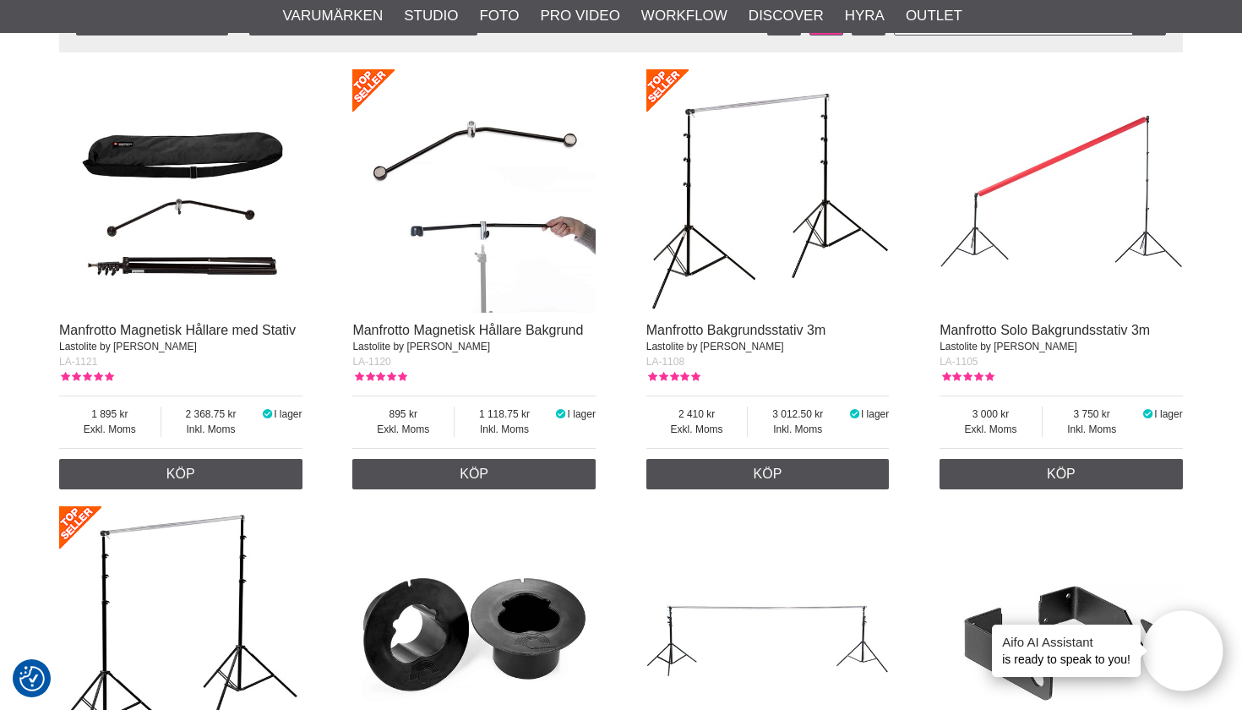
click at [681, 224] on img at bounding box center [767, 190] width 243 height 243
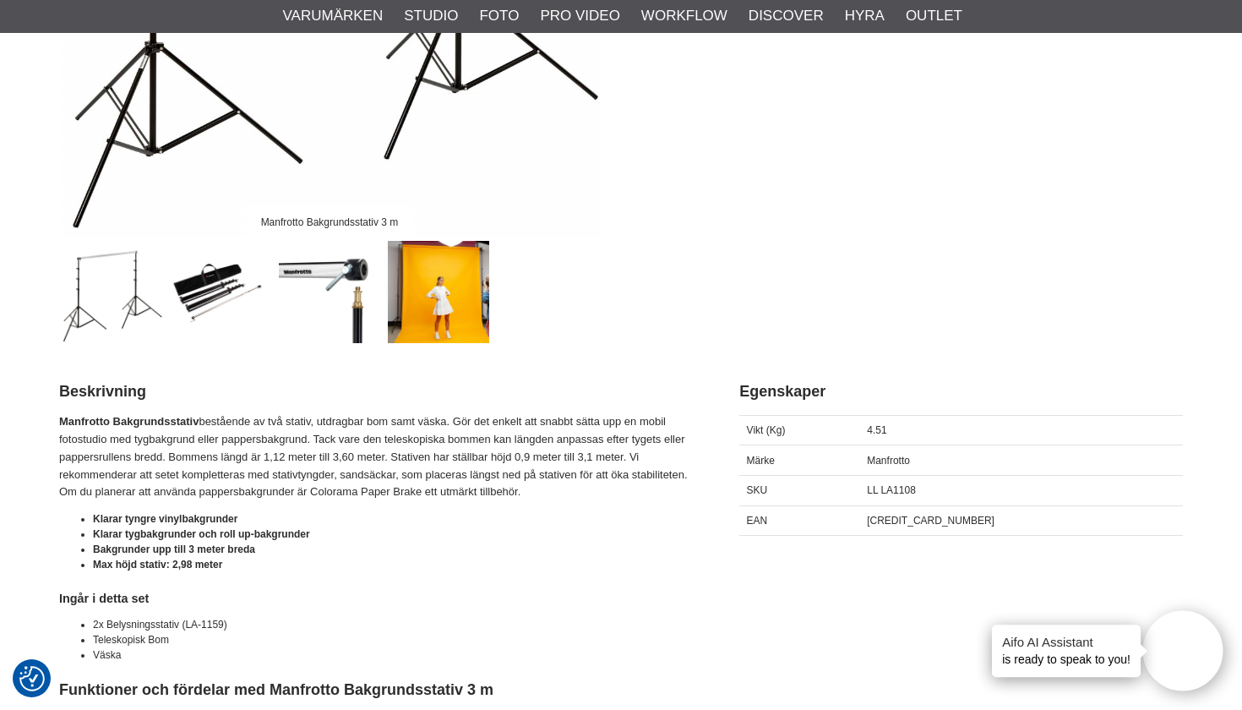
scroll to position [474, 0]
click at [431, 282] on img at bounding box center [439, 291] width 102 height 102
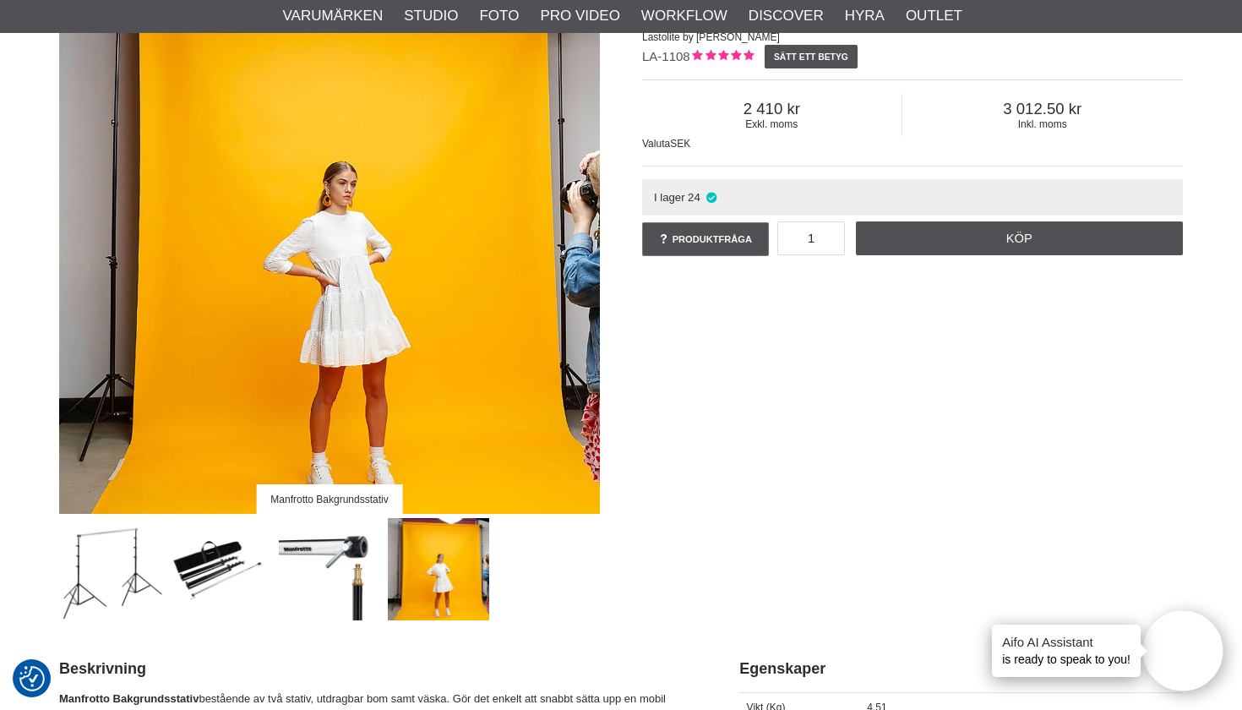
scroll to position [179, 0]
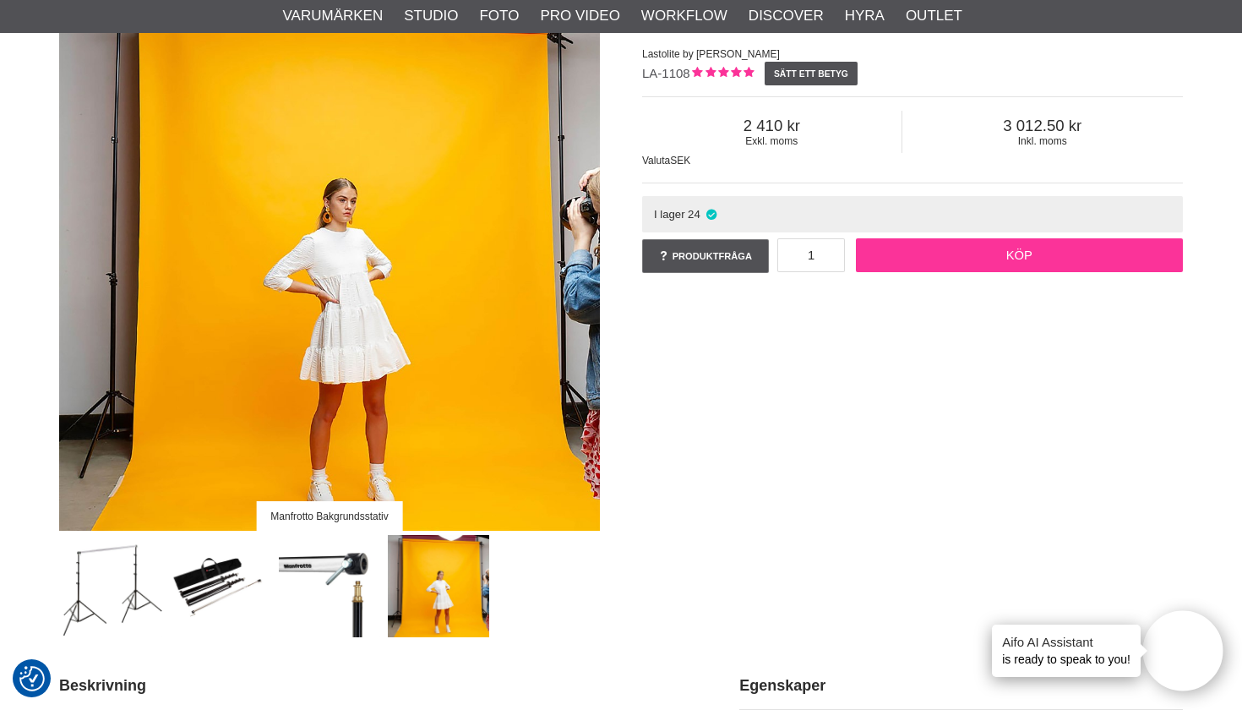
click at [1016, 246] on link "Köp" at bounding box center [1020, 255] width 328 height 34
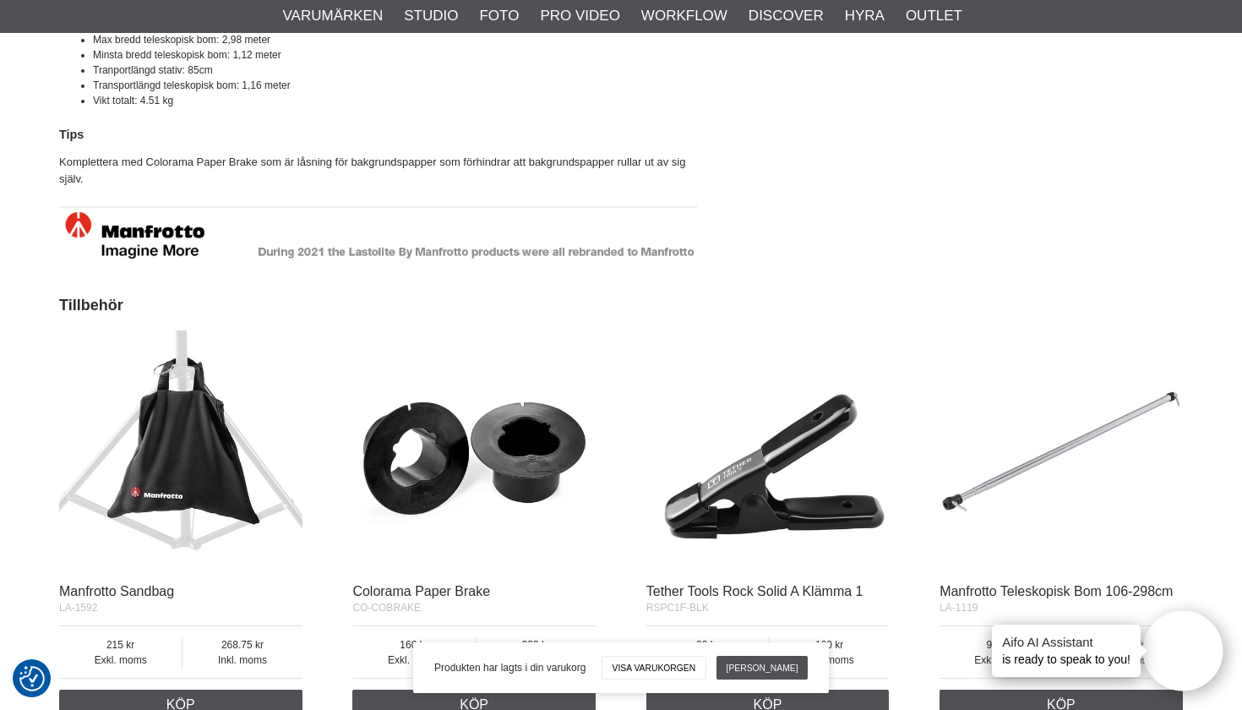
scroll to position [1639, 0]
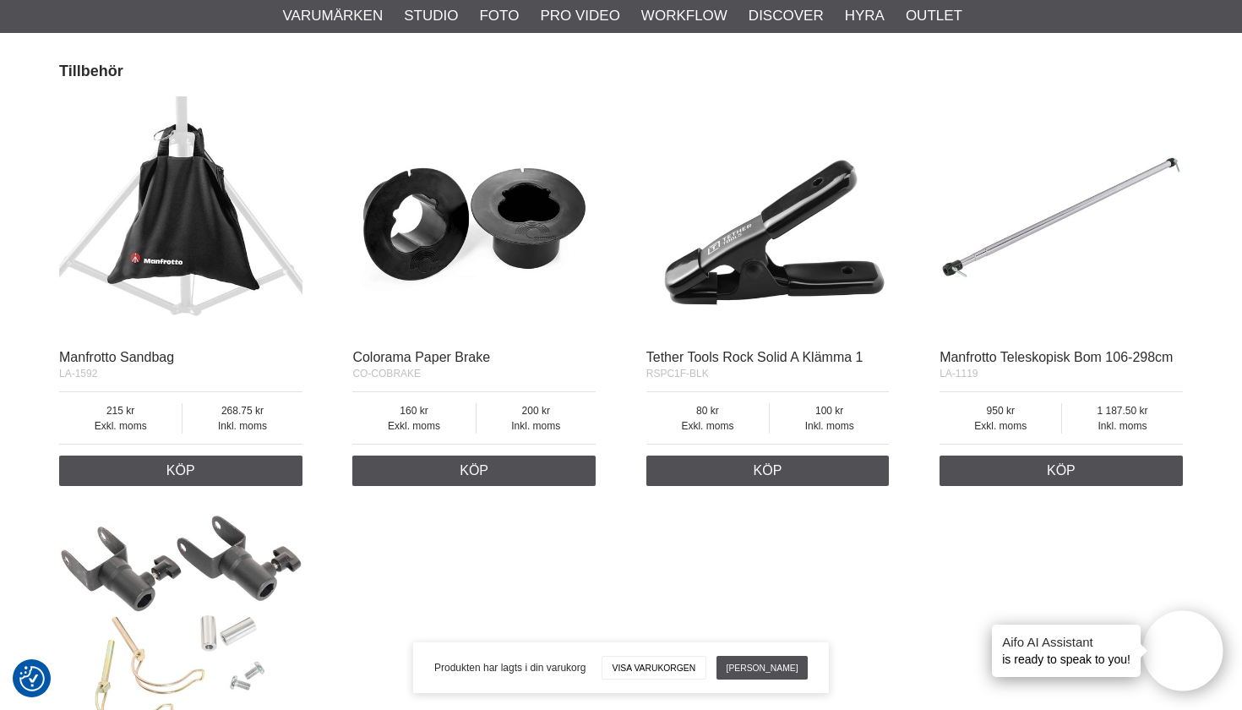
click at [696, 262] on img at bounding box center [767, 217] width 243 height 243
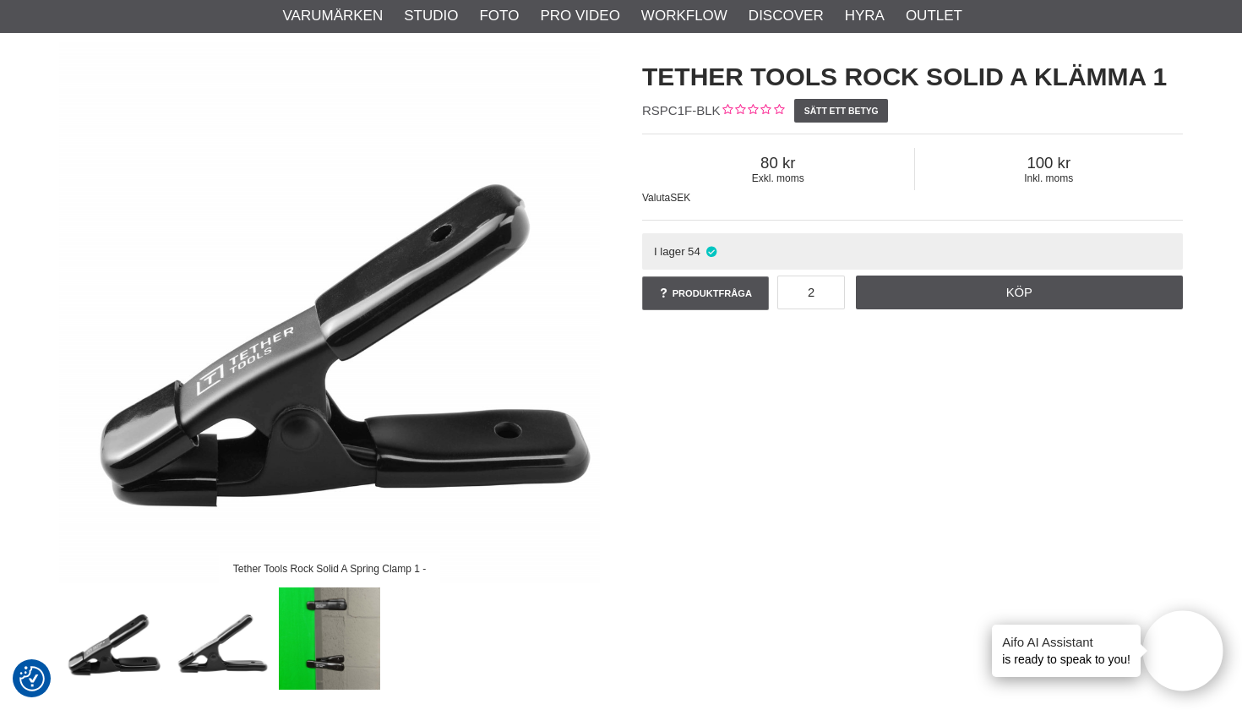
scroll to position [117, 0]
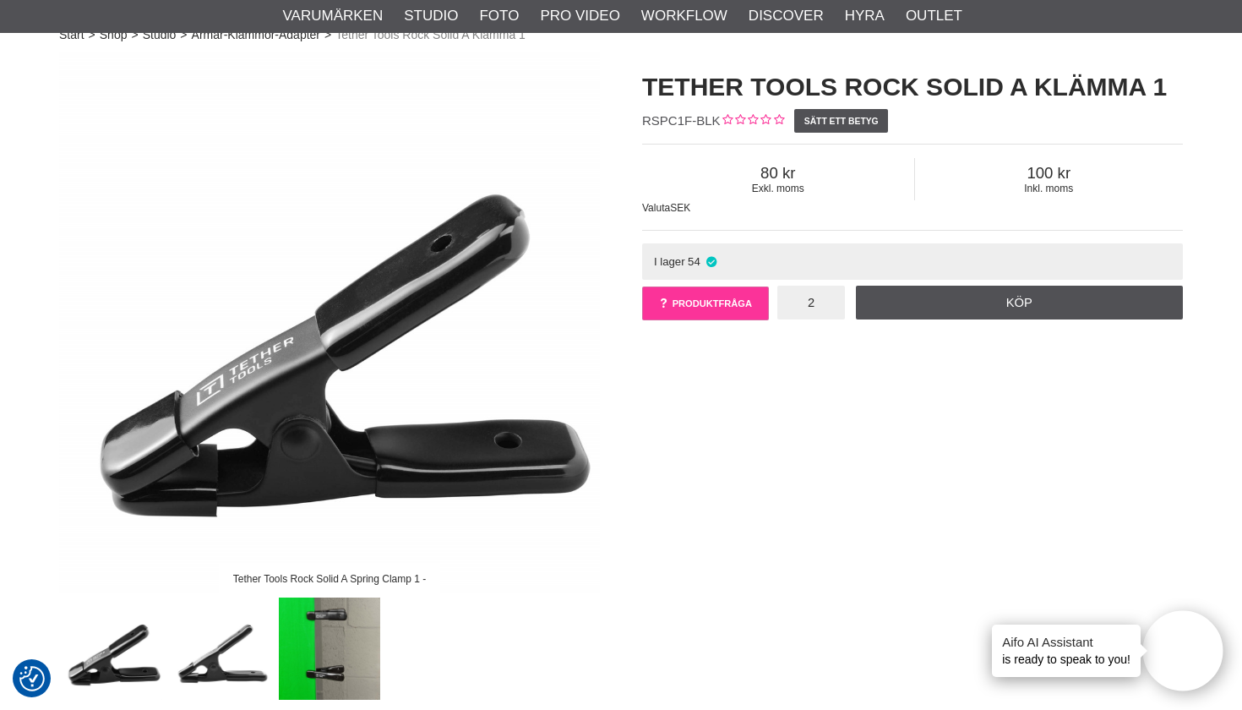
drag, startPoint x: 830, startPoint y: 304, endPoint x: 738, endPoint y: 304, distance: 92.1
click at [739, 304] on div "Produktfråga 2 Köp Vad vill du veta om Tether Tools Rock Solid A Klämma 1? Ditt…" at bounding box center [912, 305] width 541 height 49
type input "4"
click at [827, 391] on div "Tether Tools Rock Solid A Spring Clamp 1 - Tether Tools Rock Solid A Klämma 1 R…" at bounding box center [621, 375] width 1166 height 647
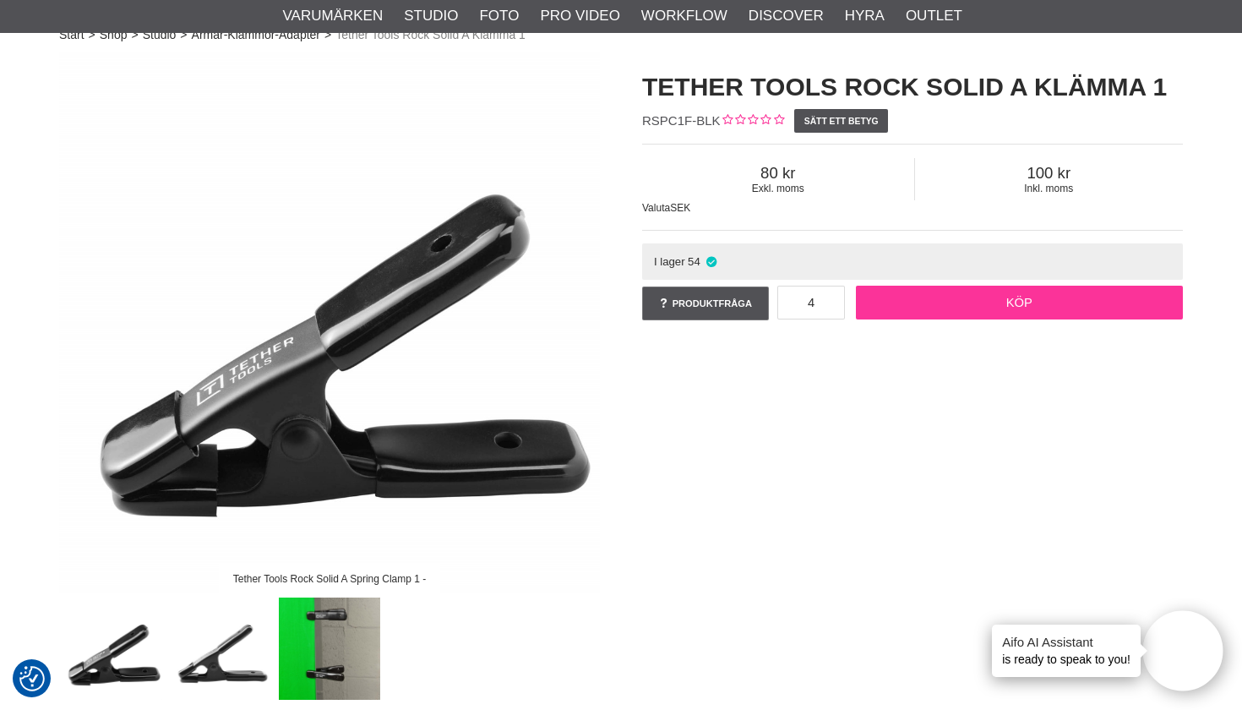
click at [1003, 301] on link "Köp" at bounding box center [1020, 303] width 328 height 34
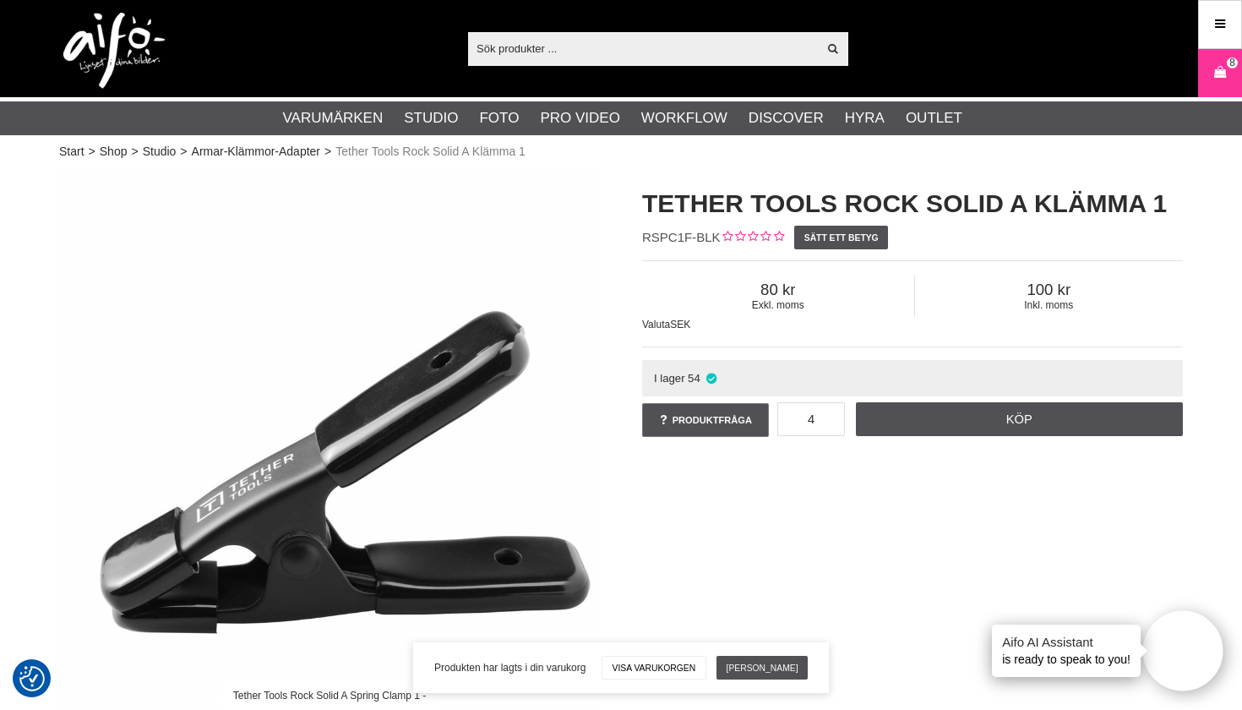
scroll to position [0, 0]
click at [499, 43] on input "text" at bounding box center [642, 47] width 349 height 25
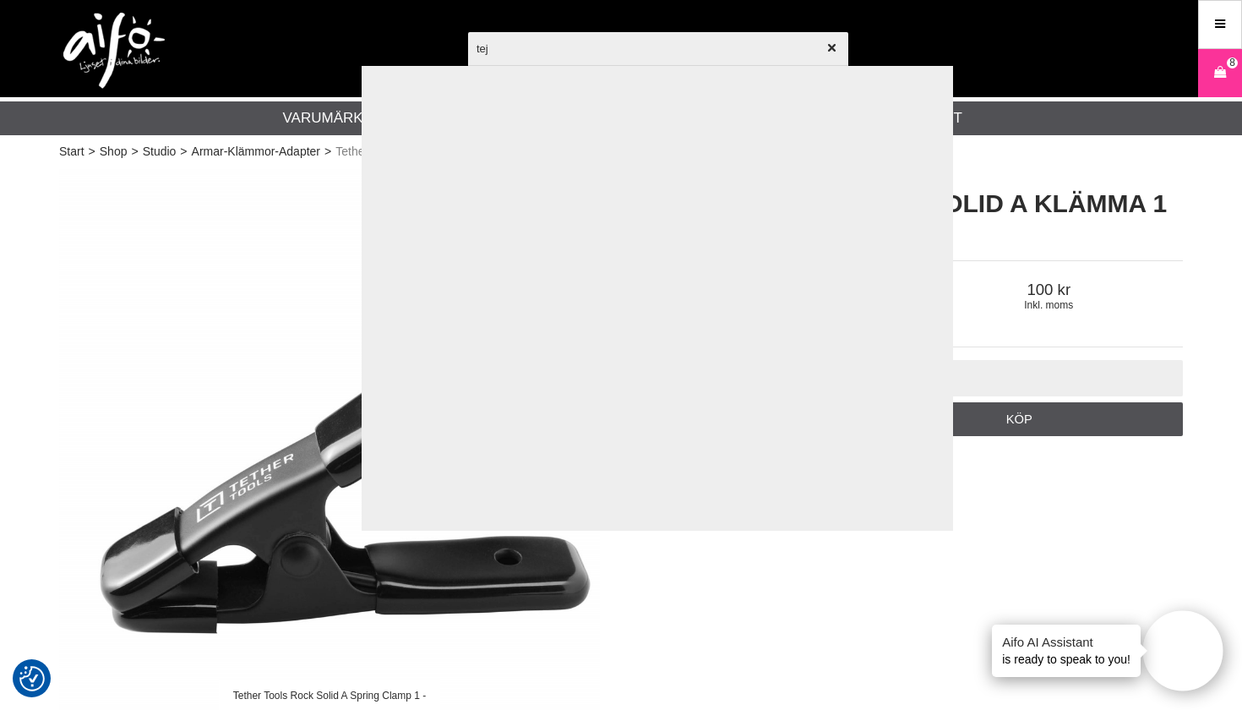
type input "tejp"
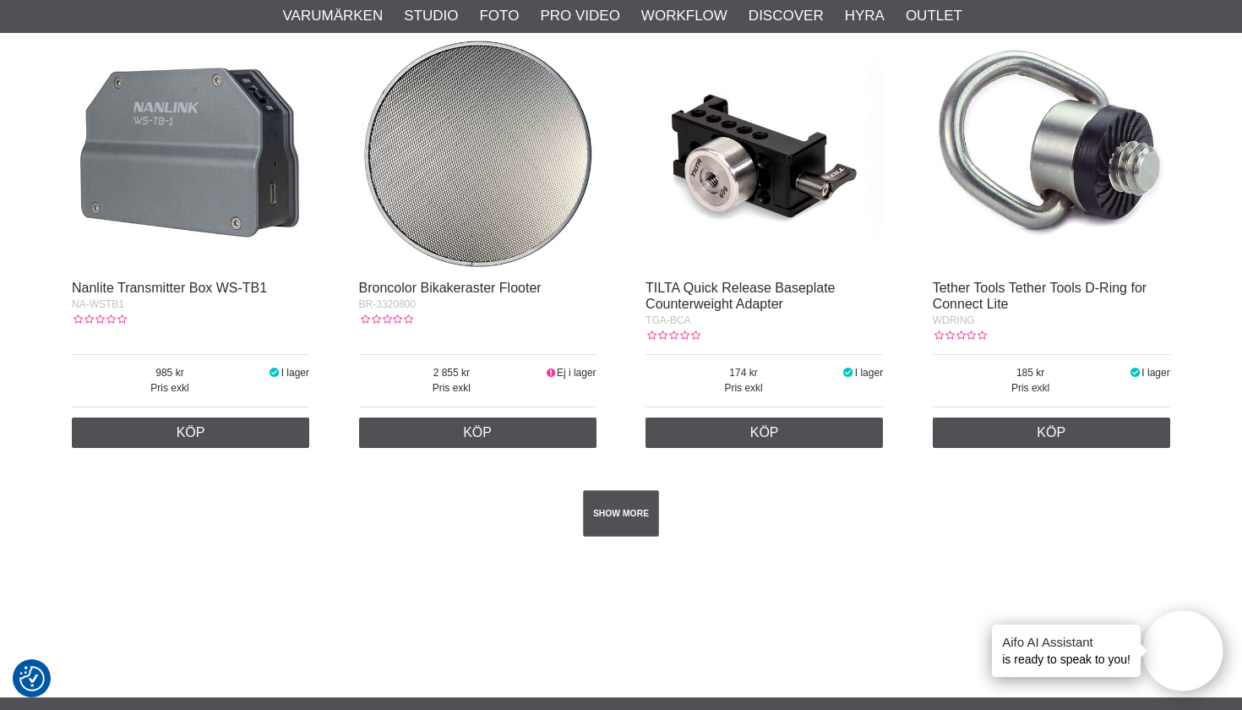
scroll to position [2935, 0]
click at [589, 523] on link "SHOW MORE" at bounding box center [621, 513] width 77 height 46
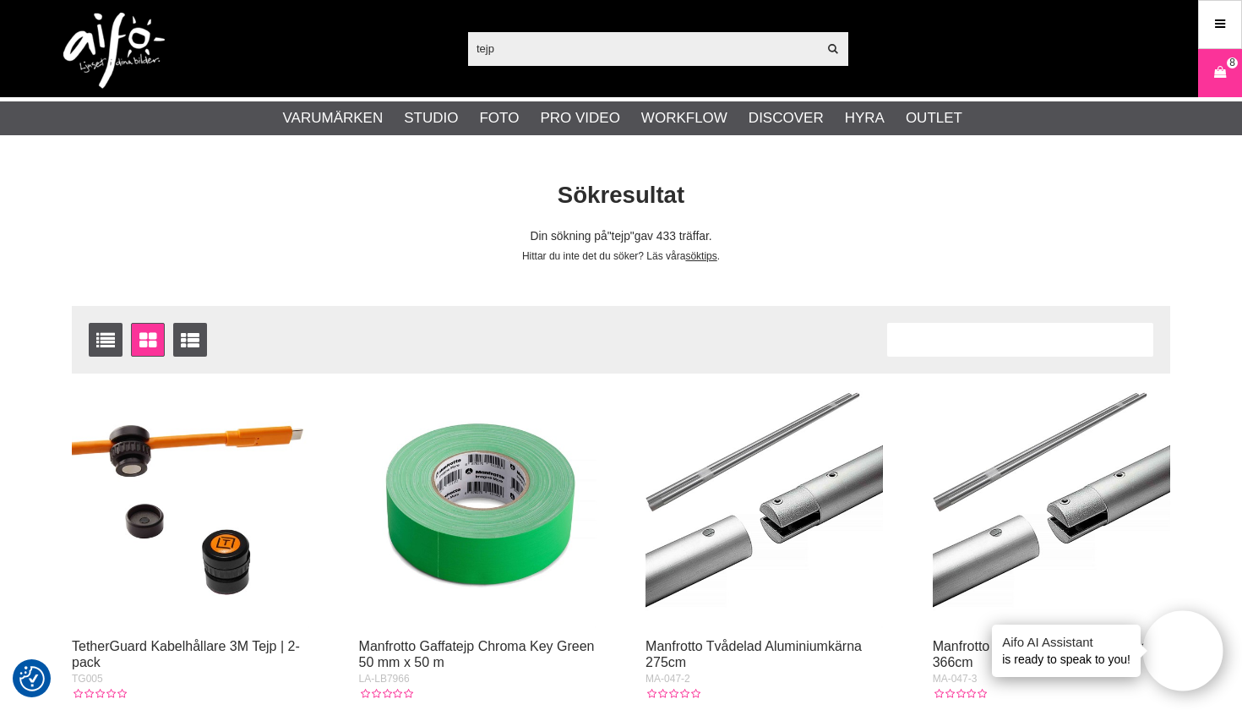
scroll to position [-1, 0]
click at [469, 499] on img at bounding box center [477, 508] width 237 height 237
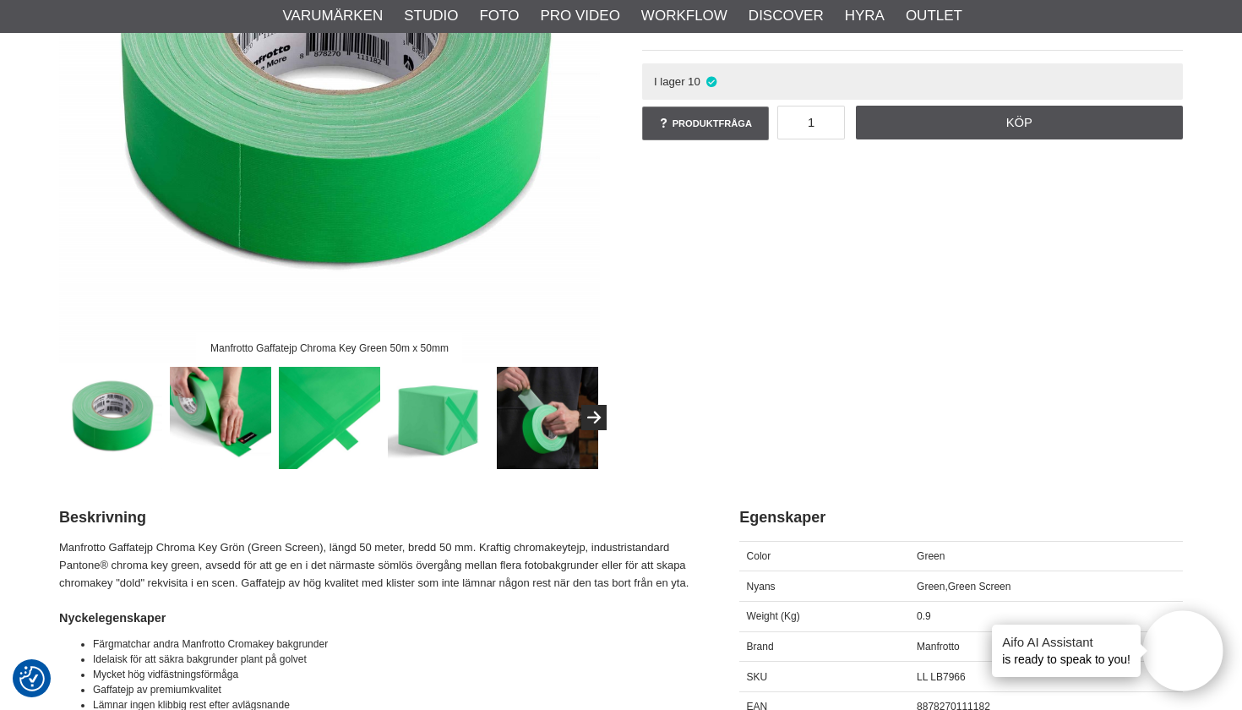
scroll to position [379, 0]
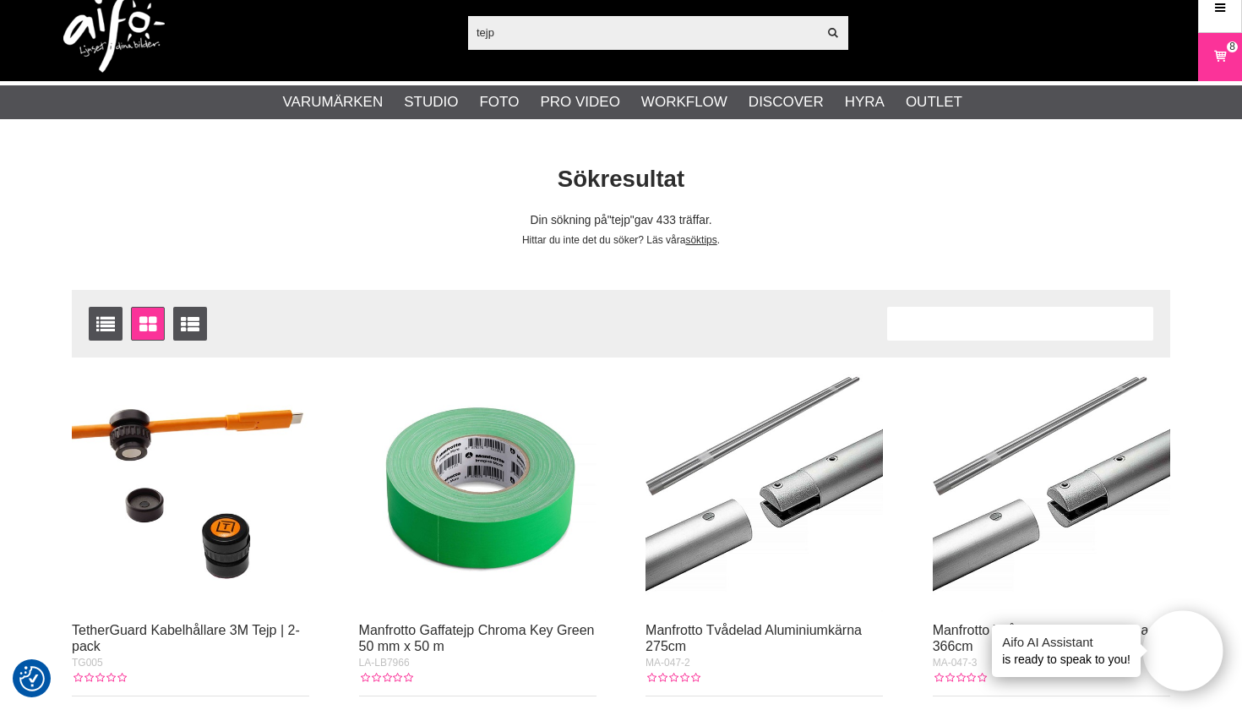
scroll to position [25, 0]
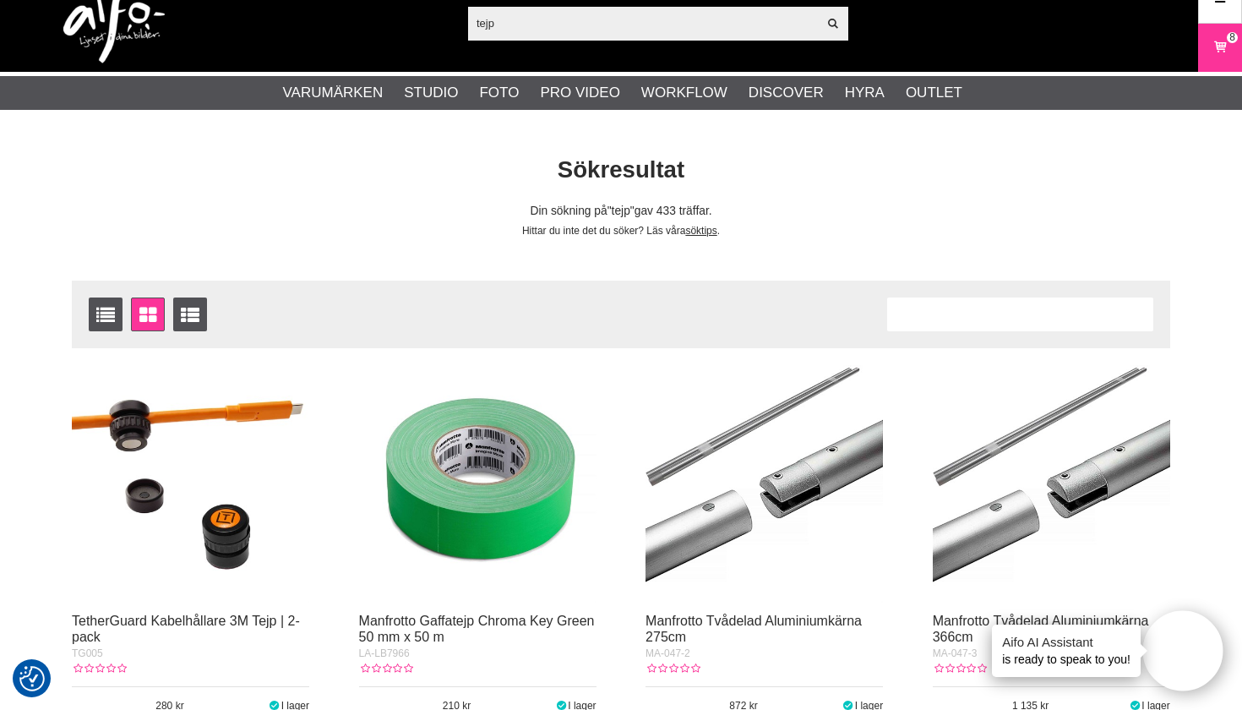
click at [533, 15] on input "tejp" at bounding box center [642, 22] width 349 height 25
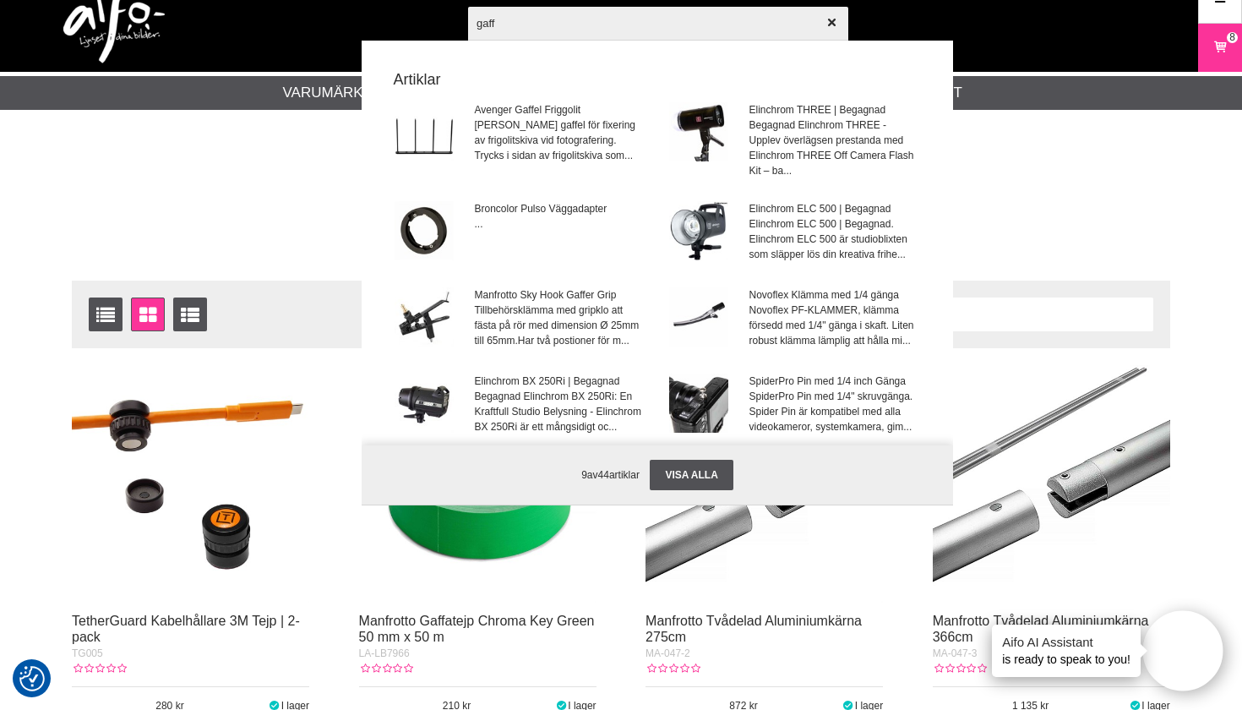
type input "gaffa"
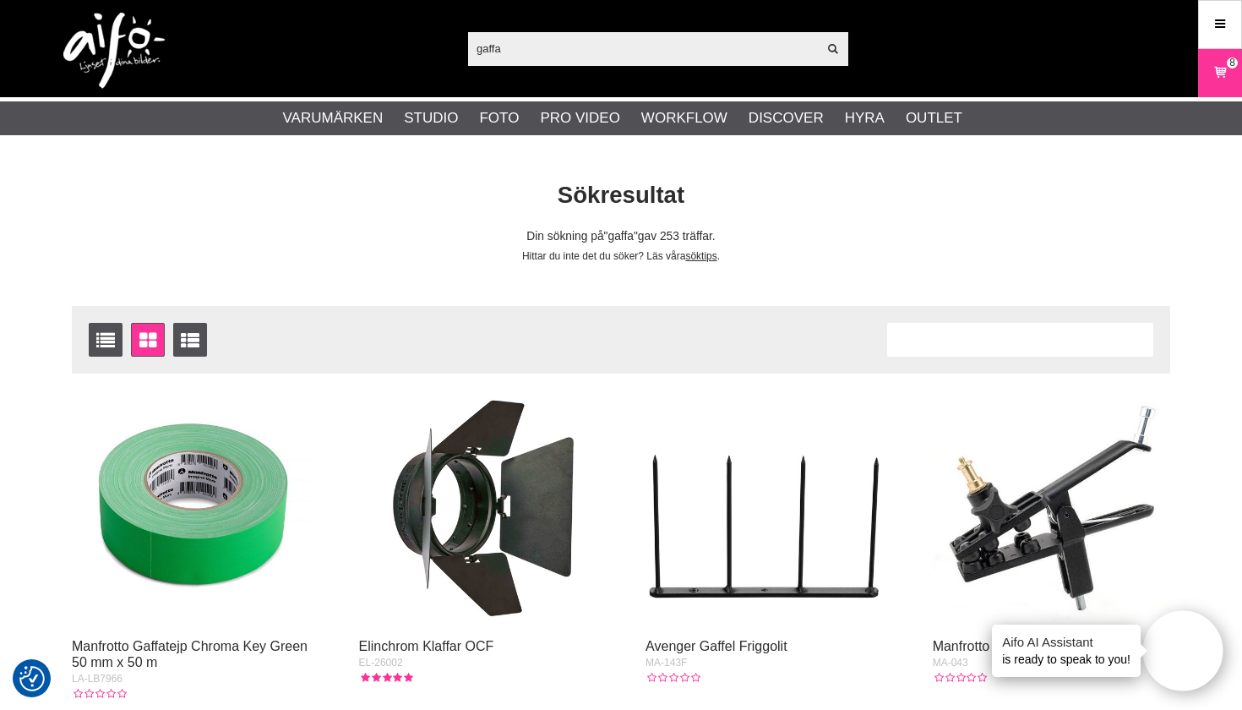
click at [189, 487] on img at bounding box center [190, 508] width 237 height 237
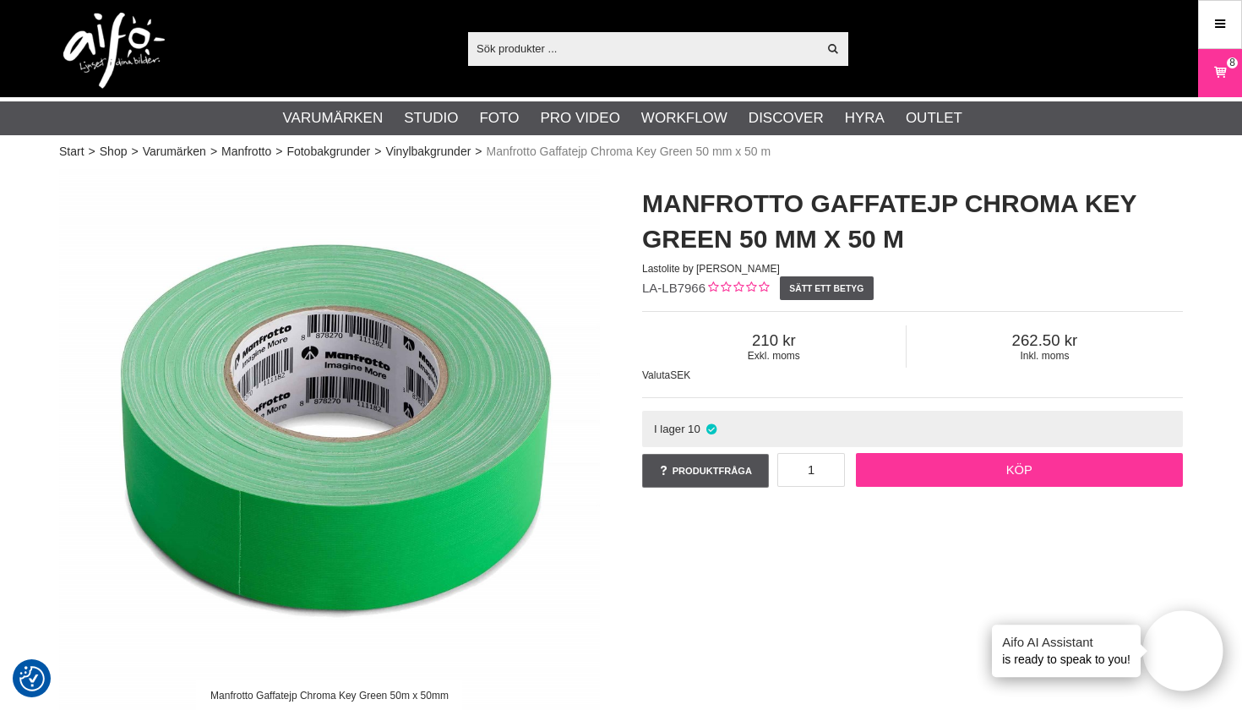
click at [989, 467] on link "Köp" at bounding box center [1020, 470] width 328 height 34
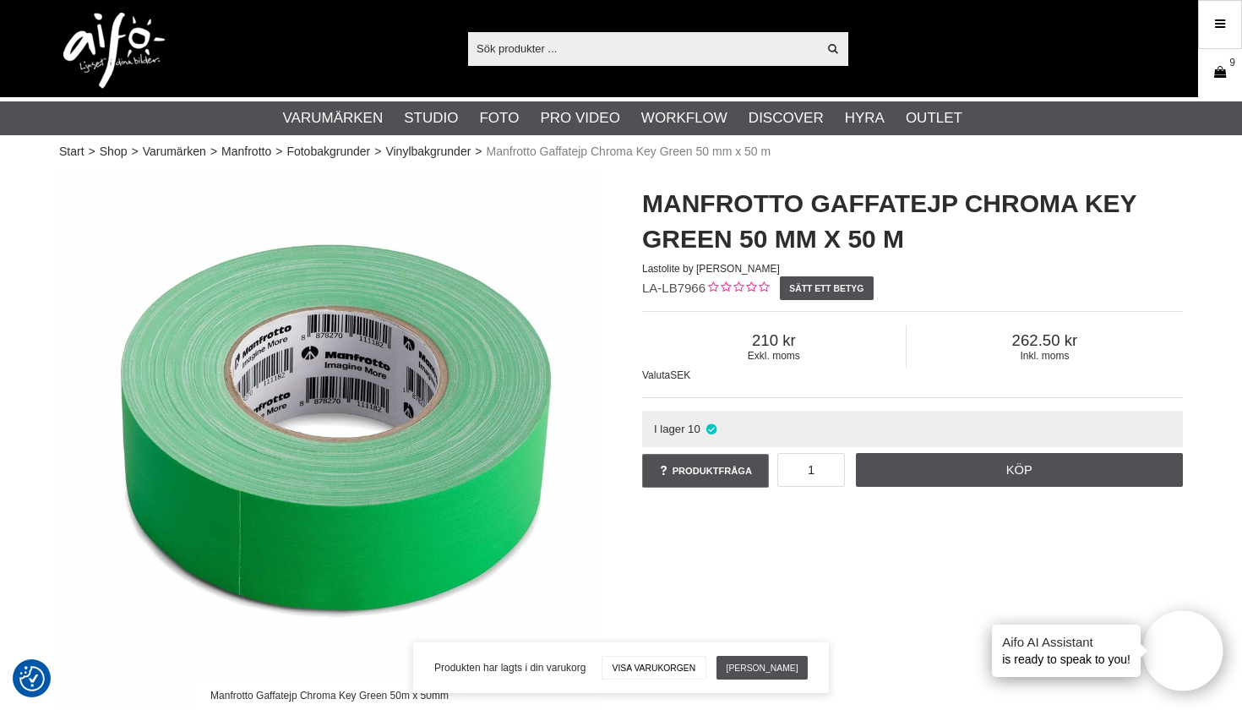
click at [1233, 68] on span "9" at bounding box center [1232, 62] width 6 height 15
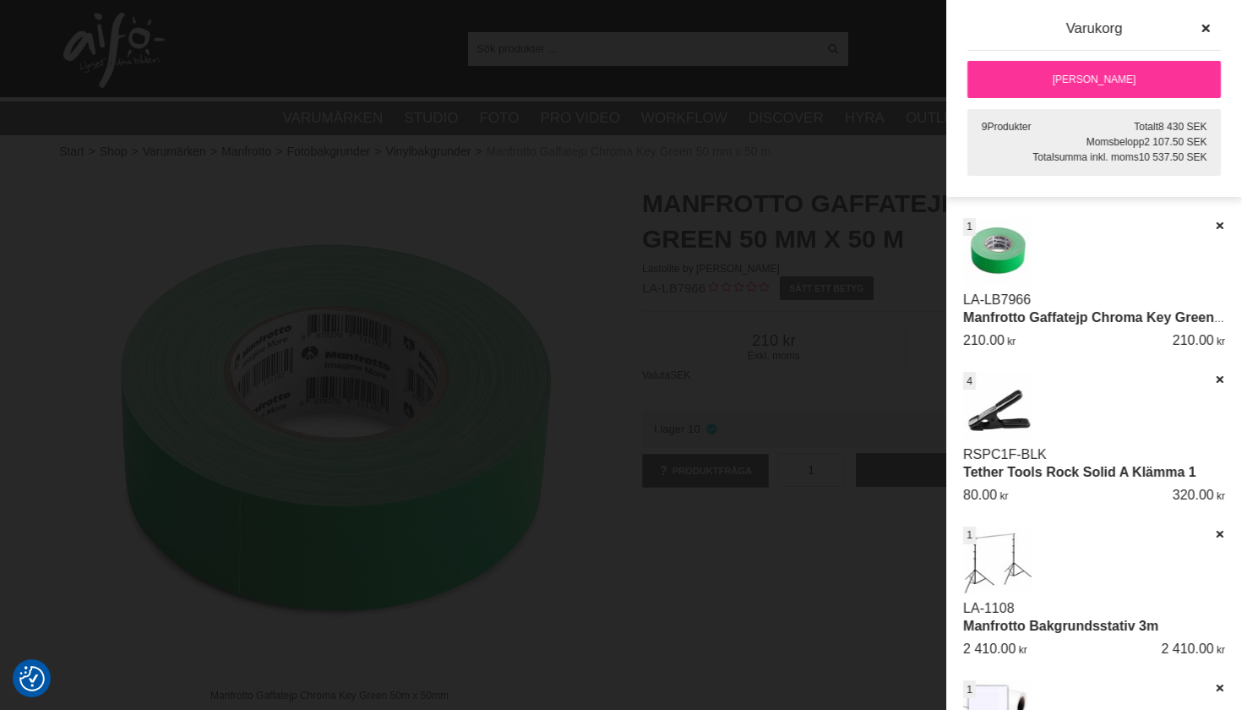
click at [998, 410] on img at bounding box center [997, 406] width 68 height 68
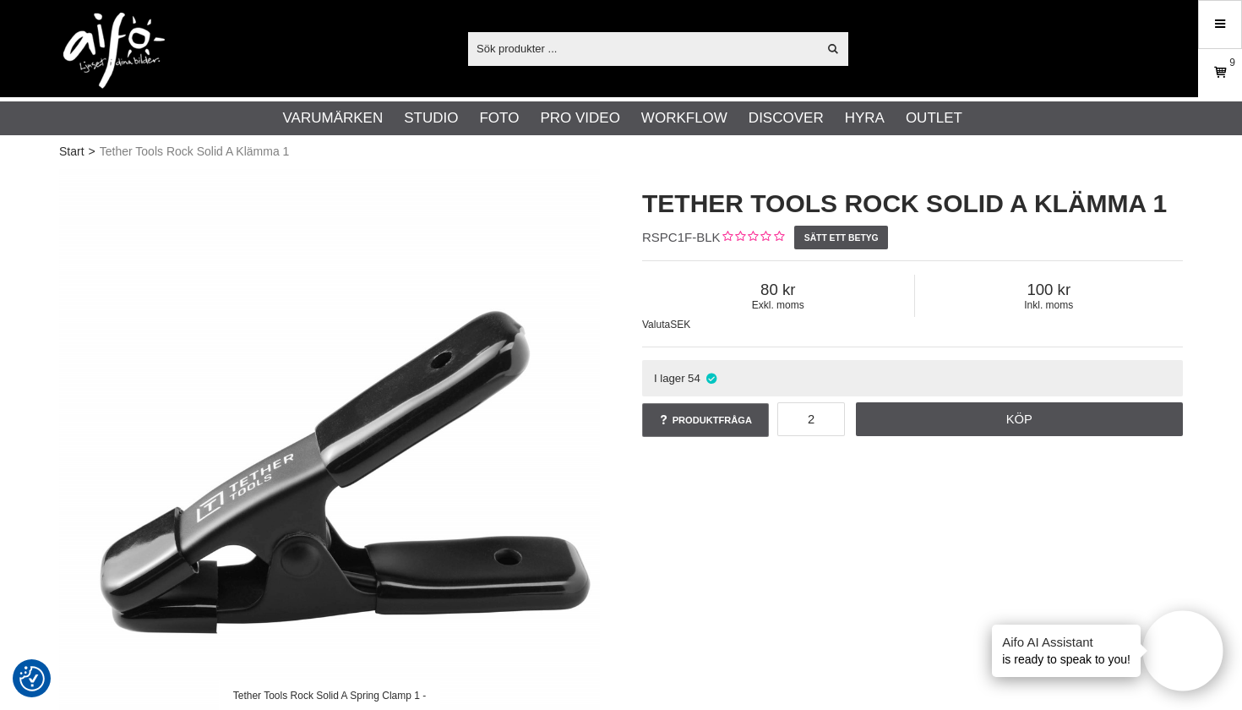
click at [1221, 73] on icon at bounding box center [1220, 72] width 17 height 19
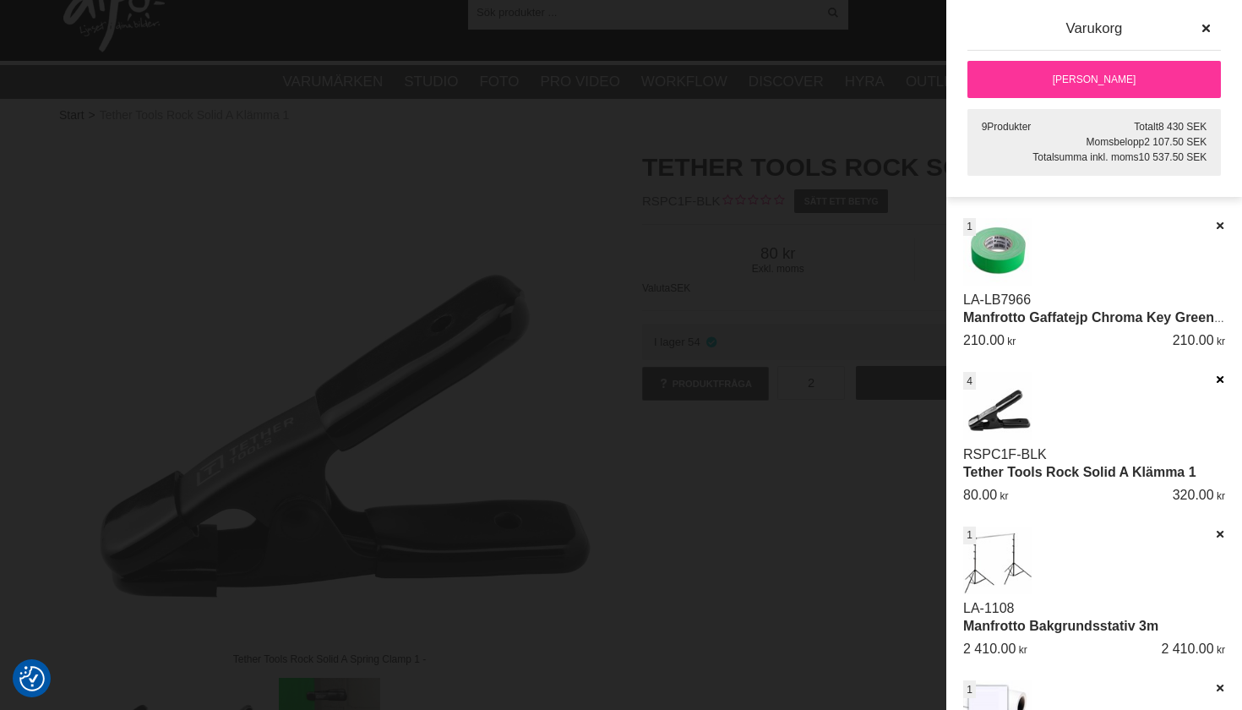
click at [1218, 377] on icon at bounding box center [1219, 379] width 11 height 12
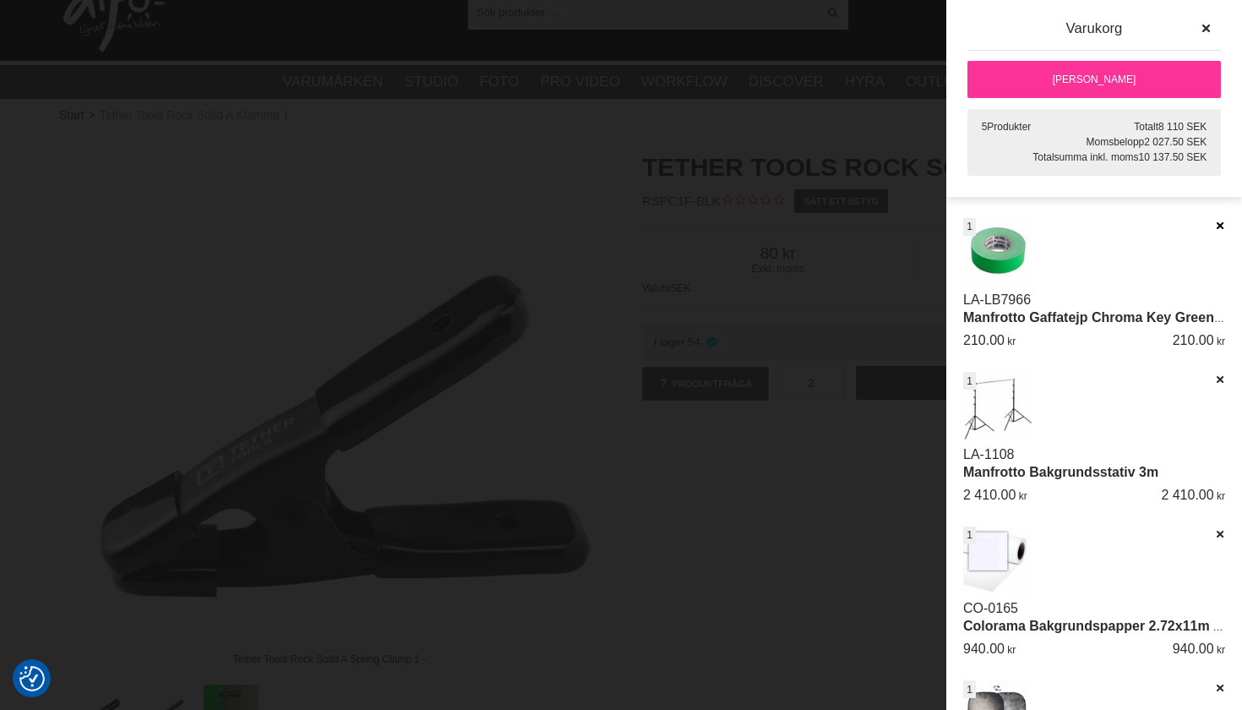
click at [1216, 226] on icon at bounding box center [1219, 226] width 11 height 12
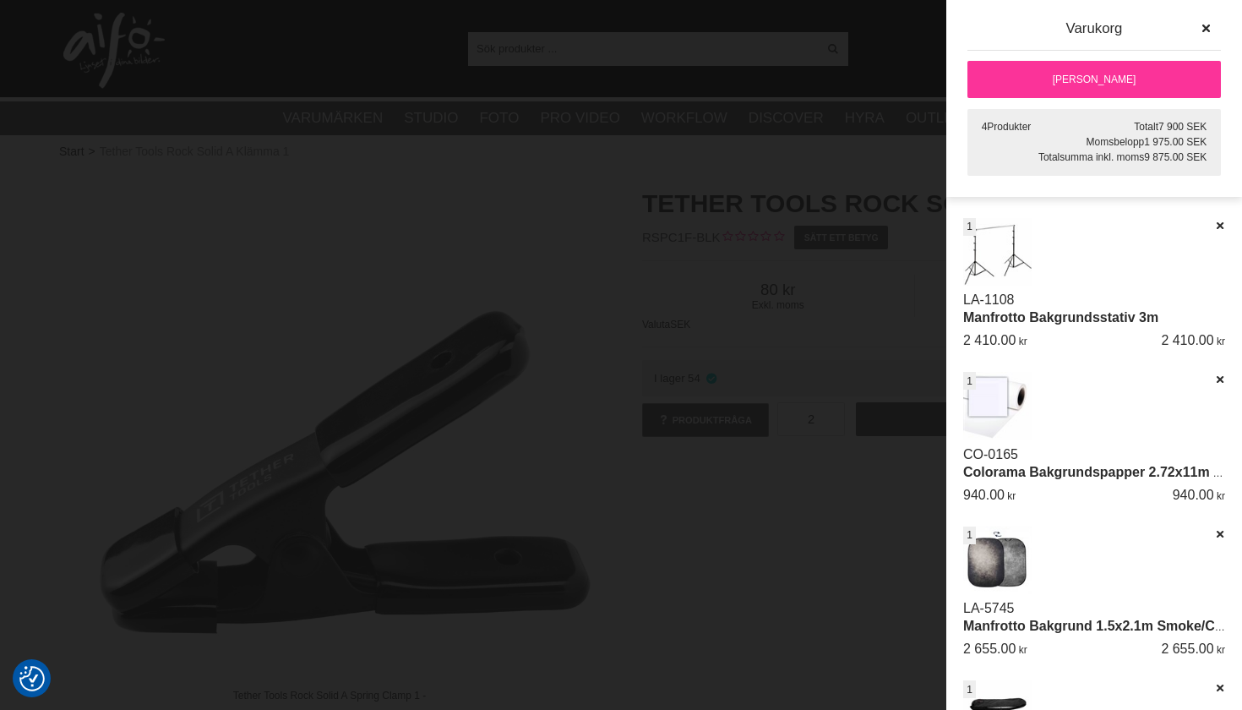
click at [822, 523] on div at bounding box center [621, 355] width 1242 height 710
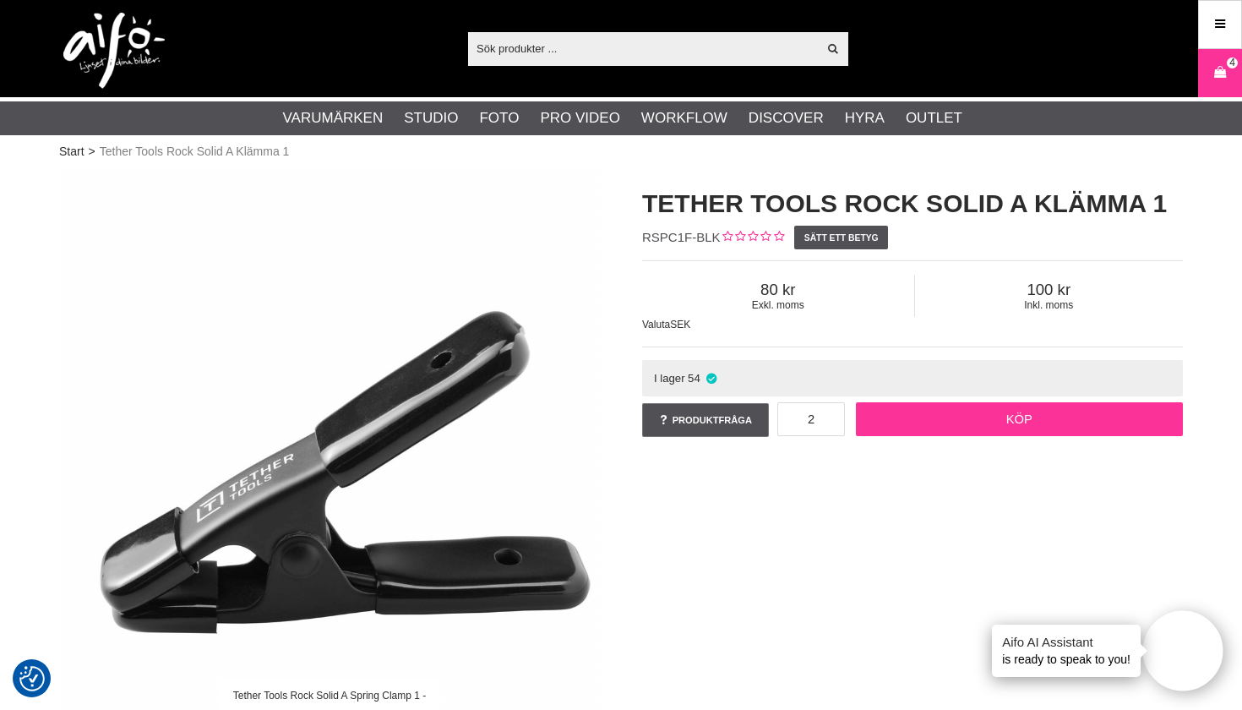
click at [944, 412] on link "Köp" at bounding box center [1020, 419] width 328 height 34
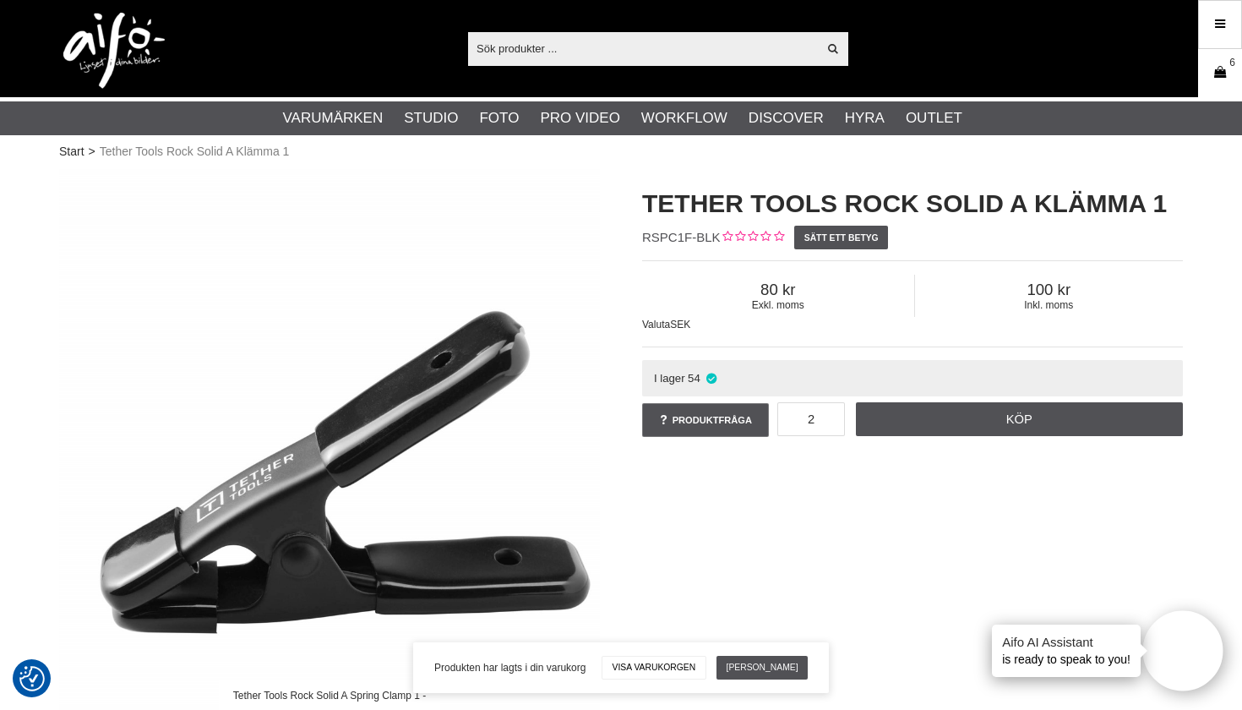
click at [1228, 90] on link "Varukorg 6" at bounding box center [1220, 73] width 42 height 40
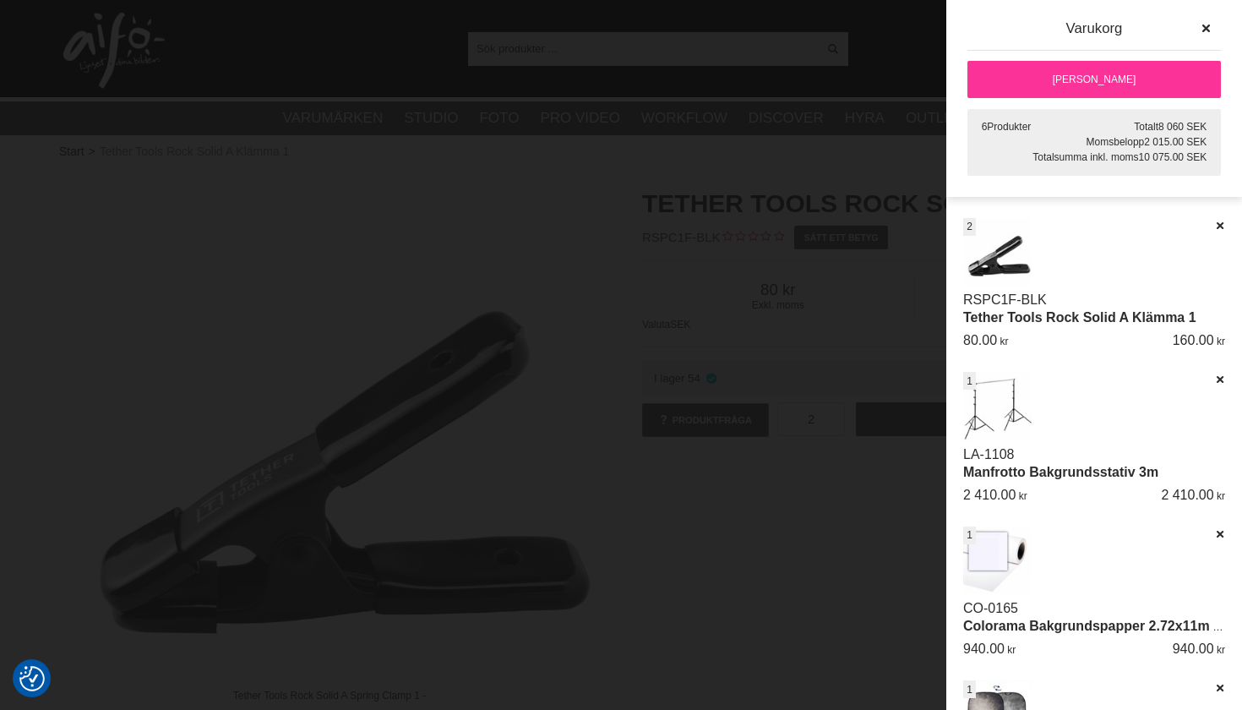
click at [725, 555] on div at bounding box center [621, 355] width 1242 height 710
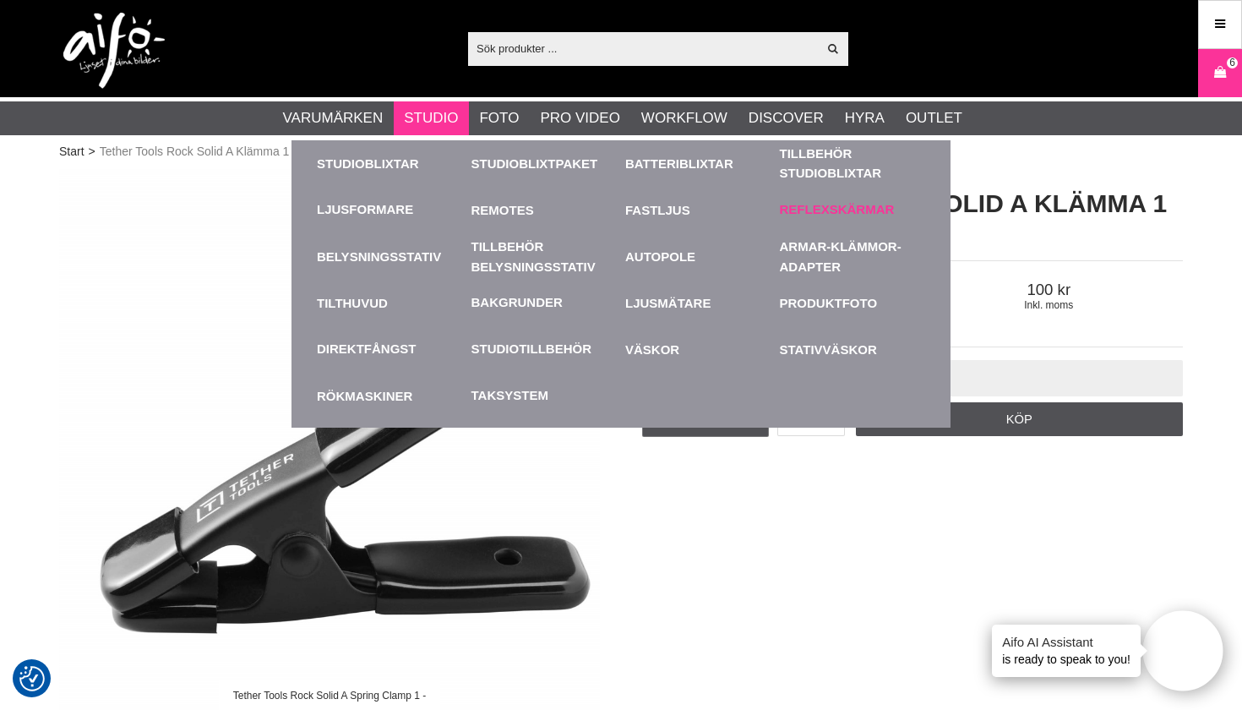
click at [864, 206] on link "Reflexskärmar" at bounding box center [837, 209] width 115 height 19
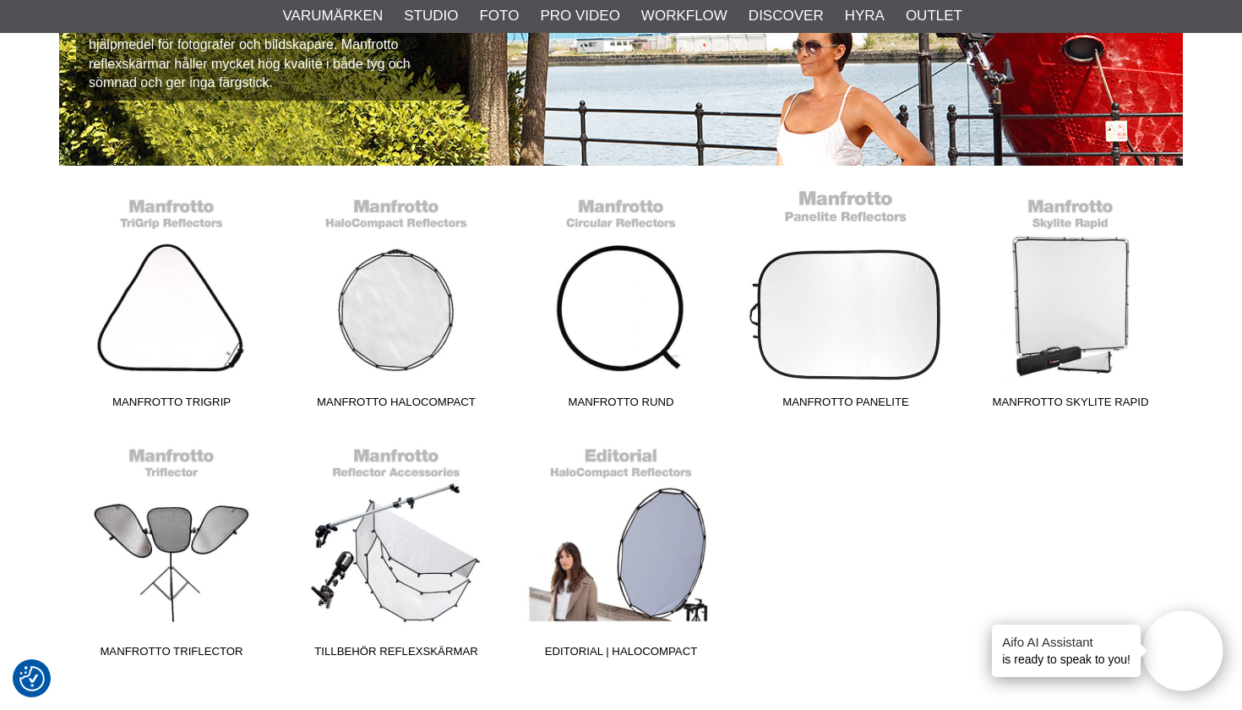
scroll to position [326, 0]
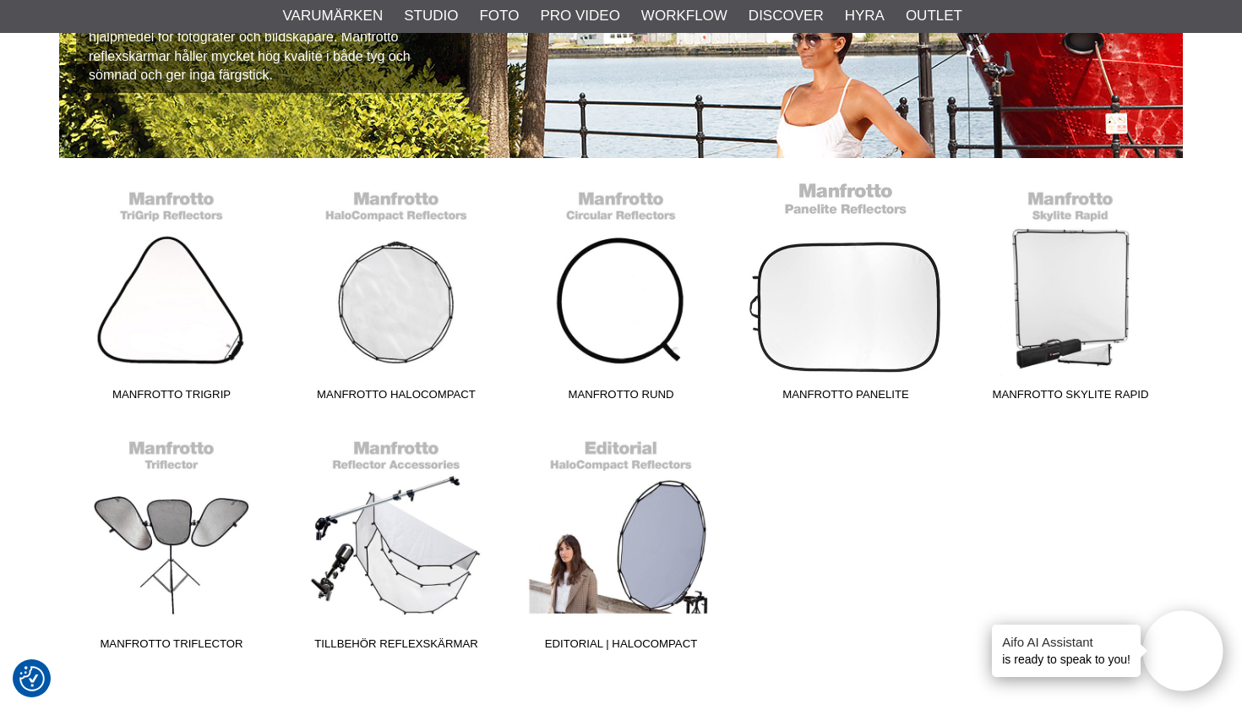
click at [802, 287] on link "Manfrotto Panelite" at bounding box center [845, 295] width 225 height 228
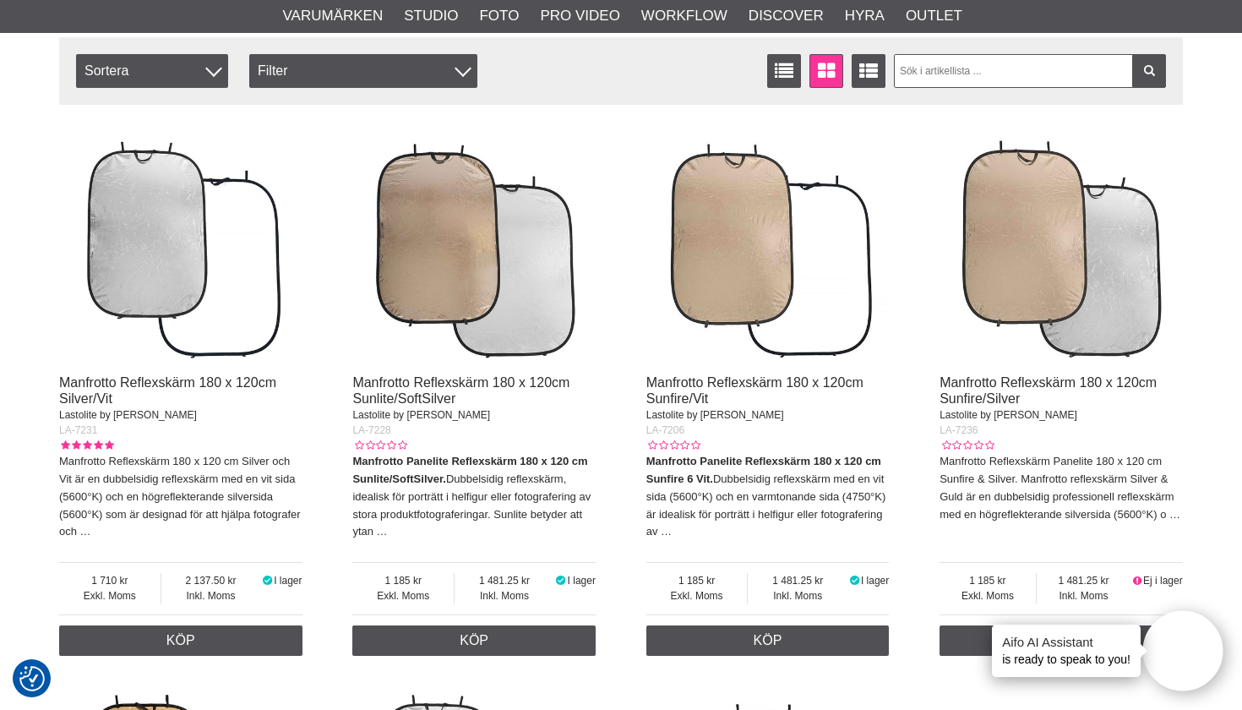
scroll to position [537, 0]
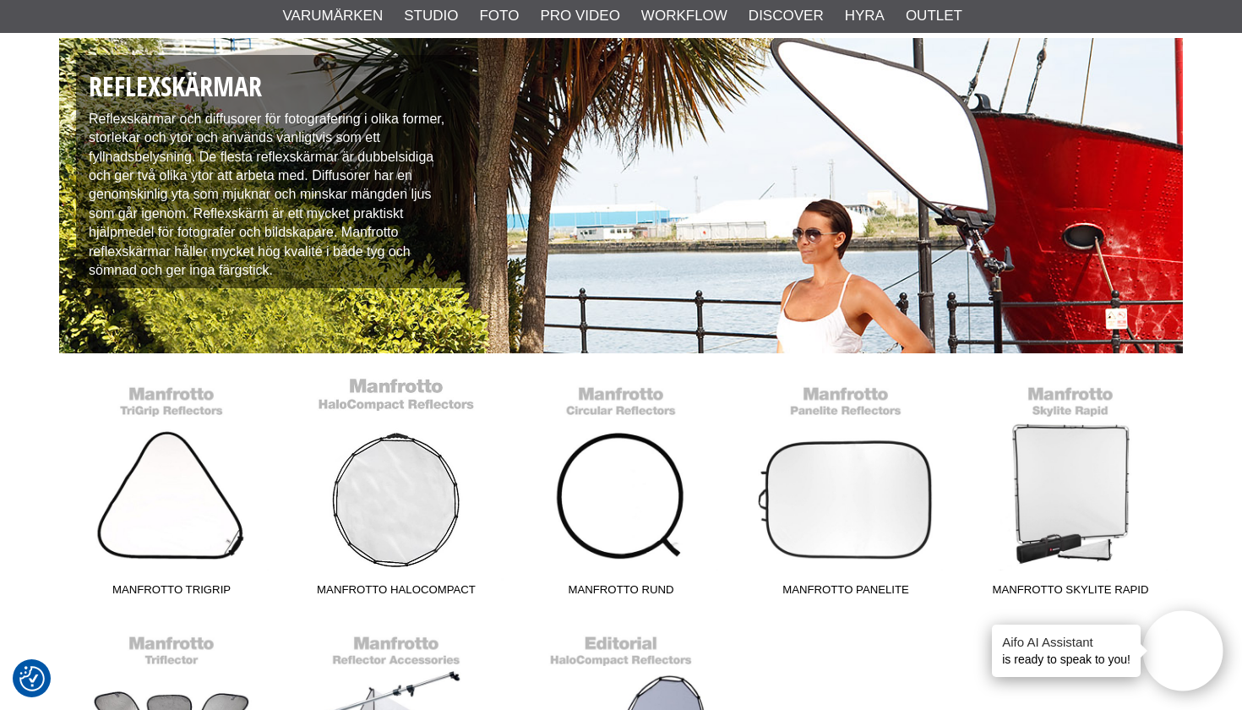
scroll to position [139, 0]
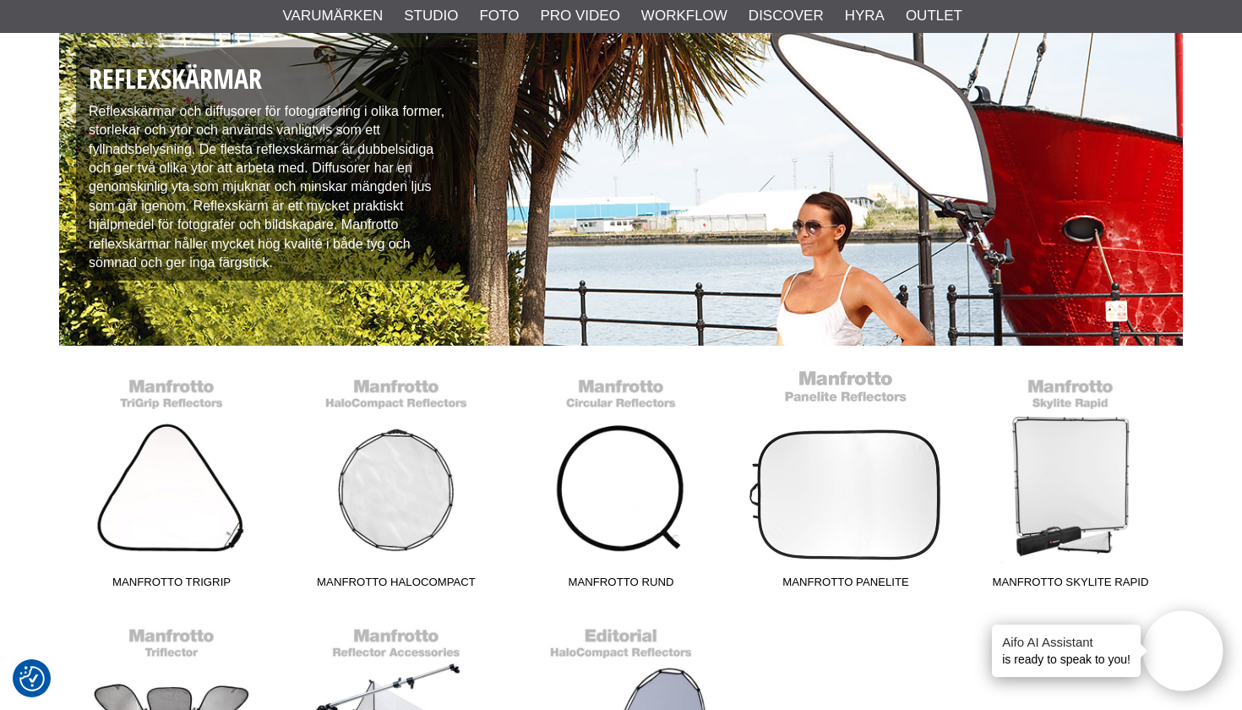
click at [830, 473] on link "Manfrotto Panelite" at bounding box center [845, 482] width 225 height 228
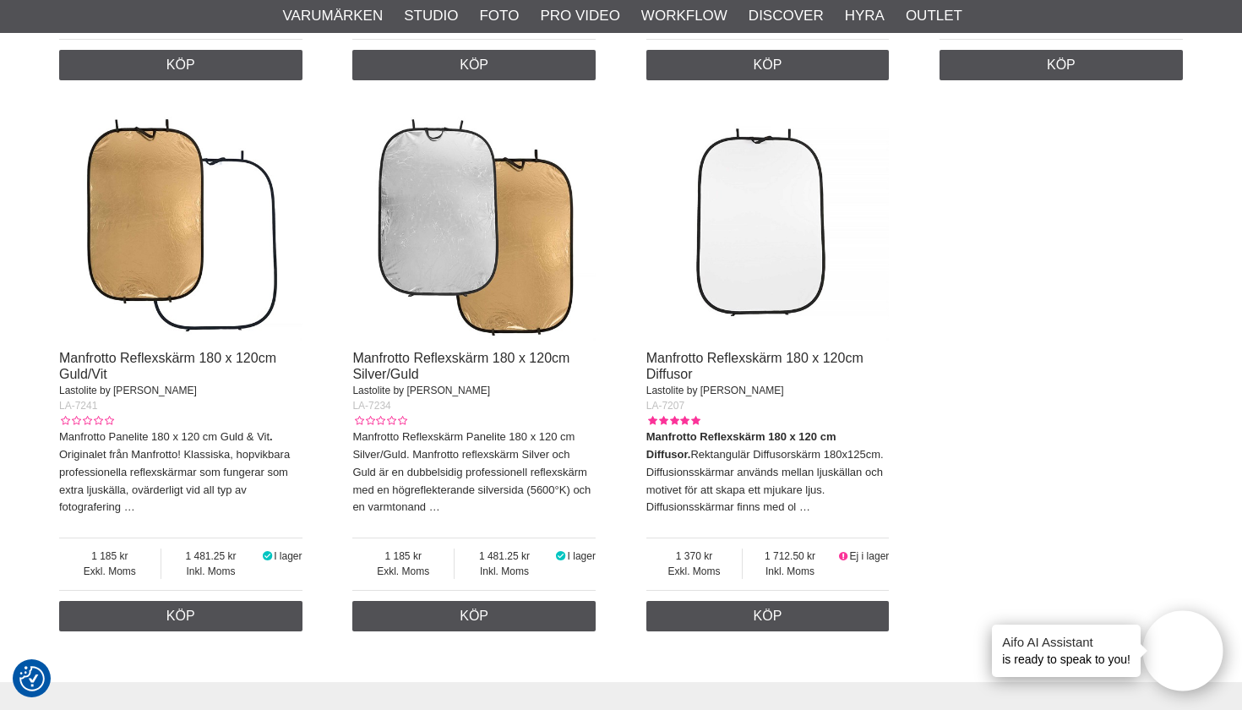
scroll to position [1089, 0]
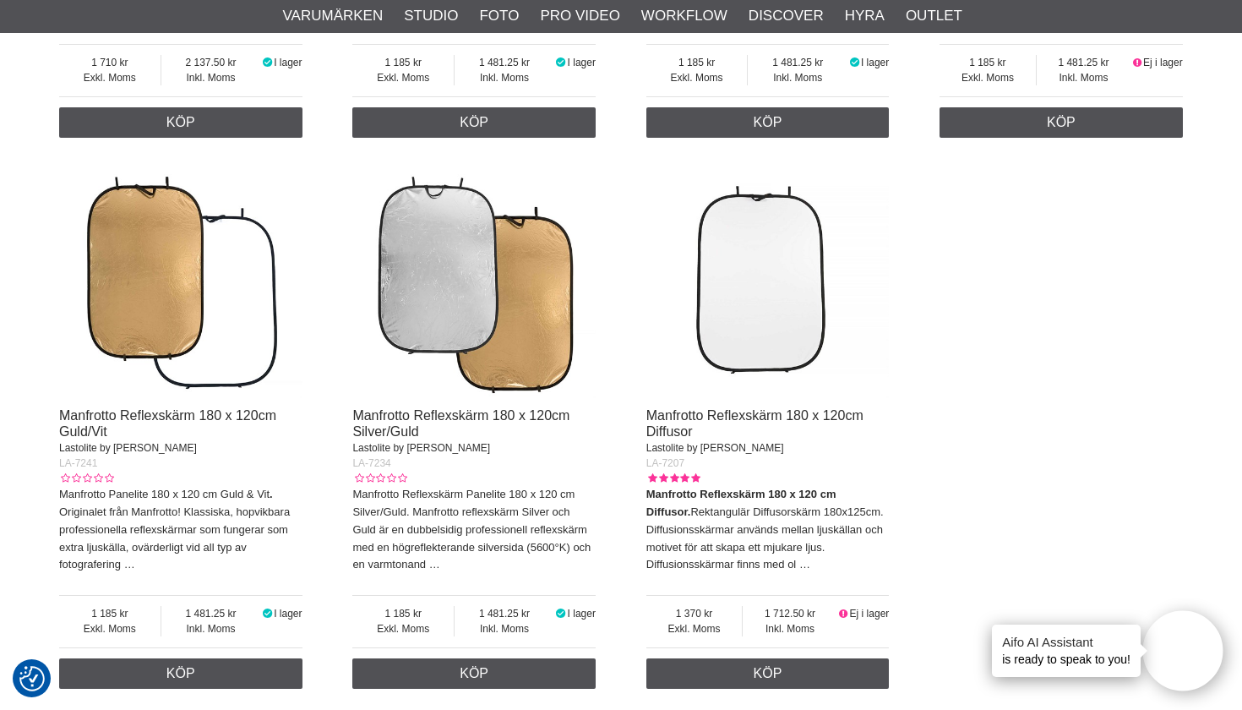
click at [739, 336] on img at bounding box center [767, 276] width 243 height 243
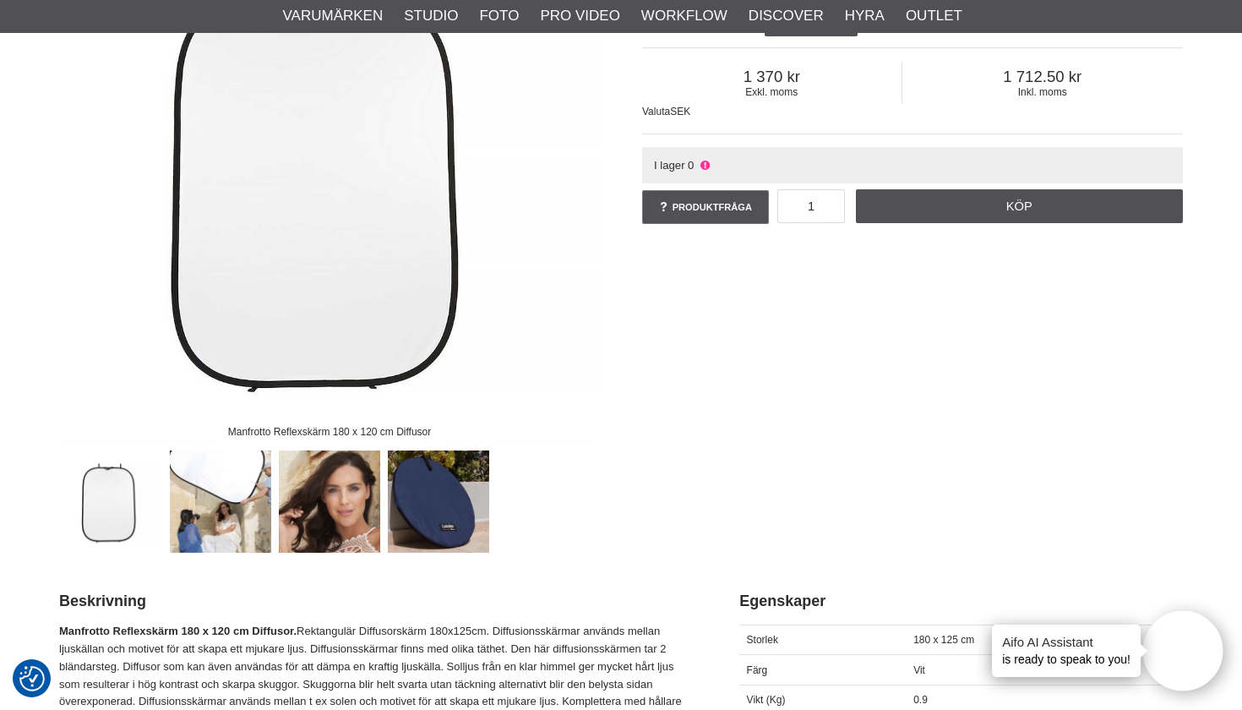
scroll to position [334, 0]
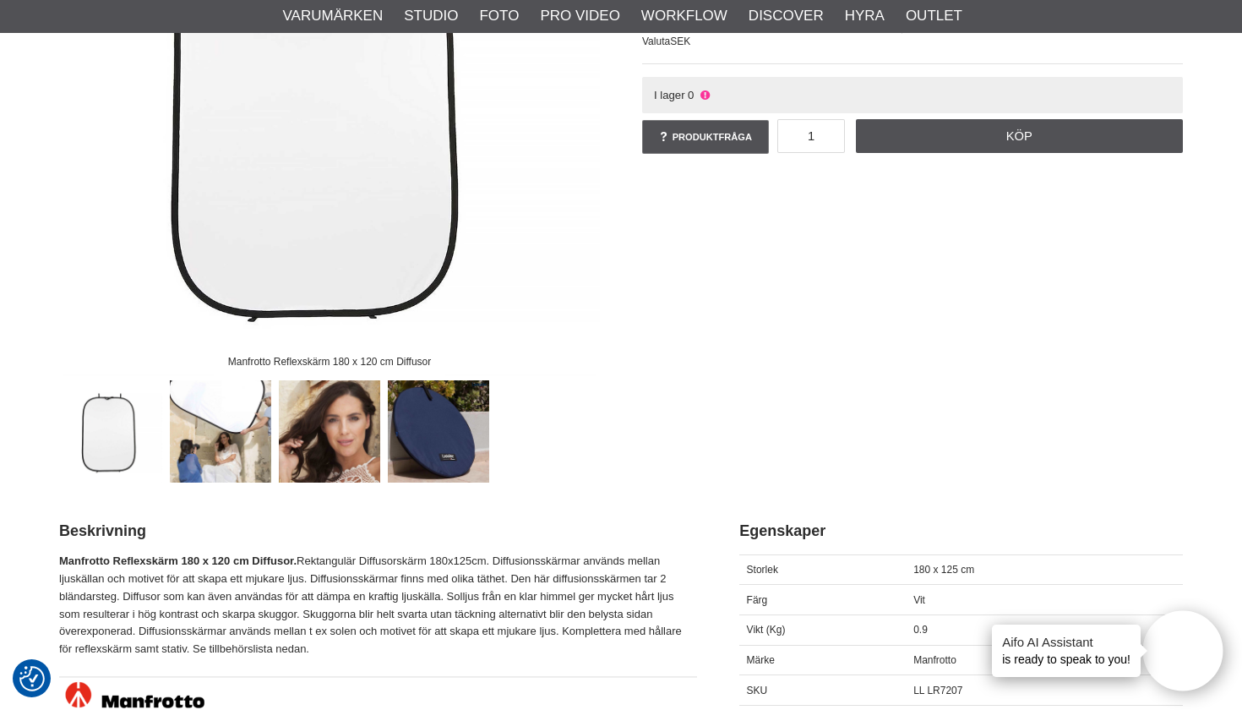
click at [226, 459] on img at bounding box center [221, 431] width 102 height 102
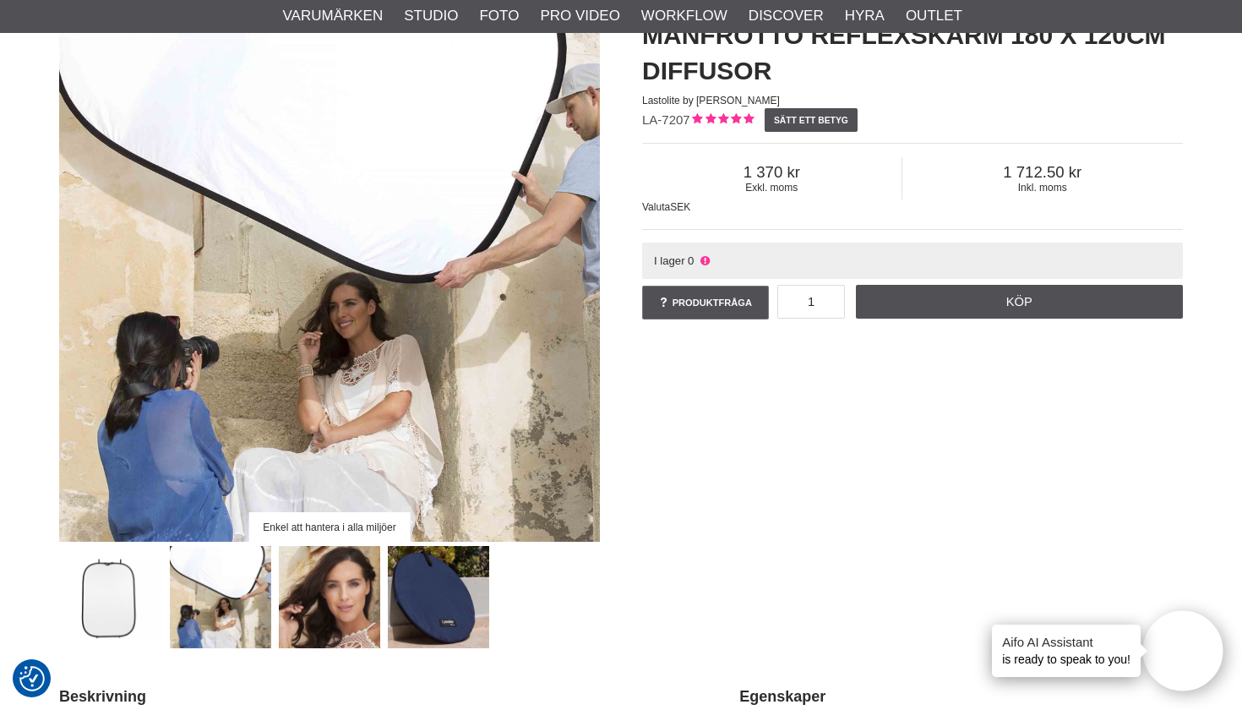
scroll to position [166, 0]
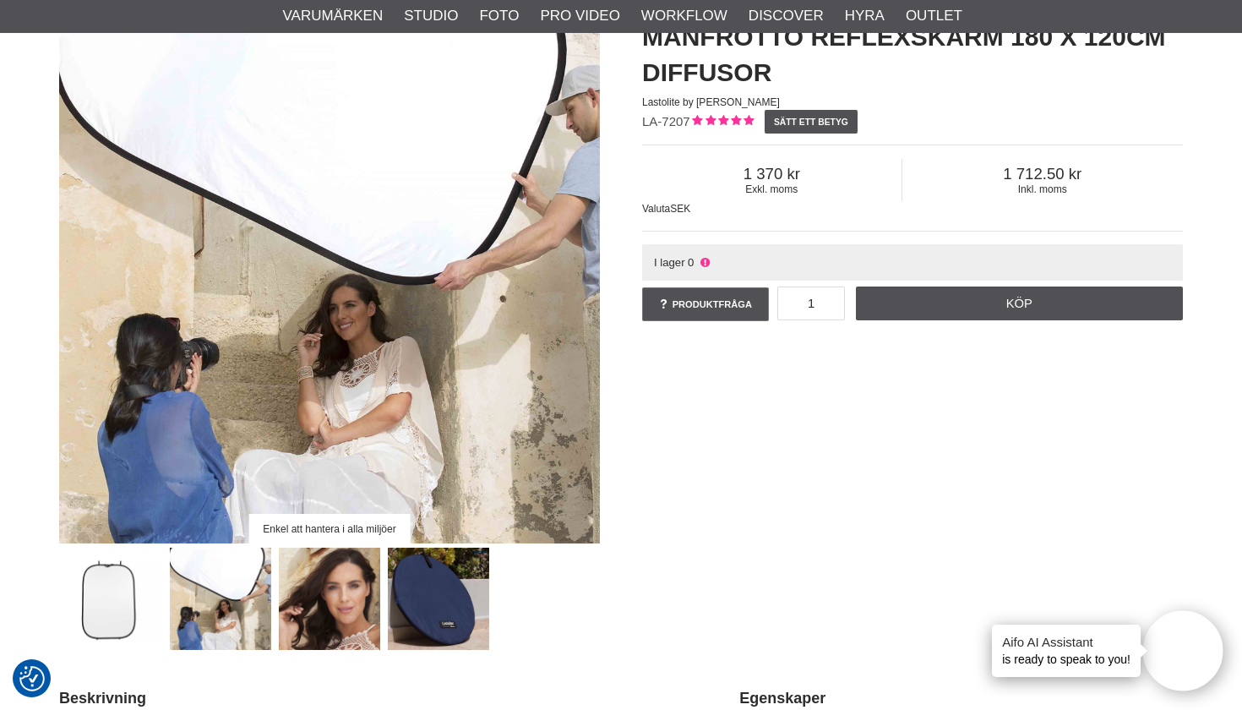
click at [313, 585] on img at bounding box center [330, 599] width 102 height 102
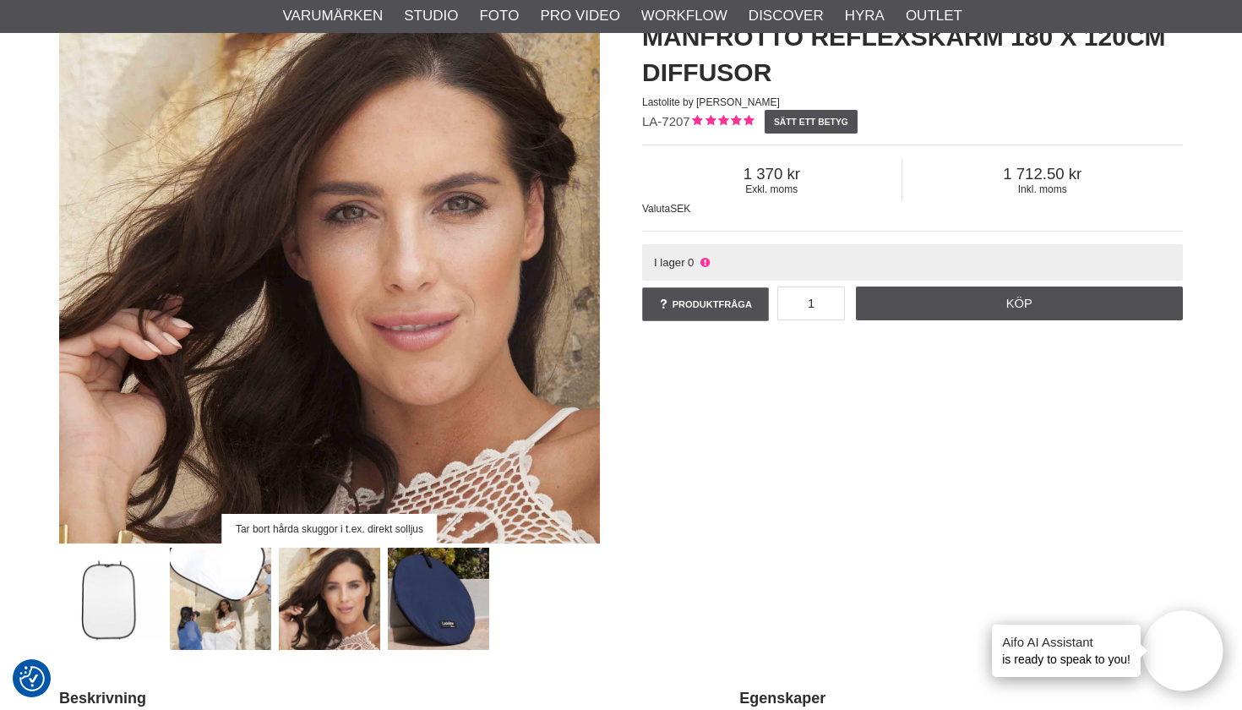
click at [432, 576] on img at bounding box center [439, 599] width 102 height 102
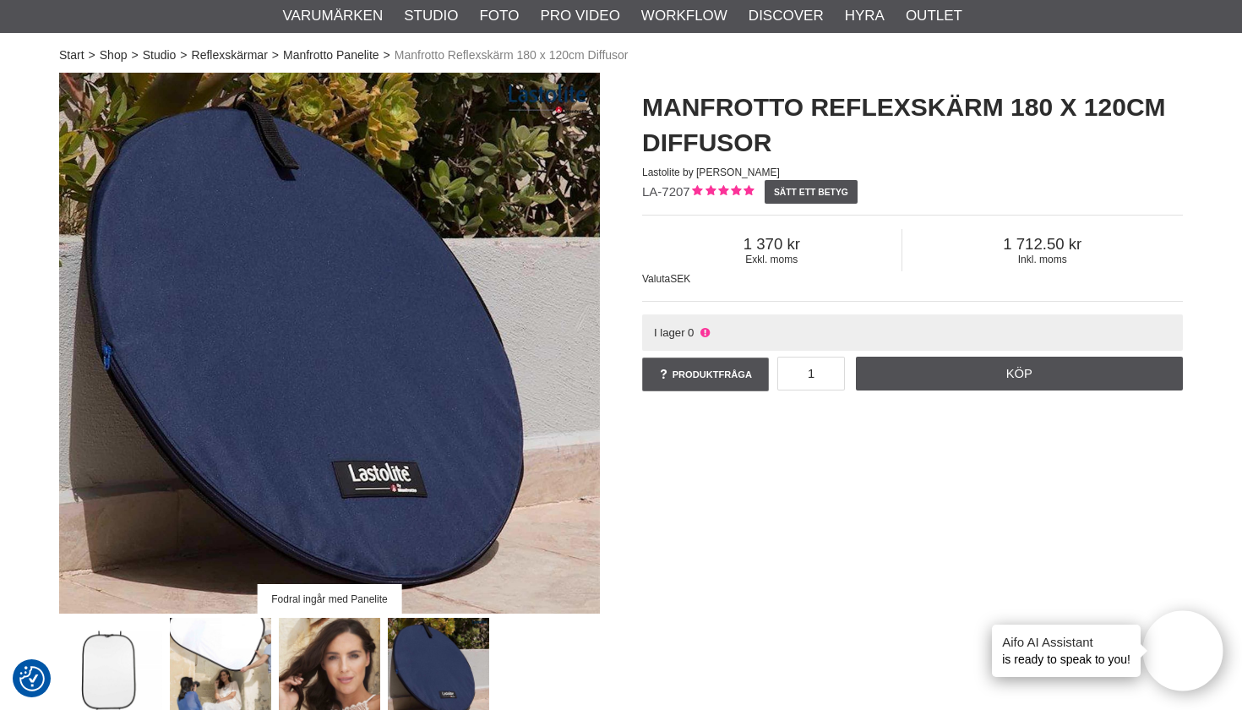
scroll to position [95, 0]
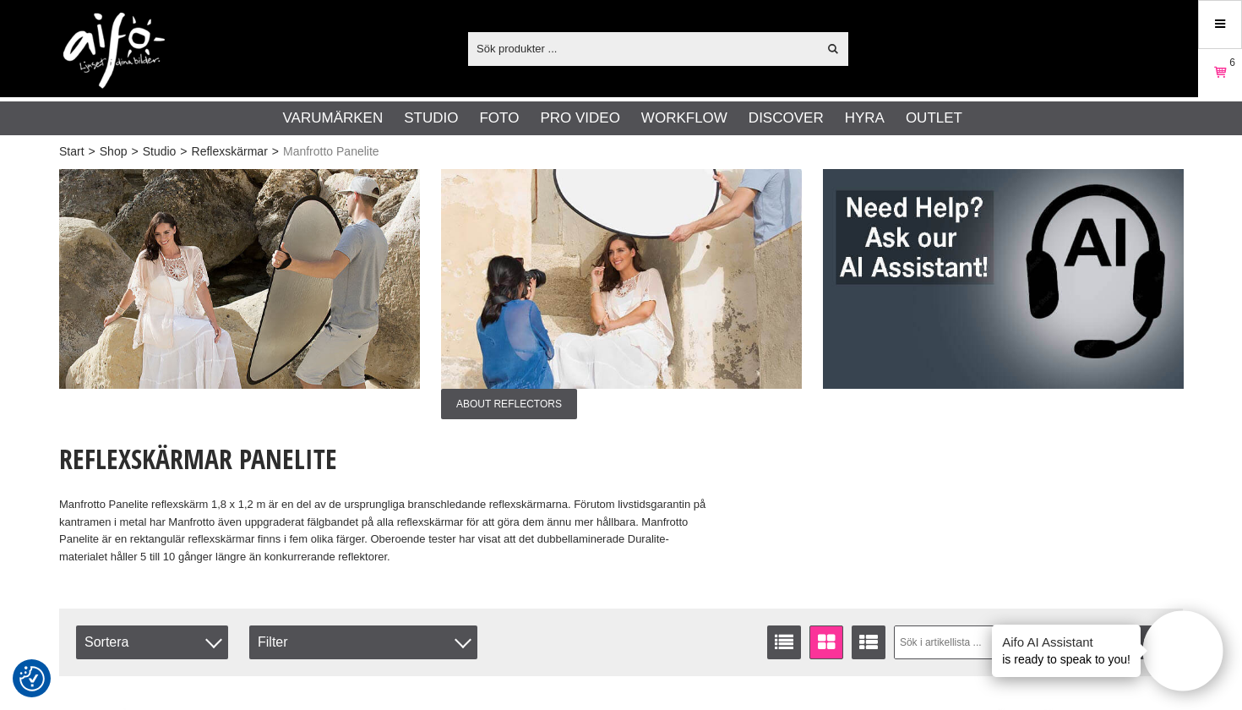
click at [1216, 95] on div "Varukorg 6" at bounding box center [1220, 73] width 44 height 49
click at [1207, 65] on link "Varukorg 6" at bounding box center [1220, 73] width 42 height 40
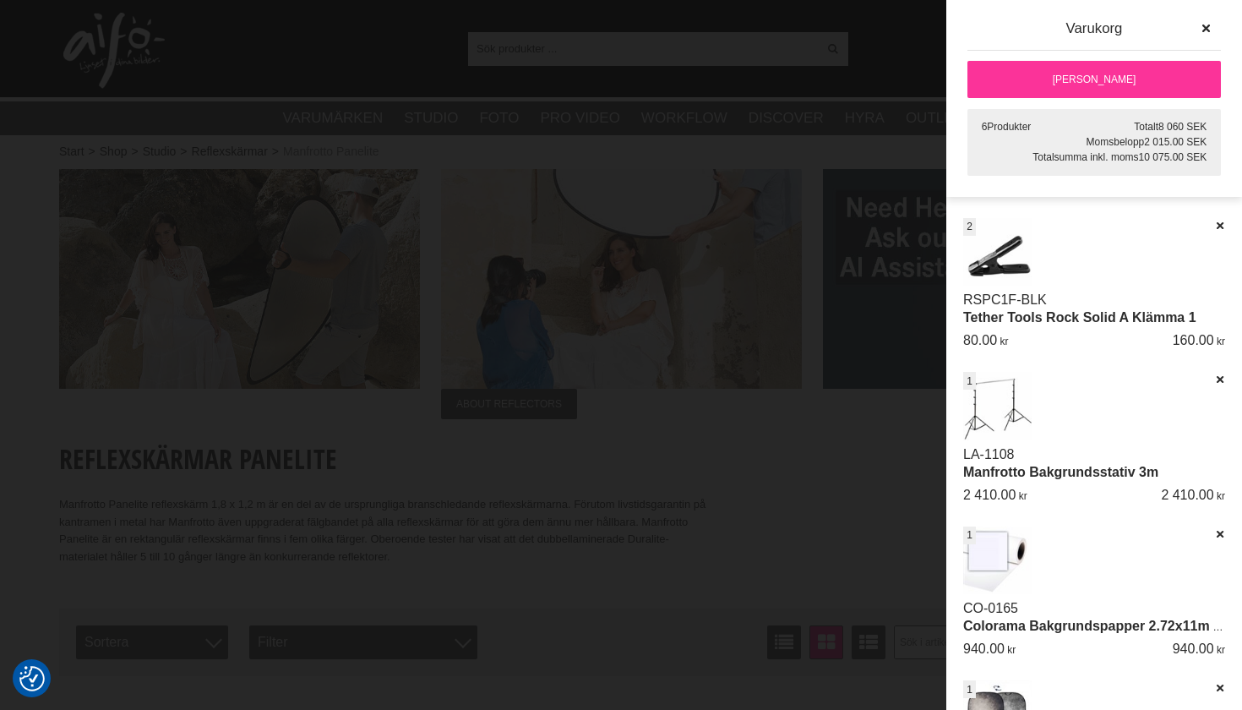
click at [1123, 82] on link "[PERSON_NAME]" at bounding box center [1093, 79] width 253 height 37
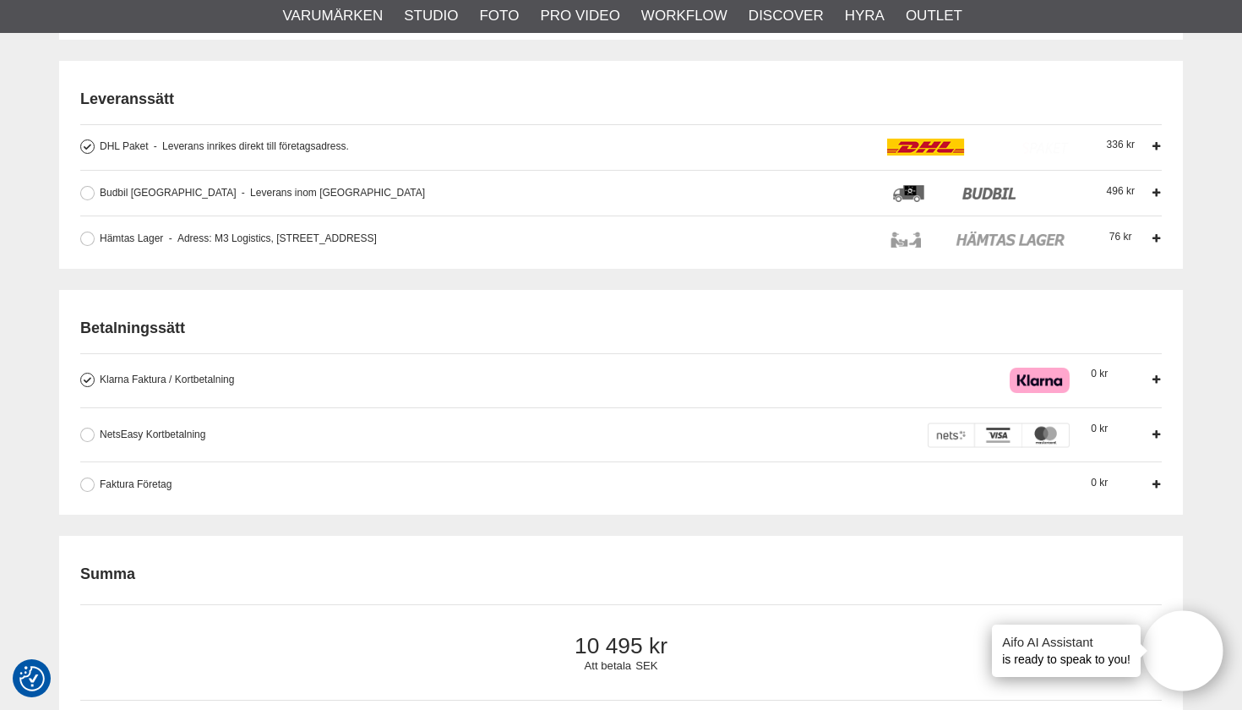
scroll to position [664, 0]
click at [340, 498] on div "Betalningssätt Klarna Faktura / Kortbetalning Med Klarna kan vi erbjuda dig fle…" at bounding box center [621, 402] width 1124 height 225
click at [158, 484] on span "Faktura Företag" at bounding box center [136, 484] width 72 height 12
click at [0, 0] on input "Faktura Företag Företag har möjlighet att använda sig av fakturabetalning. Sedv…" at bounding box center [0, 0] width 0 height 0
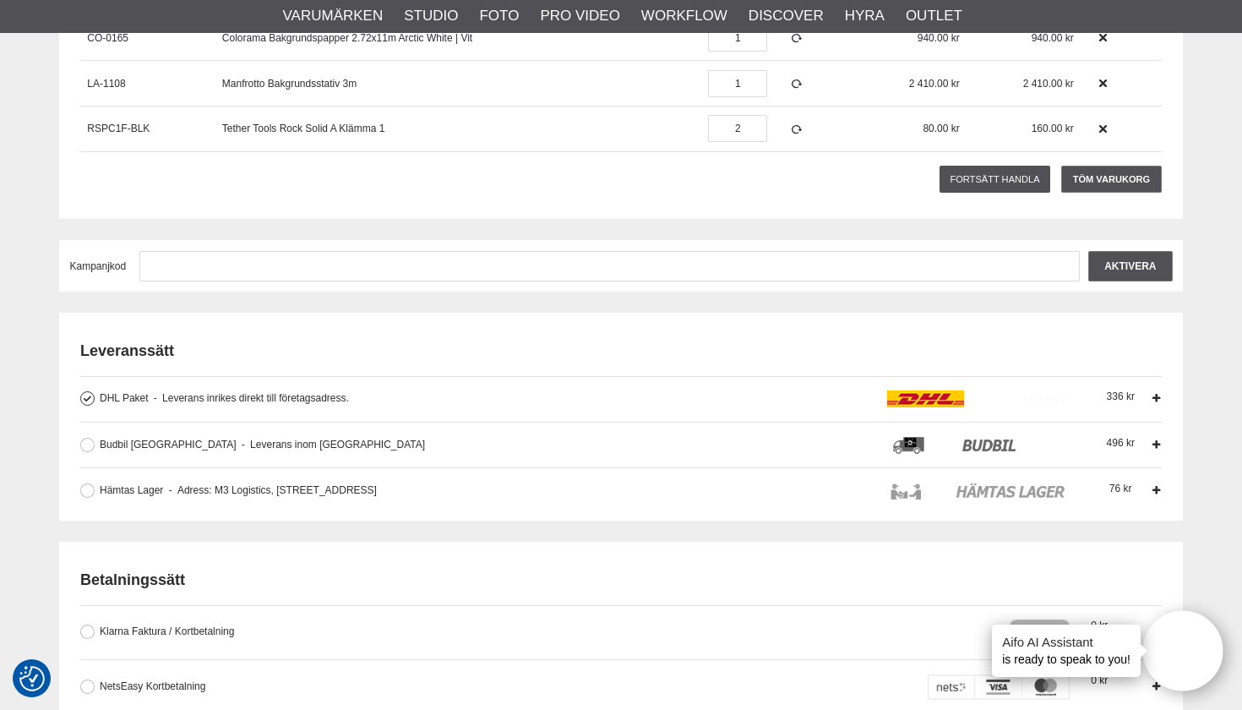
scroll to position [803, 0]
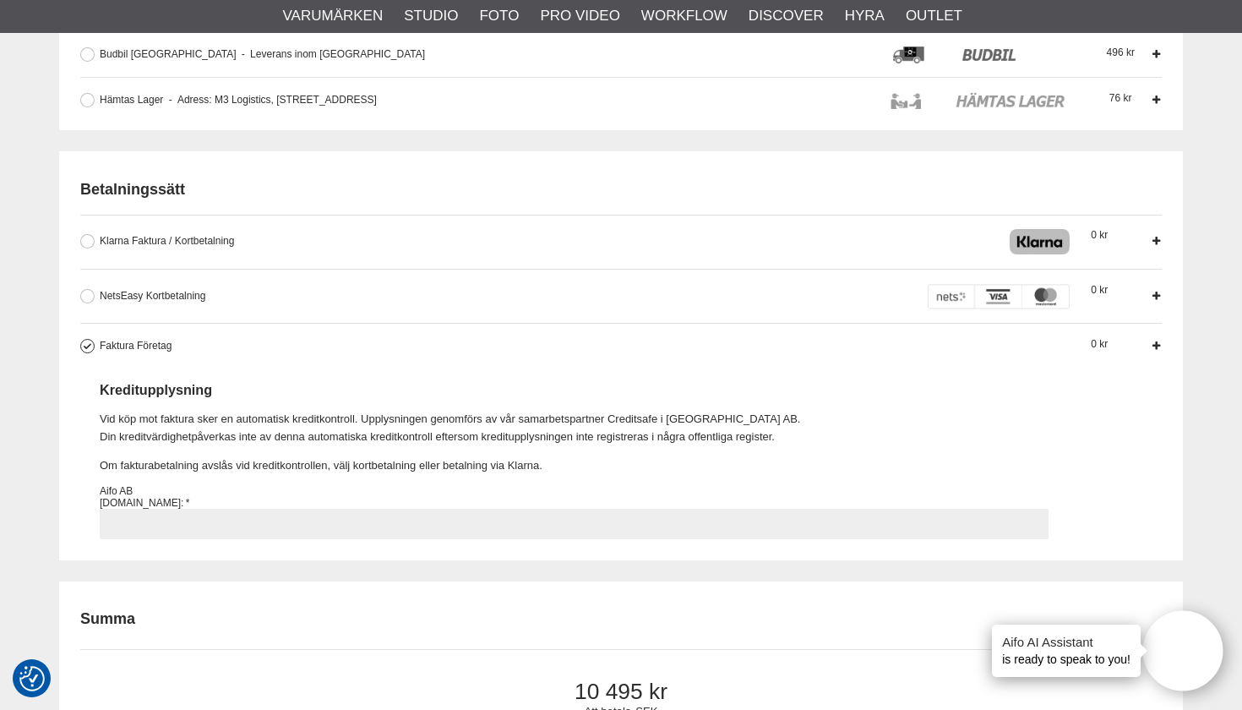
click at [294, 519] on input "Faktura Företag Företag har möjlighet att använda sig av fakturabetalning. Sedv…" at bounding box center [574, 524] width 949 height 30
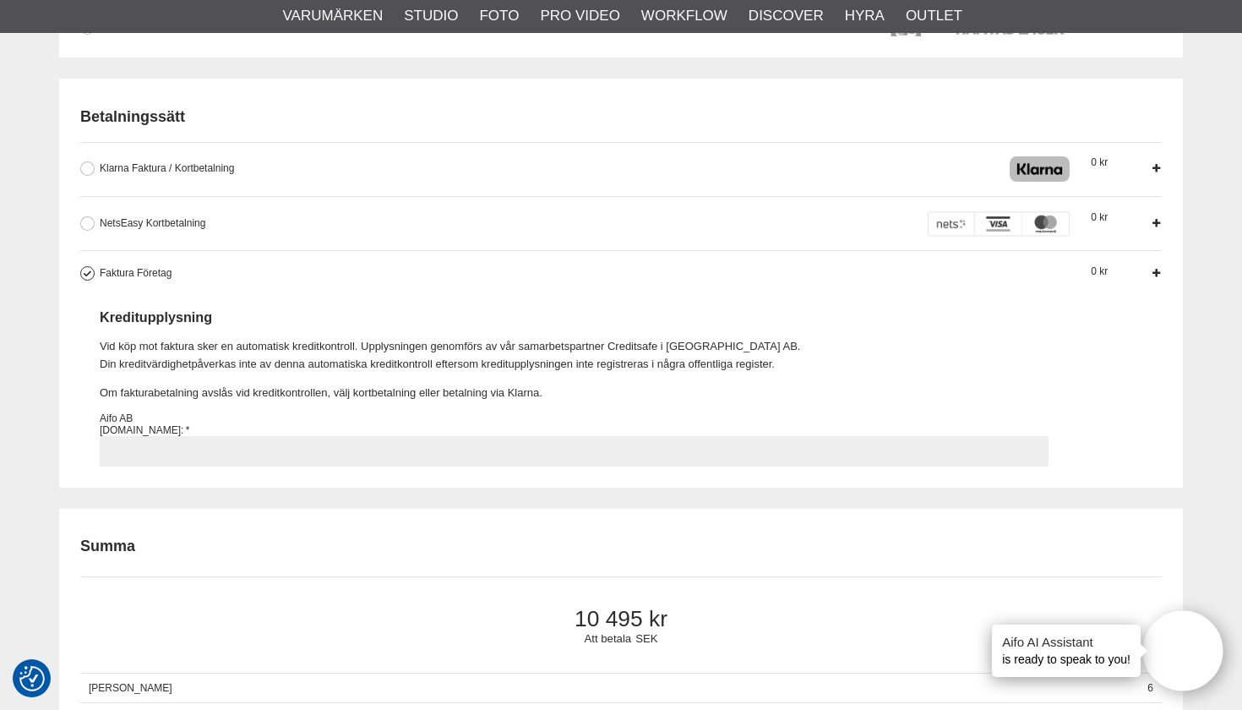
scroll to position [877, 0]
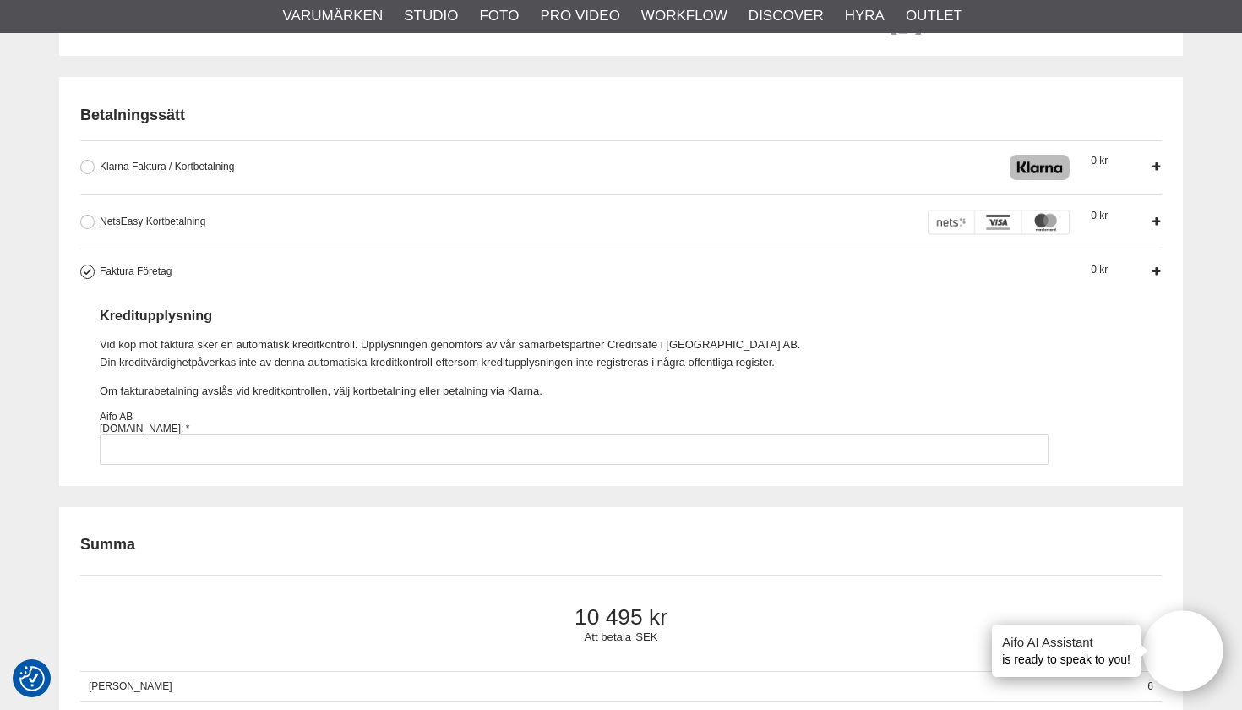
click at [404, 461] on div "Betalningssätt Klarna Faktura / Kortbetalning Med Klarna kan vi erbjuda dig fle…" at bounding box center [621, 281] width 1124 height 408
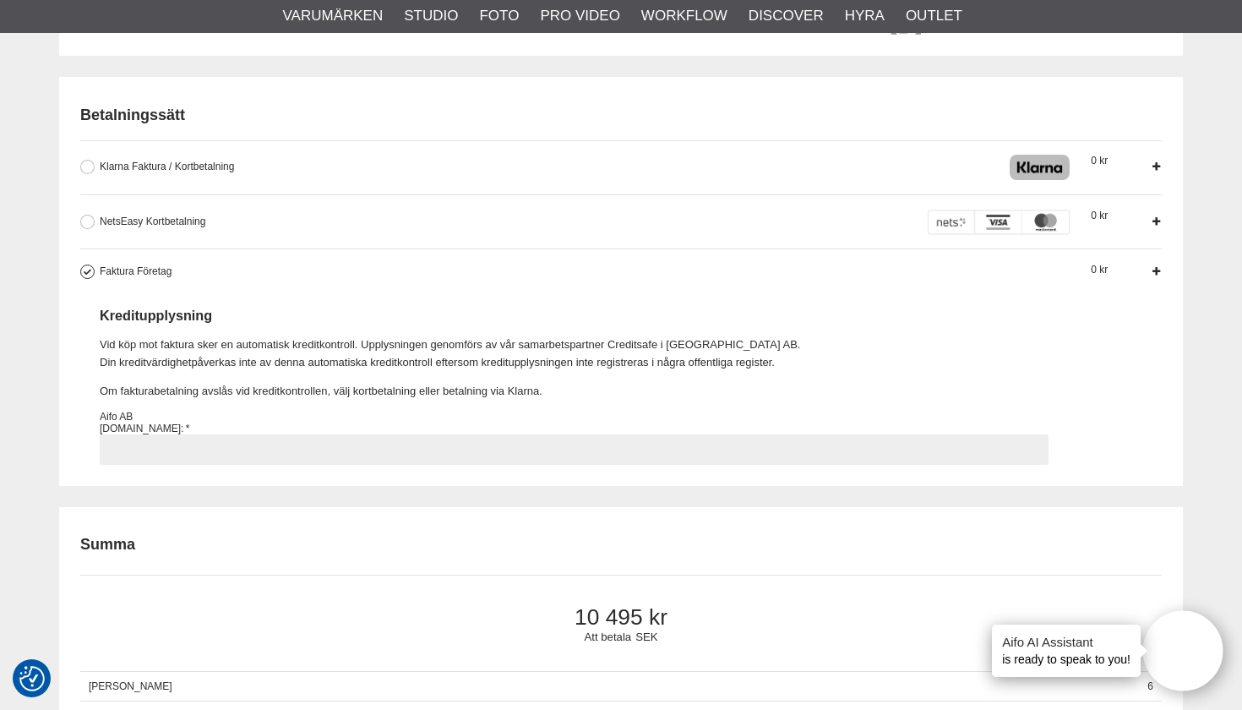
click at [397, 448] on input "Faktura Företag Företag har möjlighet att använda sig av fakturabetalning. Sedv…" at bounding box center [574, 449] width 949 height 30
click at [273, 441] on input "5593674541" at bounding box center [574, 449] width 949 height 30
type input "5593674541"
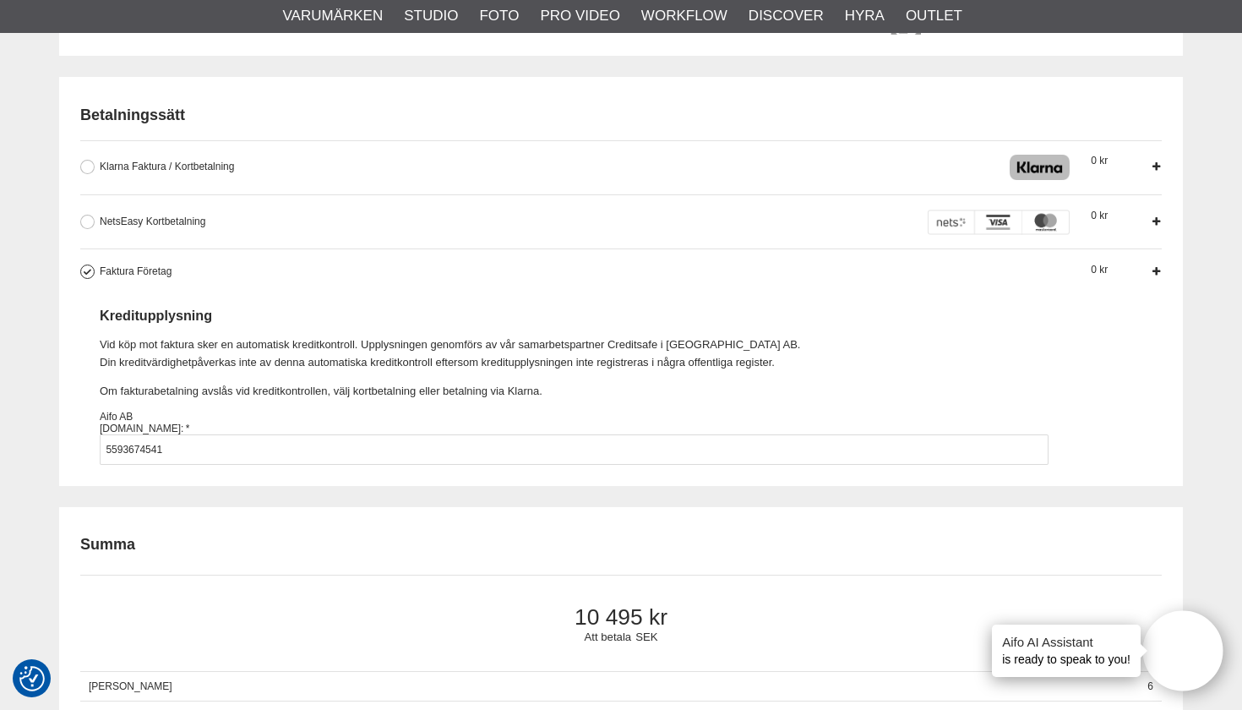
click at [334, 492] on div "Kassa Varukorg Exkl. moms Artikelkod Benämning Antal Pris Rabatt Belopp Radera …" at bounding box center [621, 457] width 1124 height 2311
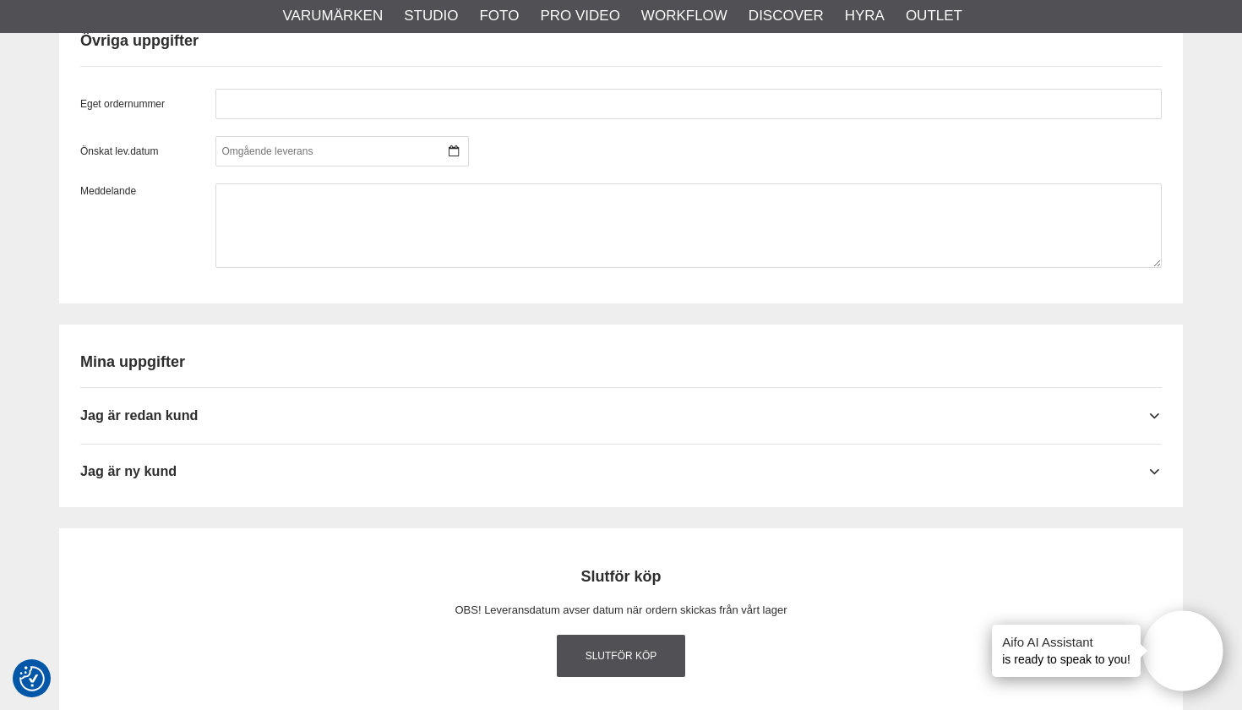
scroll to position [1823, 0]
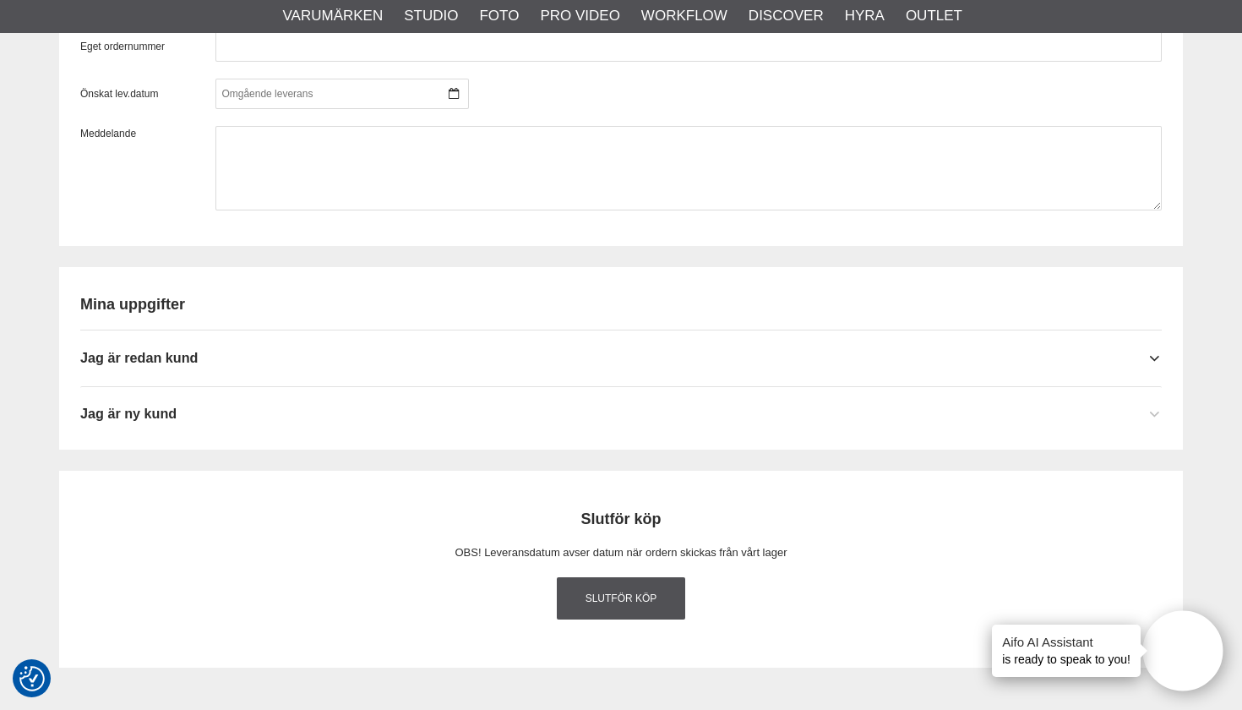
click at [651, 411] on div "Jag är ny kund" at bounding box center [621, 407] width 1082 height 41
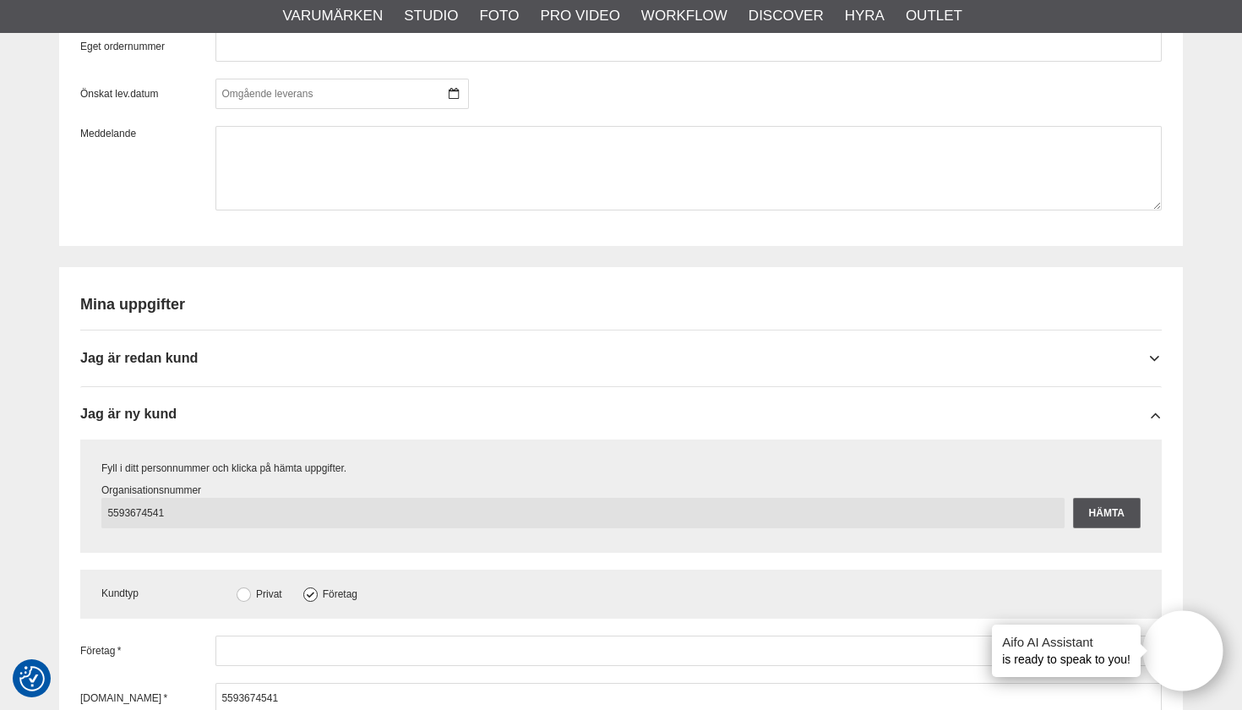
click at [253, 507] on input "5593674541" at bounding box center [582, 513] width 963 height 30
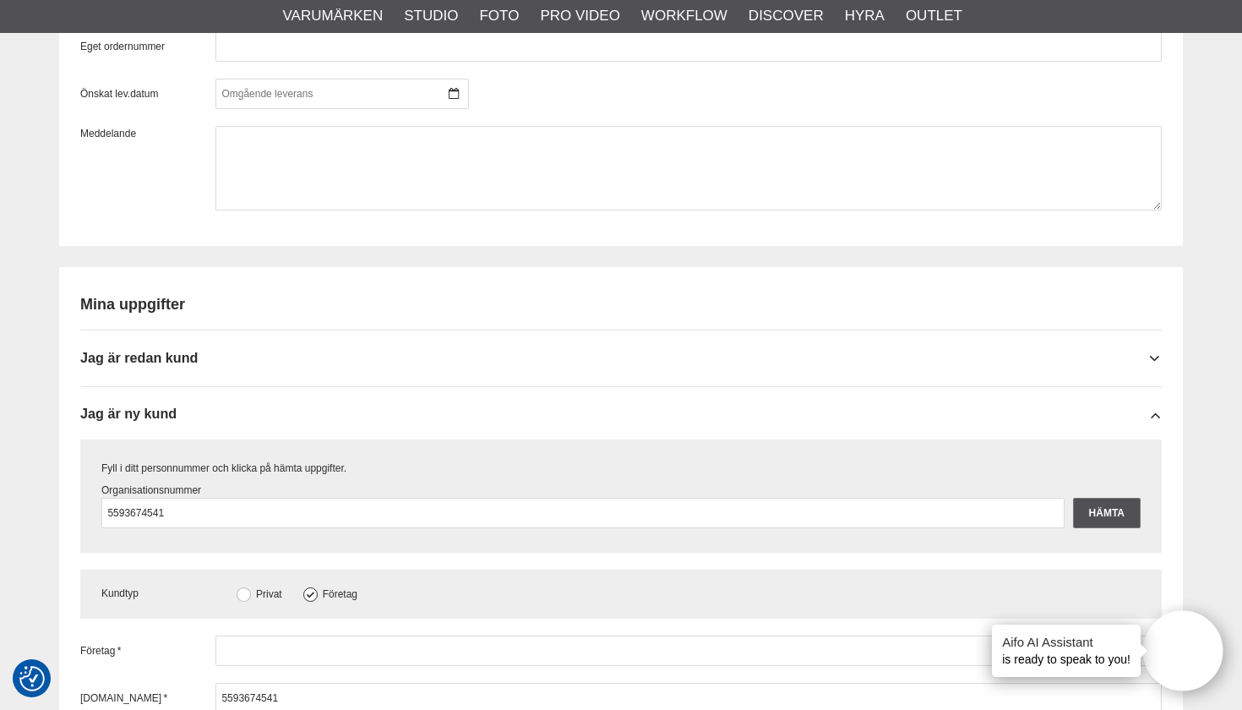
click at [359, 462] on div "Fyll i ditt personnummer och klicka på hämta uppgifter." at bounding box center [620, 468] width 1039 height 15
click at [1123, 504] on input "Hämta" at bounding box center [1107, 513] width 68 height 30
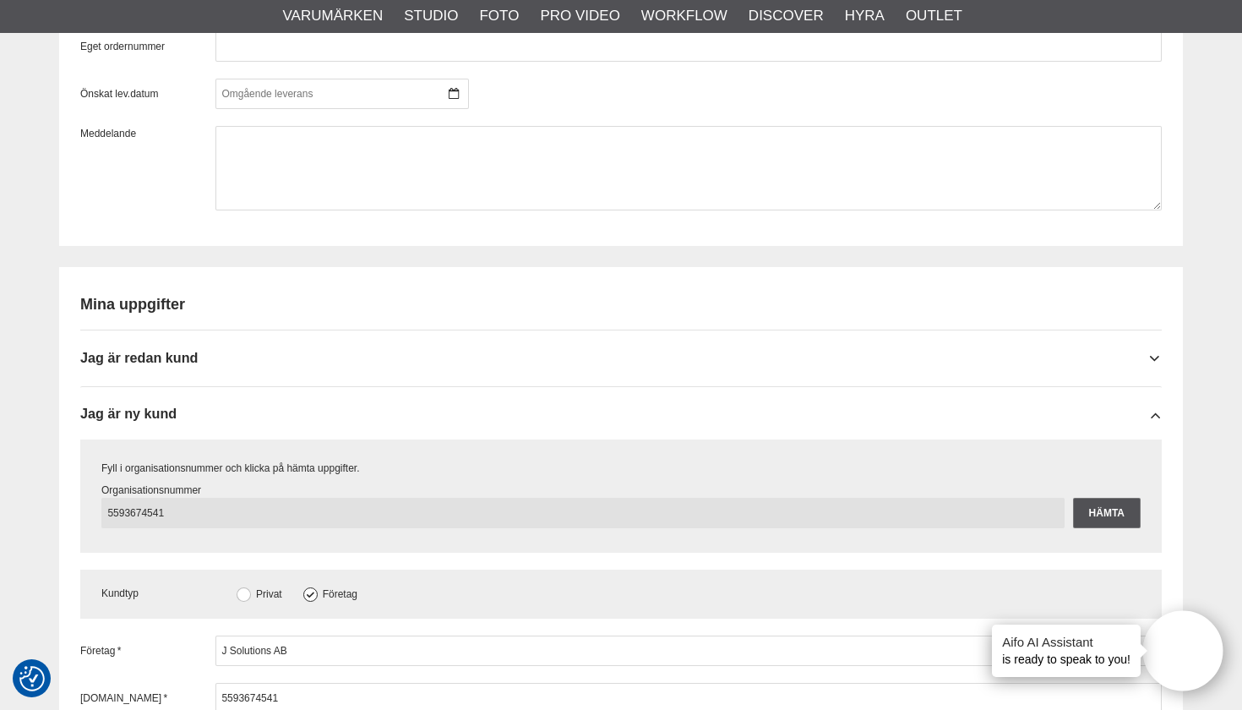
click at [140, 510] on input "5593674541" at bounding box center [582, 513] width 963 height 30
type input "559367-4541"
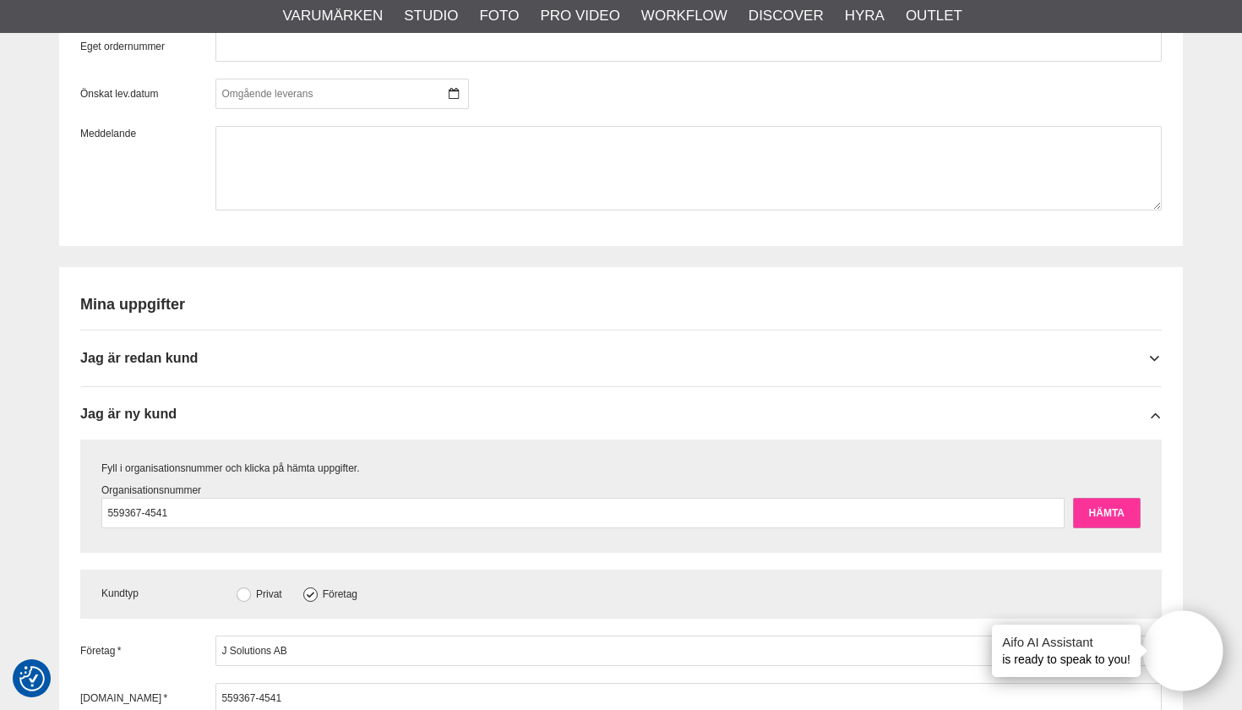
click at [1120, 510] on input "Hämta" at bounding box center [1107, 513] width 68 height 30
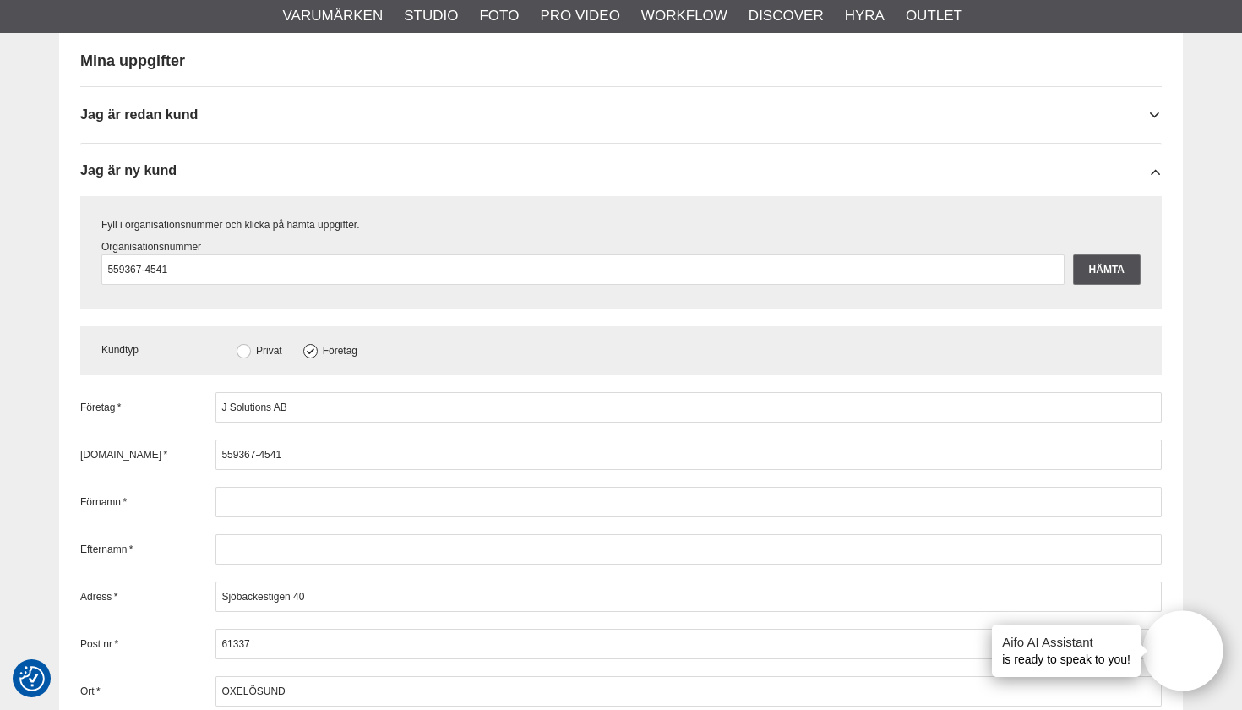
scroll to position [2068, 0]
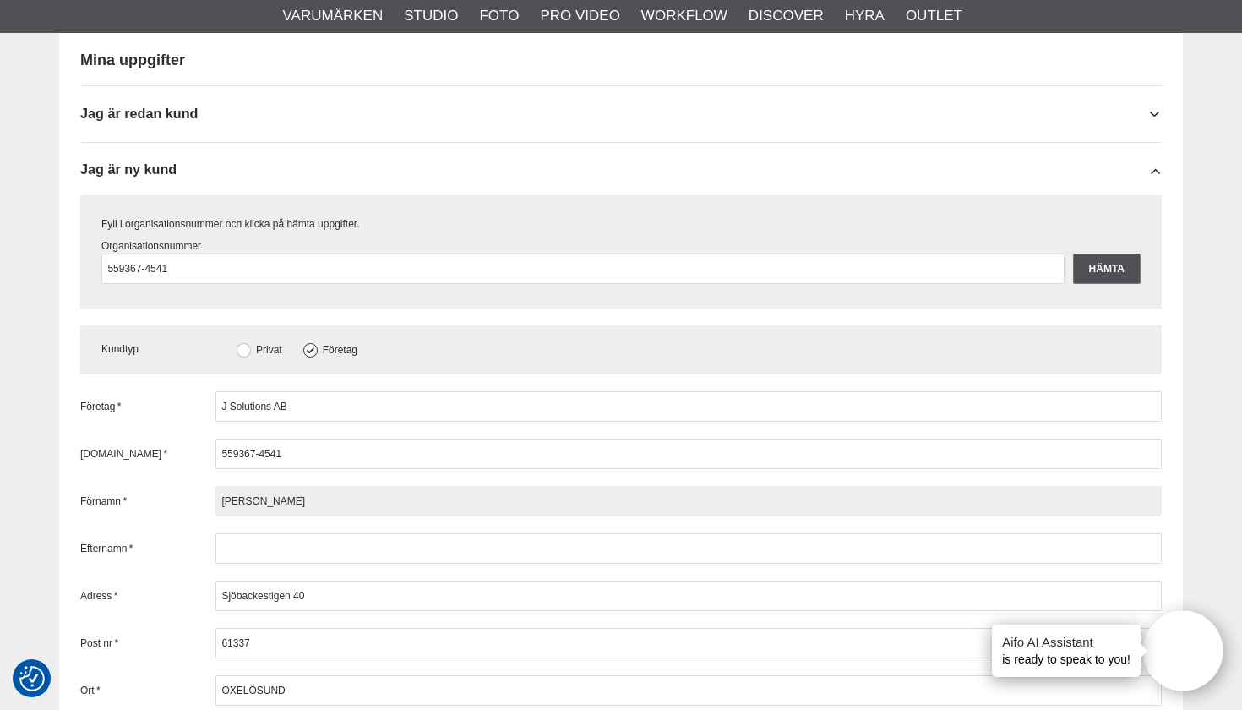
type input "Javier"
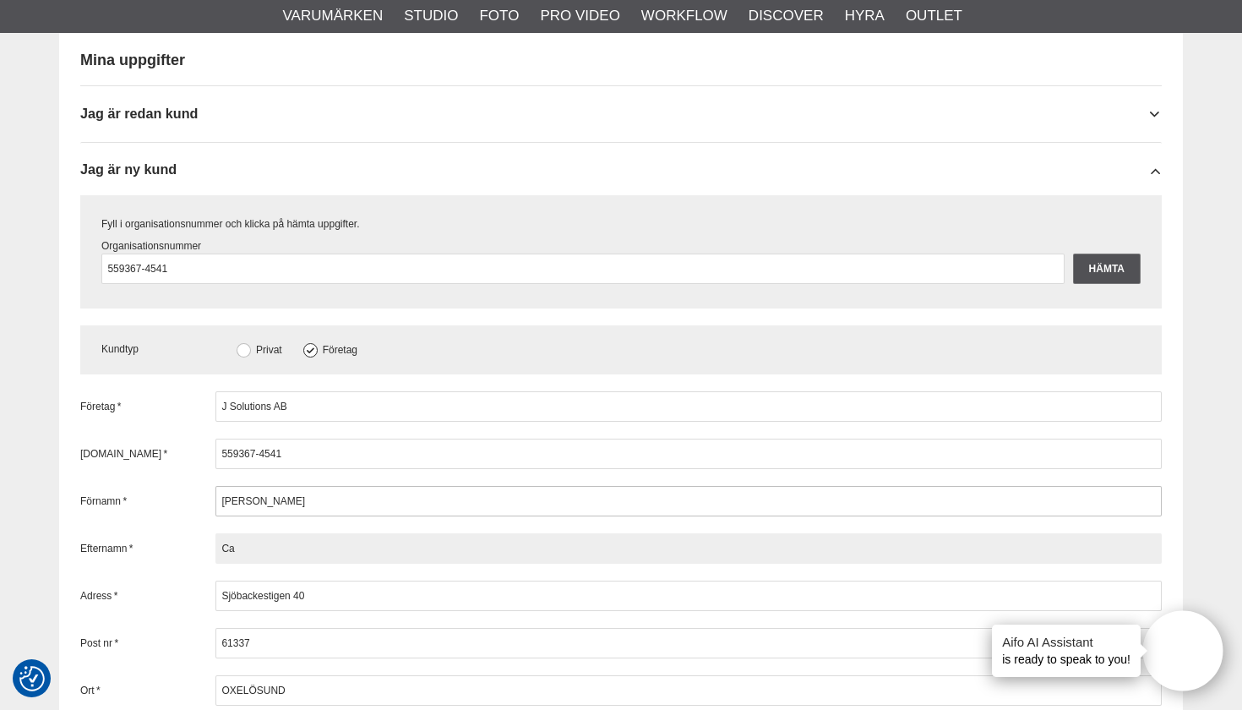
type input "C"
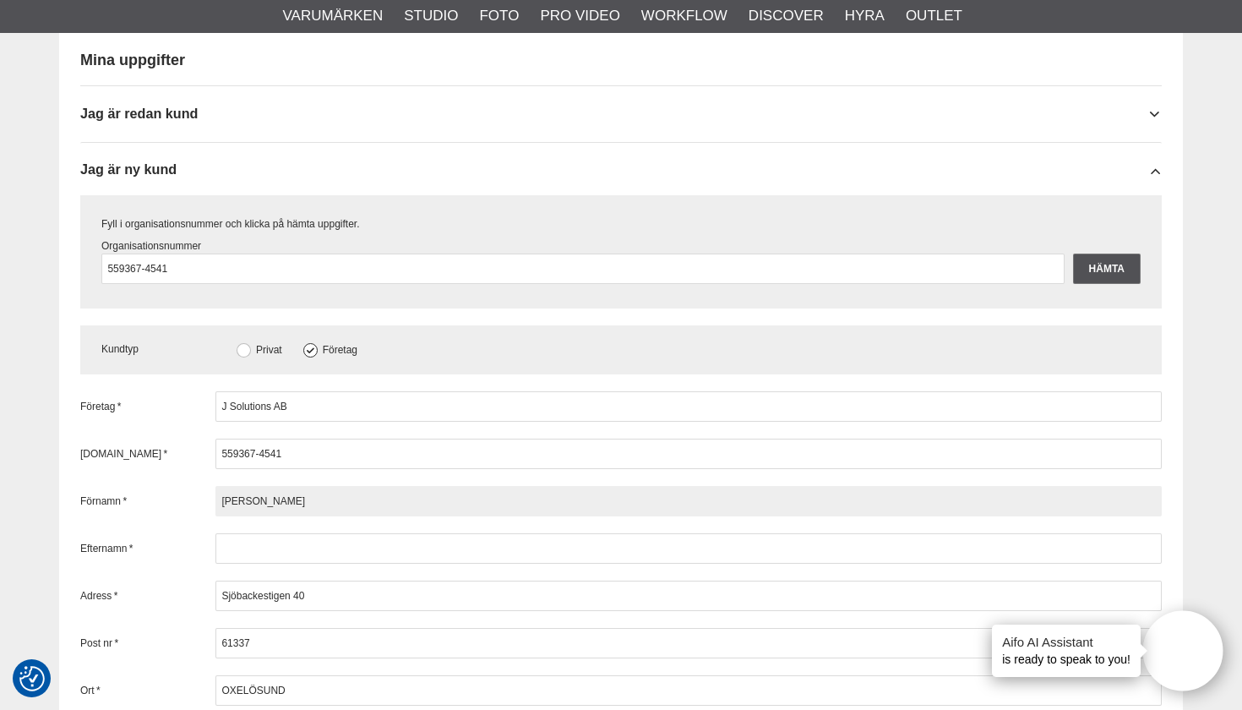
click at [264, 495] on input "Javier" at bounding box center [688, 501] width 946 height 30
type input "J"
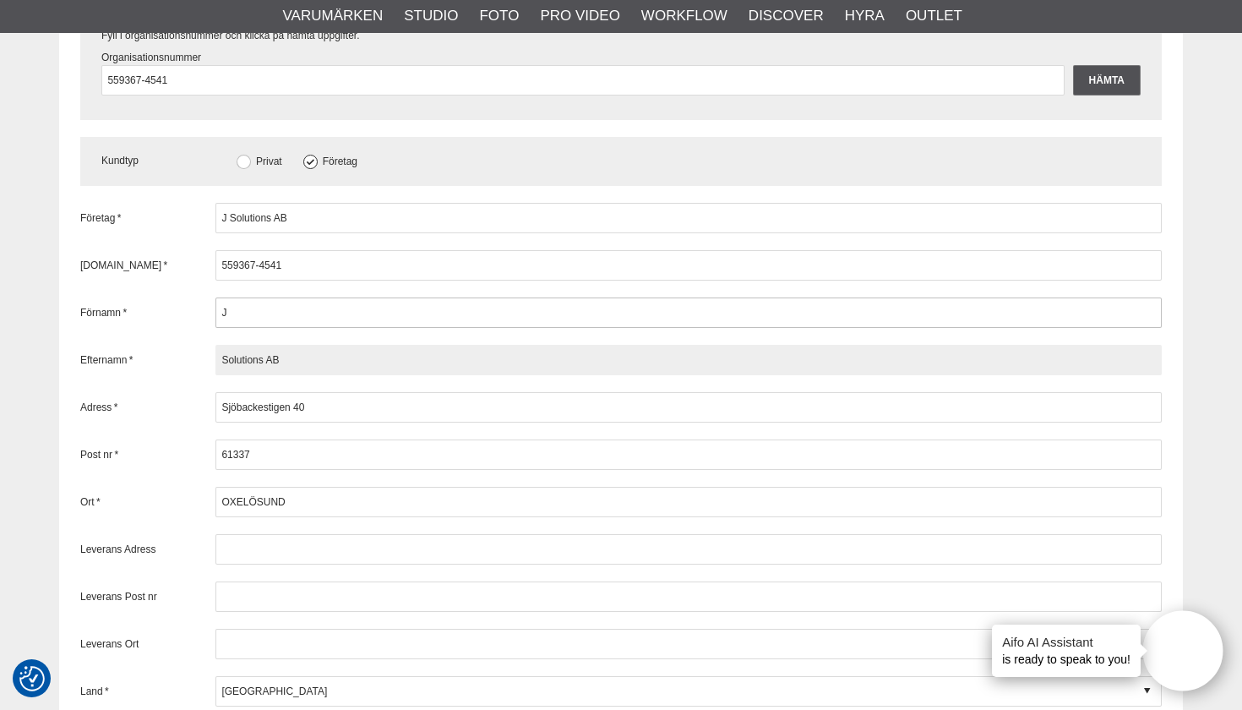
scroll to position [2259, 0]
type input "Solutions AB"
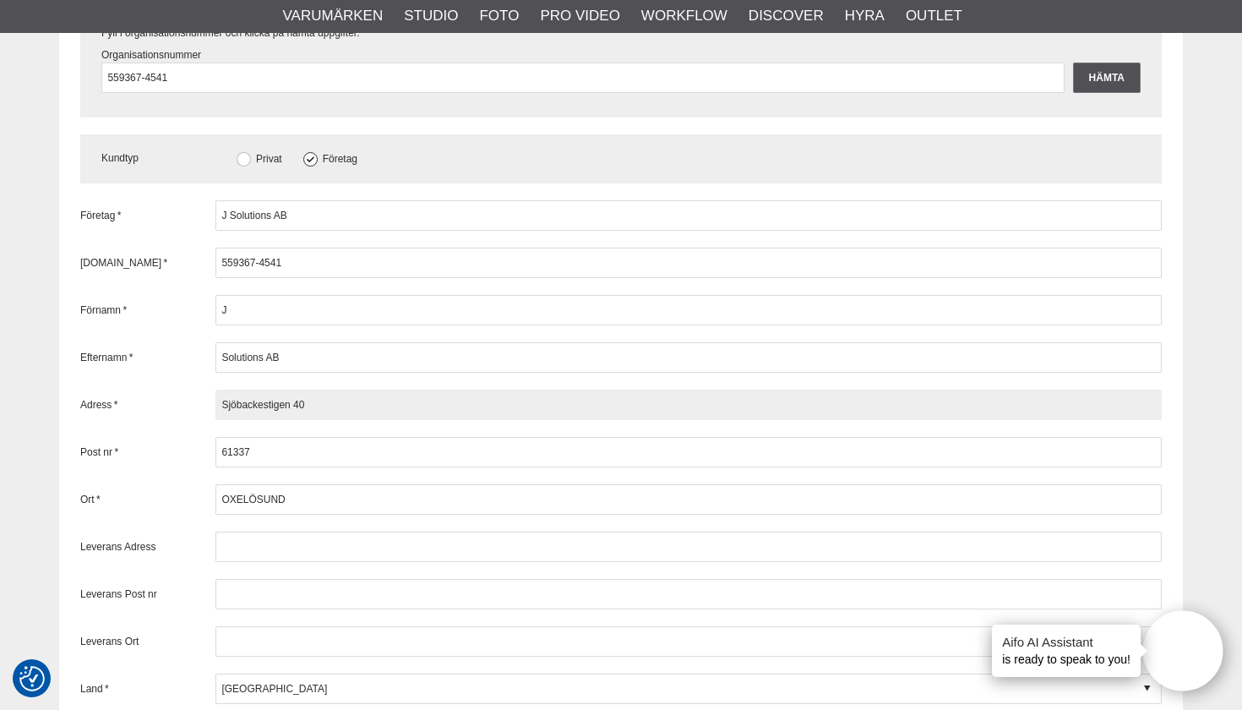
click at [281, 396] on input "Sjöbackestigen 40" at bounding box center [688, 405] width 946 height 30
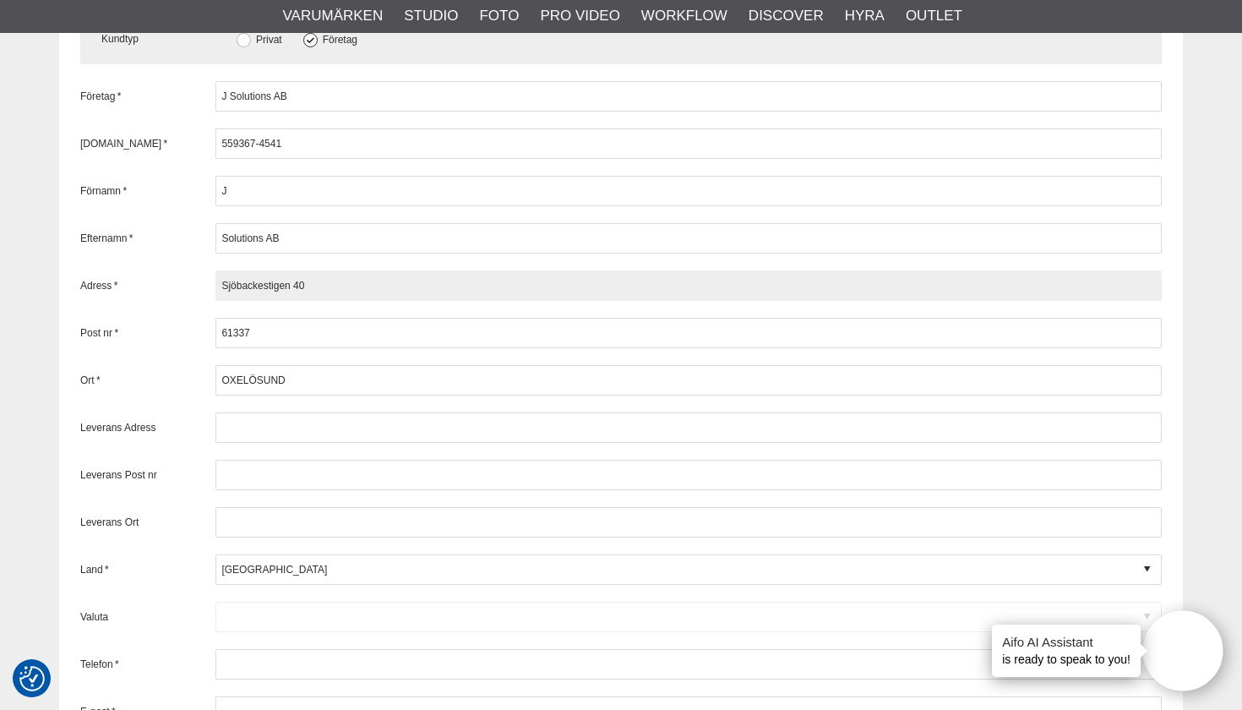
scroll to position [2385, 0]
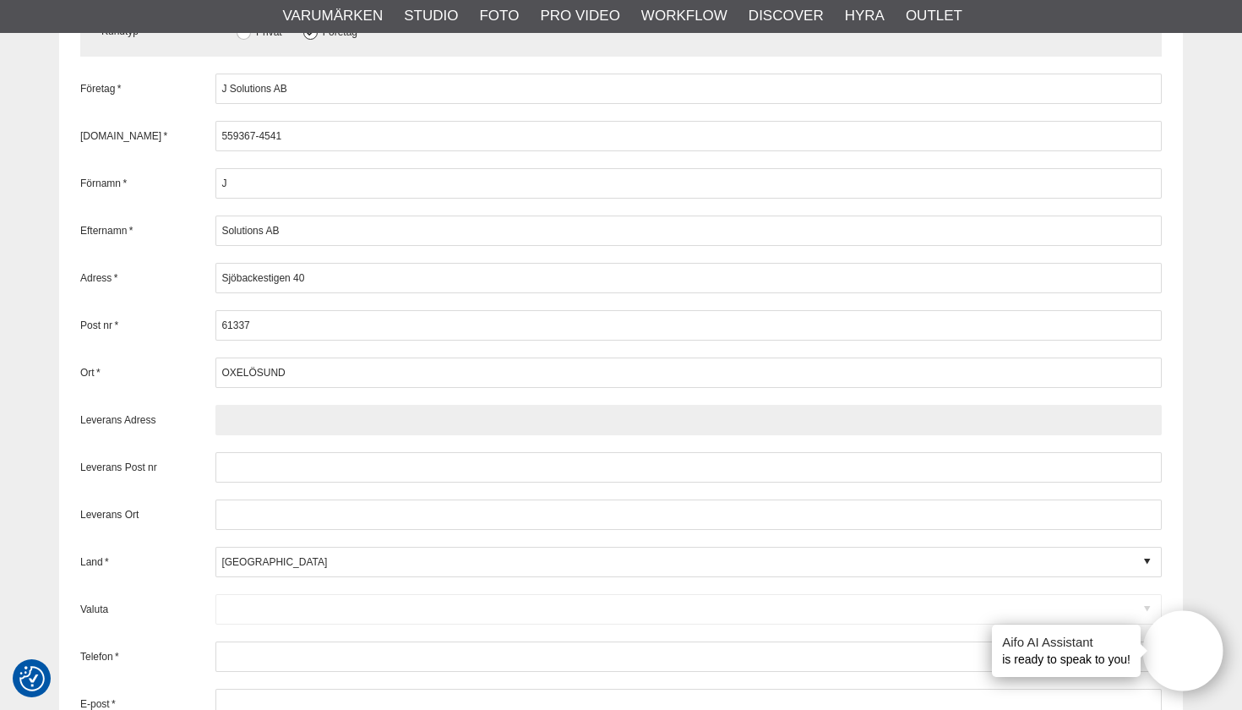
click at [269, 417] on input "text" at bounding box center [688, 420] width 946 height 30
type input "Sjögatan 30"
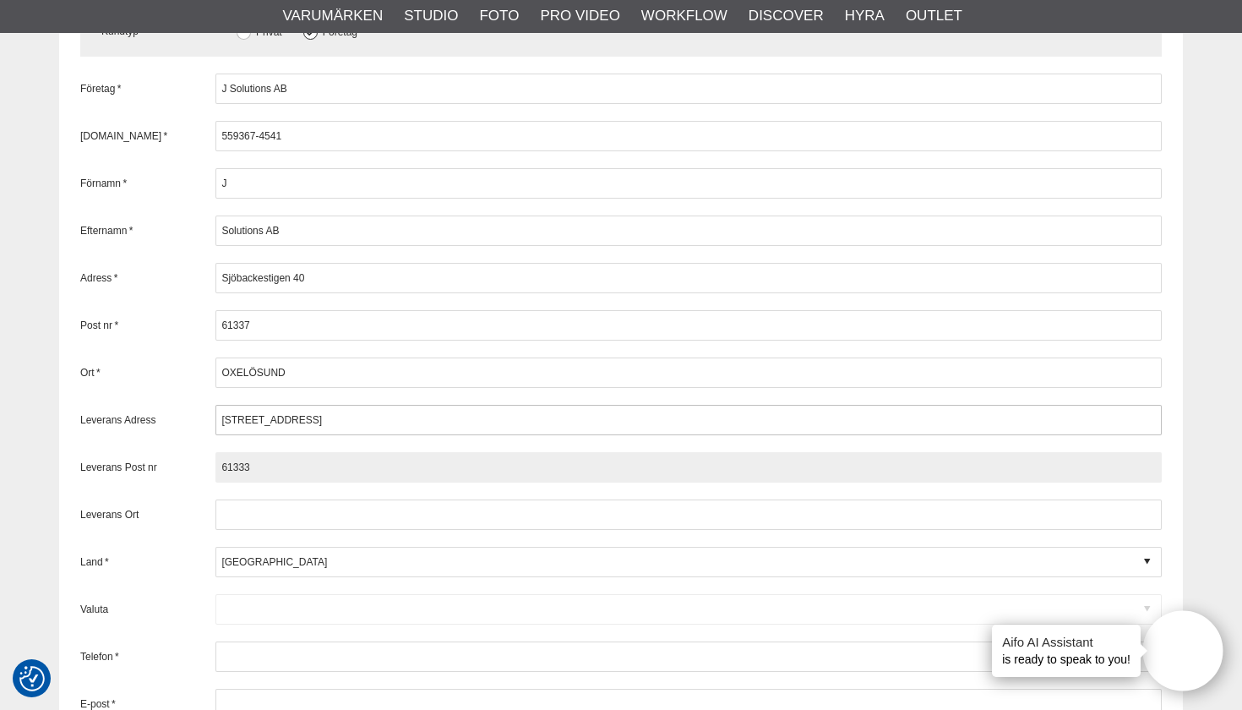
type input "61333"
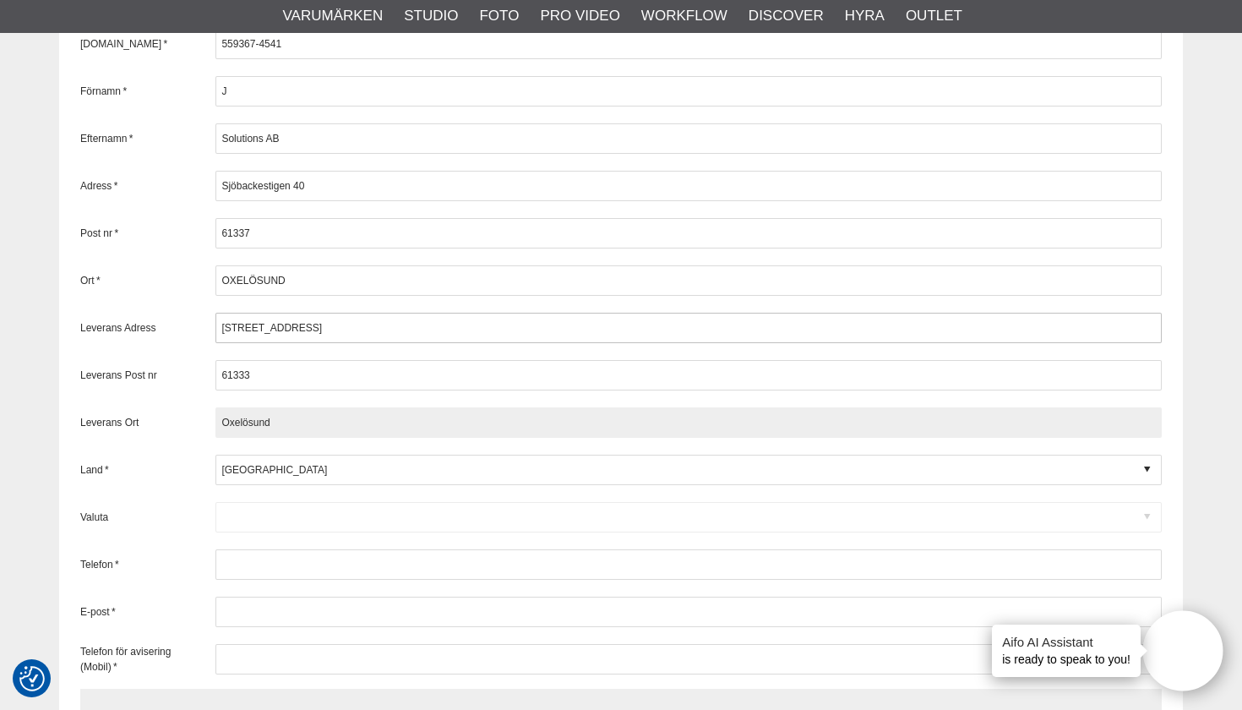
scroll to position [2482, 0]
type input "Oxelösund"
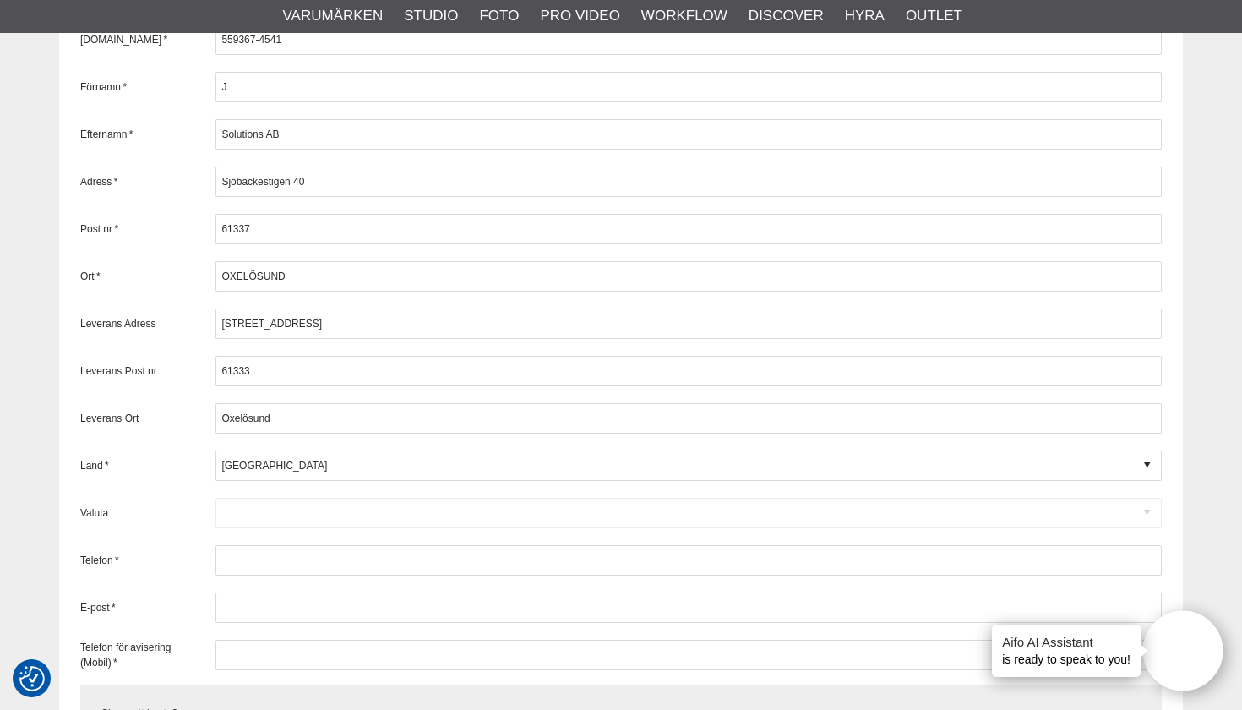
click at [253, 501] on div "Valuta Code D DKK Danska kronor USD Amerikanska dollar $ NOK NOK SEK Svenska Kr…" at bounding box center [621, 513] width 1082 height 30
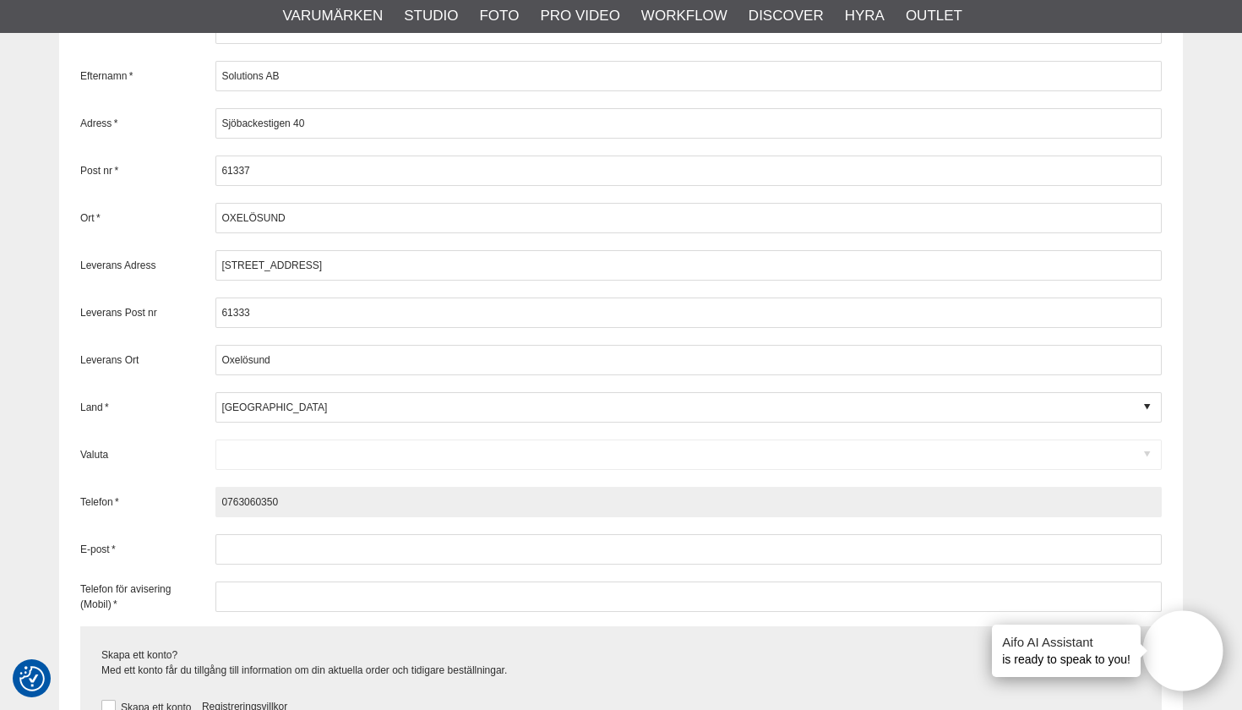
scroll to position [2543, 0]
type input "0763060350"
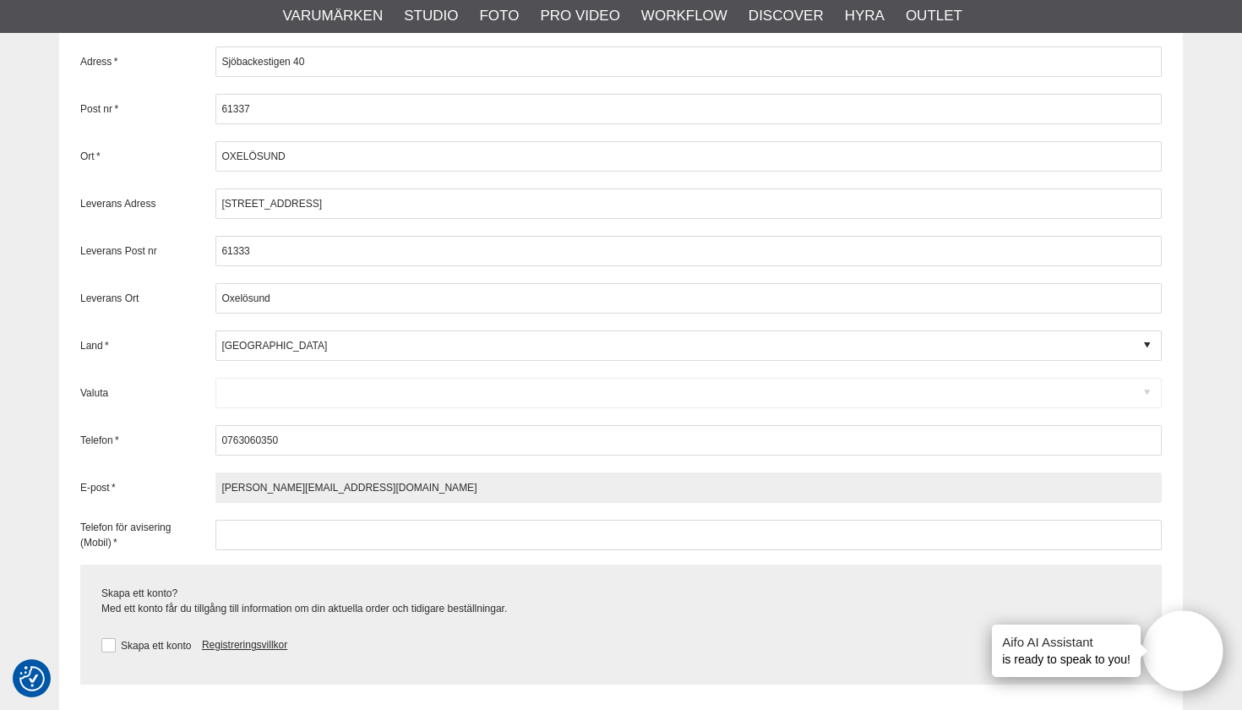
scroll to position [2619, 0]
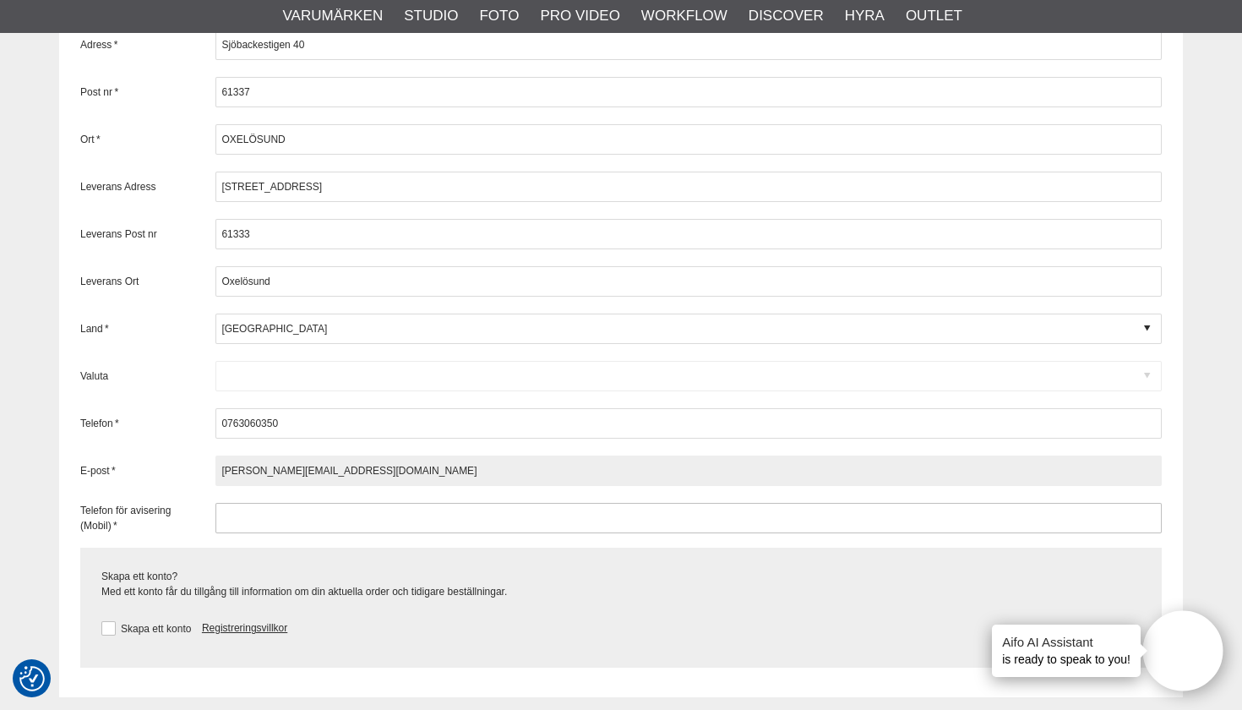
type input "javier@jsolutions.nu"
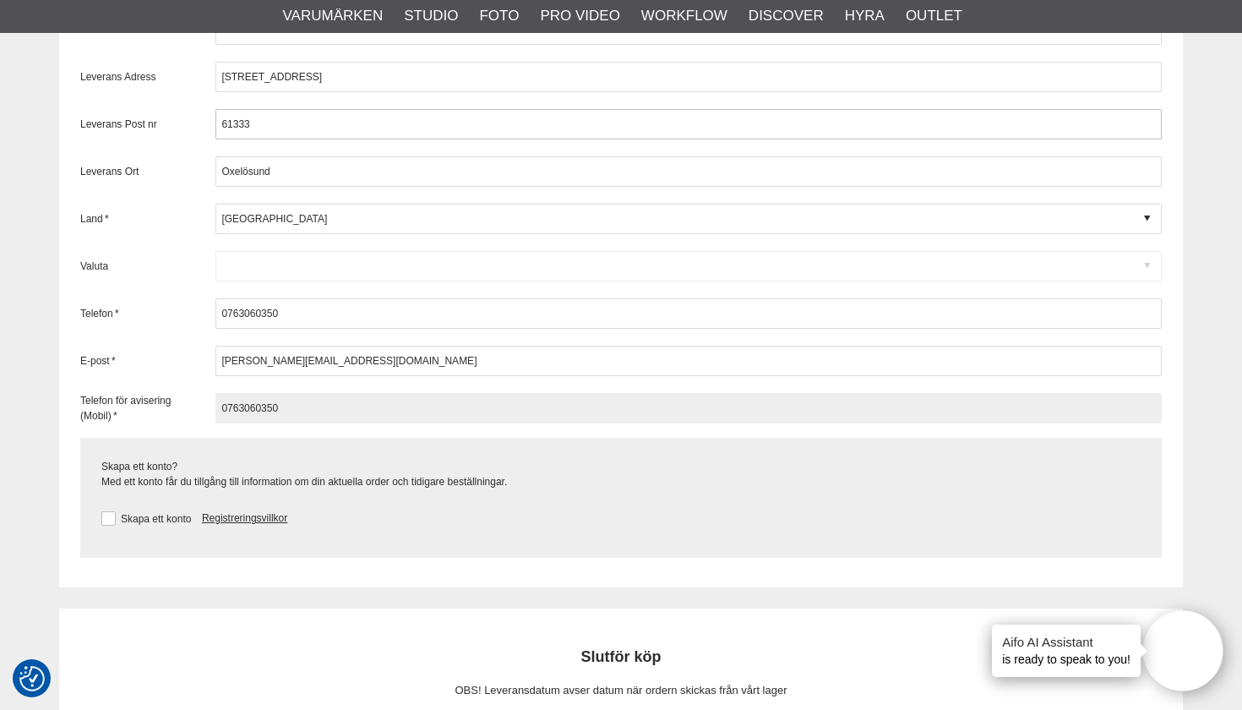
scroll to position [2739, 0]
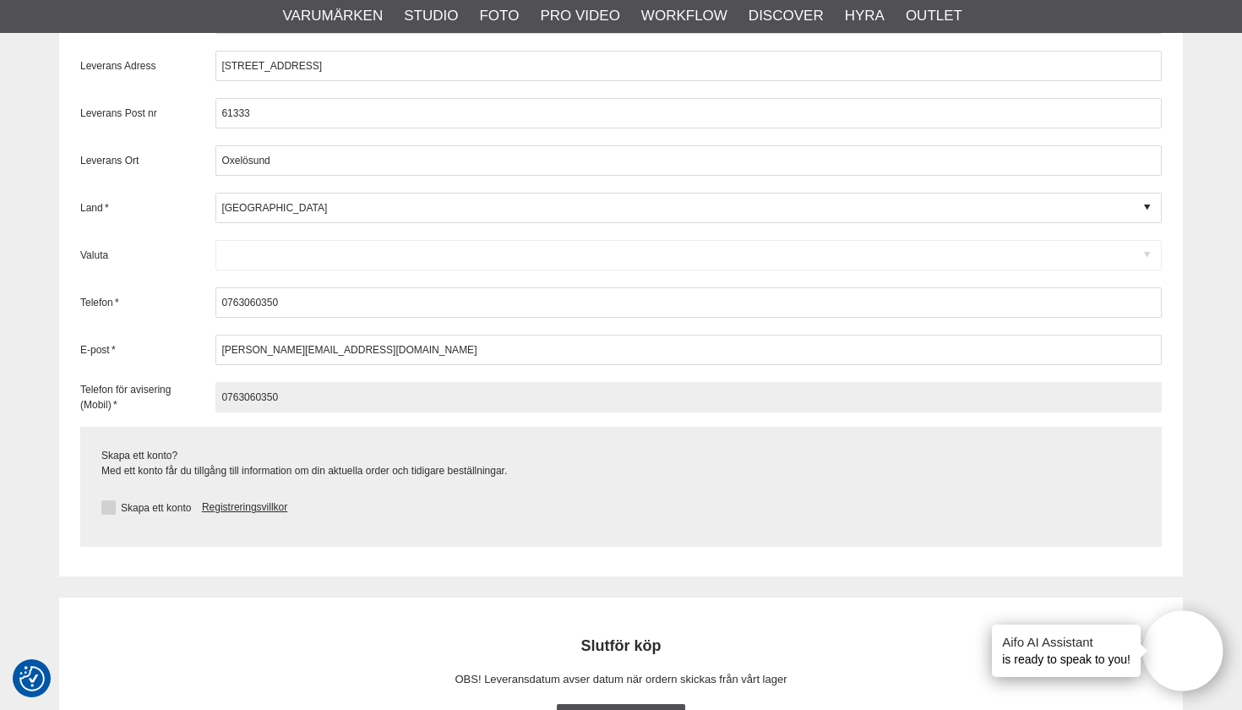
type input "0763060350"
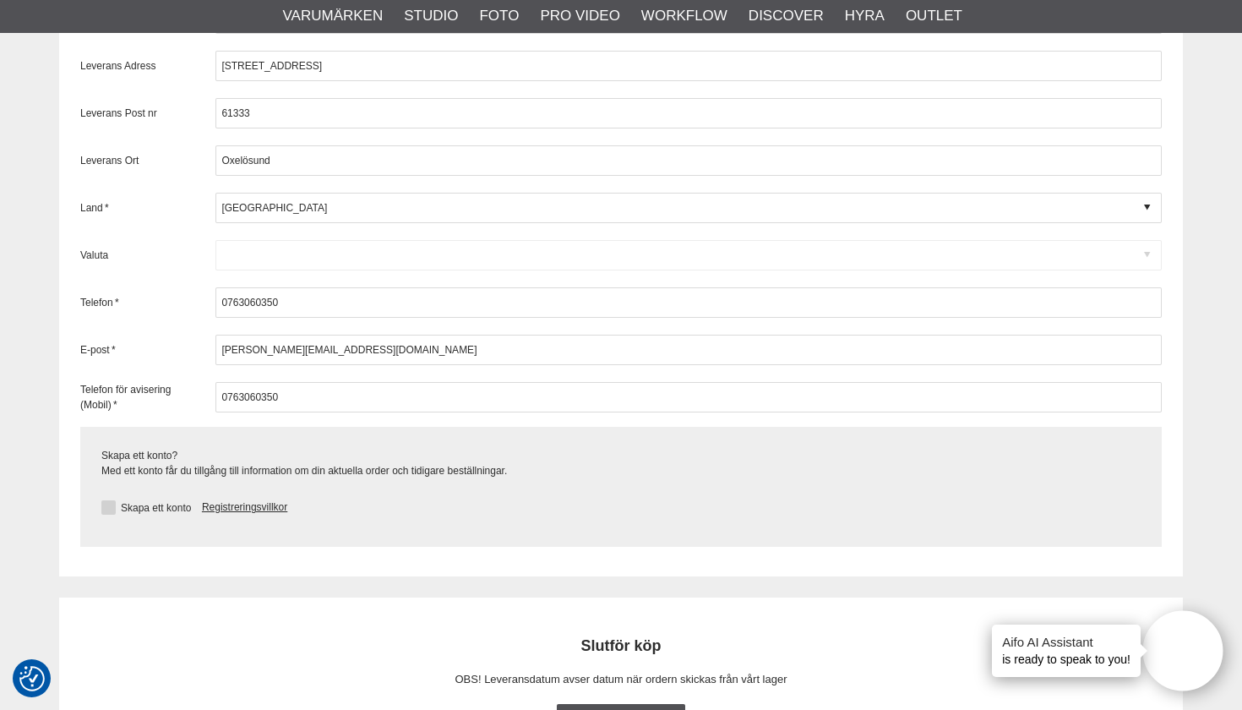
click at [117, 506] on label "Skapa ett konto" at bounding box center [153, 508] width 75 height 12
click at [0, 0] on input "Skapa ett konto" at bounding box center [0, 0] width 0 height 0
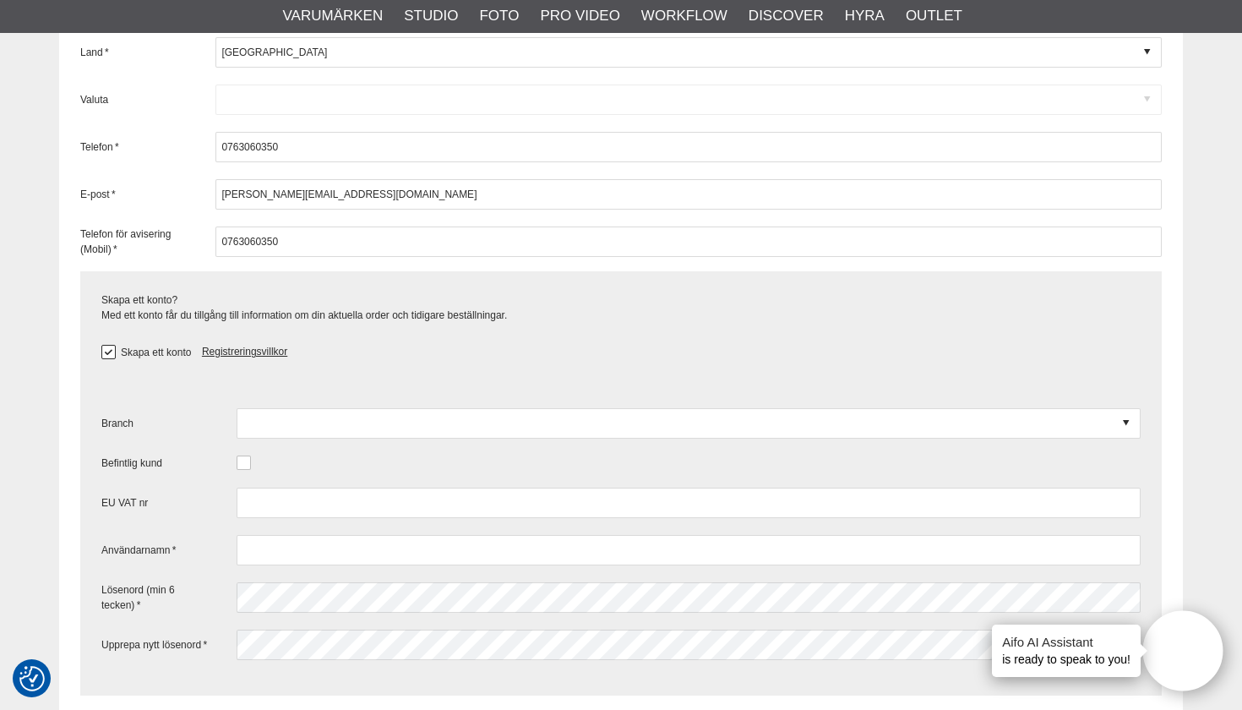
scroll to position [2895, 0]
click at [110, 345] on button at bounding box center [108, 352] width 14 height 14
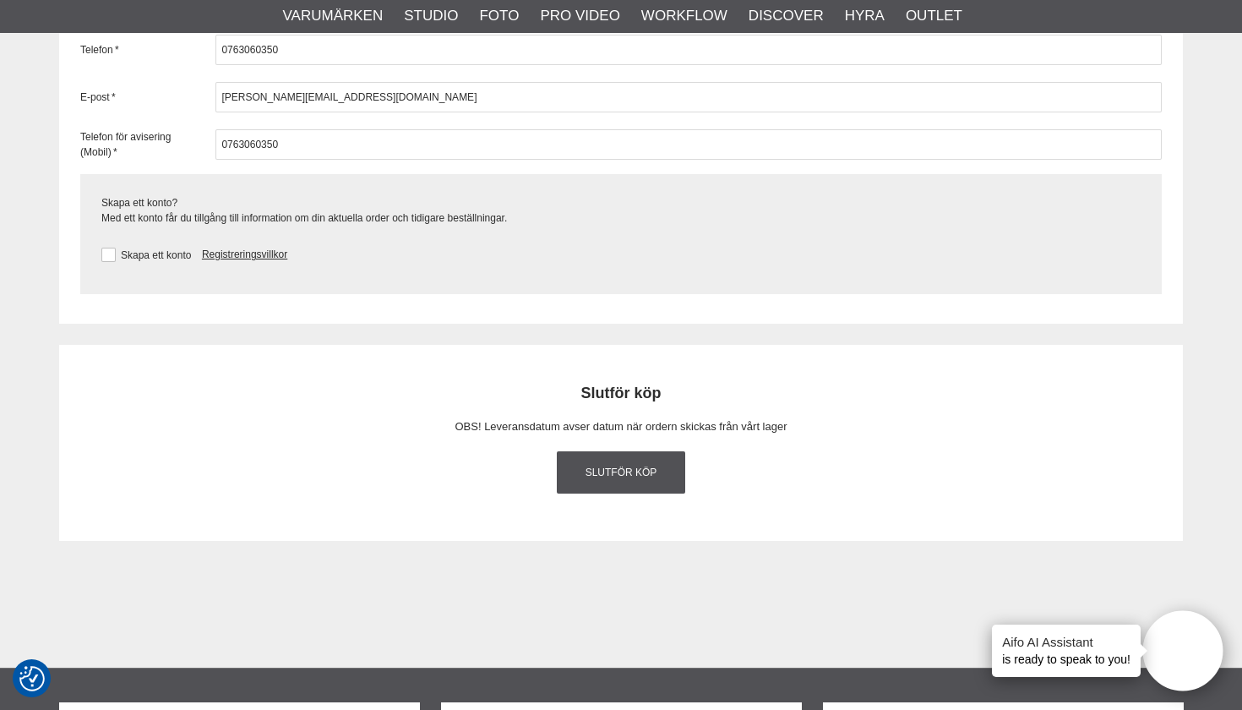
scroll to position [3071, 0]
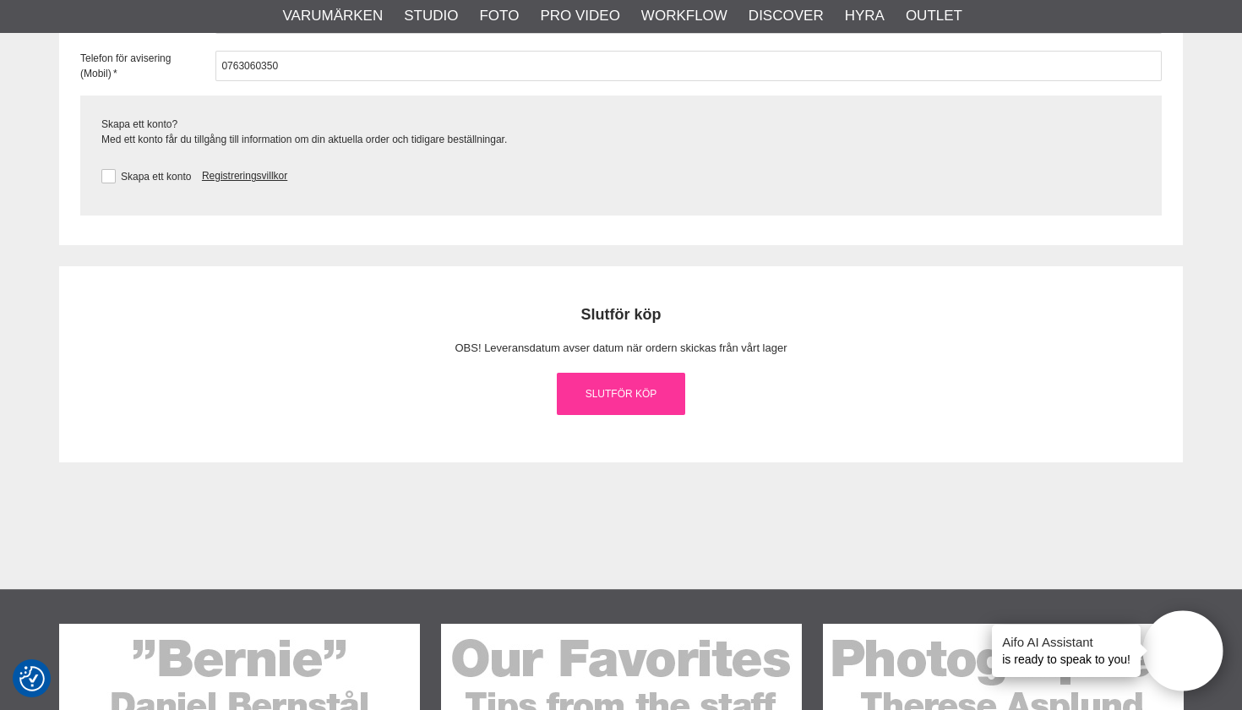
click at [600, 384] on link "Slutför köp" at bounding box center [621, 394] width 128 height 42
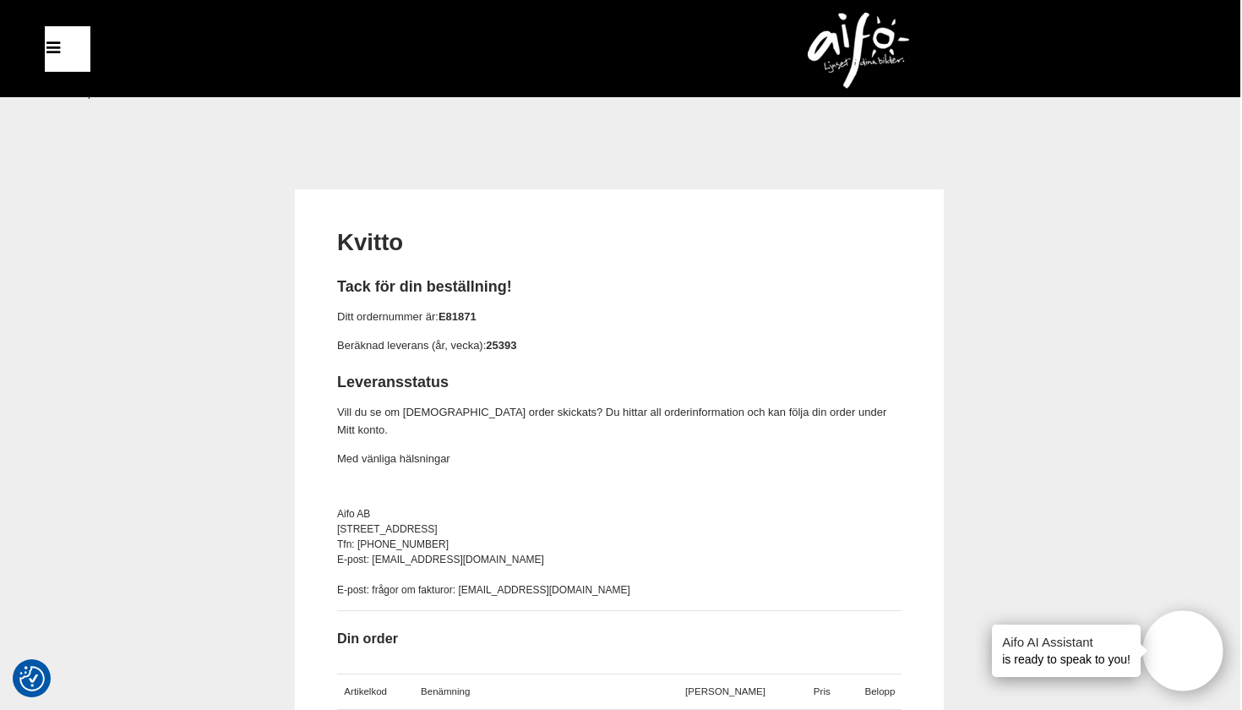
scroll to position [0, 2]
